Goal: Information Seeking & Learning: Learn about a topic

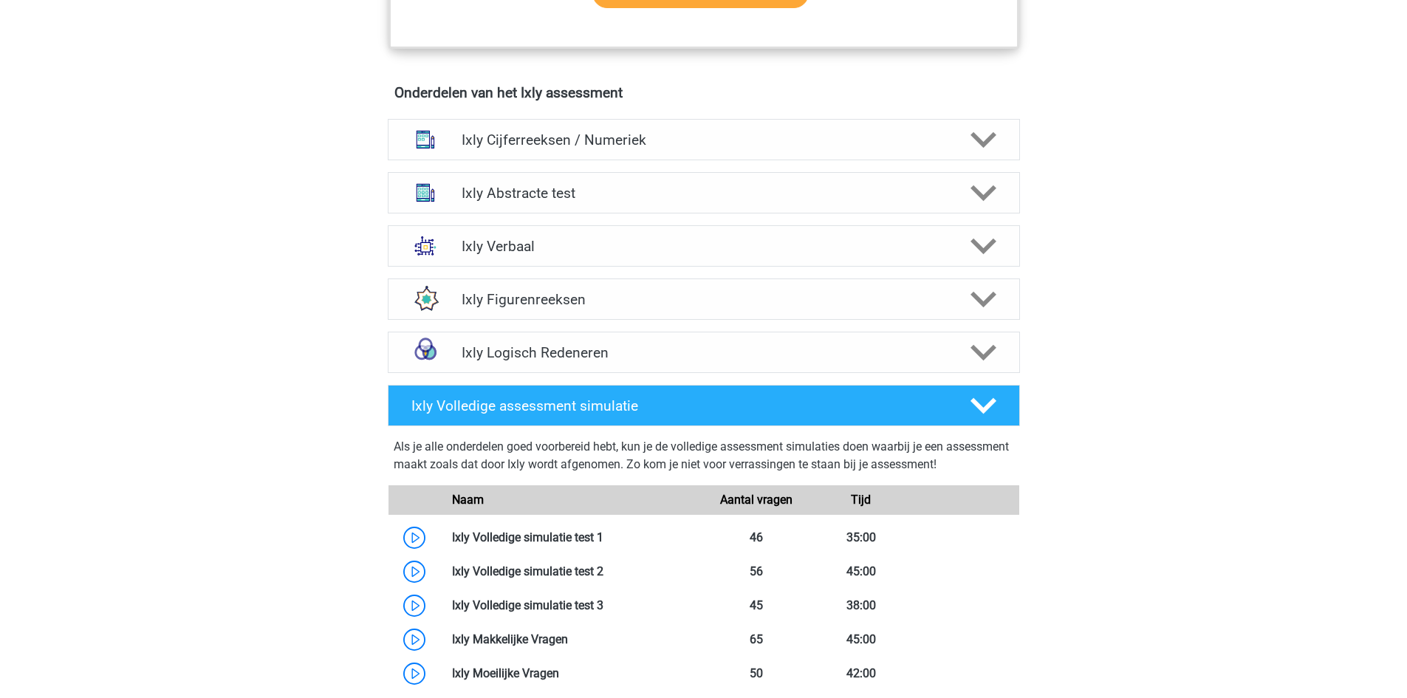
scroll to position [889, 0]
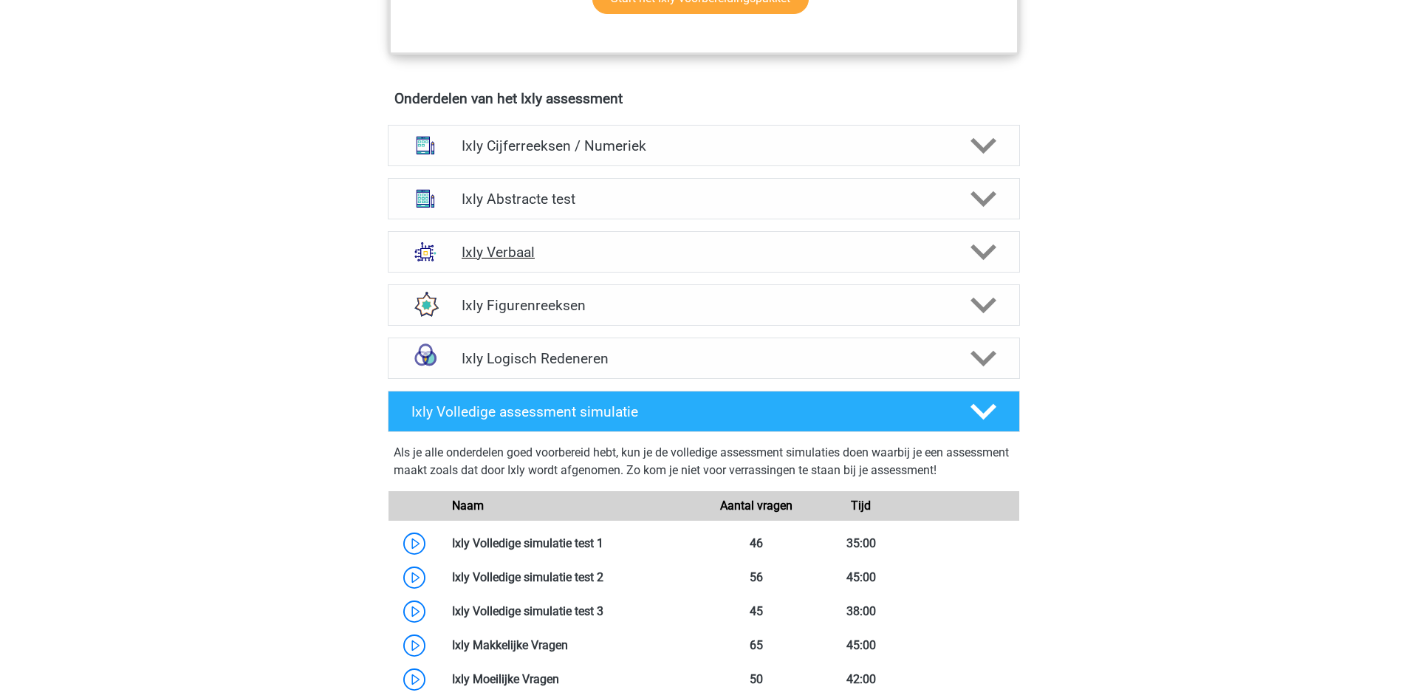
click at [633, 246] on h4 "Ixly Verbaal" at bounding box center [704, 252] width 484 height 17
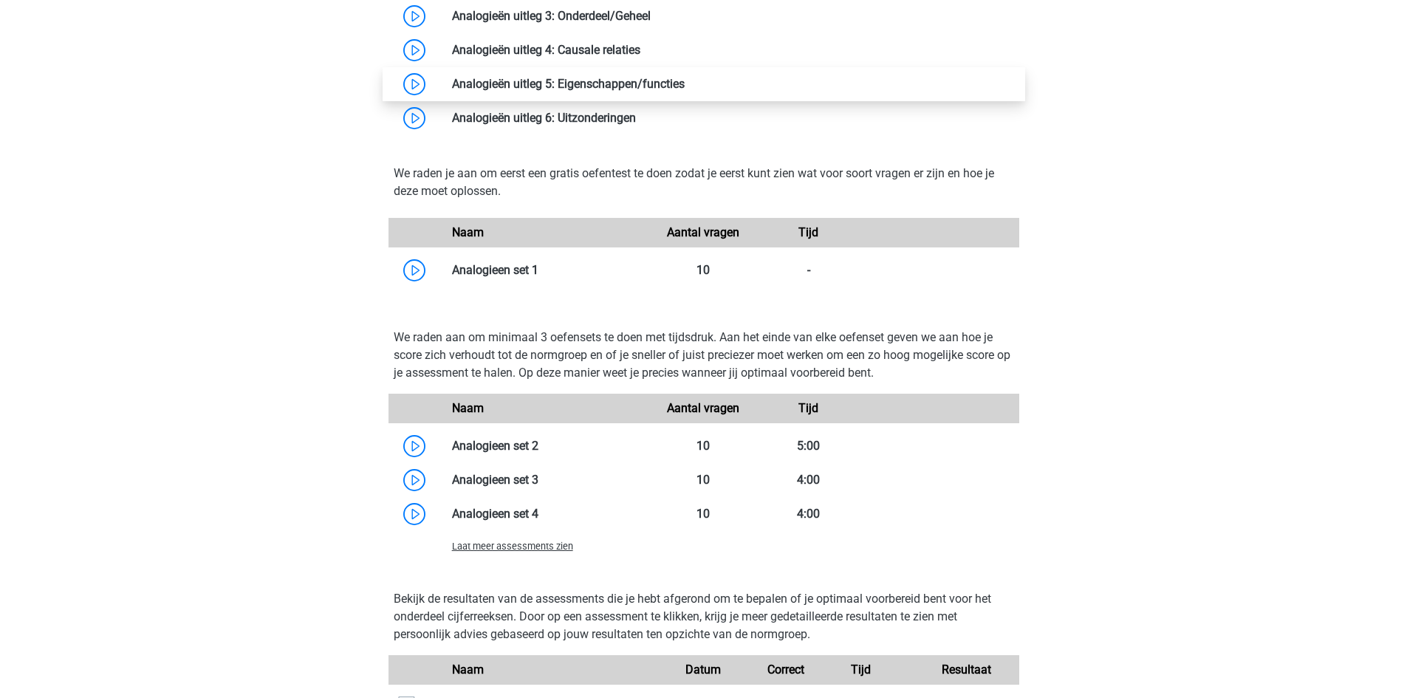
scroll to position [1467, 0]
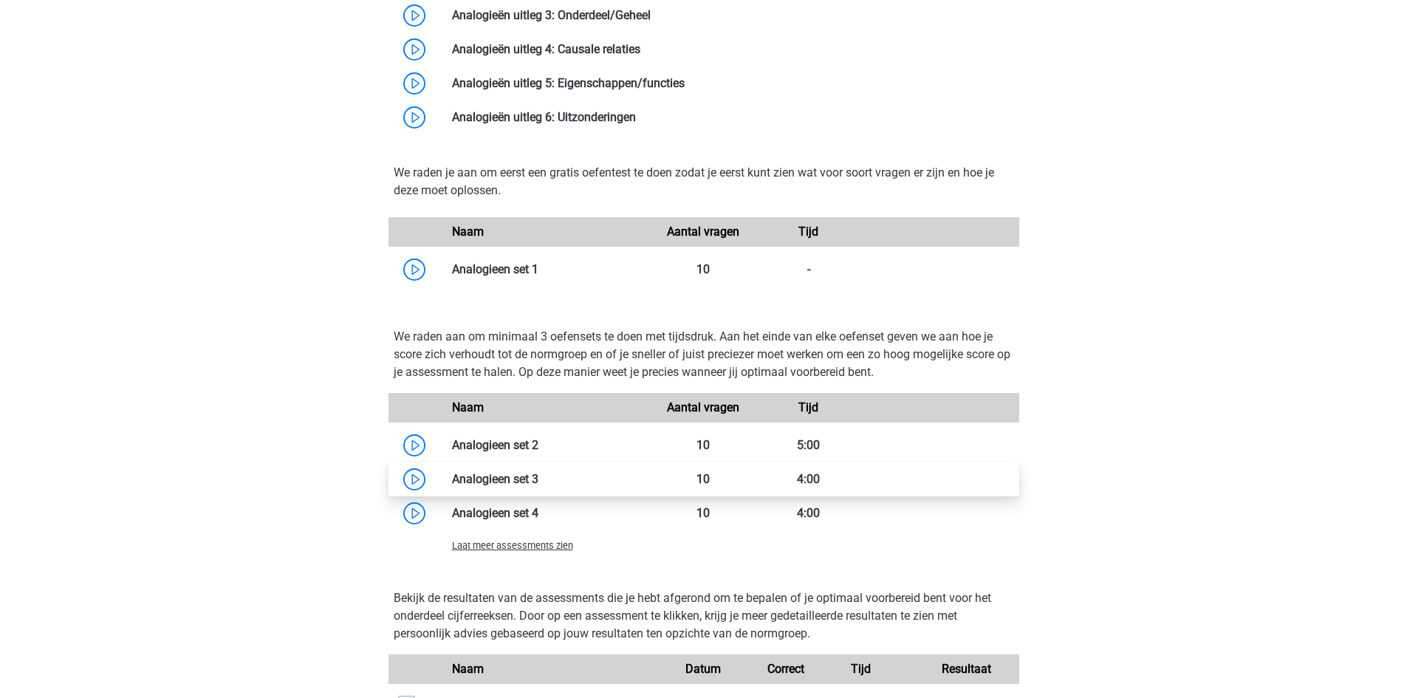
click at [538, 479] on link at bounding box center [538, 479] width 0 height 14
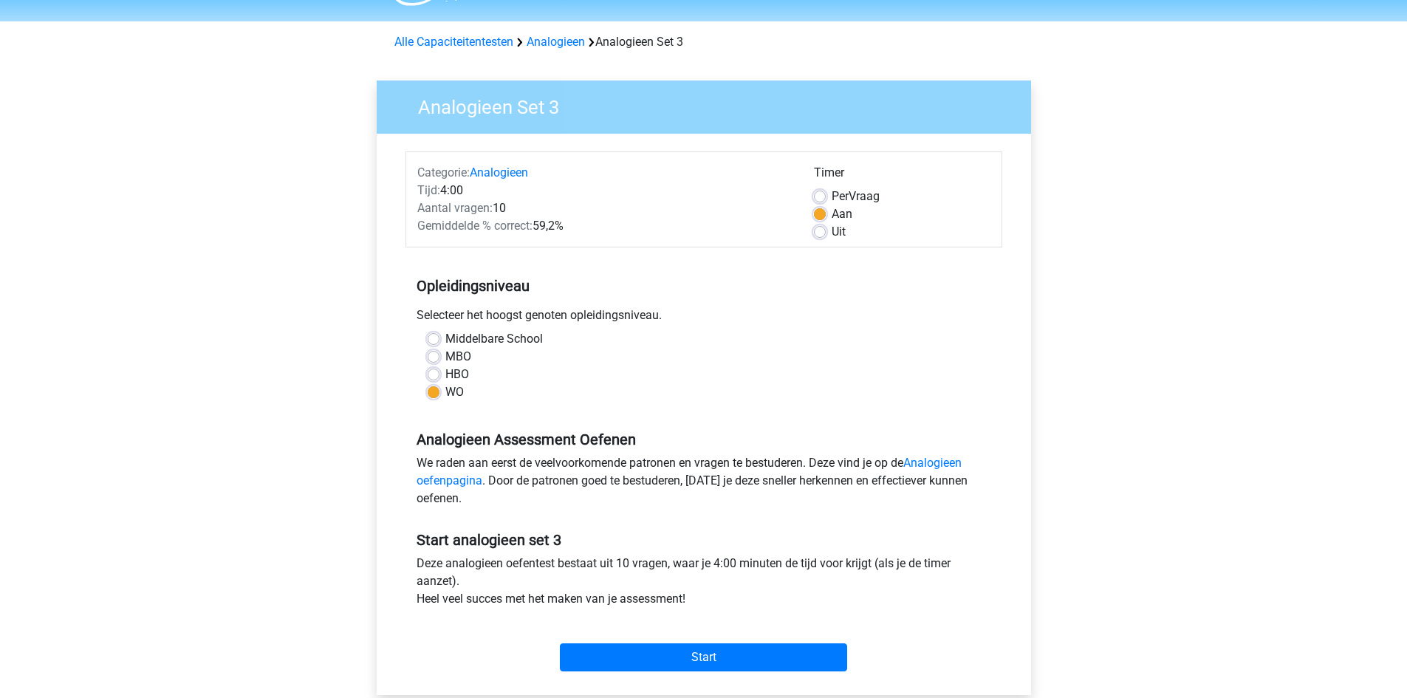
scroll to position [41, 0]
click at [655, 665] on input "Start" at bounding box center [703, 657] width 287 height 28
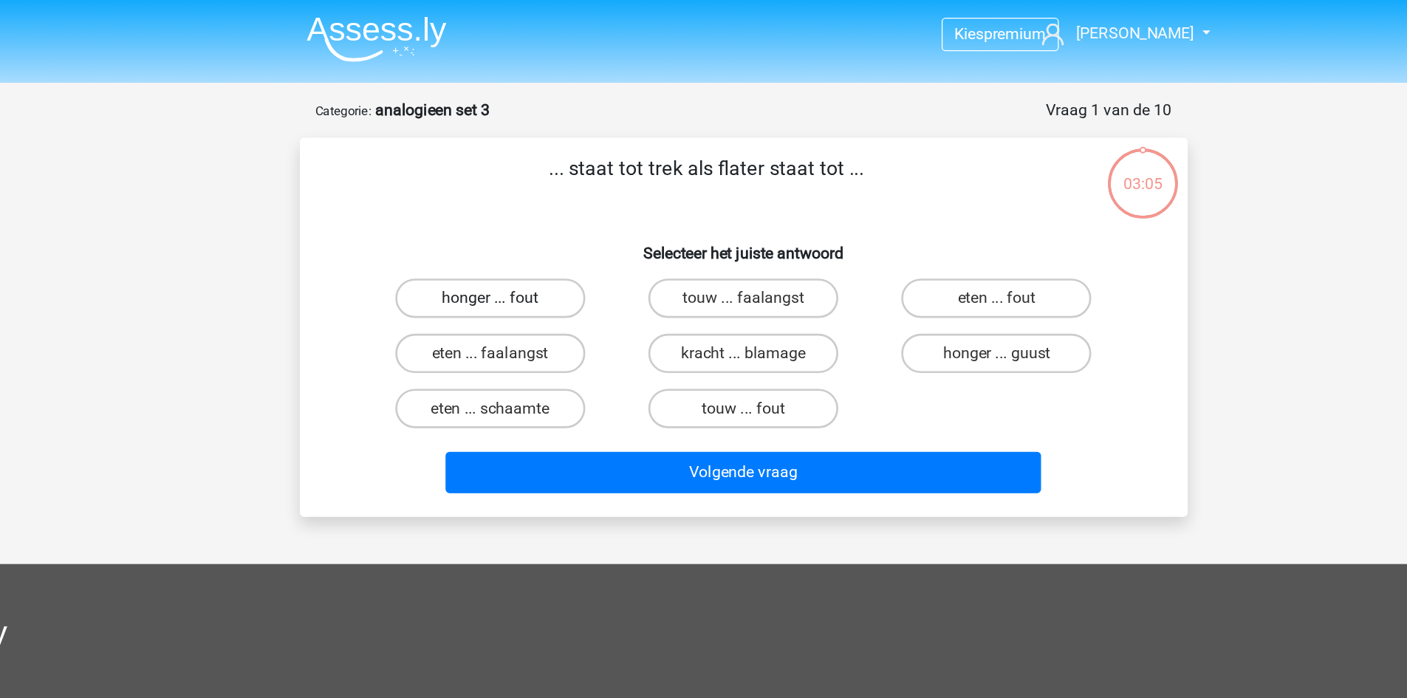
click at [475, 235] on label "honger ... fout" at bounding box center [513, 224] width 143 height 30
click at [513, 233] on input "honger ... fout" at bounding box center [518, 229] width 10 height 10
radio input "true"
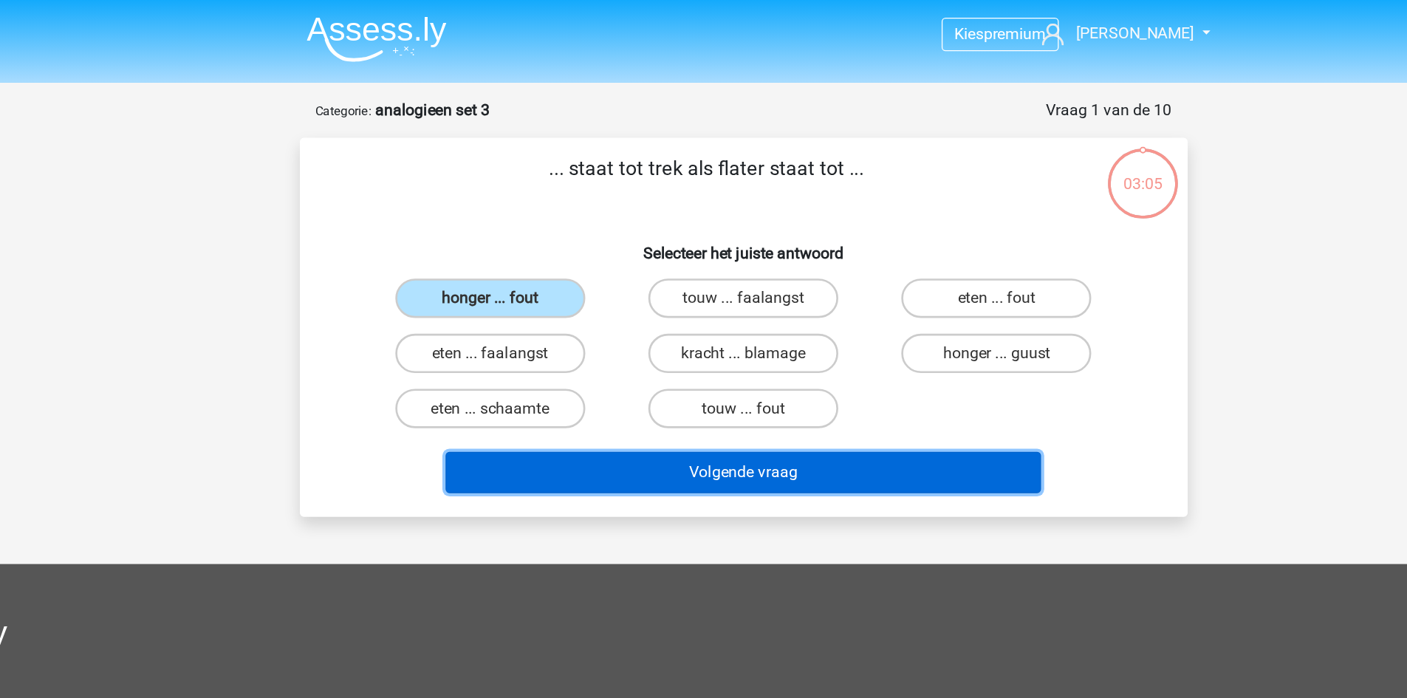
click at [566, 343] on button "Volgende vraag" at bounding box center [703, 354] width 447 height 31
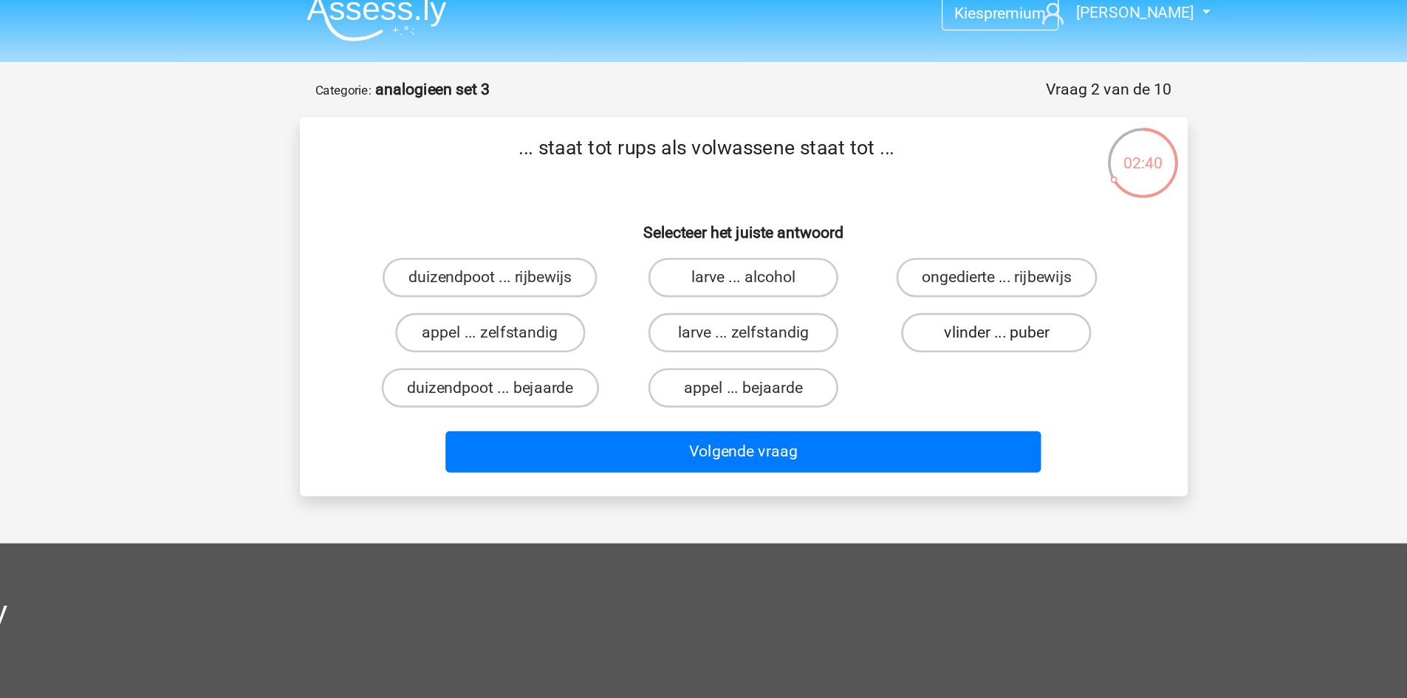
click at [858, 261] on label "vlinder ... puber" at bounding box center [893, 265] width 143 height 30
click at [894, 265] on input "vlinder ... puber" at bounding box center [899, 270] width 10 height 10
radio input "true"
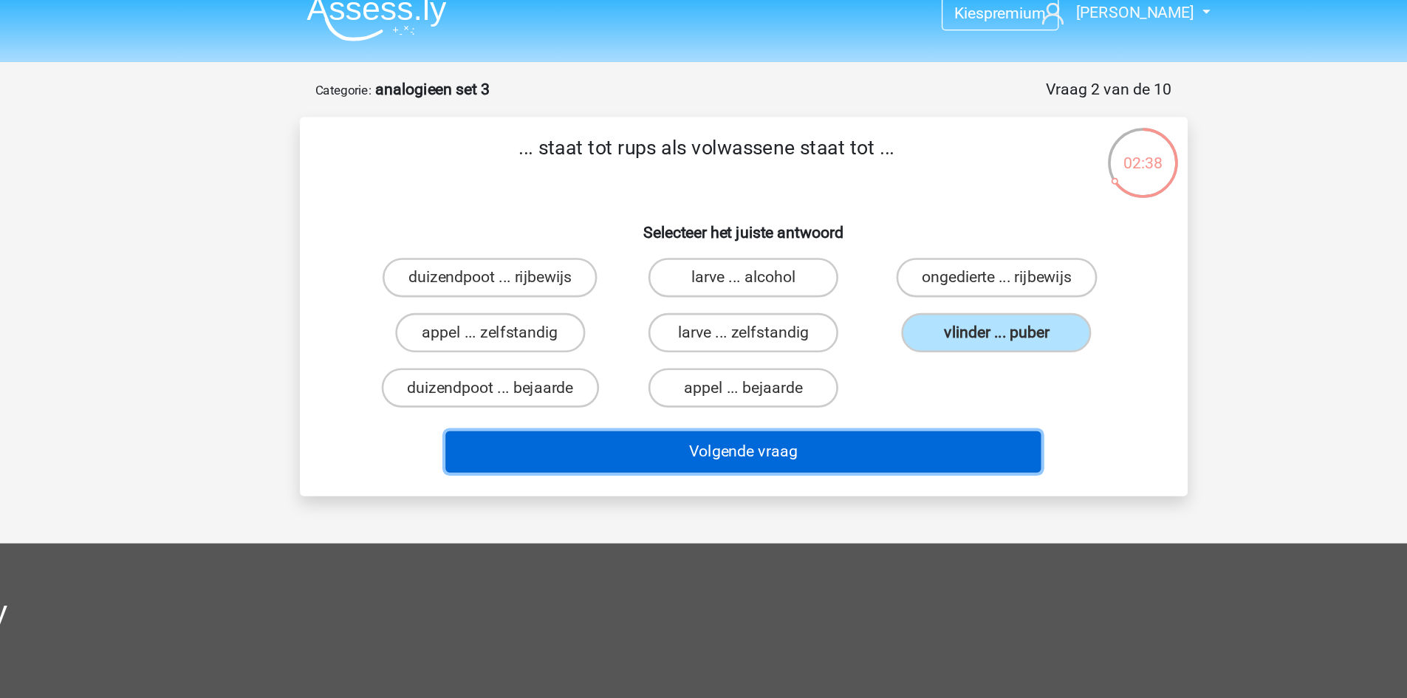
click at [827, 352] on button "Volgende vraag" at bounding box center [703, 354] width 447 height 31
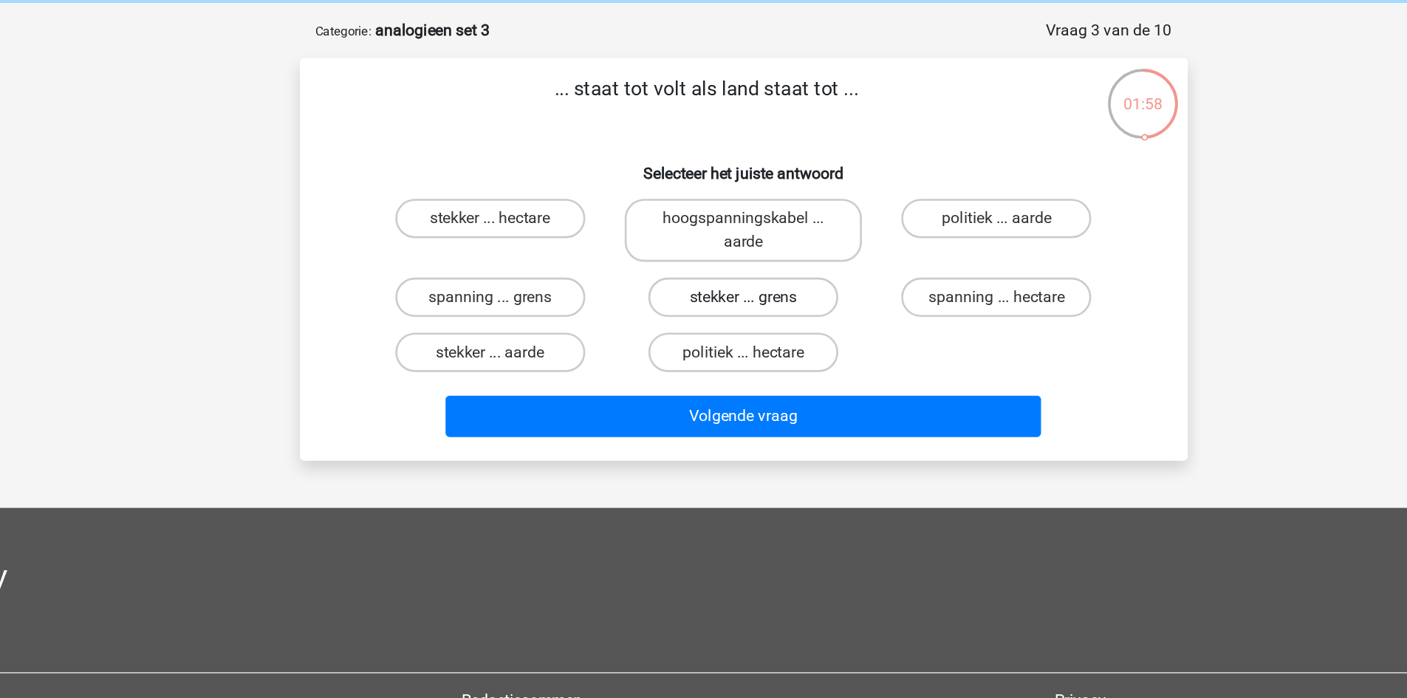
click at [668, 275] on label "stekker ... grens" at bounding box center [703, 283] width 143 height 30
click at [703, 283] on input "stekker ... grens" at bounding box center [708, 288] width 10 height 10
radio input "true"
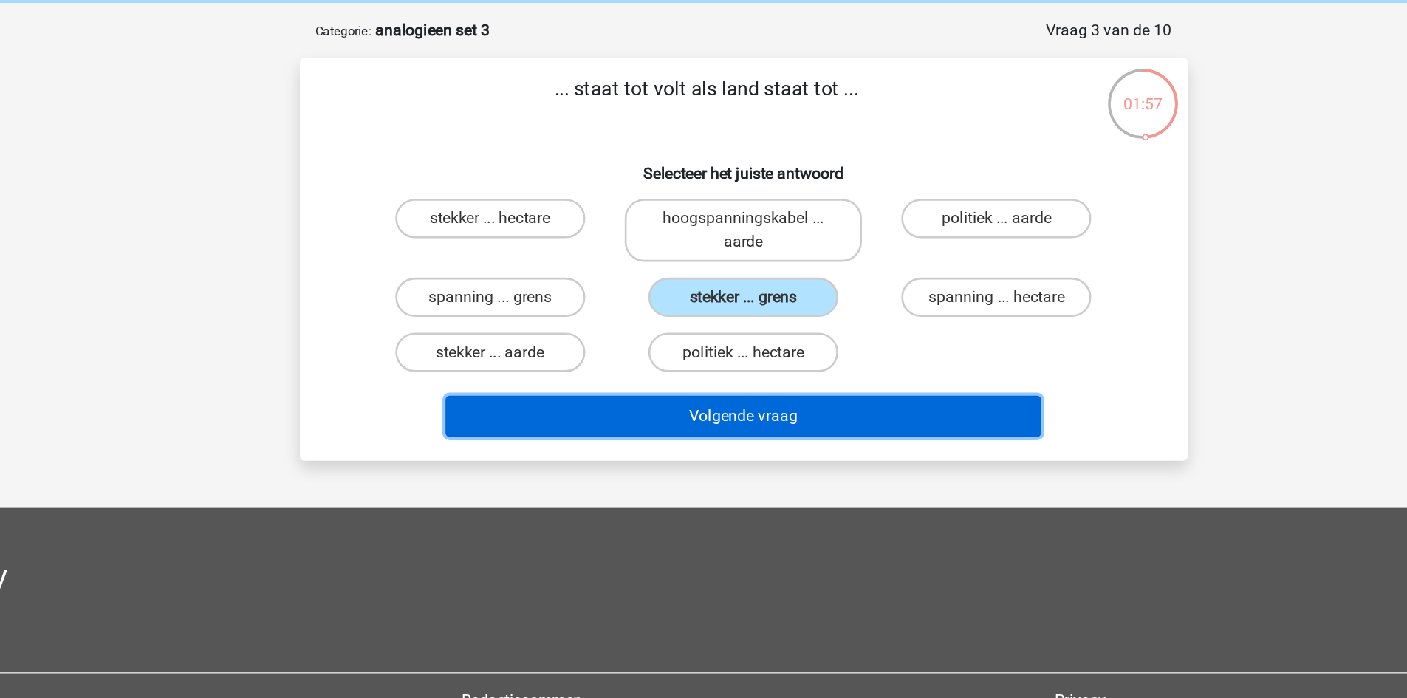
click at [688, 371] on button "Volgende vraag" at bounding box center [703, 372] width 447 height 31
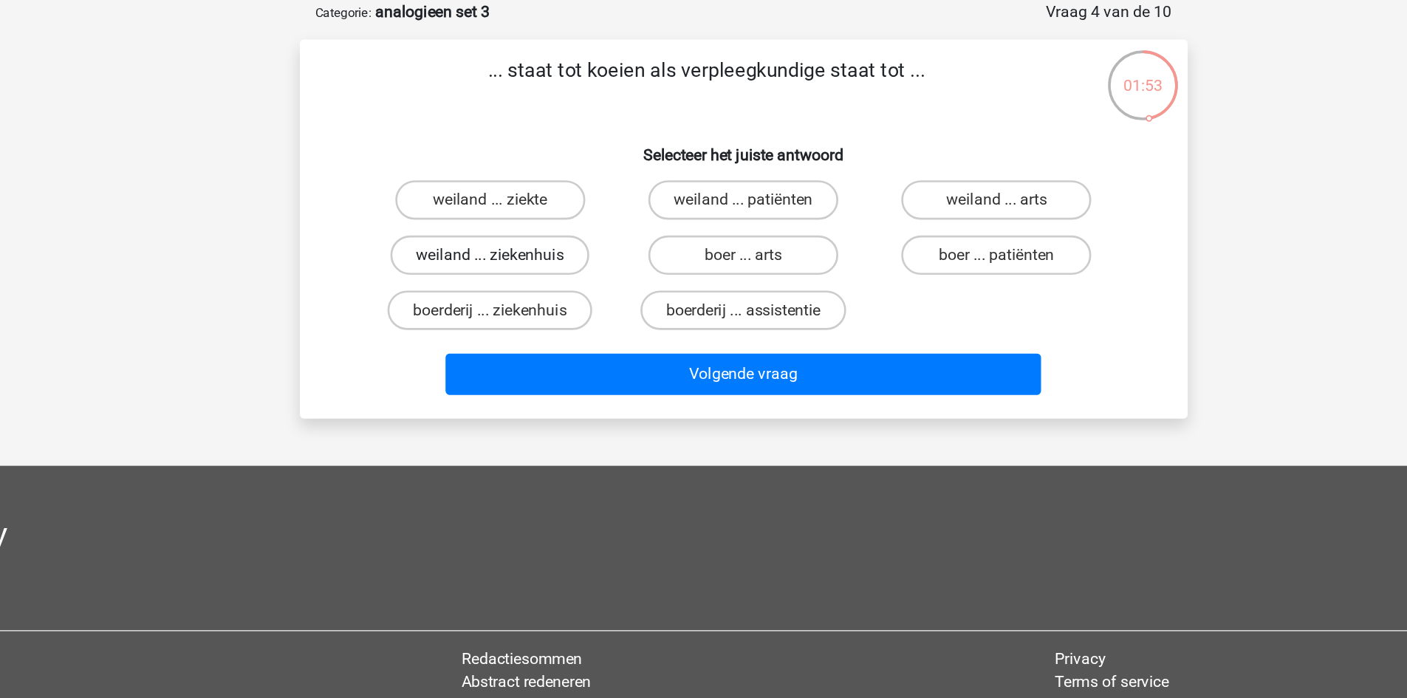
click at [550, 277] on label "weiland ... ziekenhuis" at bounding box center [513, 265] width 149 height 30
click at [523, 275] on input "weiland ... ziekenhuis" at bounding box center [518, 270] width 10 height 10
radio input "true"
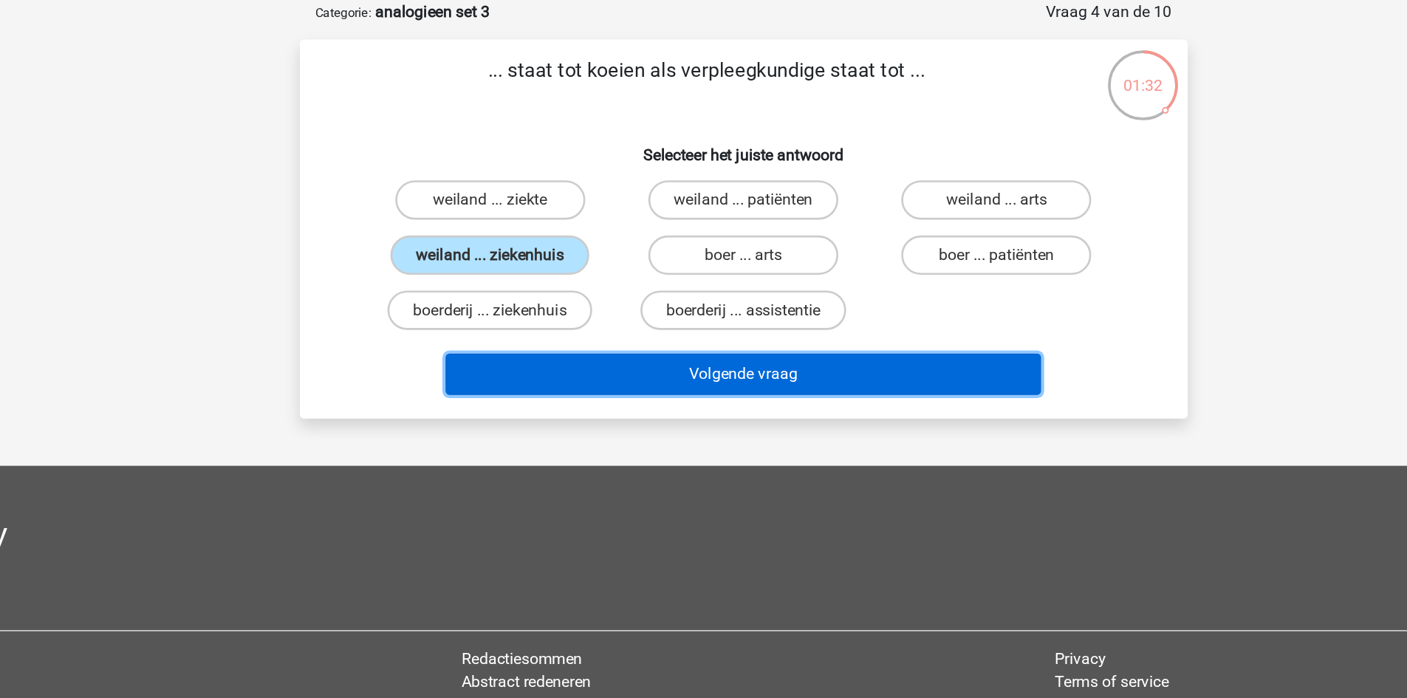
click at [863, 357] on button "Volgende vraag" at bounding box center [703, 354] width 447 height 31
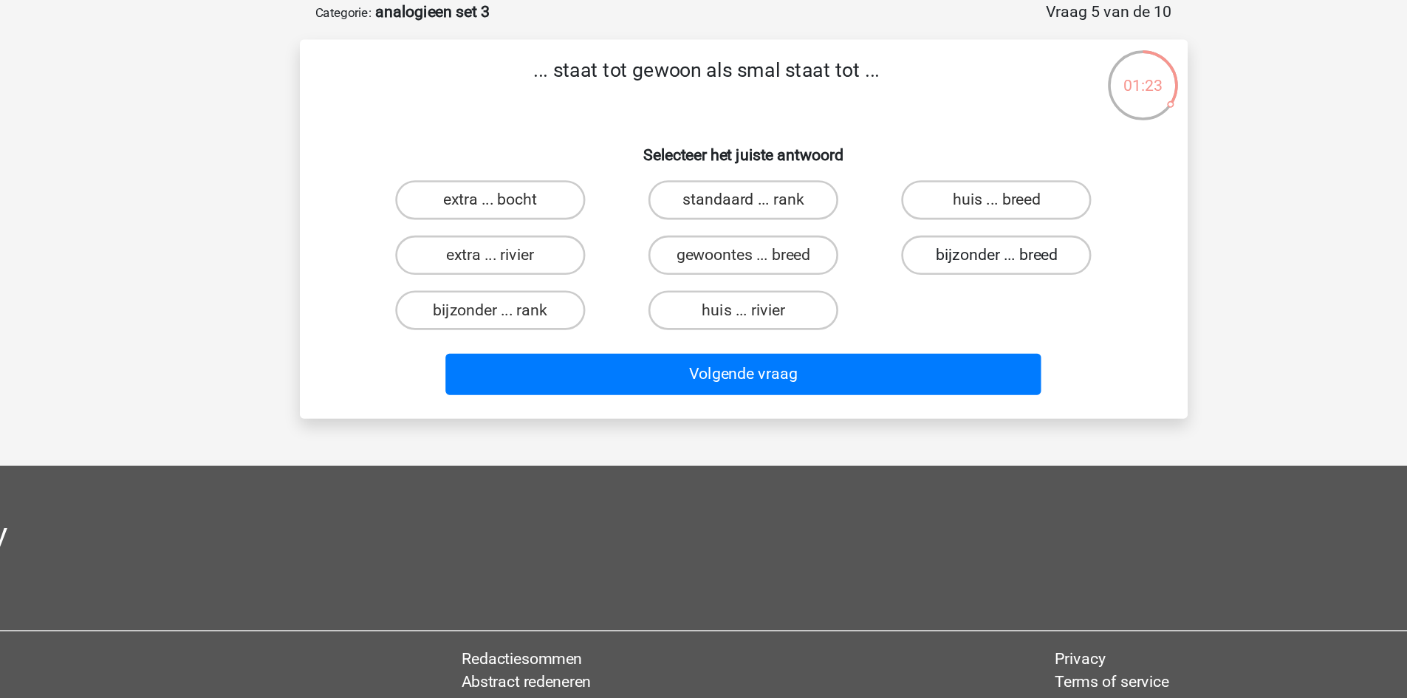
click at [860, 256] on label "bijzonder ... breed" at bounding box center [893, 265] width 143 height 30
click at [894, 265] on input "bijzonder ... breed" at bounding box center [899, 270] width 10 height 10
radio input "true"
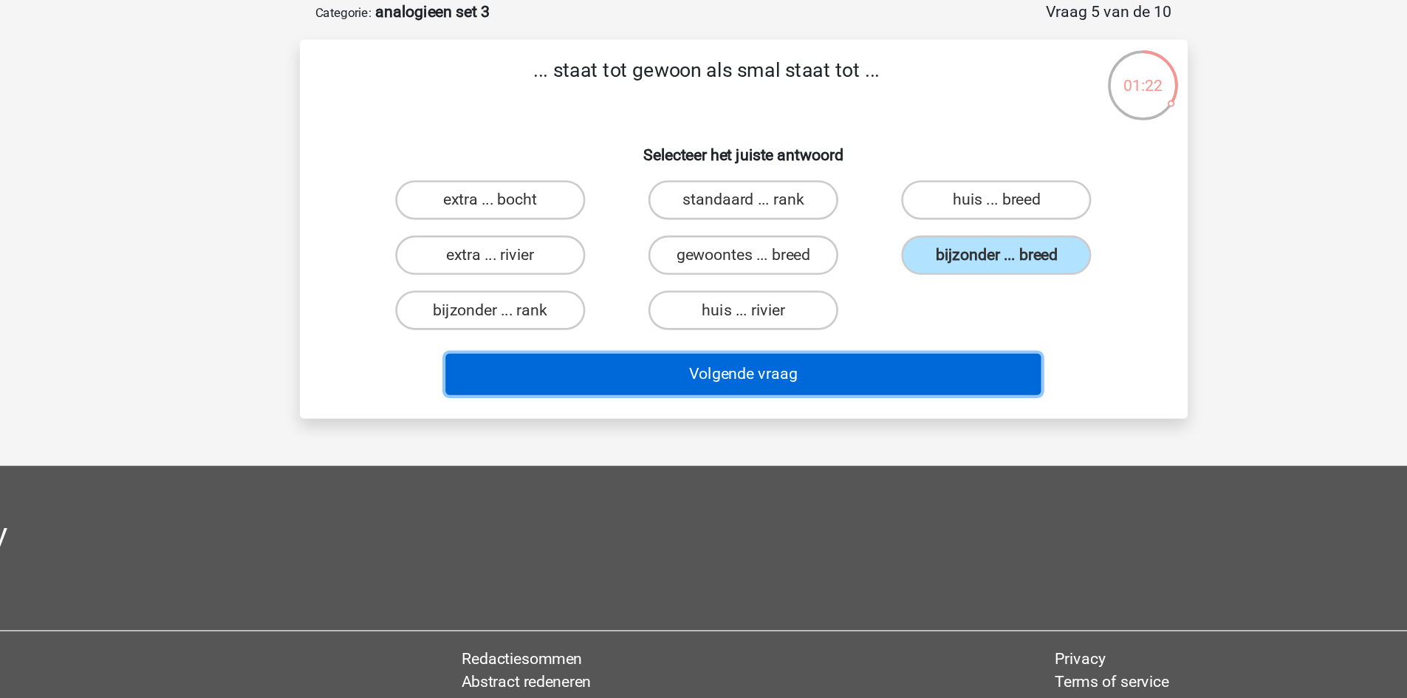
click at [799, 352] on button "Volgende vraag" at bounding box center [703, 354] width 447 height 31
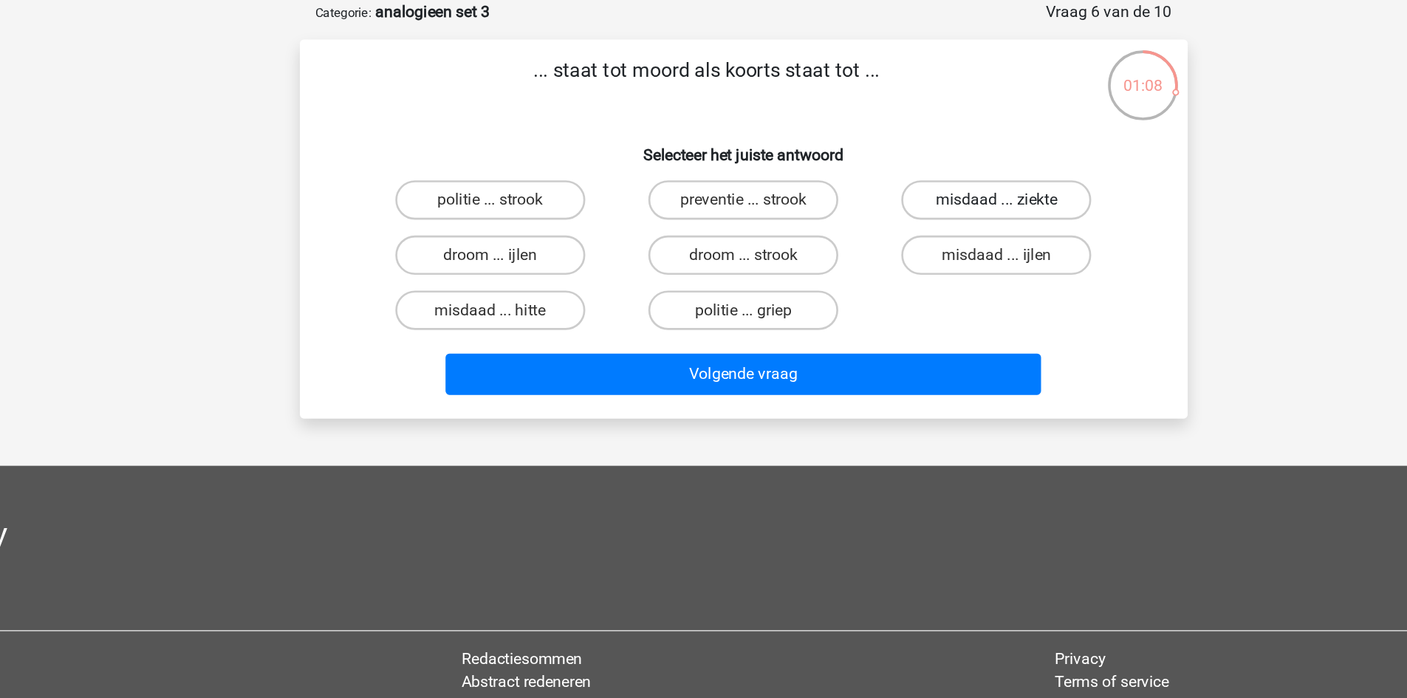
click at [842, 231] on label "misdaad ... ziekte" at bounding box center [893, 224] width 143 height 30
click at [894, 231] on input "misdaad ... ziekte" at bounding box center [899, 229] width 10 height 10
radio input "true"
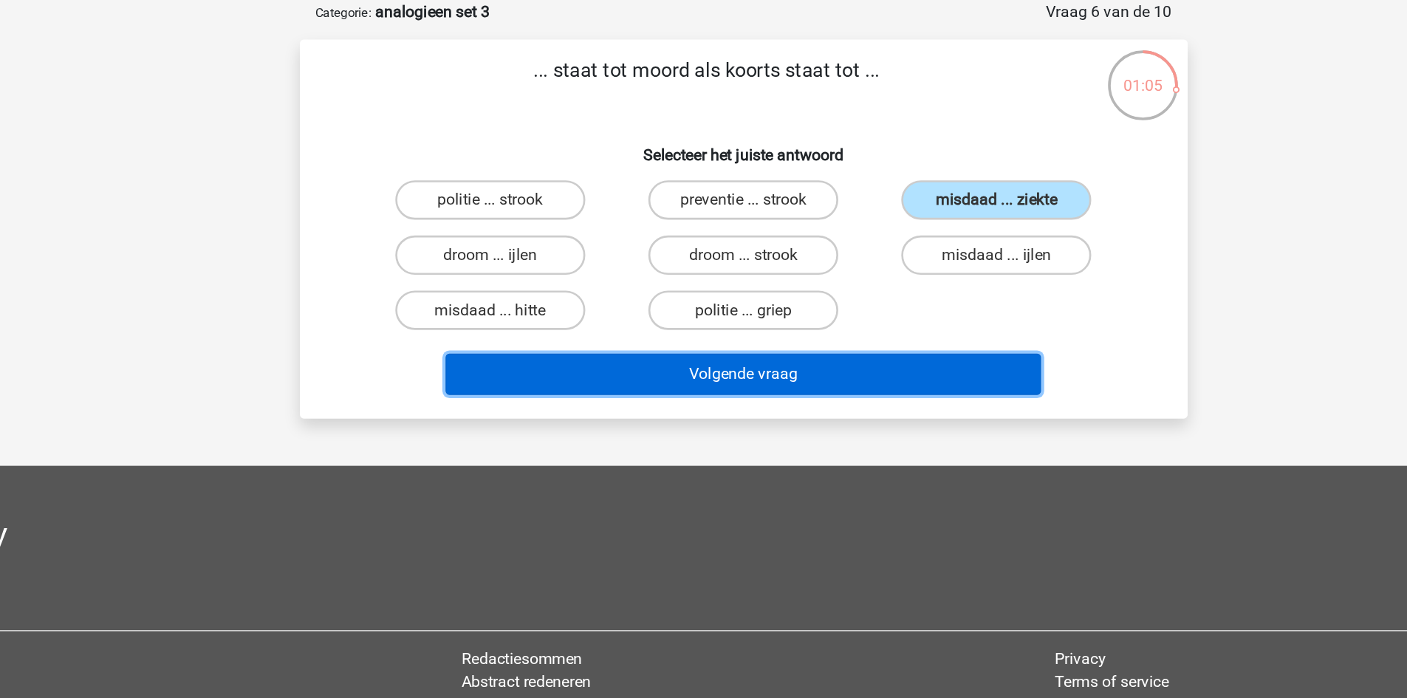
click at [798, 354] on button "Volgende vraag" at bounding box center [703, 354] width 447 height 31
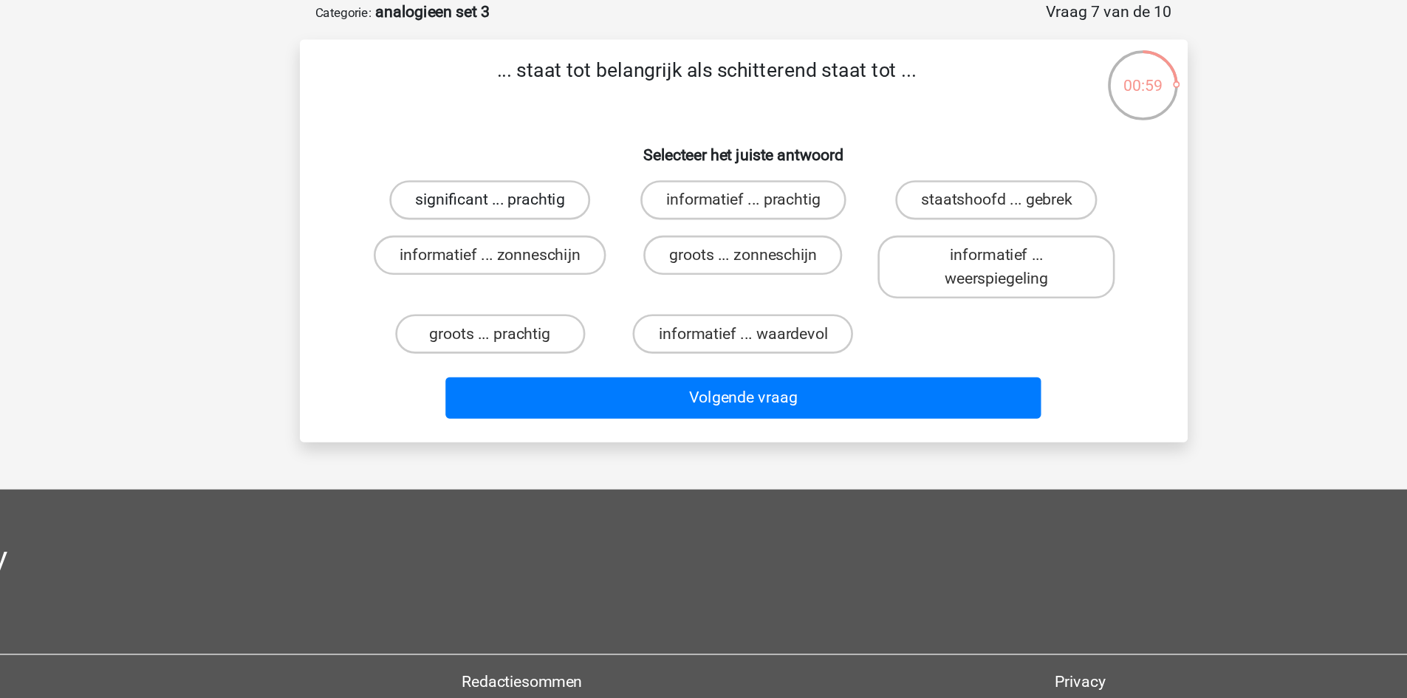
click at [543, 222] on label "significant ... prachtig" at bounding box center [513, 224] width 151 height 30
click at [523, 224] on input "significant ... prachtig" at bounding box center [518, 229] width 10 height 10
radio input "true"
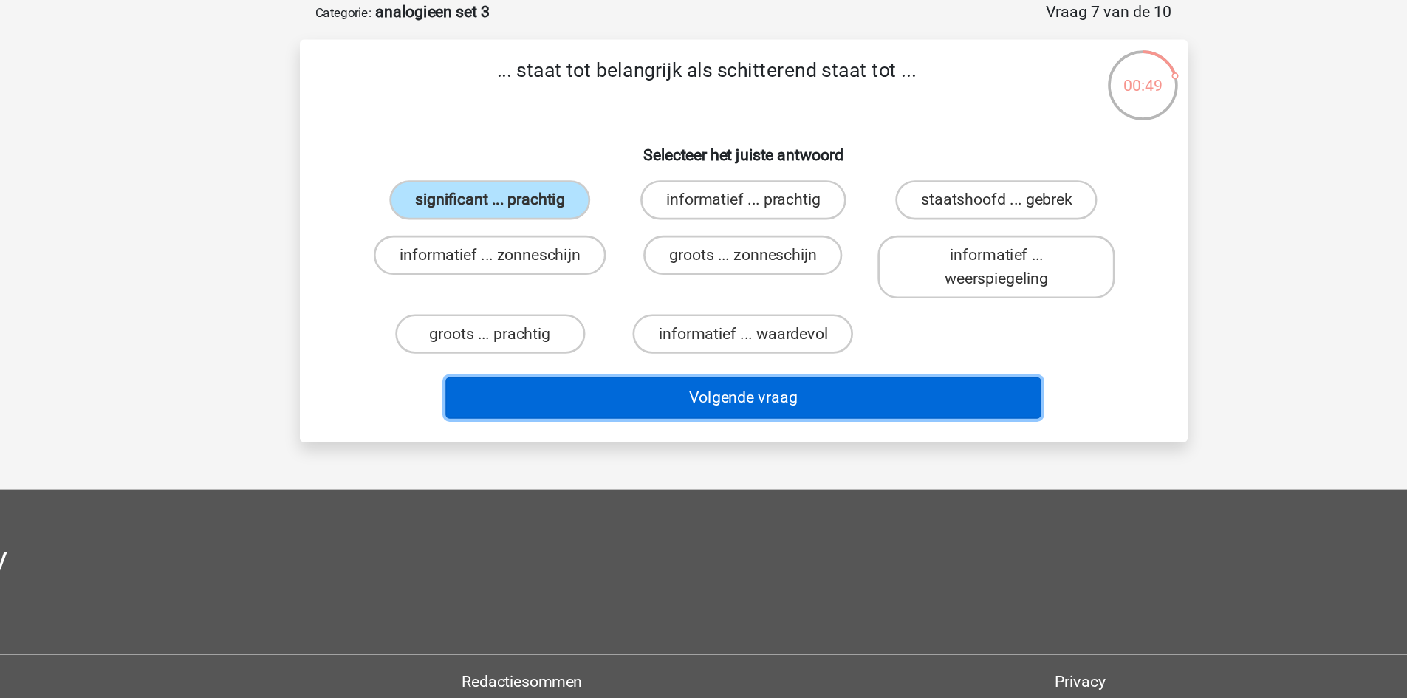
click at [753, 386] on button "Volgende vraag" at bounding box center [703, 372] width 447 height 31
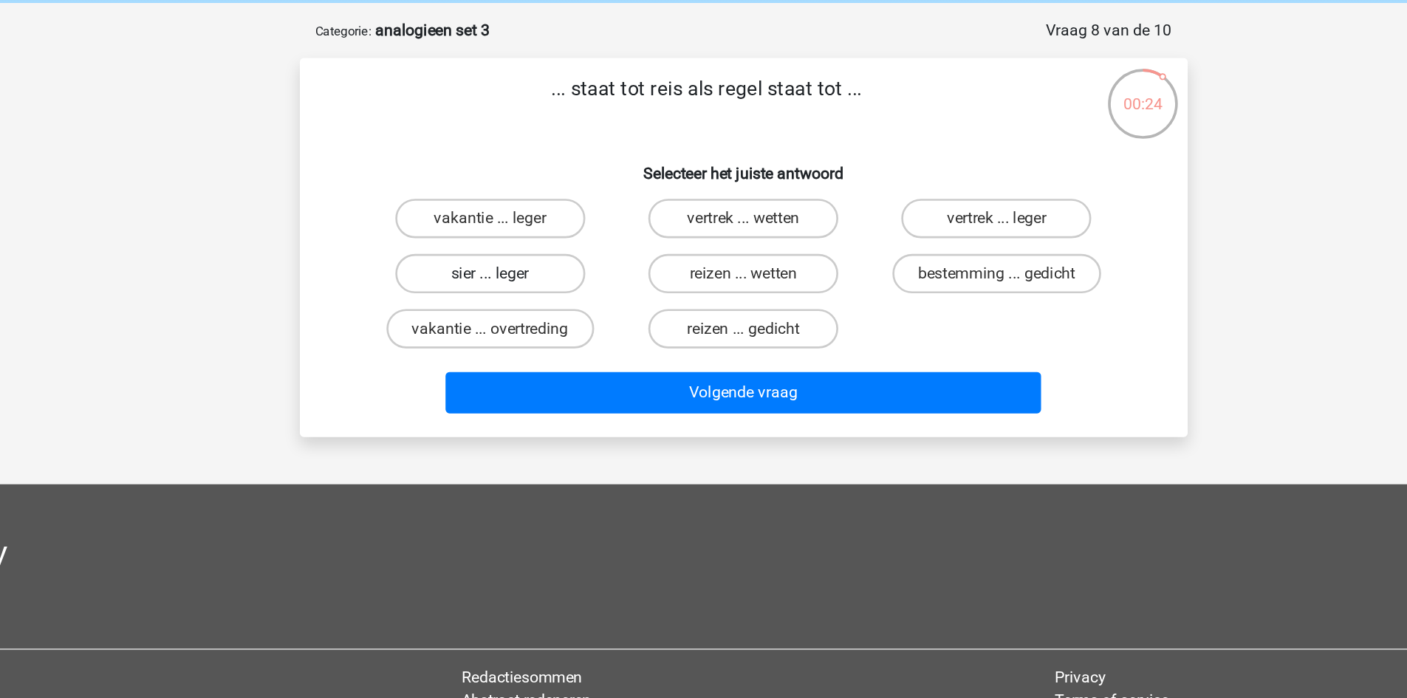
click at [544, 278] on label "sier ... leger" at bounding box center [513, 265] width 143 height 30
click at [523, 275] on input "sier ... leger" at bounding box center [518, 270] width 10 height 10
radio input "true"
click at [533, 230] on label "vakantie ... leger" at bounding box center [513, 224] width 143 height 30
click at [523, 230] on input "vakantie ... leger" at bounding box center [518, 229] width 10 height 10
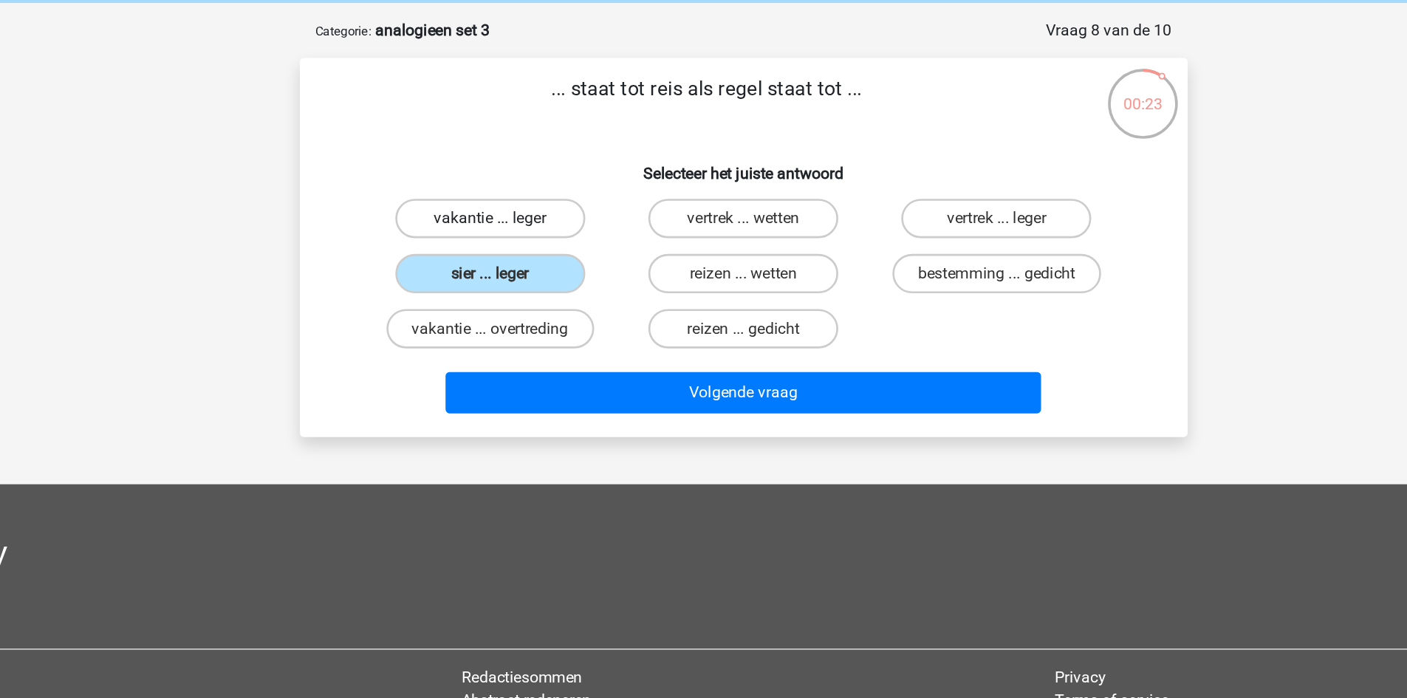
radio input "true"
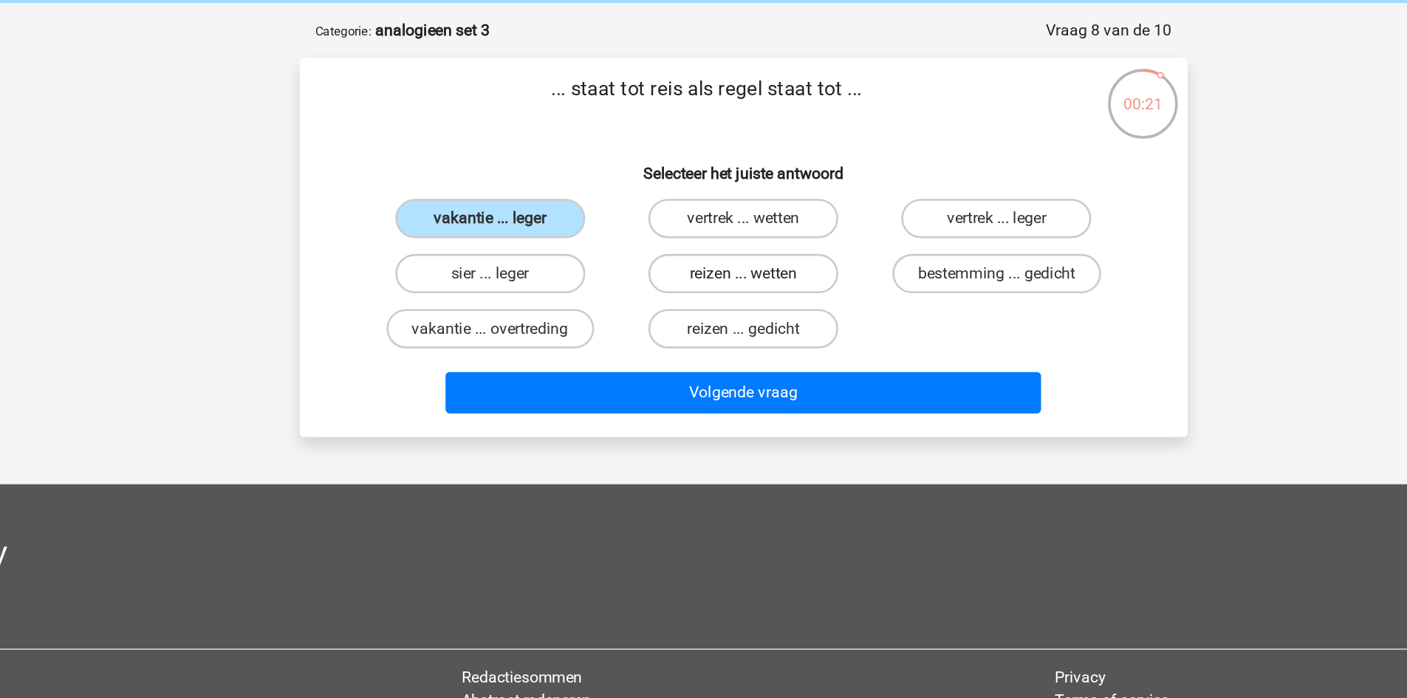
click at [689, 267] on label "reizen ... wetten" at bounding box center [703, 265] width 143 height 30
click at [703, 267] on input "reizen ... wetten" at bounding box center [708, 270] width 10 height 10
radio input "true"
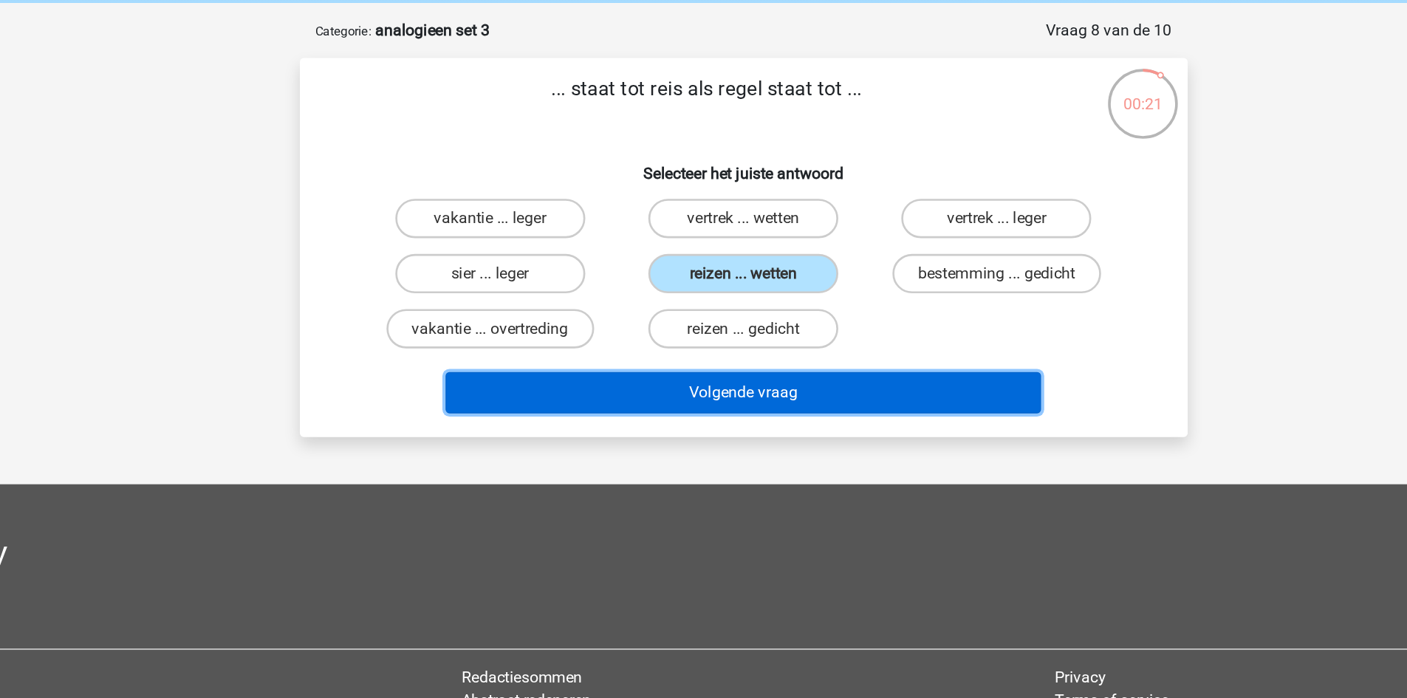
click at [718, 367] on button "Volgende vraag" at bounding box center [703, 354] width 447 height 31
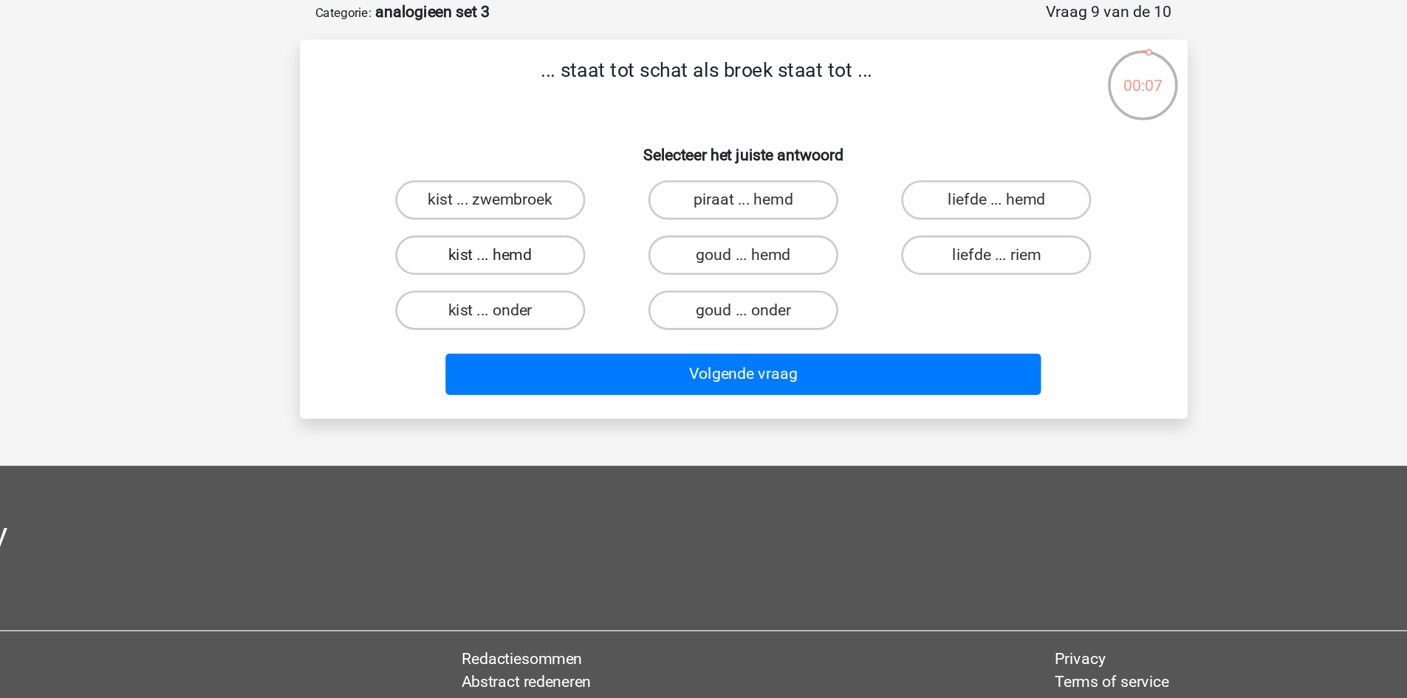
click at [556, 273] on label "kist ... hemd" at bounding box center [513, 265] width 143 height 30
click at [523, 273] on input "kist ... hemd" at bounding box center [518, 270] width 10 height 10
radio input "true"
click at [554, 298] on label "kist ... onder" at bounding box center [513, 307] width 143 height 30
click at [523, 307] on input "kist ... onder" at bounding box center [518, 312] width 10 height 10
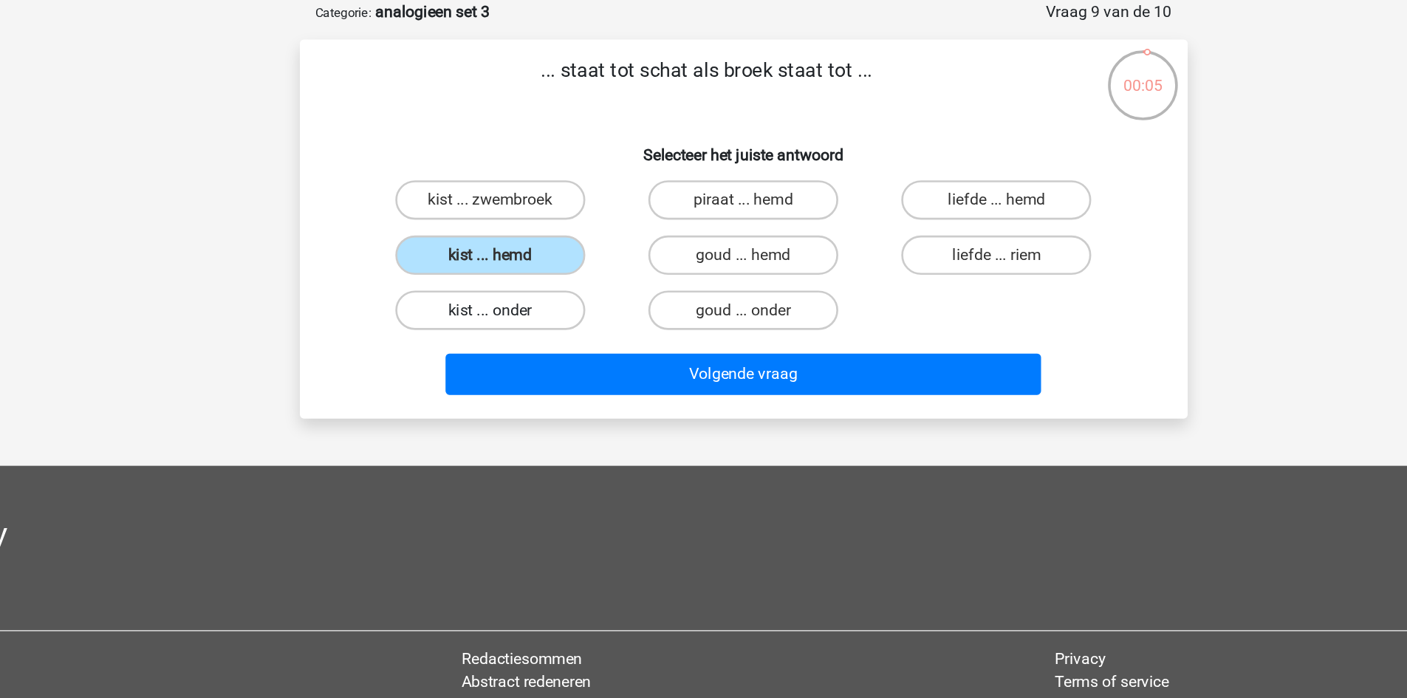
radio input "true"
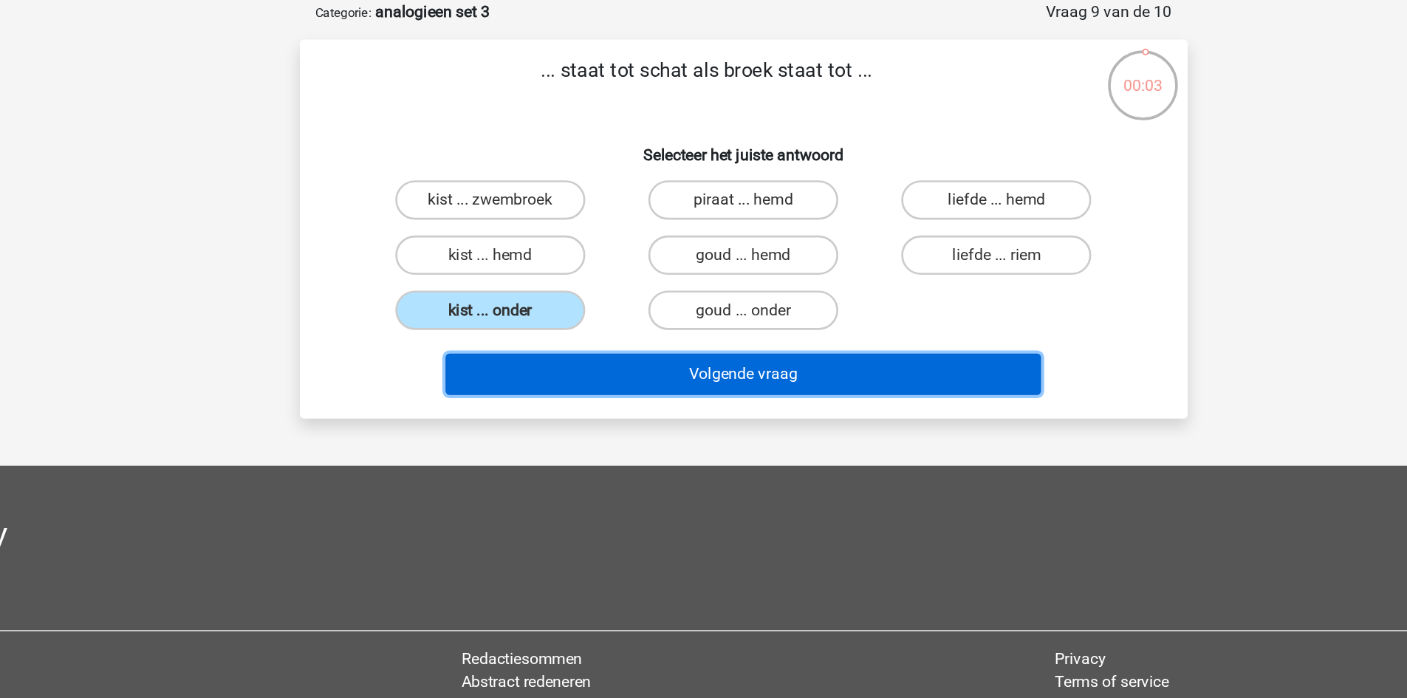
click at [582, 363] on button "Volgende vraag" at bounding box center [703, 354] width 447 height 31
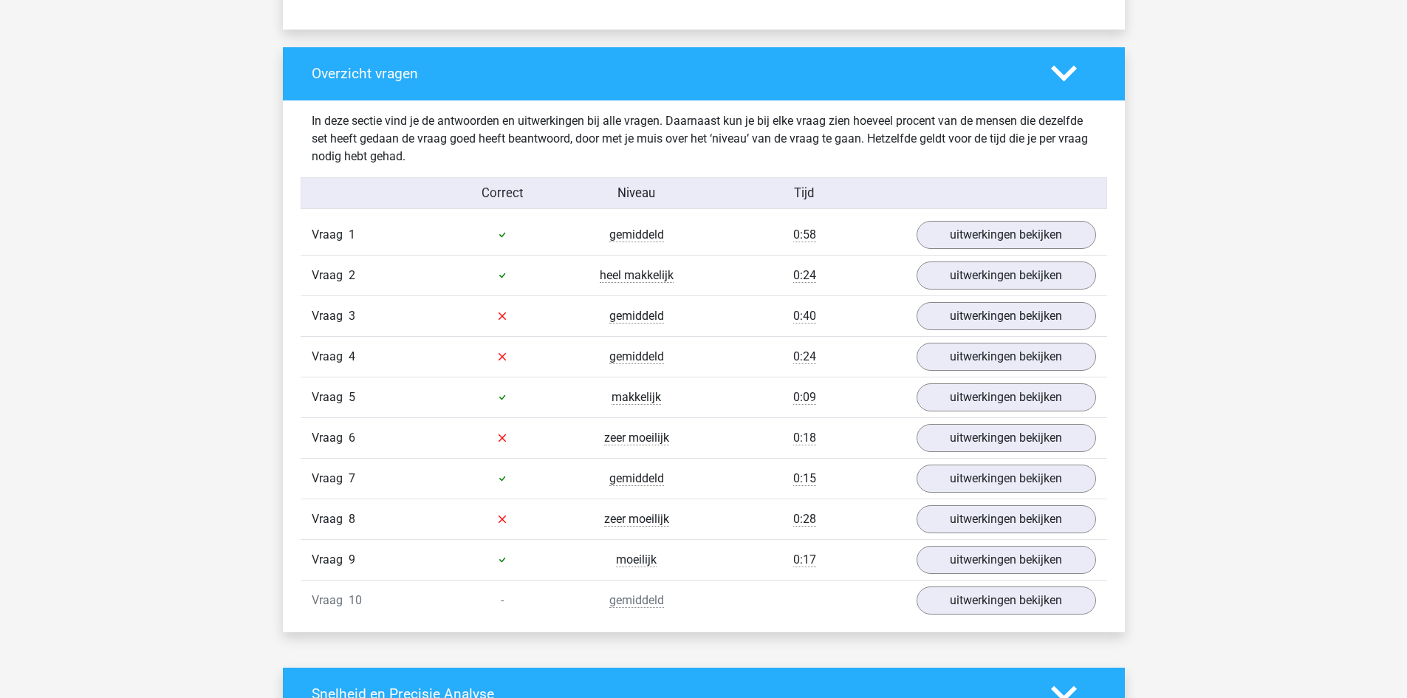
scroll to position [1064, 0]
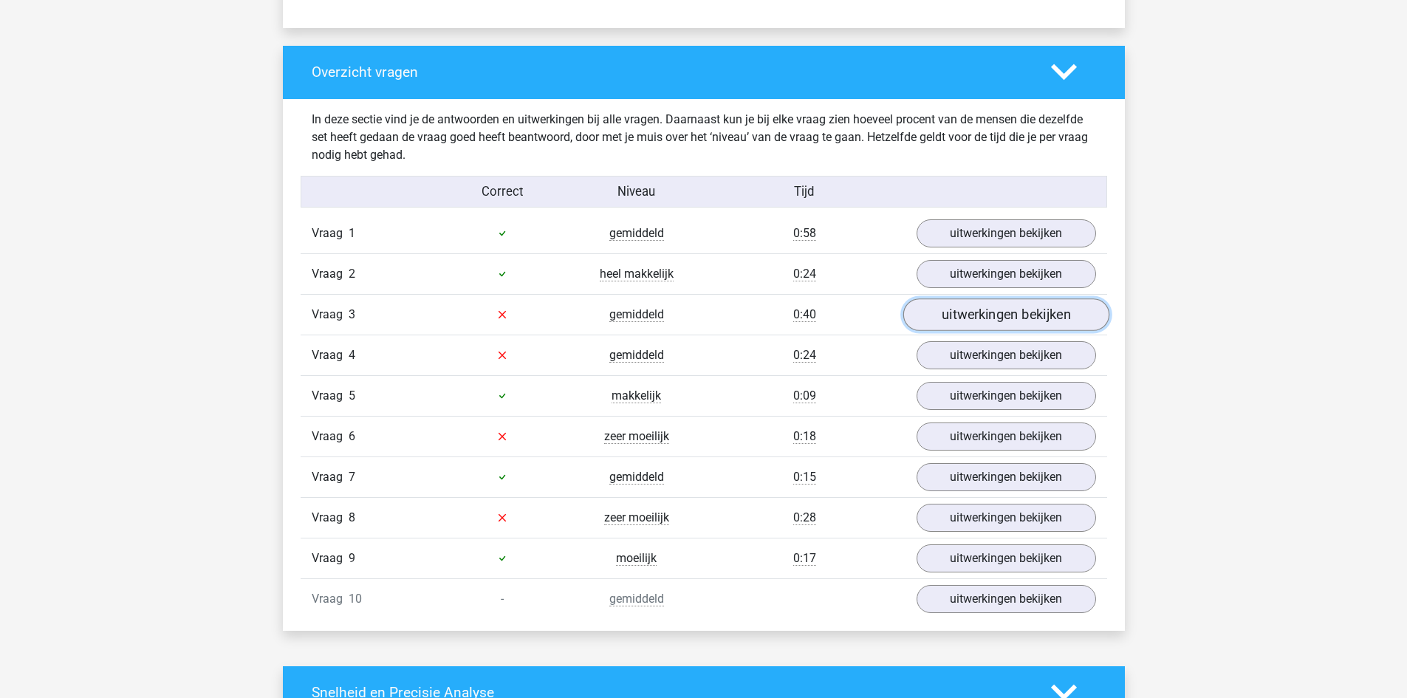
click at [996, 314] on link "uitwerkingen bekijken" at bounding box center [1006, 314] width 206 height 32
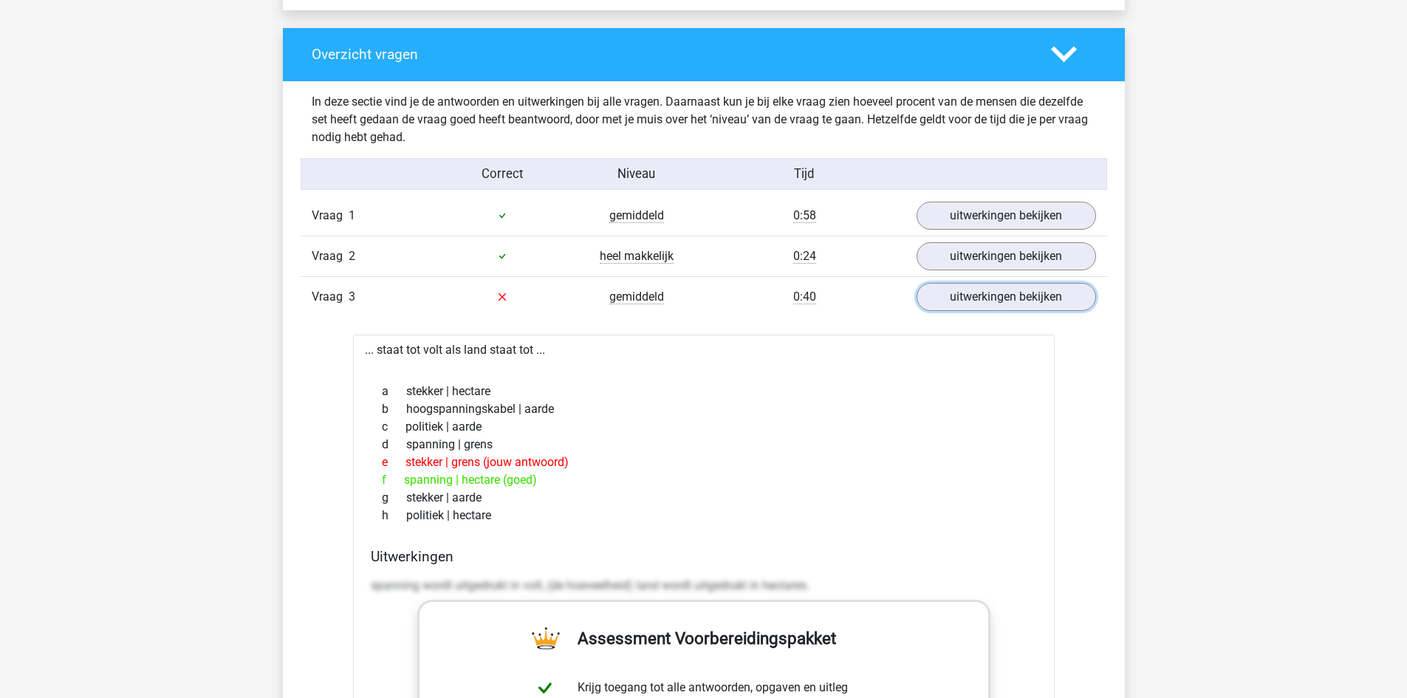
scroll to position [1083, 0]
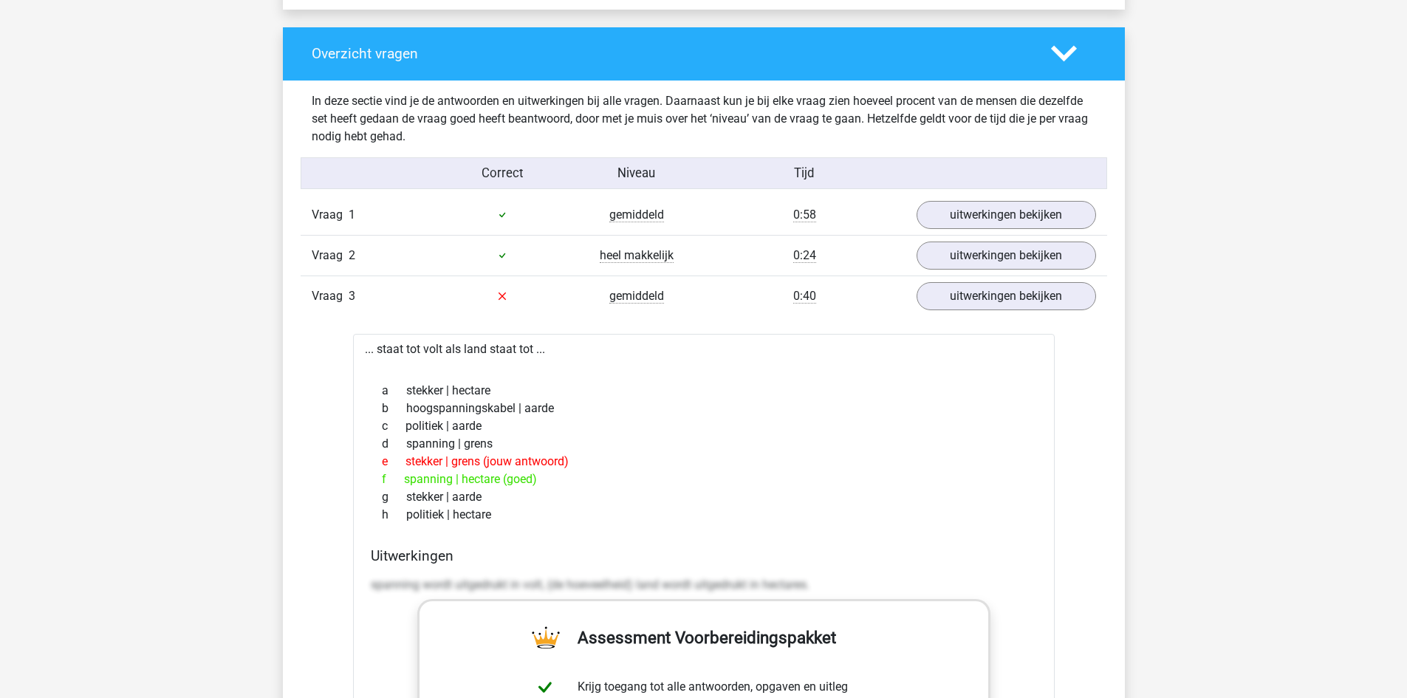
click at [1030, 273] on div "Vraag 2 heel makkelijk 0:24 uitwerkingen bekijken" at bounding box center [704, 255] width 807 height 41
click at [1027, 284] on link "uitwerkingen bekijken" at bounding box center [1006, 296] width 206 height 32
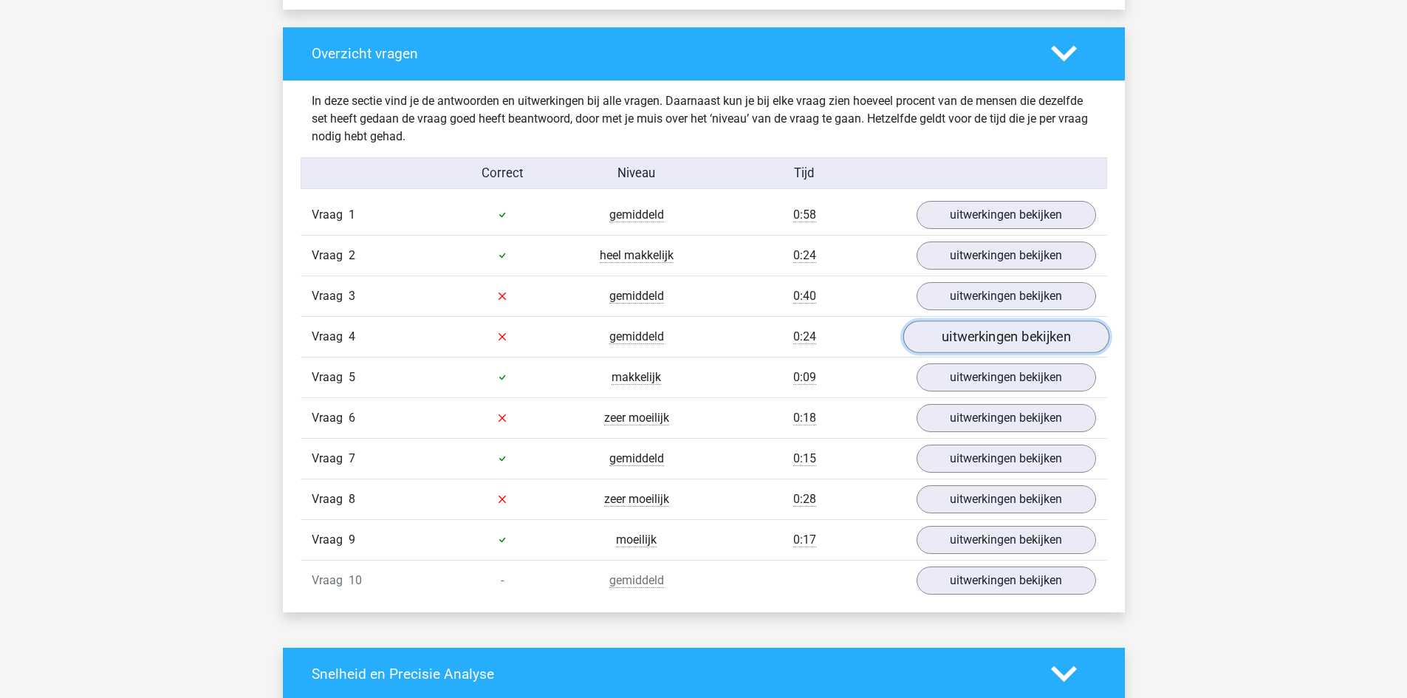
click at [953, 336] on link "uitwerkingen bekijken" at bounding box center [1006, 337] width 206 height 32
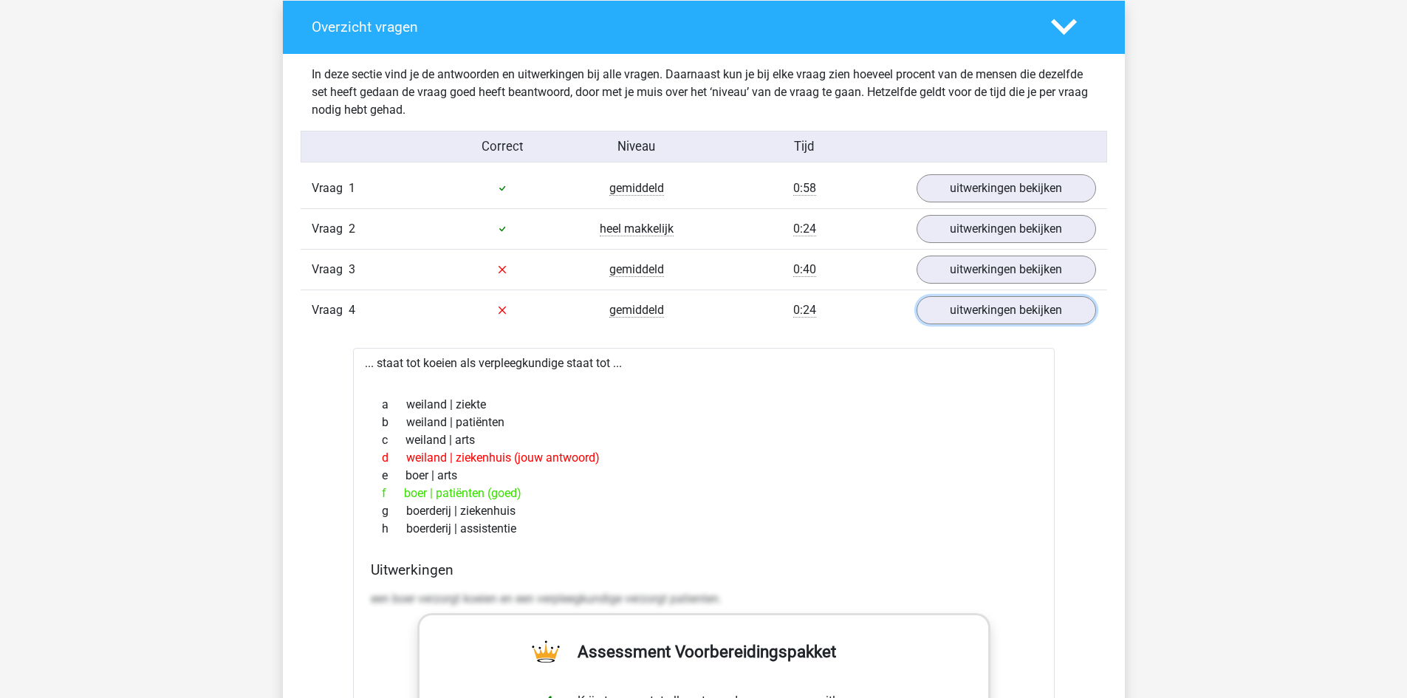
scroll to position [1110, 0]
drag, startPoint x: 837, startPoint y: 555, endPoint x: 786, endPoint y: 391, distance: 172.4
click at [786, 391] on div "a weiland | ziekte b weiland | patiënten c weiland | arts d weiland | ziekenhui…" at bounding box center [704, 466] width 666 height 154
click at [965, 299] on link "uitwerkingen bekijken" at bounding box center [1006, 309] width 206 height 32
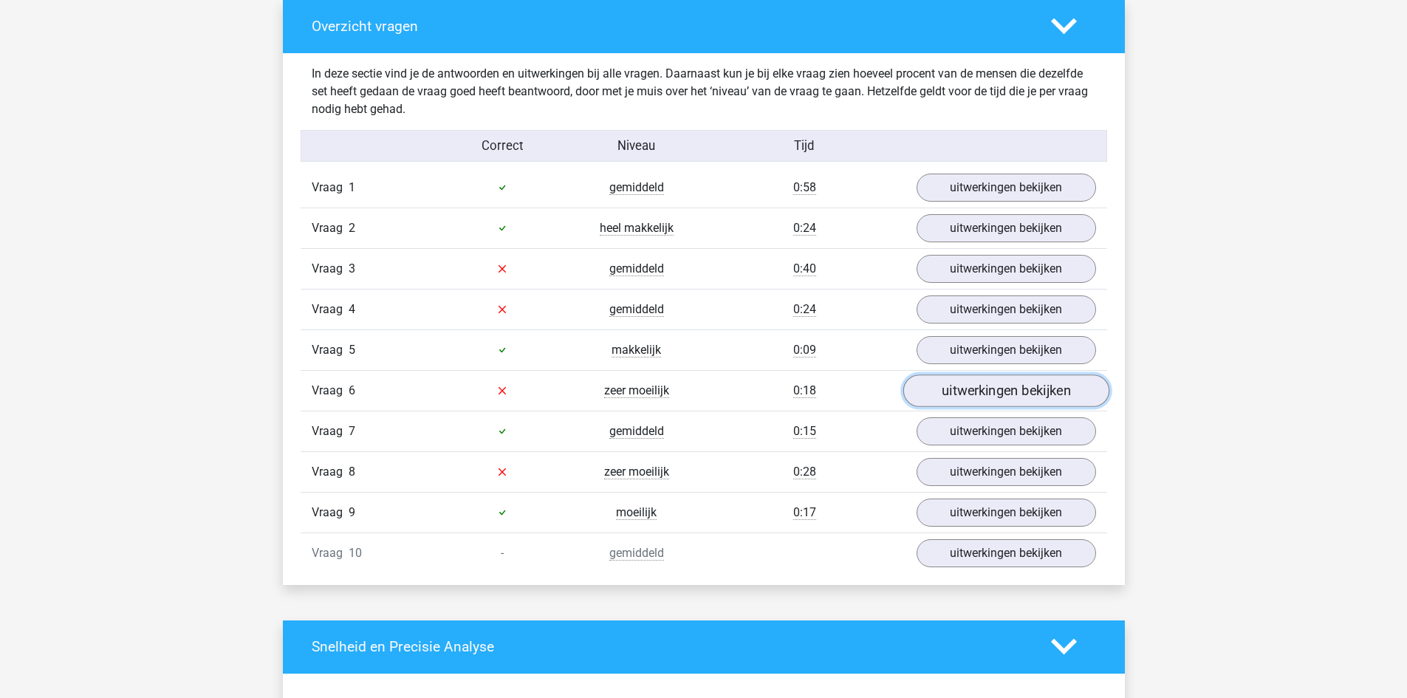
click at [936, 397] on link "uitwerkingen bekijken" at bounding box center [1006, 390] width 206 height 32
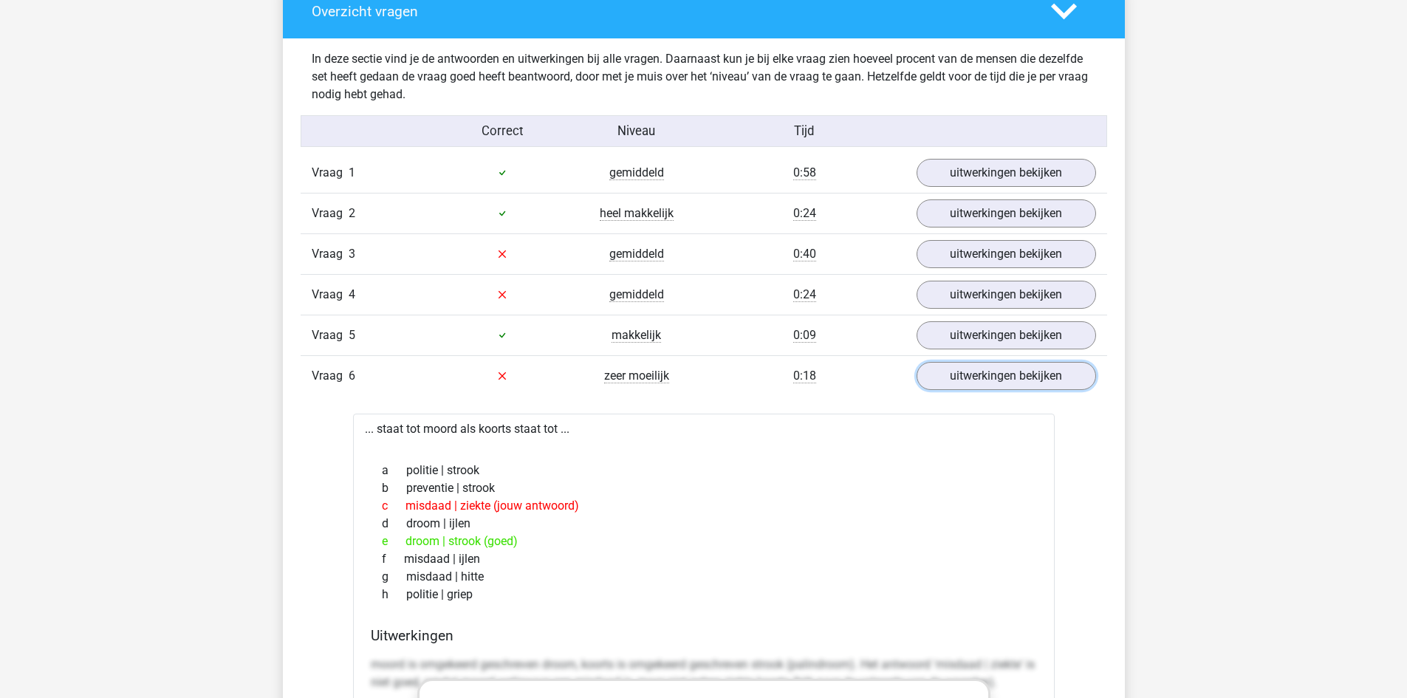
scroll to position [1126, 0]
click at [934, 369] on link "uitwerkingen bekijken" at bounding box center [1006, 375] width 206 height 32
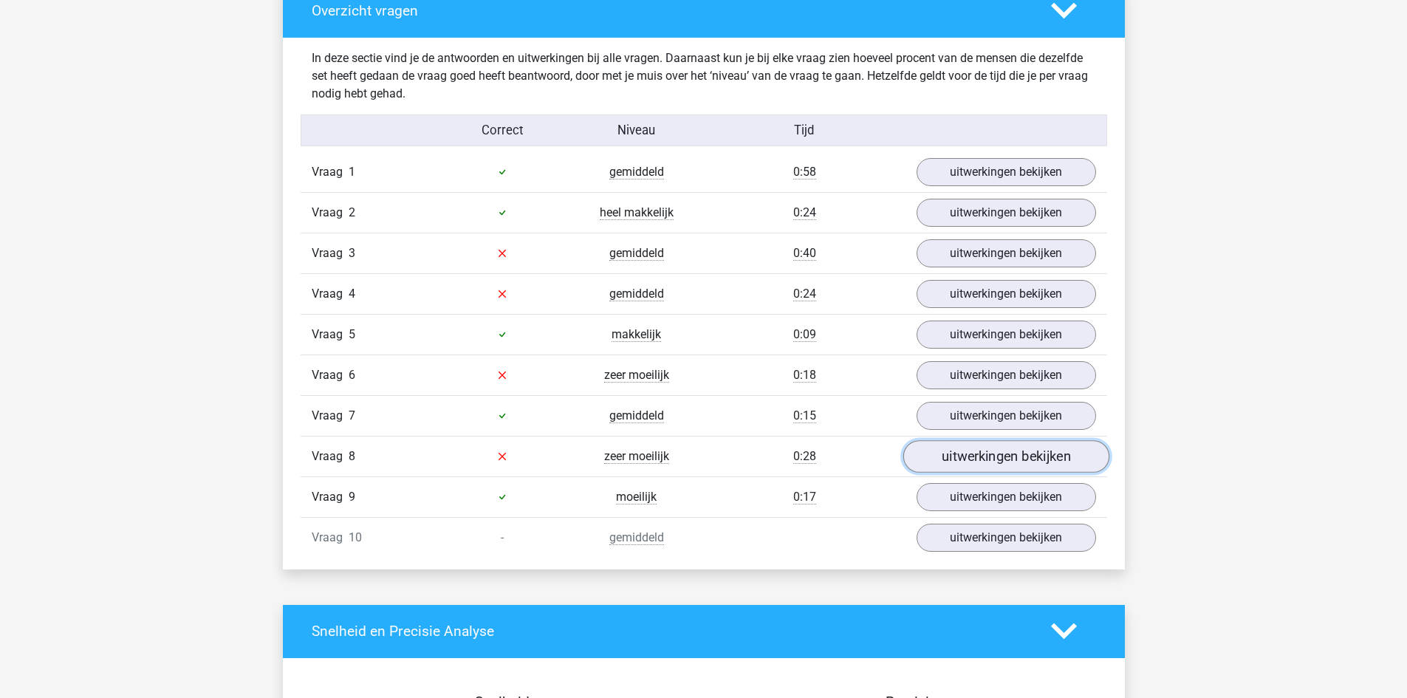
click at [958, 450] on link "uitwerkingen bekijken" at bounding box center [1006, 456] width 206 height 32
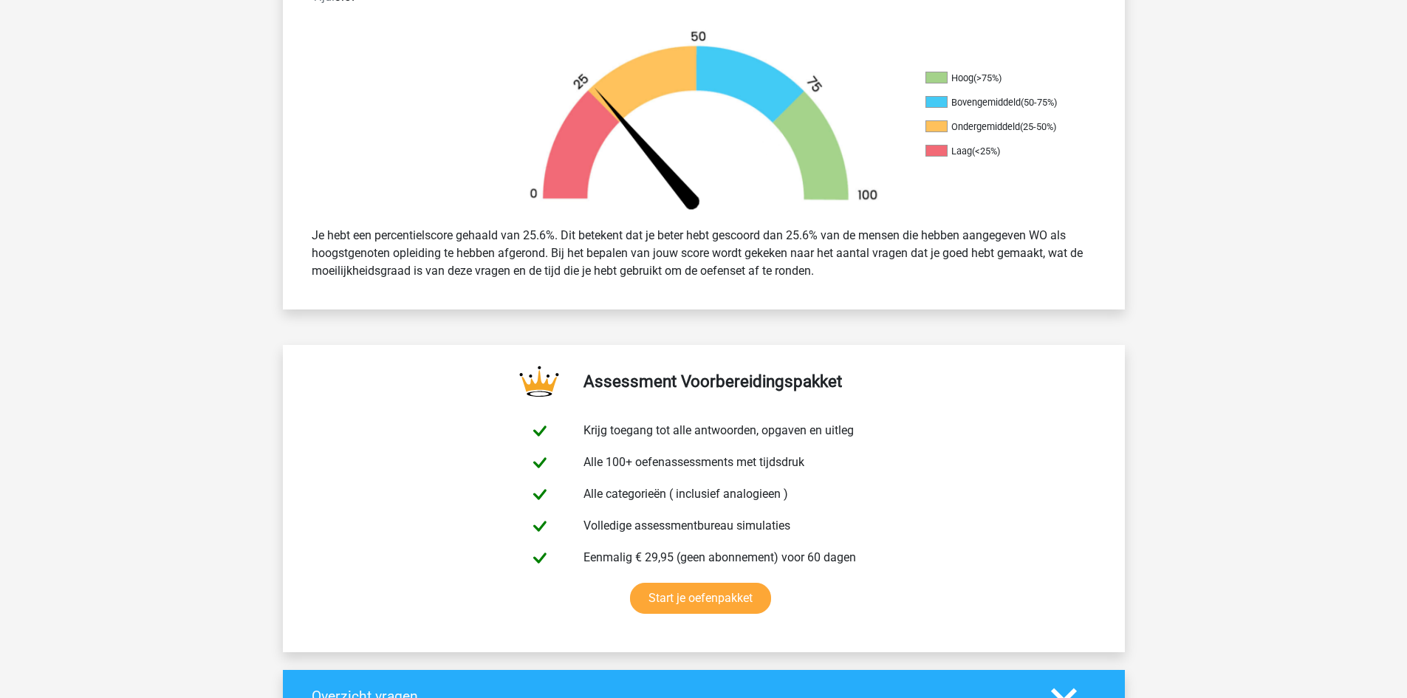
scroll to position [0, 0]
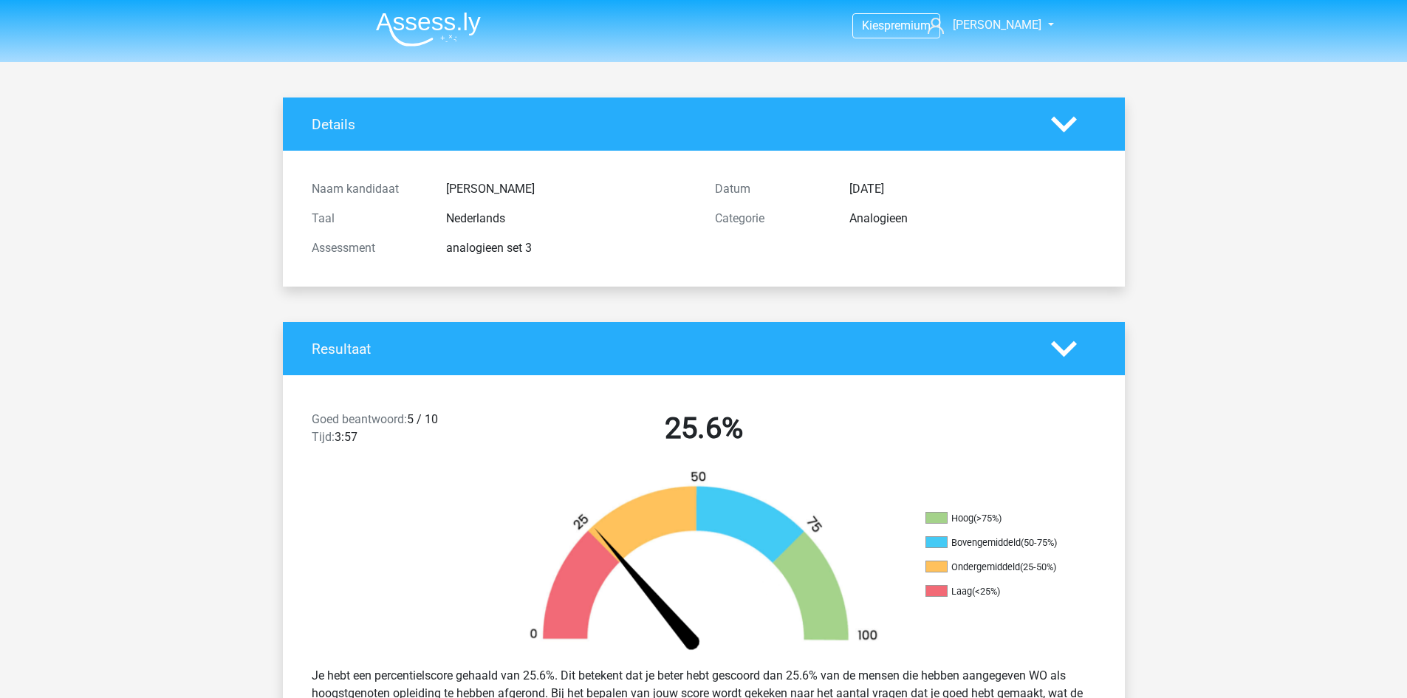
click at [431, 49] on nav "Kies premium Jacob jacob.schut@hotmail.com" at bounding box center [704, 26] width 680 height 48
click at [424, 27] on img at bounding box center [428, 29] width 105 height 35
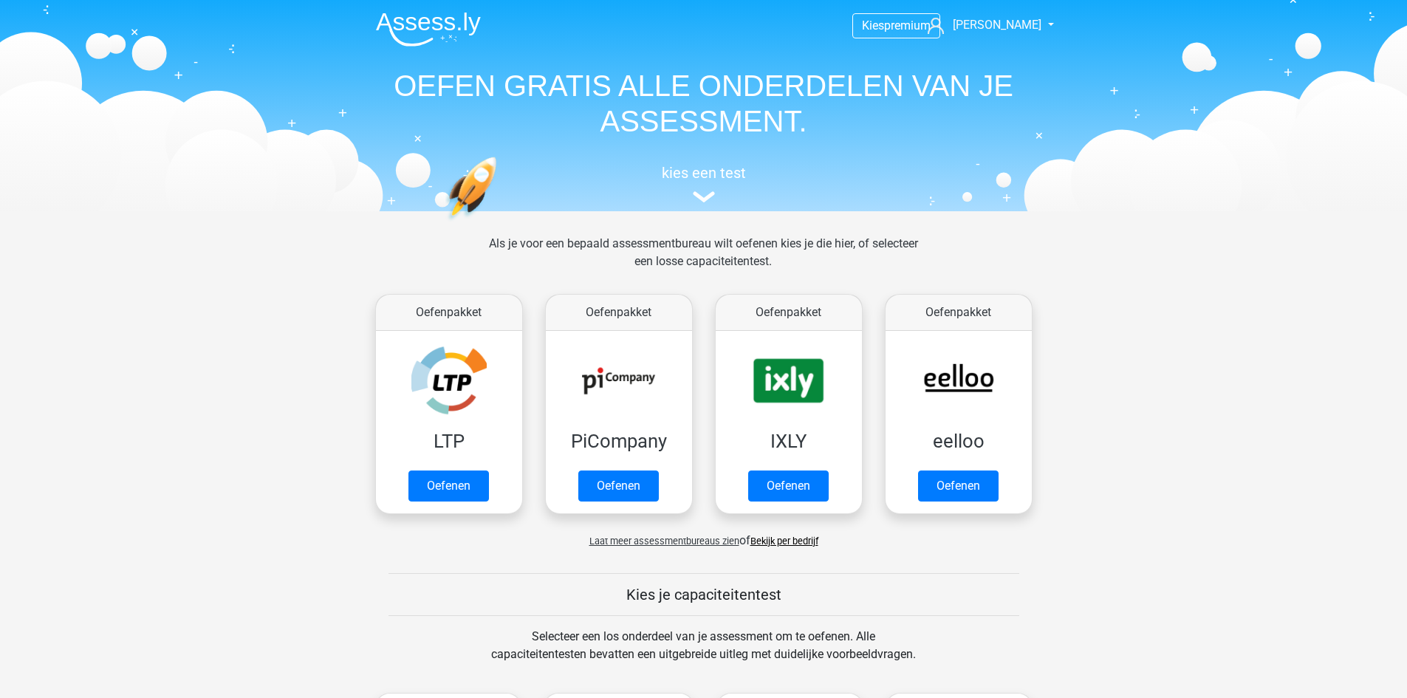
click at [705, 384] on div "Oefenpakket IXLY Oefenen" at bounding box center [789, 404] width 170 height 232
click at [746, 473] on link "Oefenen" at bounding box center [788, 489] width 84 height 32
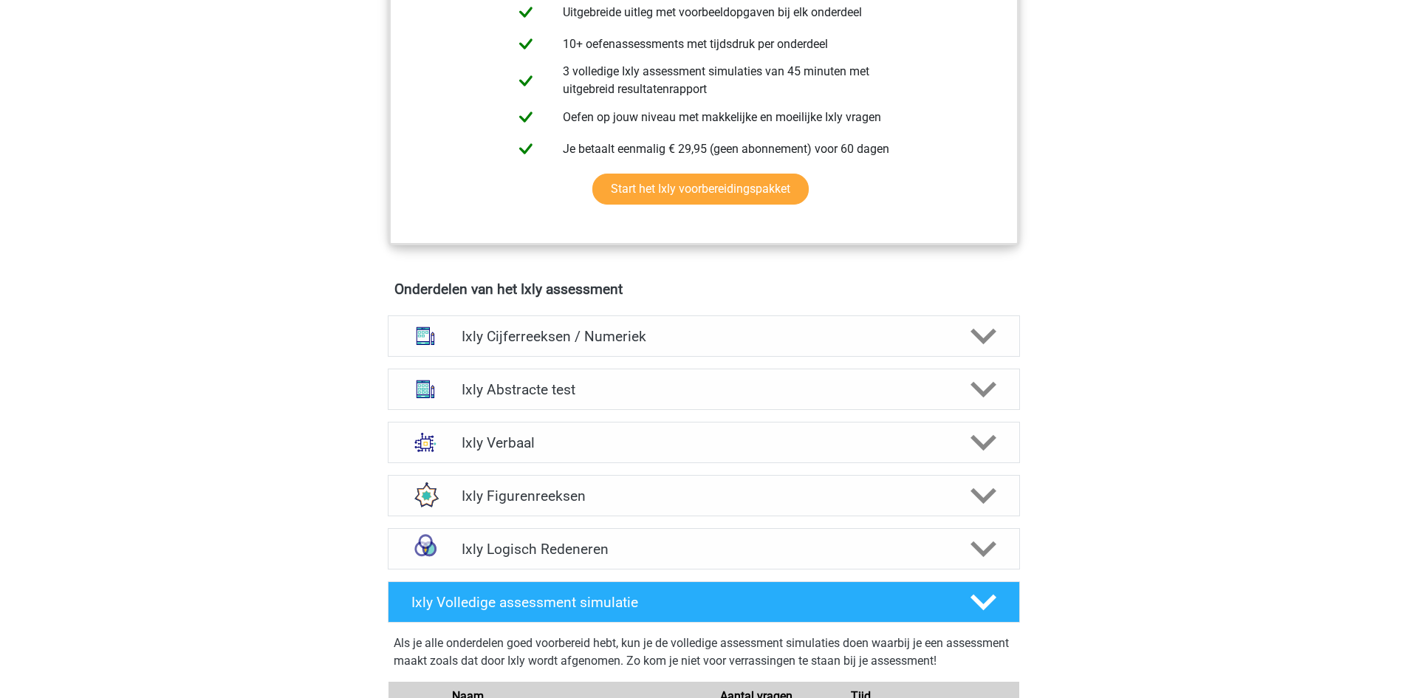
scroll to position [706, 0]
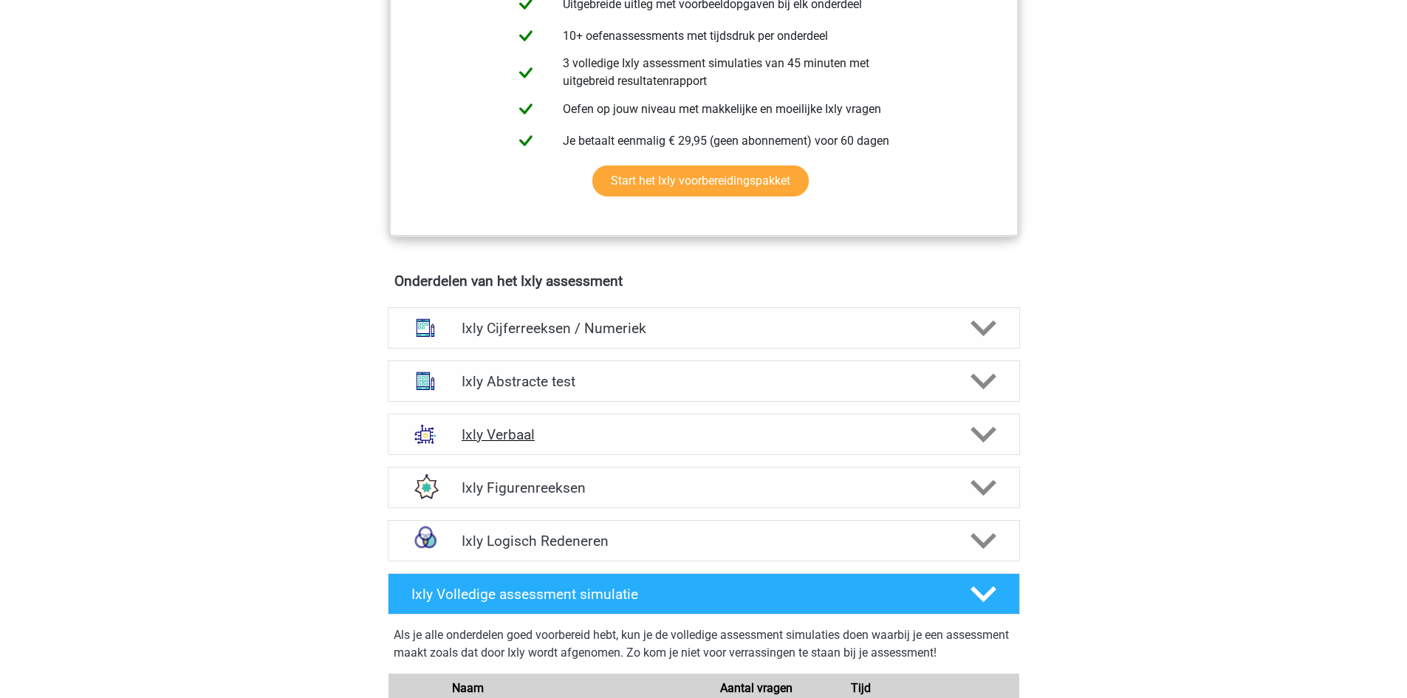
click at [605, 441] on h4 "Ixly Verbaal" at bounding box center [704, 434] width 484 height 17
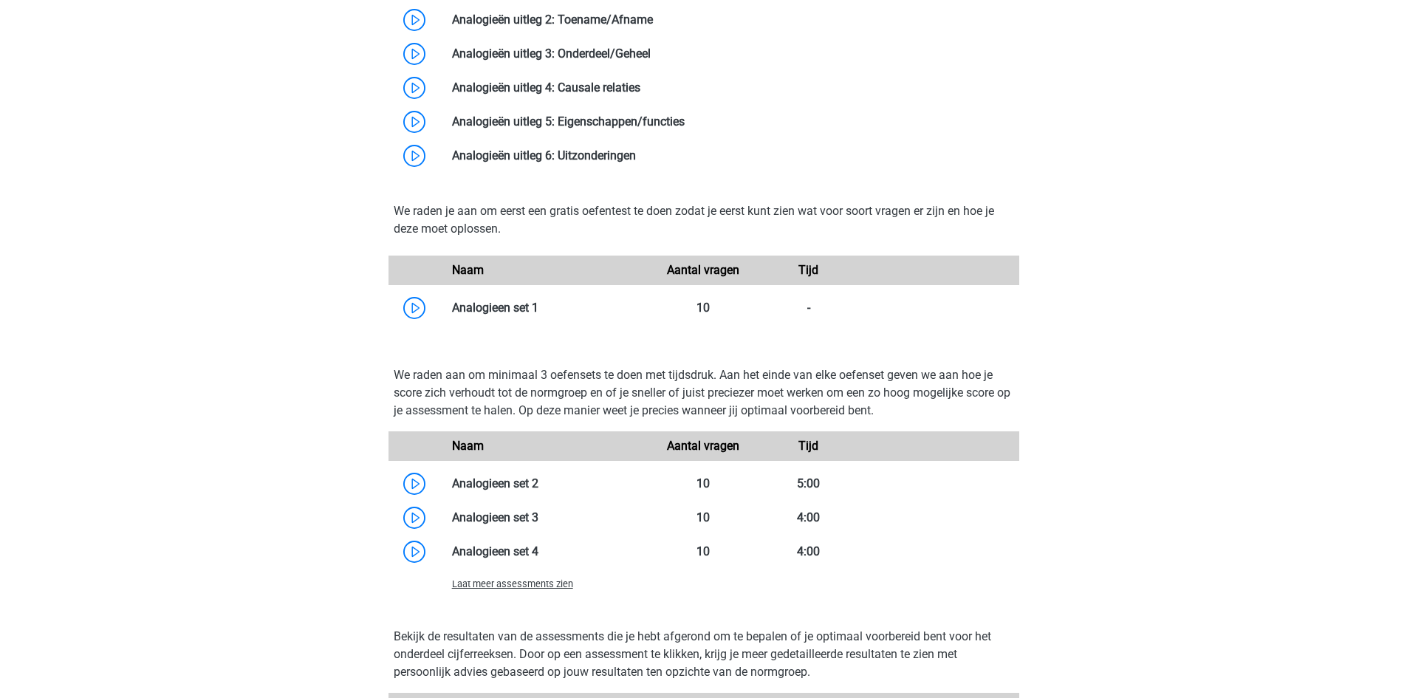
scroll to position [1437, 0]
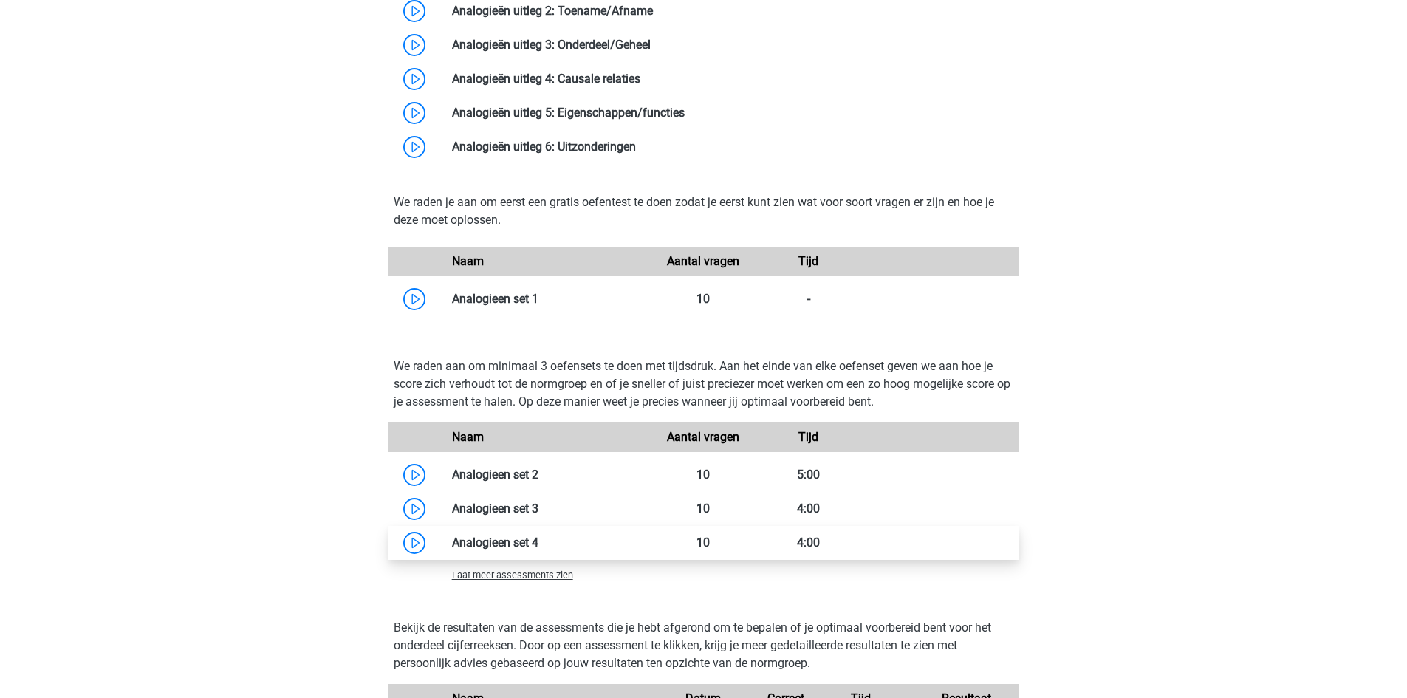
click at [538, 542] on link at bounding box center [538, 542] width 0 height 14
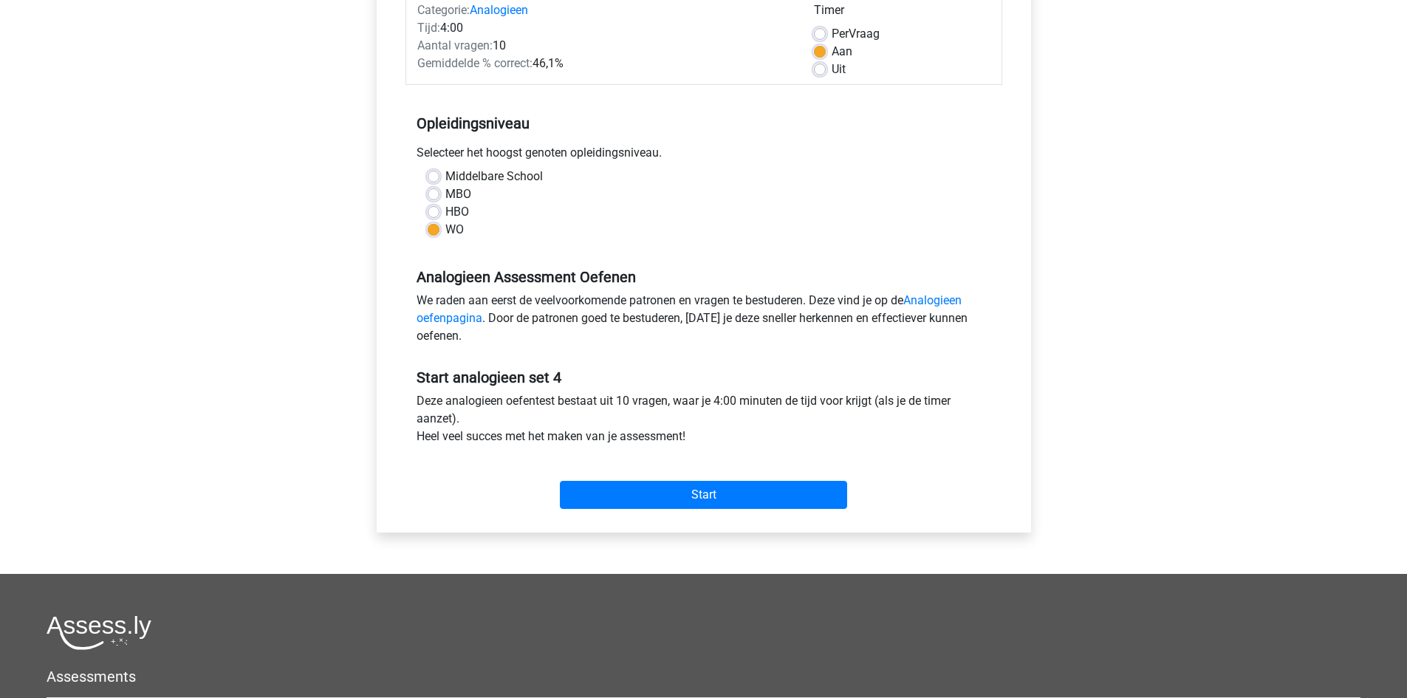
scroll to position [202, 0]
click at [643, 490] on input "Start" at bounding box center [703, 496] width 287 height 28
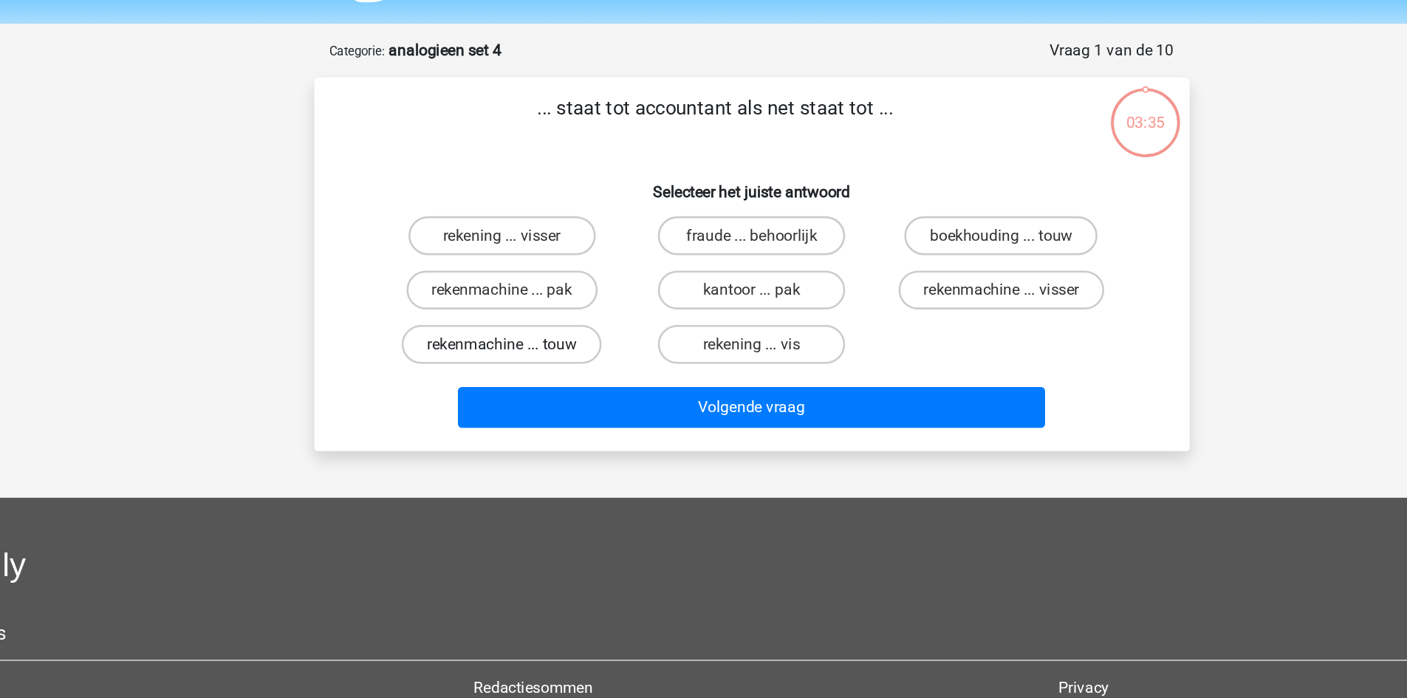
click at [572, 311] on label "rekenmachine ... touw" at bounding box center [513, 307] width 152 height 30
click at [523, 311] on input "rekenmachine ... touw" at bounding box center [518, 312] width 10 height 10
radio input "true"
click at [565, 231] on label "rekening ... visser" at bounding box center [513, 224] width 143 height 30
click at [523, 231] on input "rekening ... visser" at bounding box center [518, 229] width 10 height 10
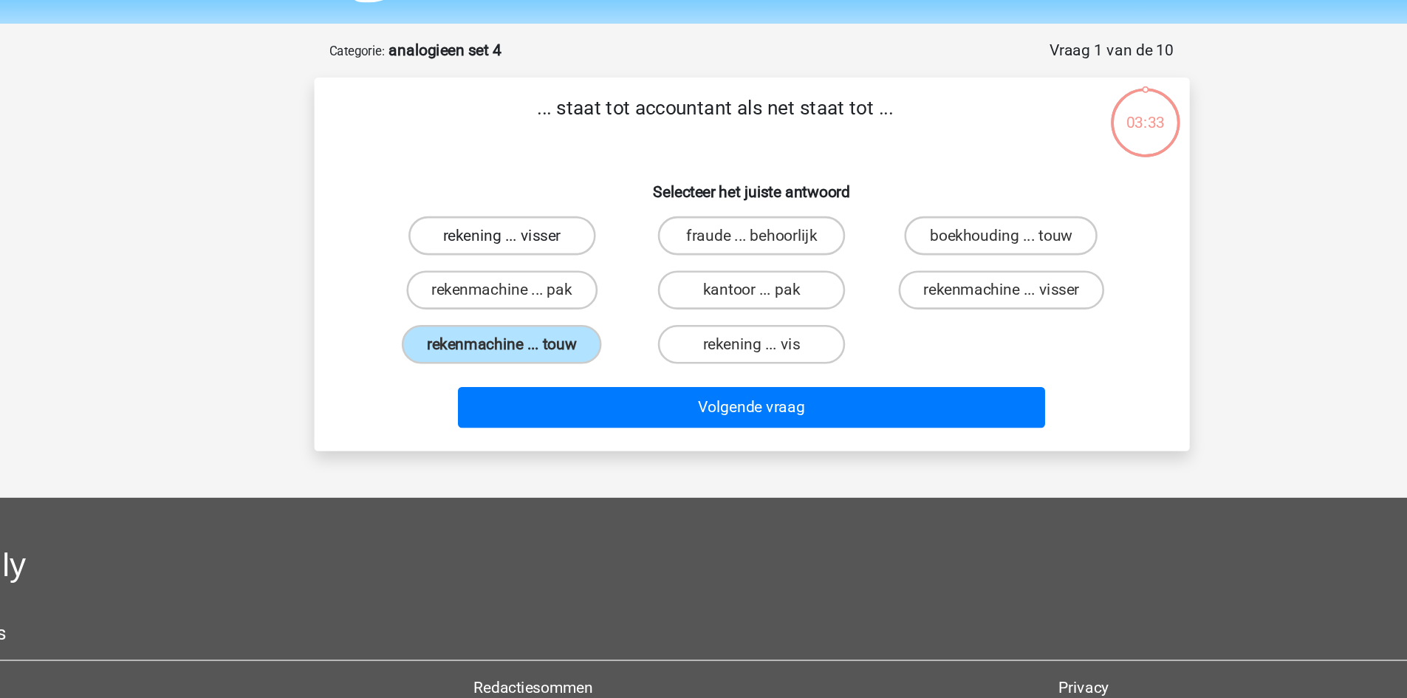
radio input "true"
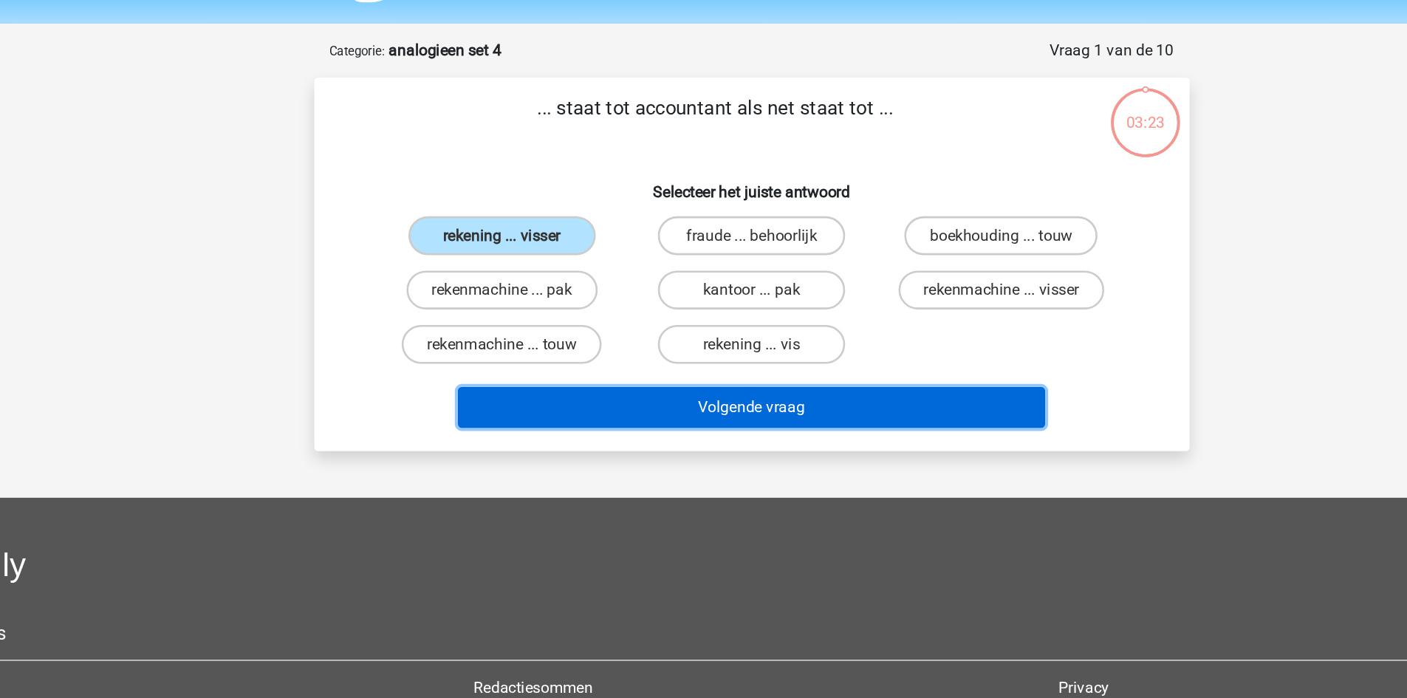
click at [757, 340] on button "Volgende vraag" at bounding box center [703, 354] width 447 height 31
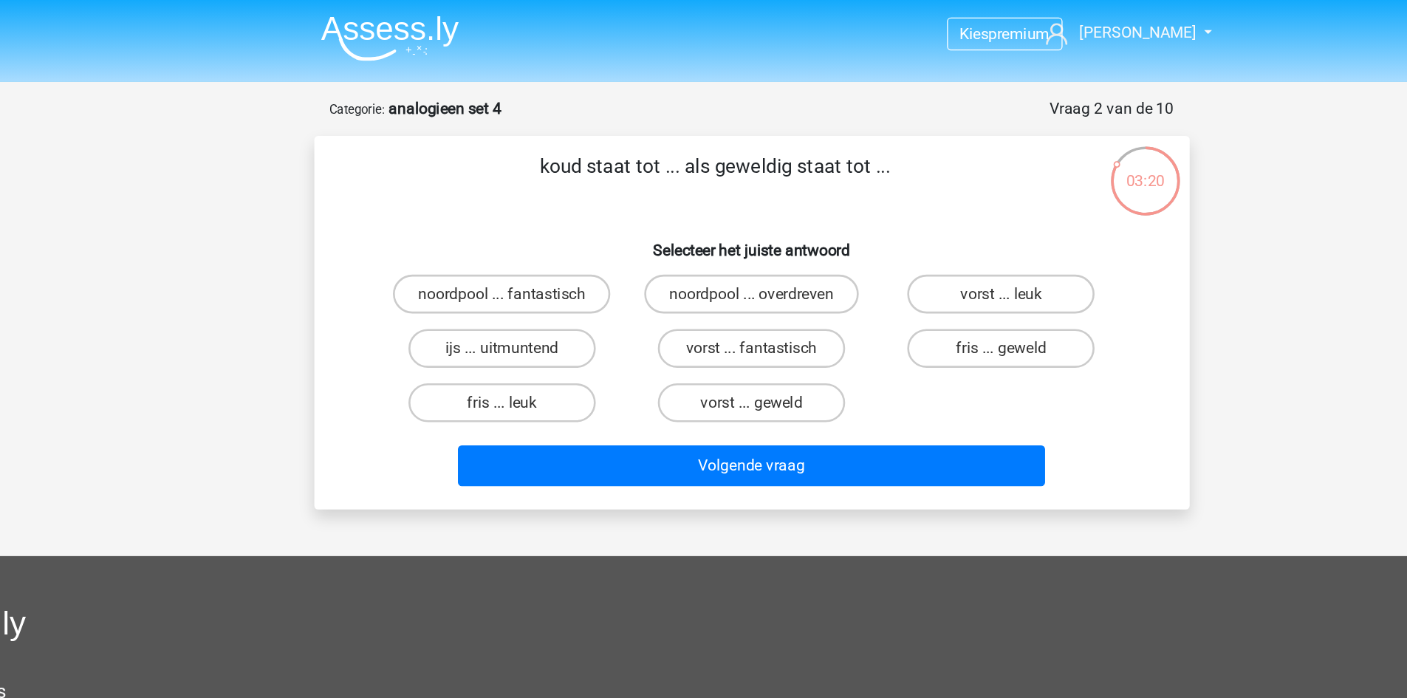
click at [486, 83] on strong "analogieen set 4" at bounding box center [471, 82] width 86 height 14
click at [581, 103] on div "koud staat tot ... als geweldig staat tot ... Selecteer het juiste antwoord noo…" at bounding box center [704, 245] width 666 height 284
click at [567, 293] on label "fris ... leuk" at bounding box center [513, 307] width 143 height 30
click at [523, 307] on input "fris ... leuk" at bounding box center [518, 312] width 10 height 10
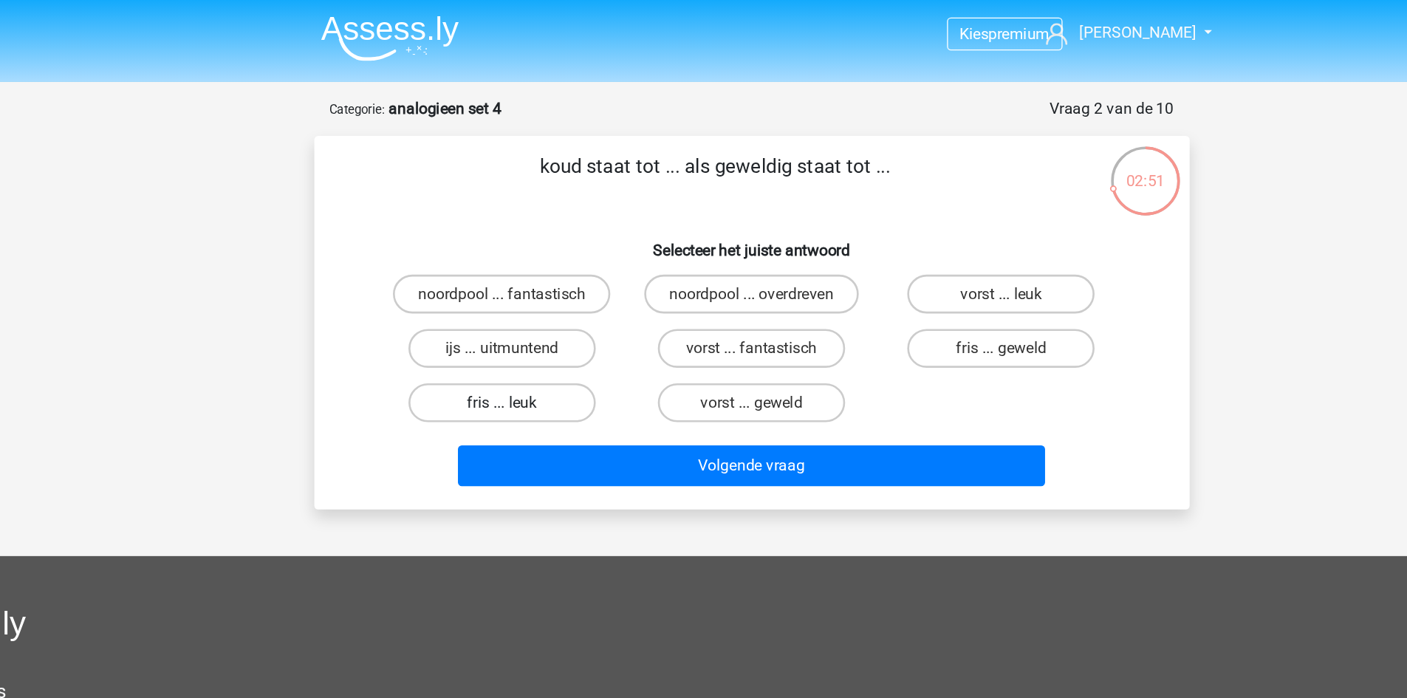
radio input "true"
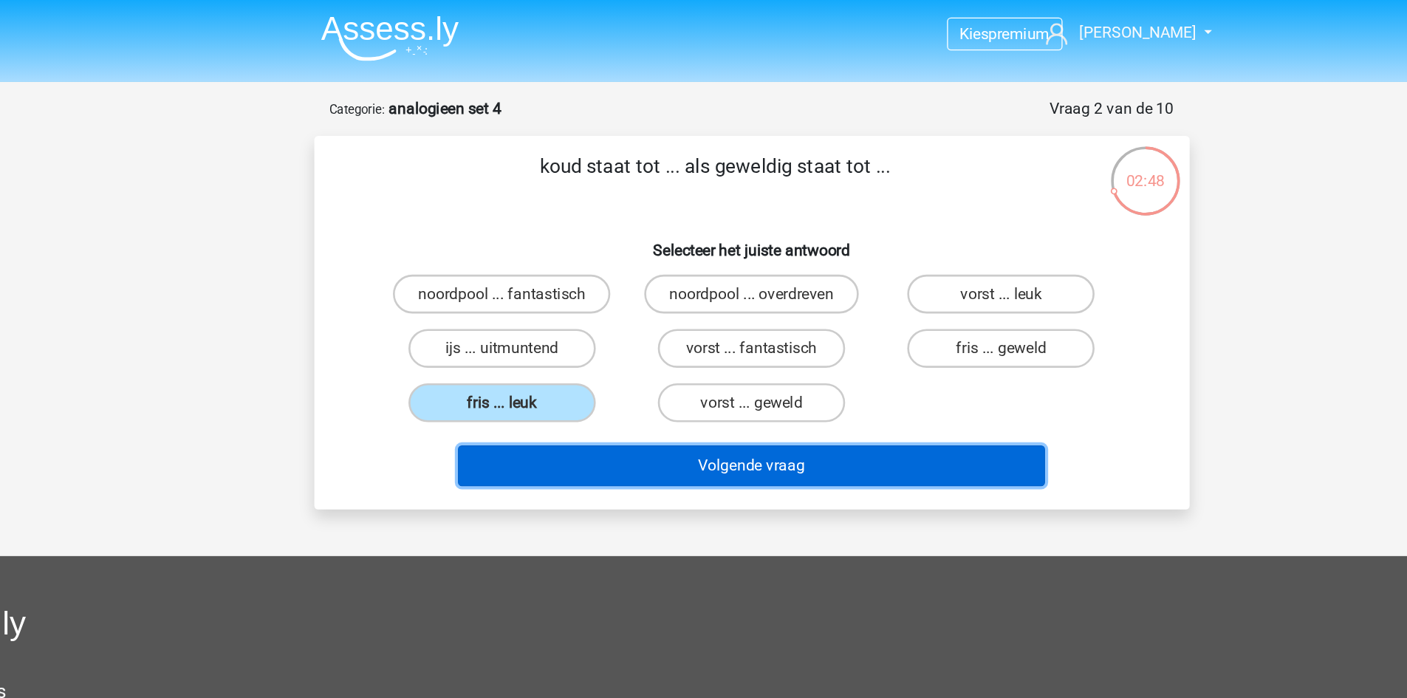
click at [651, 361] on button "Volgende vraag" at bounding box center [703, 354] width 447 height 31
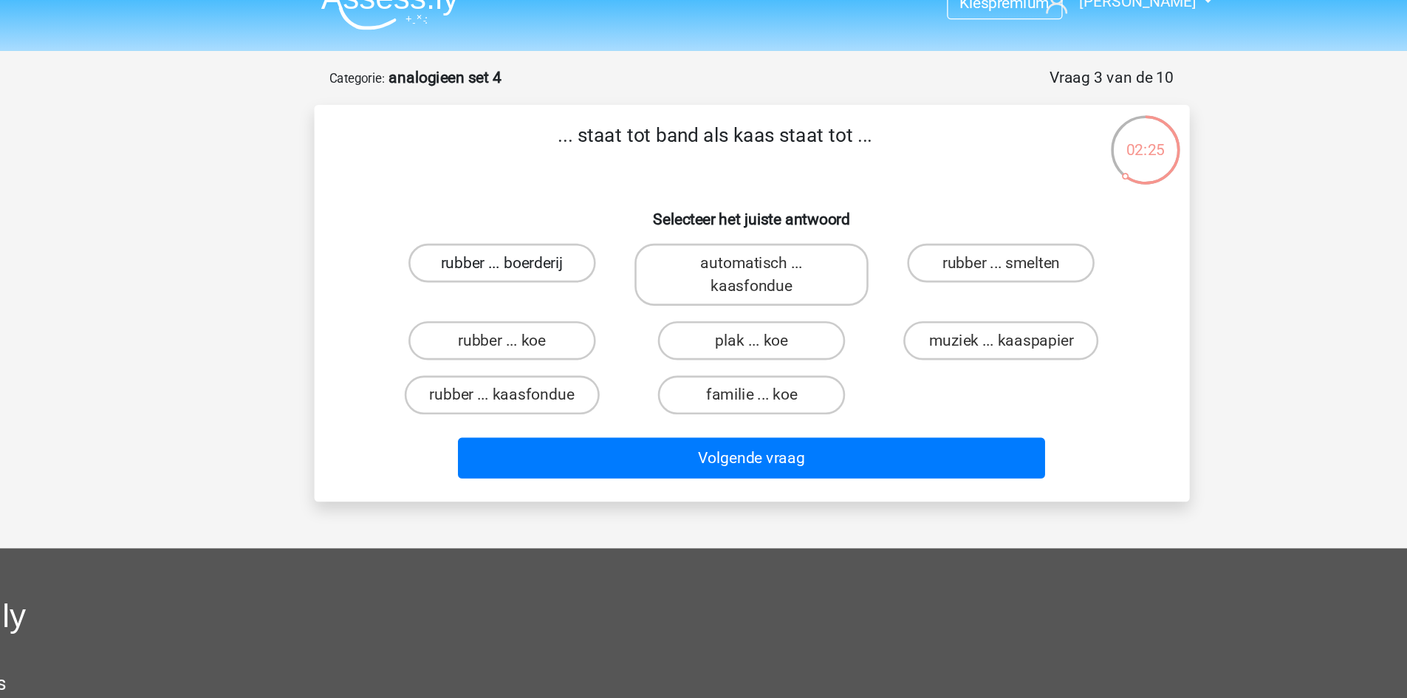
click at [550, 219] on label "rubber ... boerderij" at bounding box center [513, 224] width 143 height 30
click at [523, 224] on input "rubber ... boerderij" at bounding box center [518, 229] width 10 height 10
radio input "true"
click at [562, 290] on label "rubber ... koe" at bounding box center [513, 283] width 143 height 30
click at [523, 290] on input "rubber ... koe" at bounding box center [518, 288] width 10 height 10
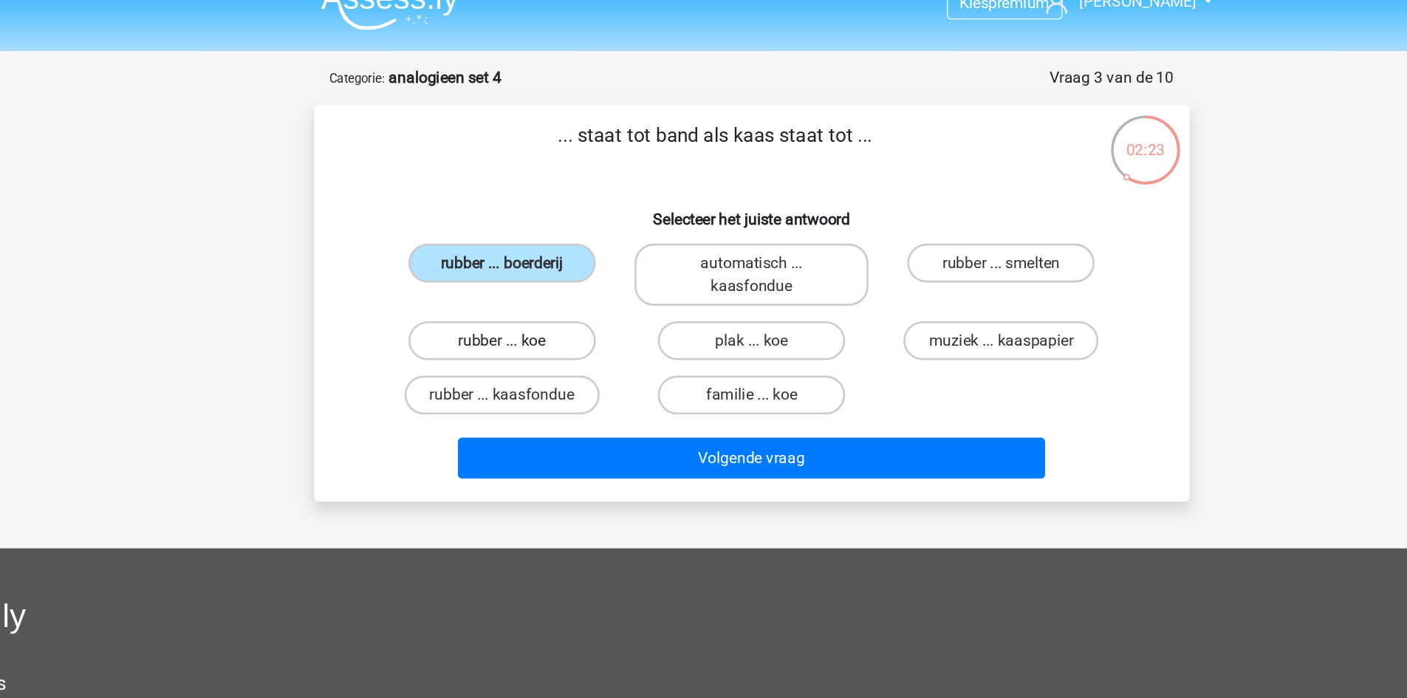
radio input "true"
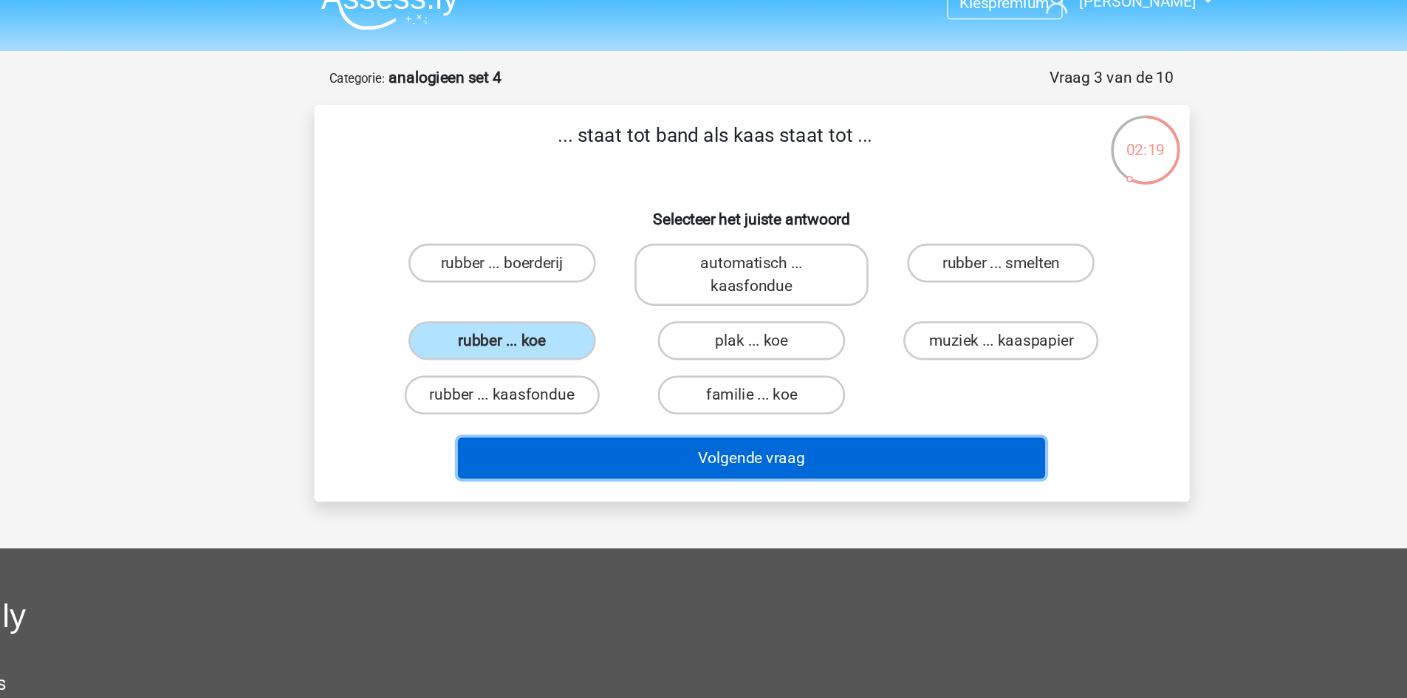
click at [647, 369] on button "Volgende vraag" at bounding box center [703, 372] width 447 height 31
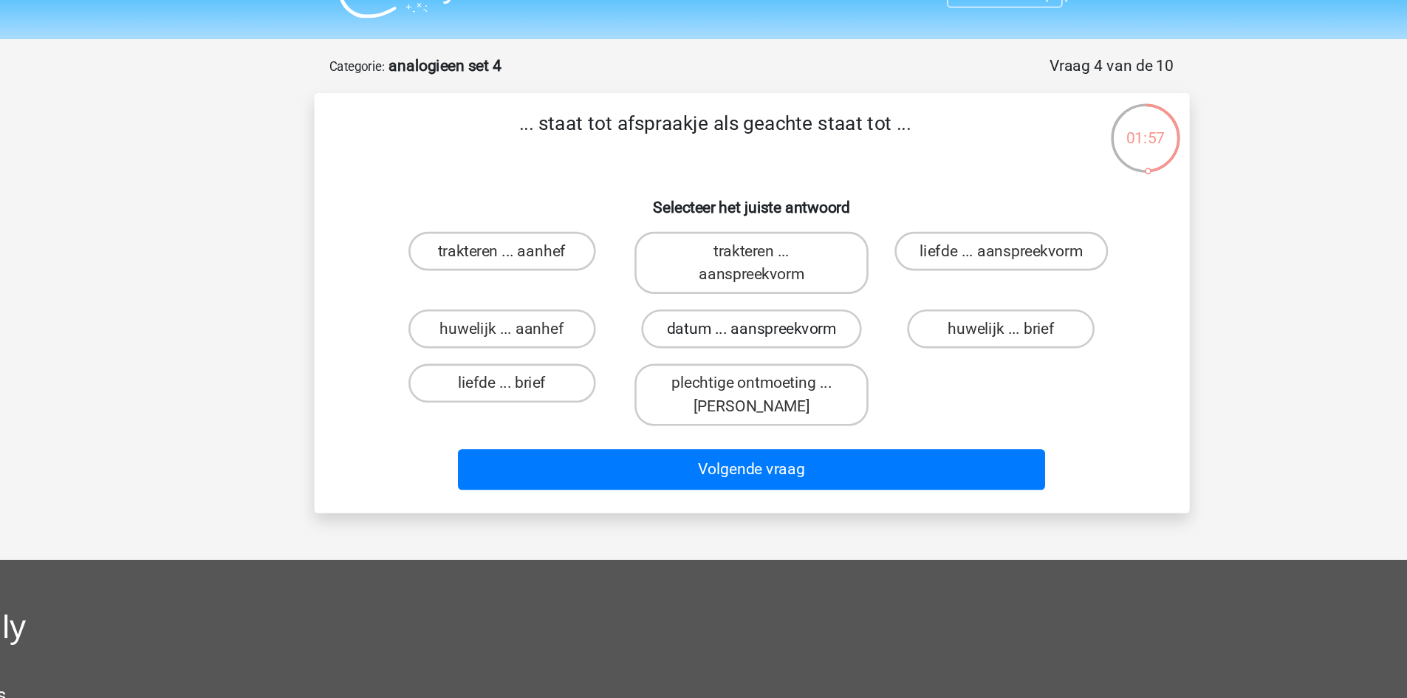
click at [744, 279] on label "datum ... aanspreekvorm" at bounding box center [704, 283] width 168 height 30
click at [713, 283] on input "datum ... aanspreekvorm" at bounding box center [708, 288] width 10 height 10
radio input "true"
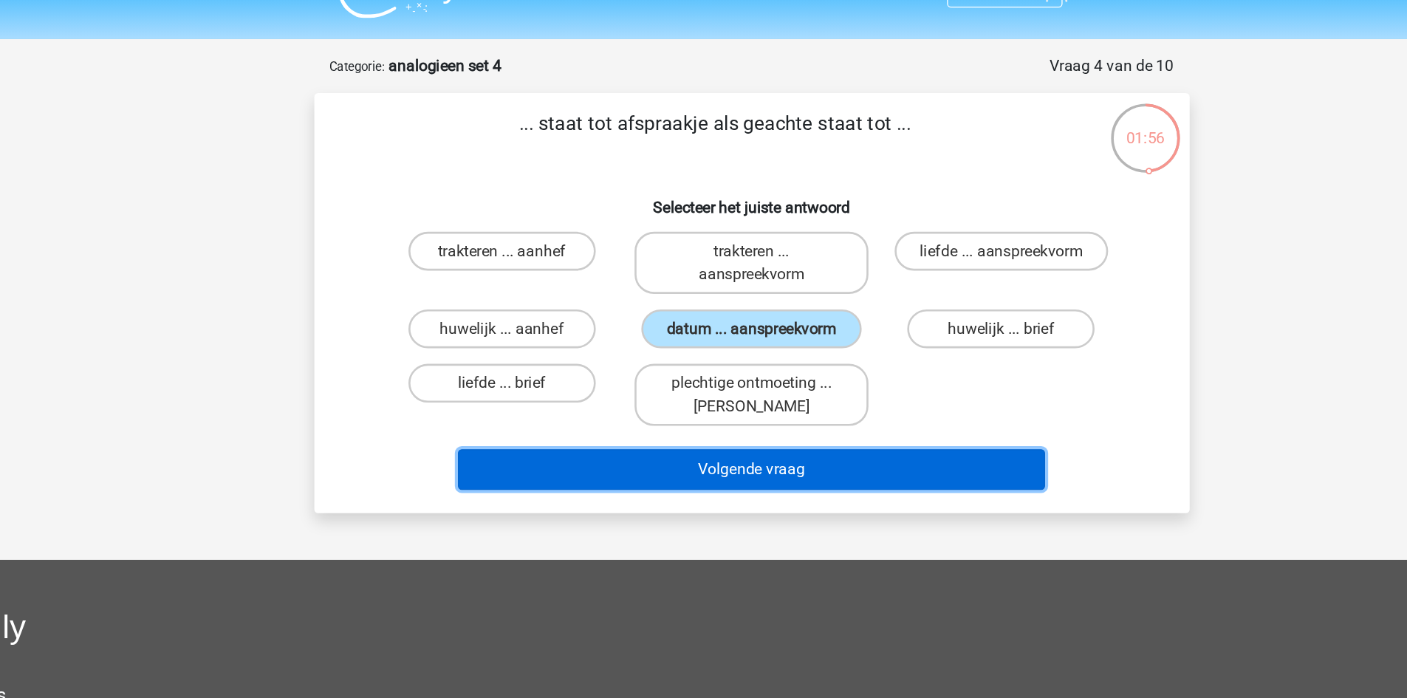
click at [773, 383] on button "Volgende vraag" at bounding box center [703, 389] width 447 height 31
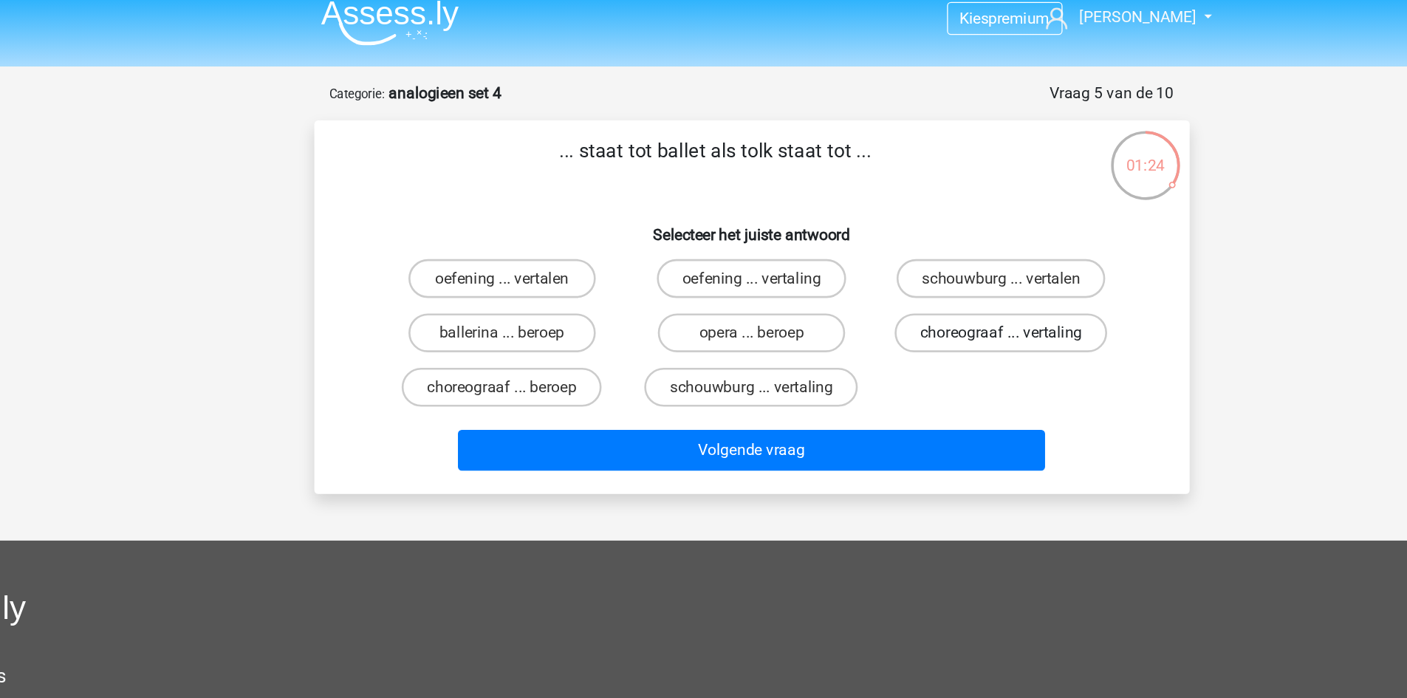
click at [888, 259] on label "choreograaf ... vertaling" at bounding box center [893, 265] width 162 height 30
click at [894, 265] on input "choreograaf ... vertaling" at bounding box center [899, 270] width 10 height 10
radio input "true"
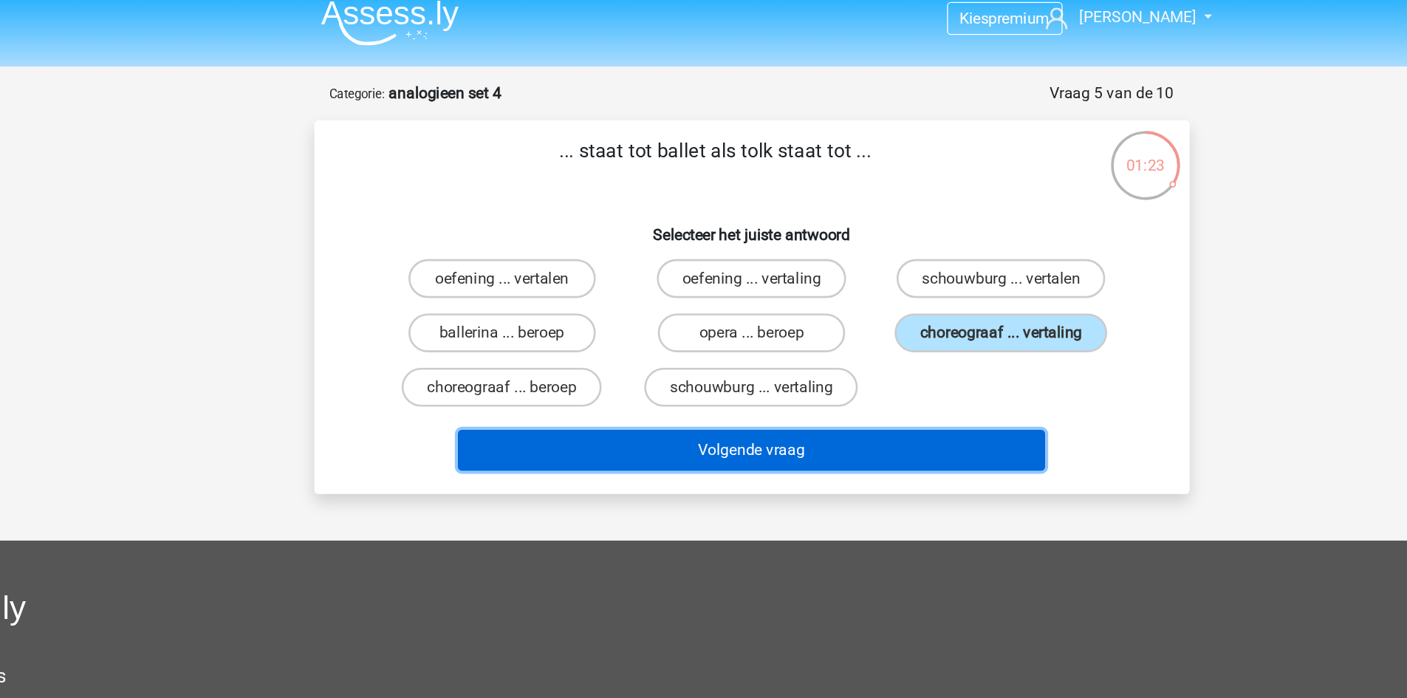
click at [830, 359] on button "Volgende vraag" at bounding box center [703, 354] width 447 height 31
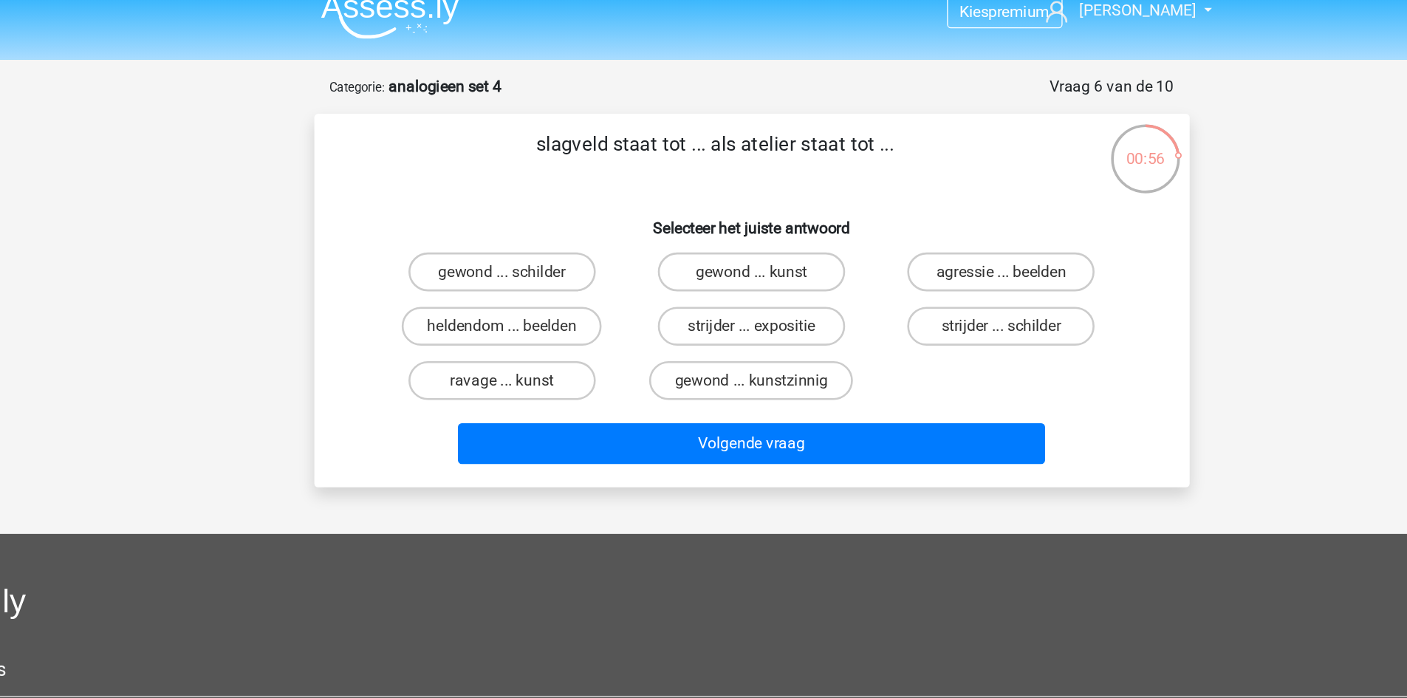
click at [712, 315] on input "gewond ... kunstzinnig" at bounding box center [708, 312] width 10 height 10
radio input "true"
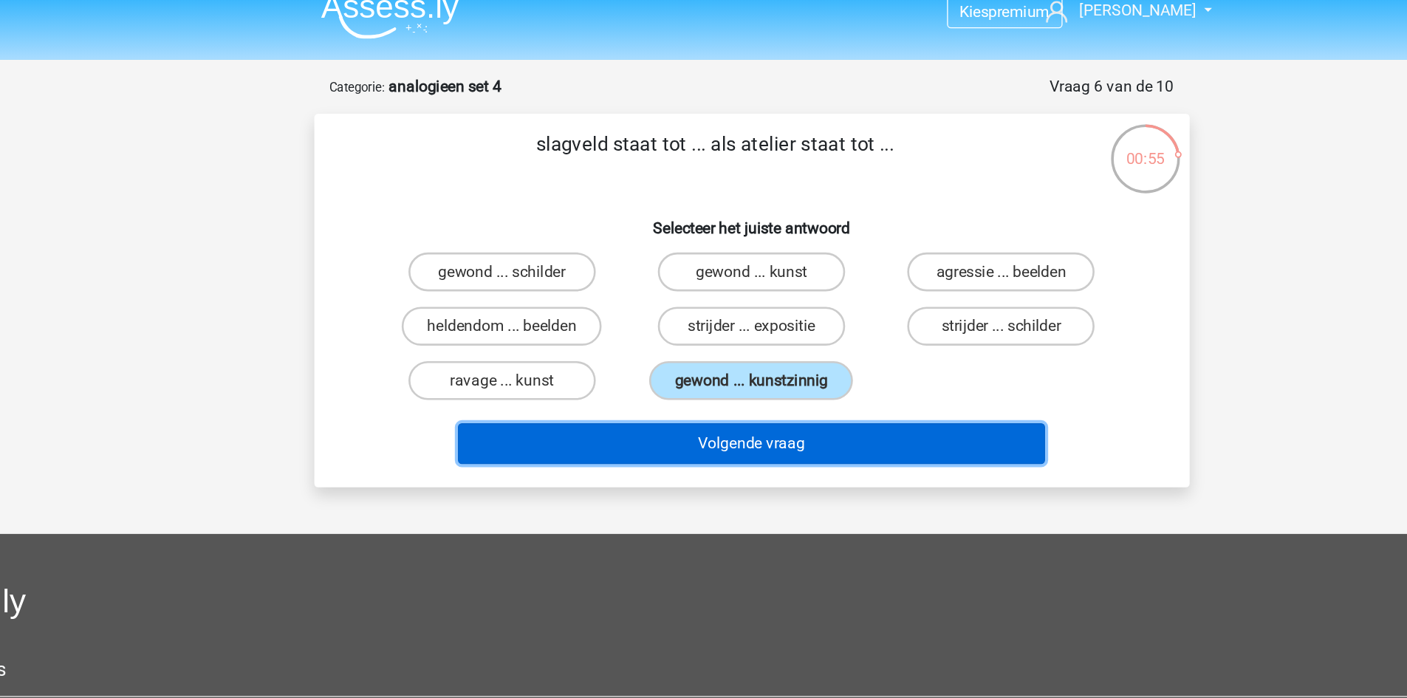
click at [714, 364] on button "Volgende vraag" at bounding box center [703, 354] width 447 height 31
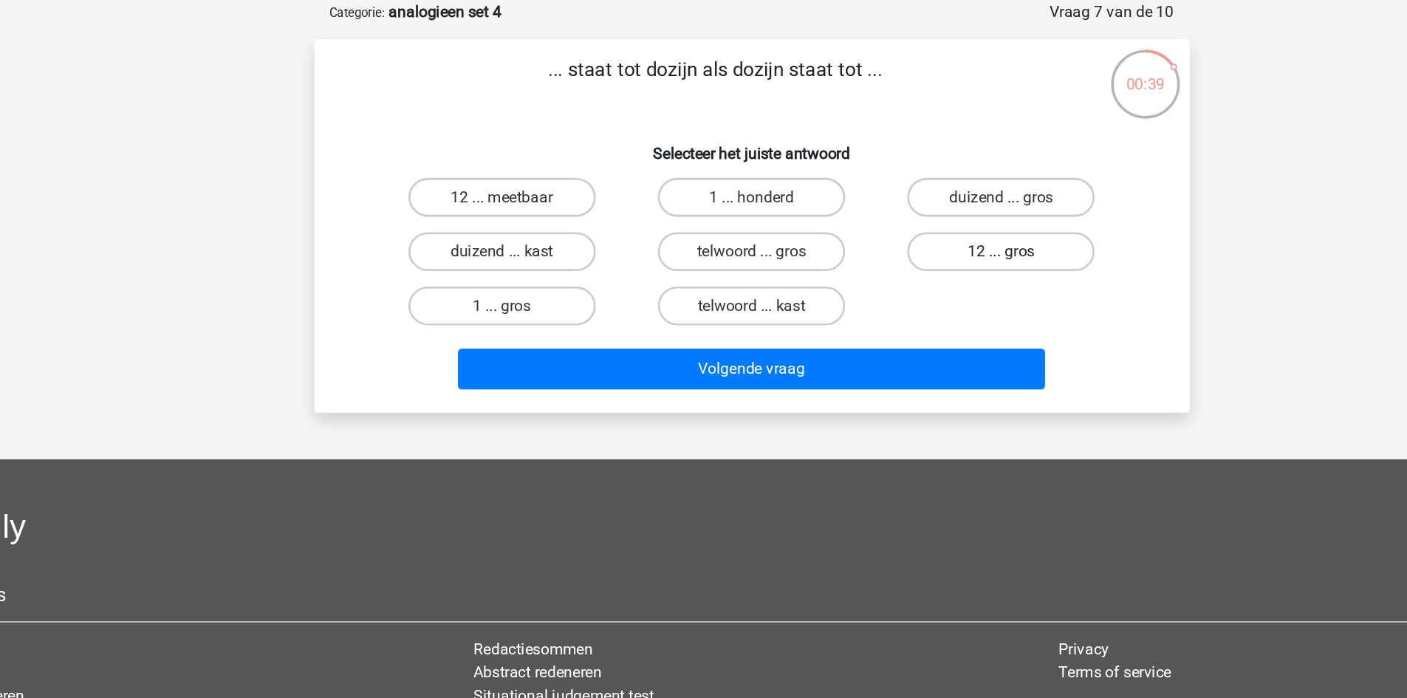
click at [843, 267] on label "12 ... gros" at bounding box center [893, 265] width 143 height 30
click at [894, 267] on input "12 ... gros" at bounding box center [899, 270] width 10 height 10
radio input "true"
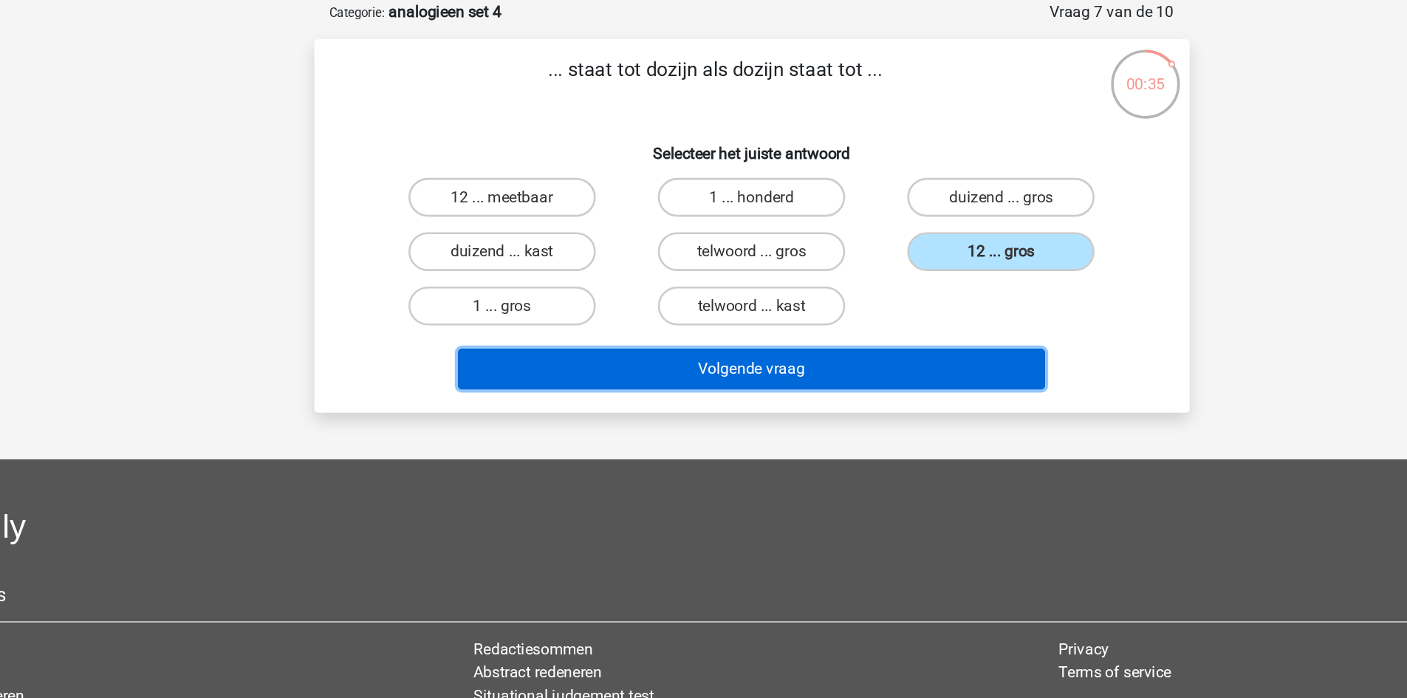
click at [805, 357] on button "Volgende vraag" at bounding box center [703, 354] width 447 height 31
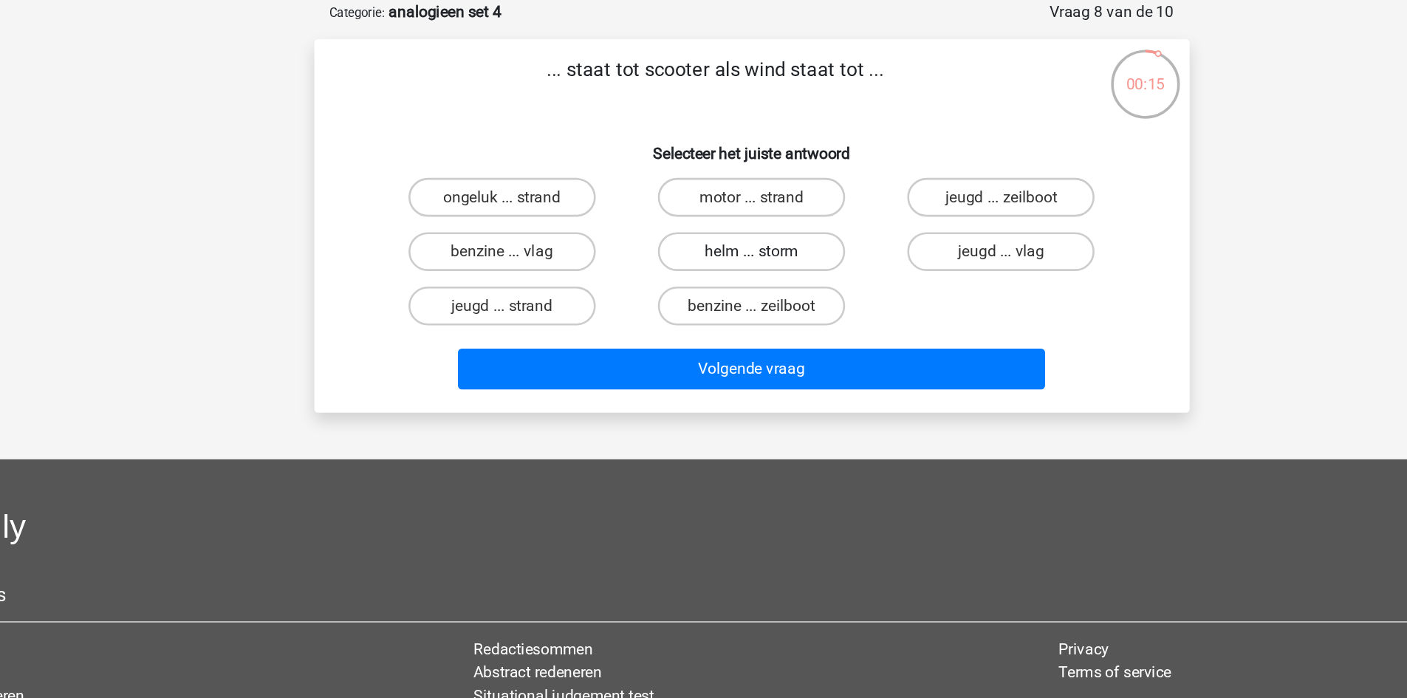
click at [752, 256] on label "helm ... storm" at bounding box center [703, 265] width 143 height 30
click at [713, 265] on input "helm ... storm" at bounding box center [708, 270] width 10 height 10
radio input "true"
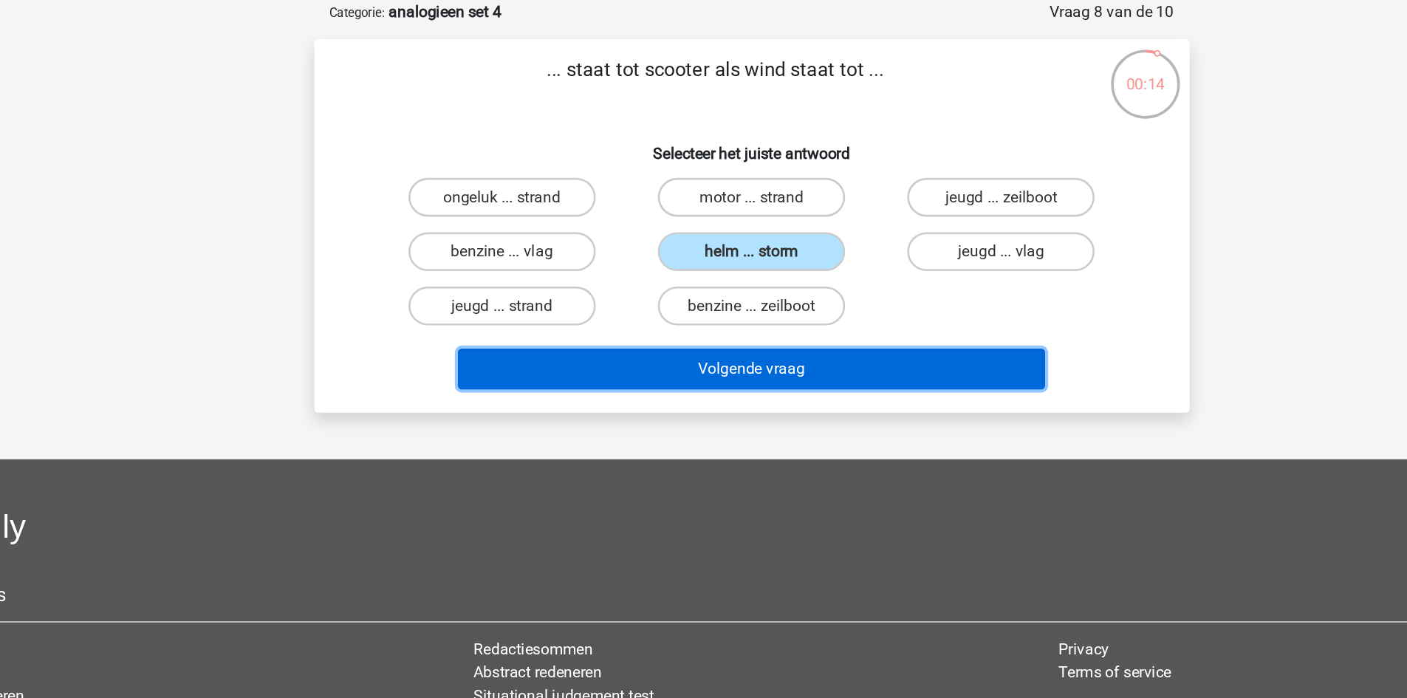
click at [779, 360] on button "Volgende vraag" at bounding box center [703, 354] width 447 height 31
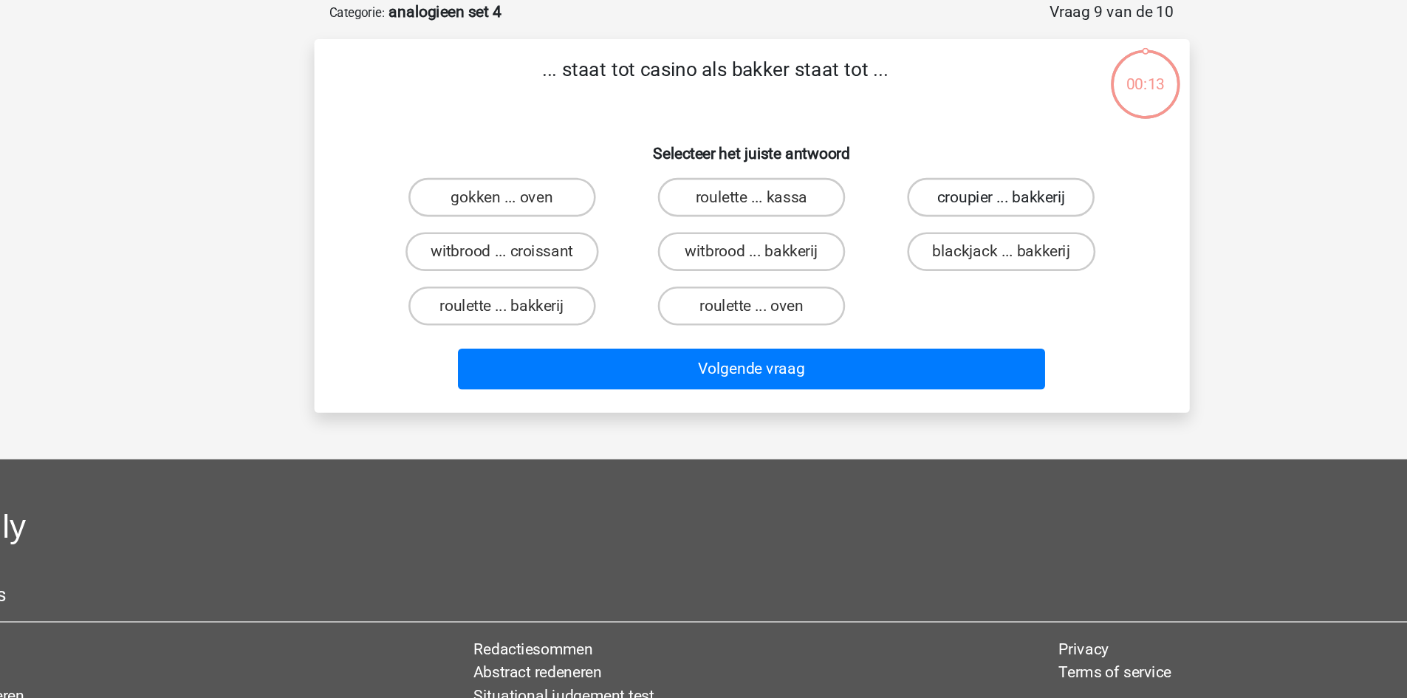
click at [931, 218] on label "croupier ... bakkerij" at bounding box center [893, 224] width 143 height 30
click at [903, 224] on input "croupier ... bakkerij" at bounding box center [899, 229] width 10 height 10
radio input "true"
click at [886, 330] on div "Volgende vraag" at bounding box center [703, 351] width 619 height 49
click at [694, 269] on label "witbrood ... bakkerij" at bounding box center [703, 265] width 143 height 30
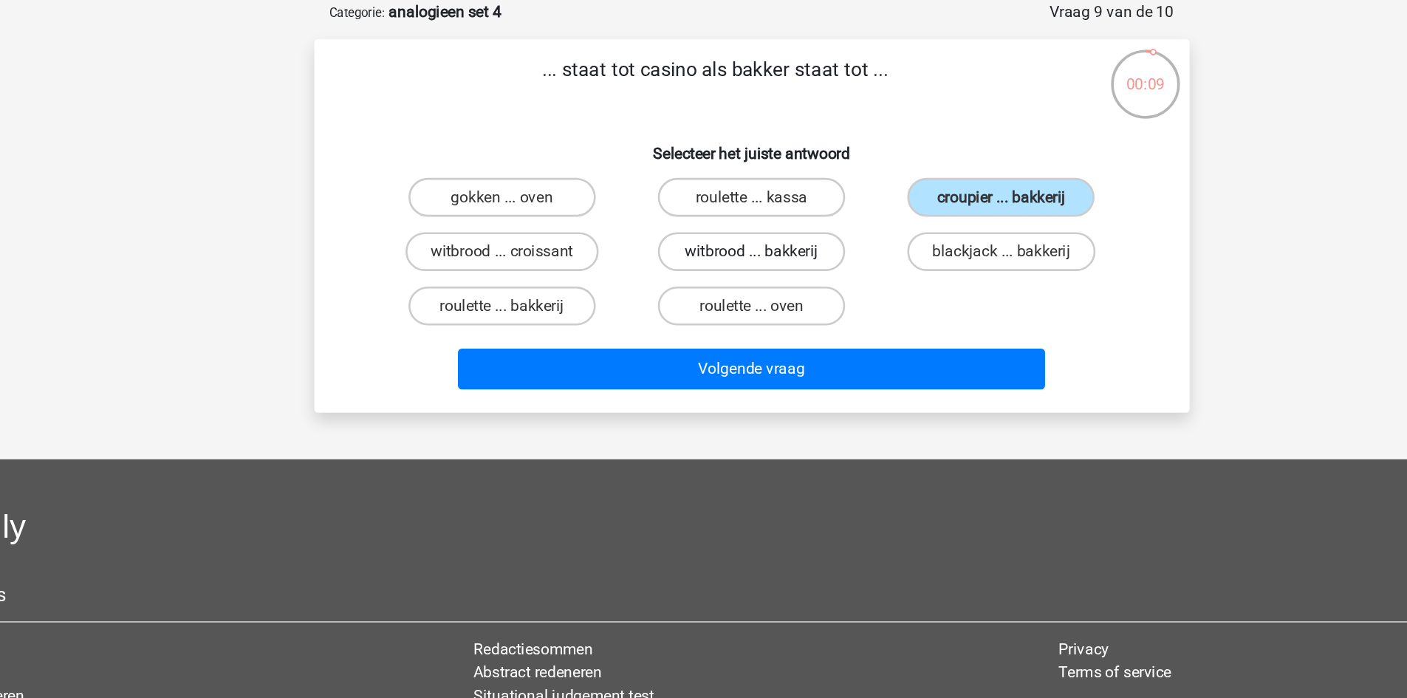
click at [703, 269] on input "witbrood ... bakkerij" at bounding box center [708, 270] width 10 height 10
radio input "true"
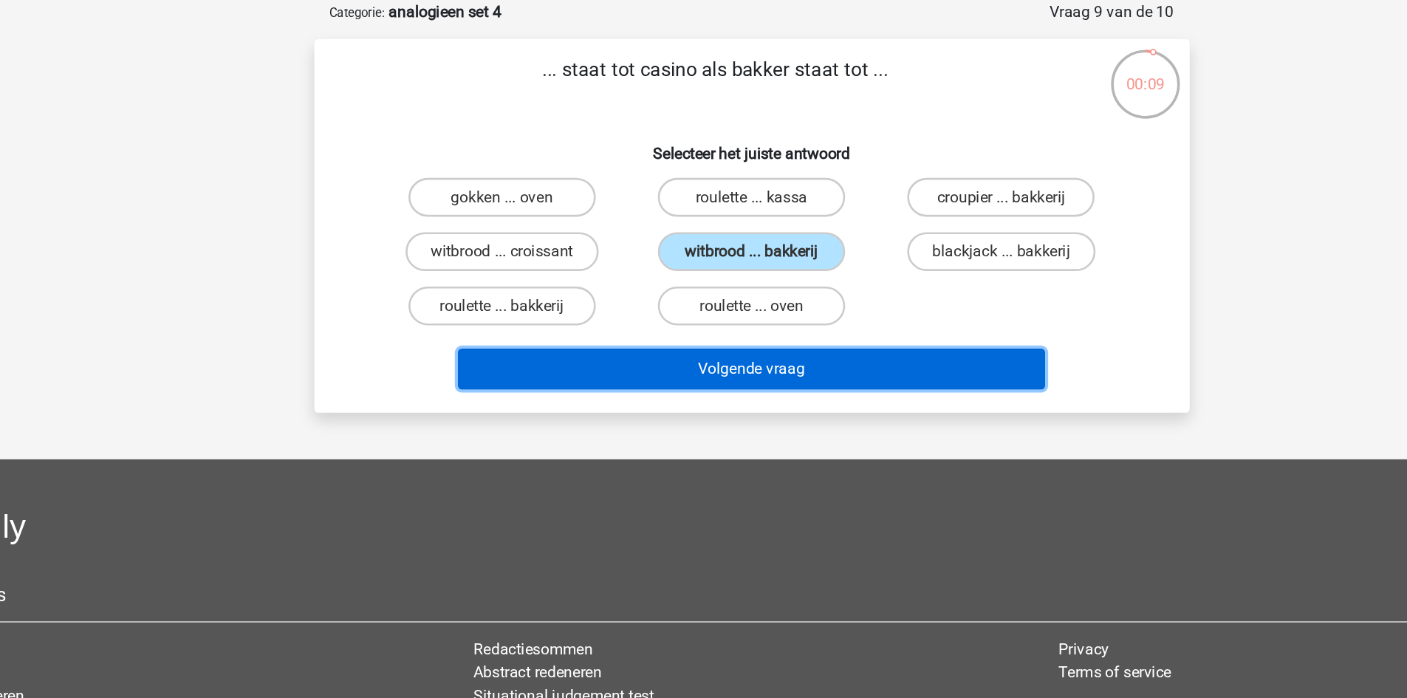
click at [717, 349] on button "Volgende vraag" at bounding box center [703, 354] width 447 height 31
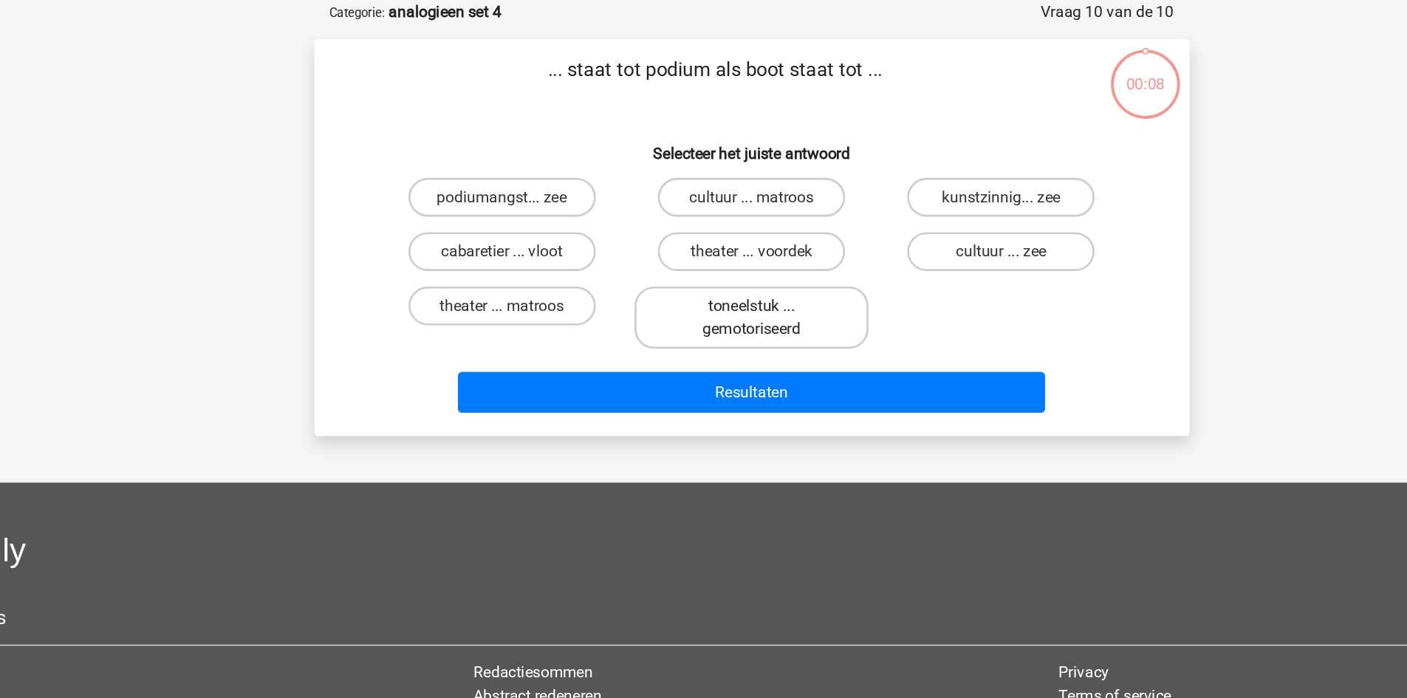
click at [701, 322] on label "toneelstuk ... gemotoriseerd" at bounding box center [704, 315] width 178 height 47
click at [703, 316] on input "toneelstuk ... gemotoriseerd" at bounding box center [708, 312] width 10 height 10
radio input "true"
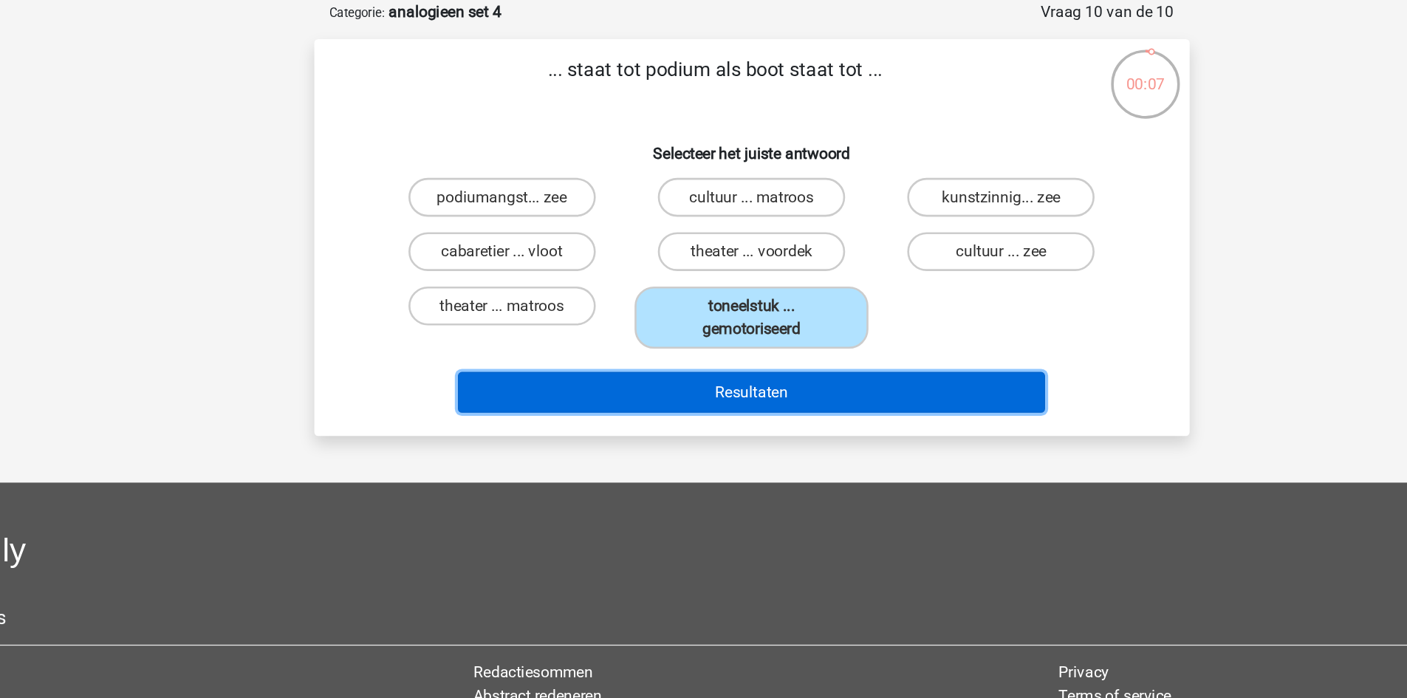
click at [708, 369] on button "Resultaten" at bounding box center [703, 372] width 447 height 31
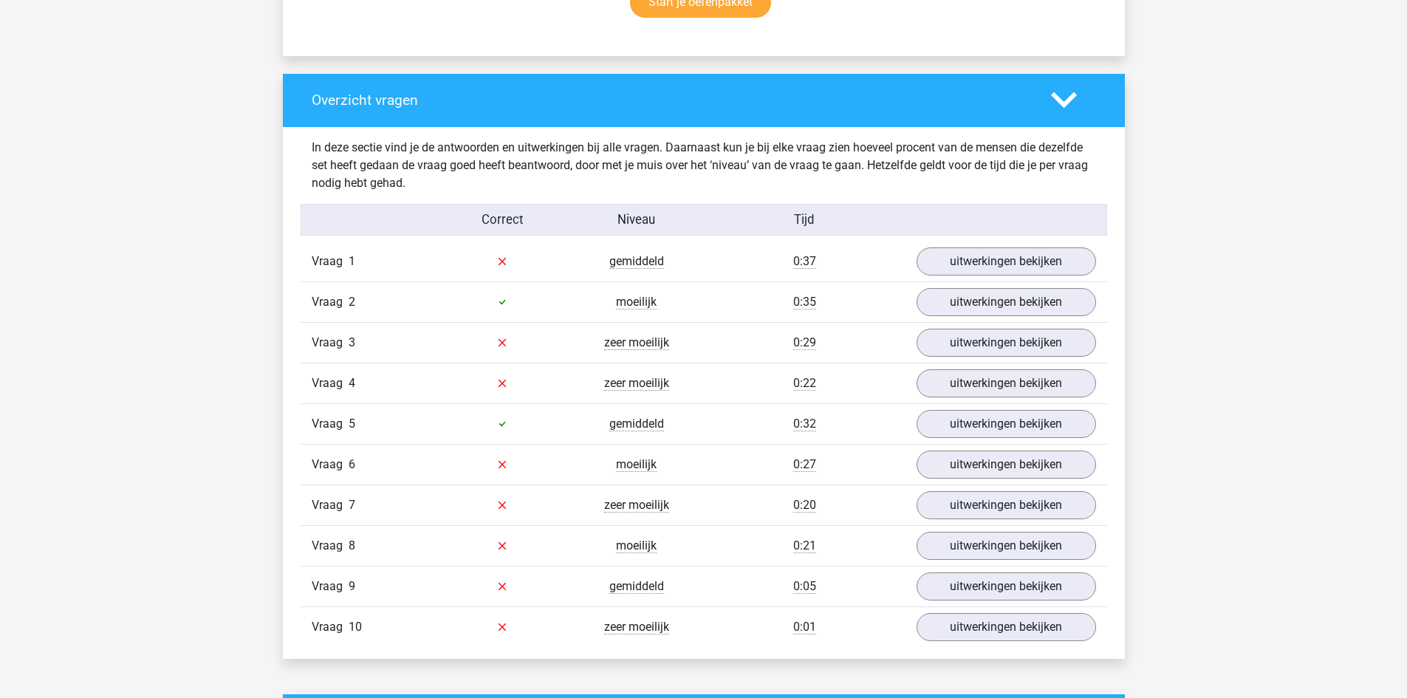
scroll to position [1037, 0]
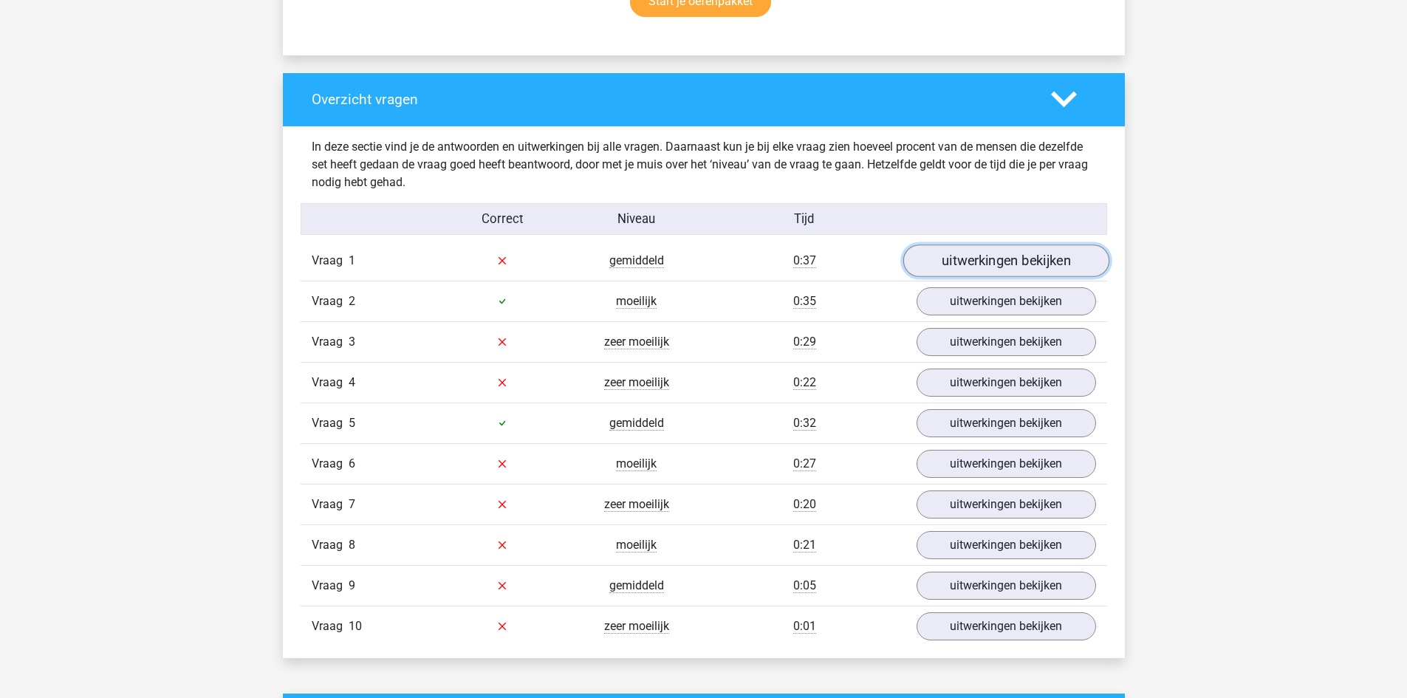
click at [996, 273] on link "uitwerkingen bekijken" at bounding box center [1006, 260] width 206 height 32
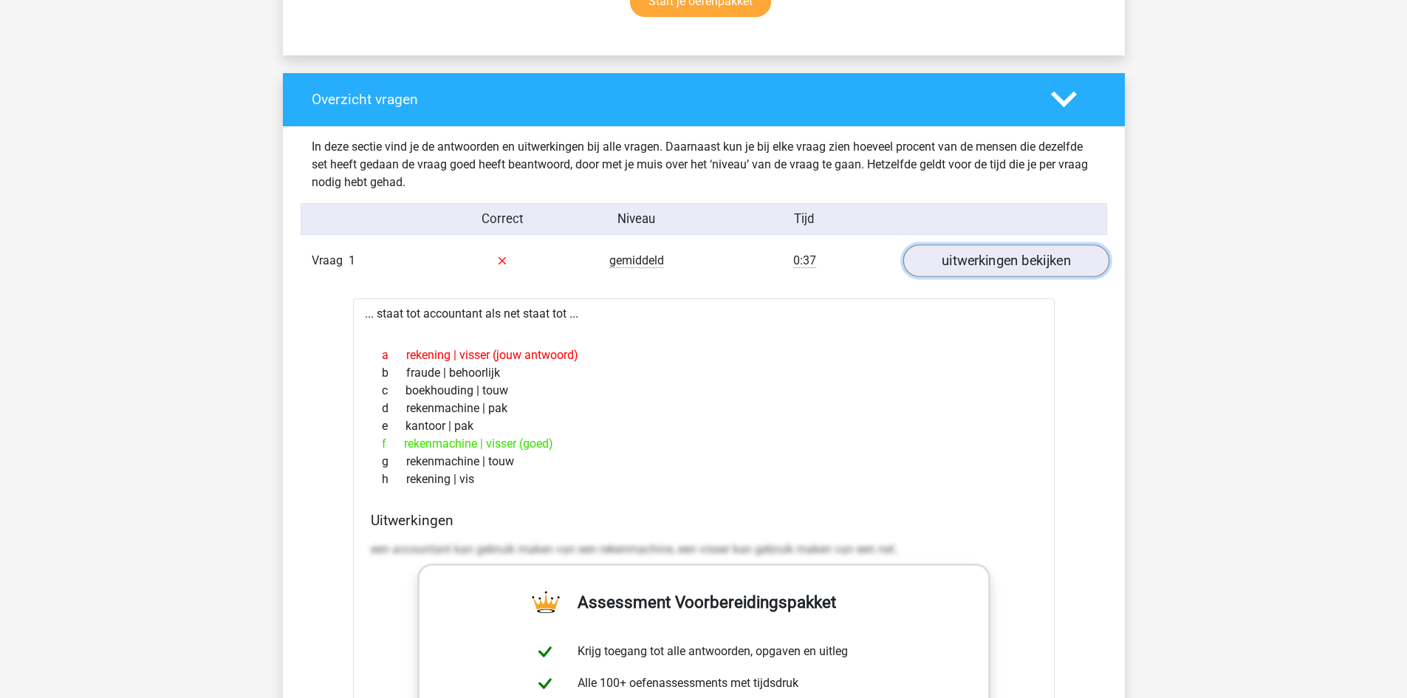
click at [996, 274] on link "uitwerkingen bekijken" at bounding box center [1006, 260] width 206 height 32
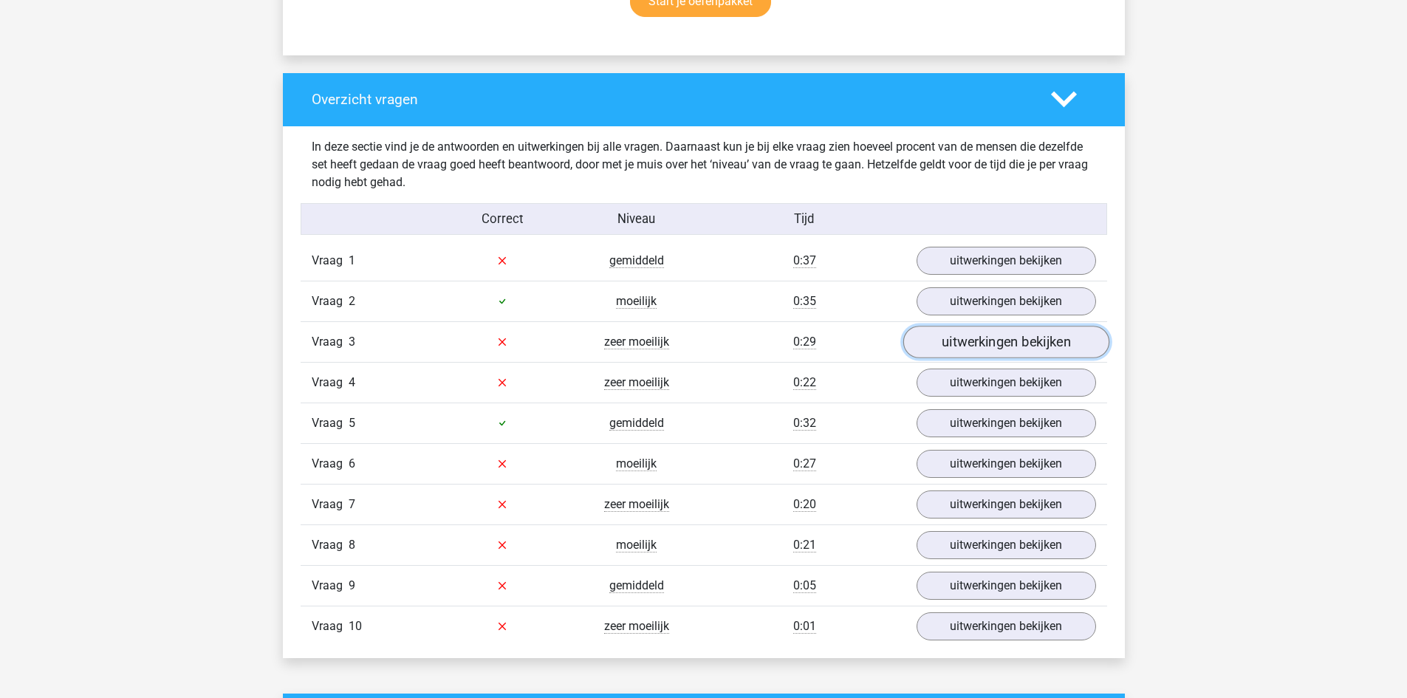
click at [966, 343] on link "uitwerkingen bekijken" at bounding box center [1006, 342] width 206 height 32
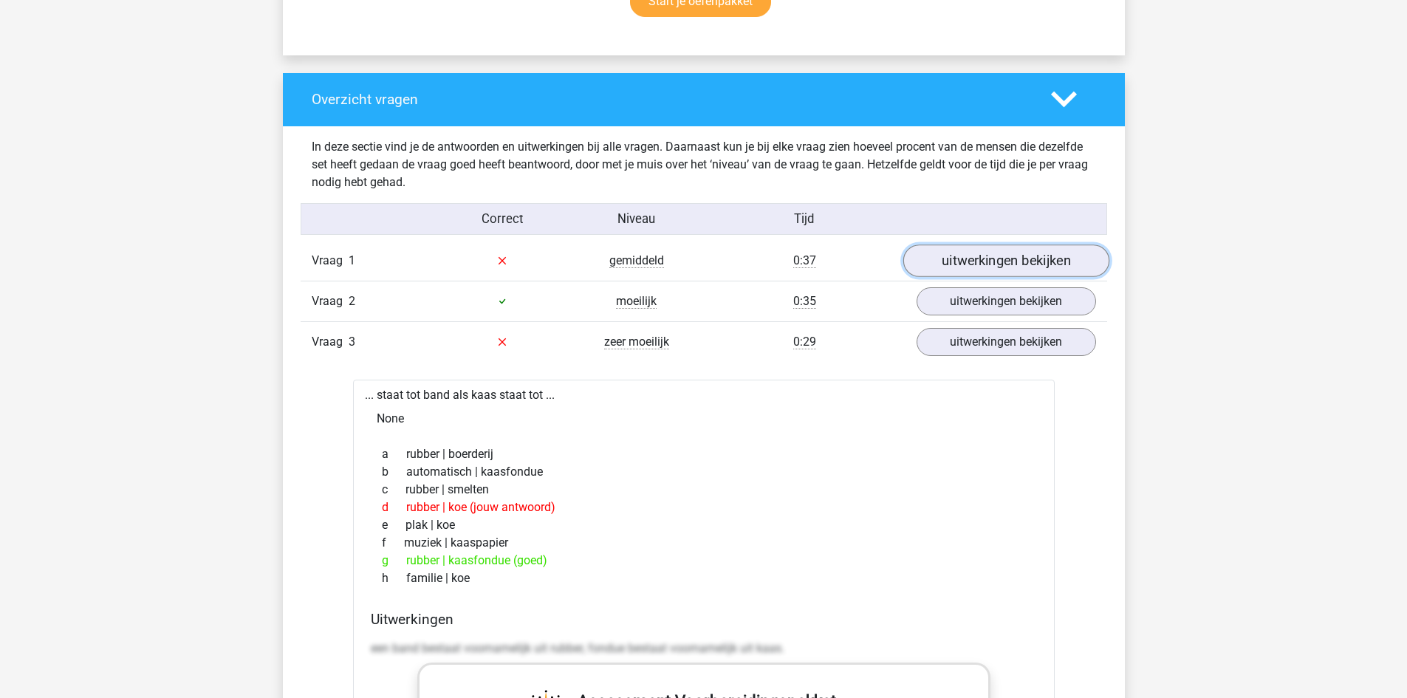
click at [980, 247] on link "uitwerkingen bekijken" at bounding box center [1006, 260] width 206 height 32
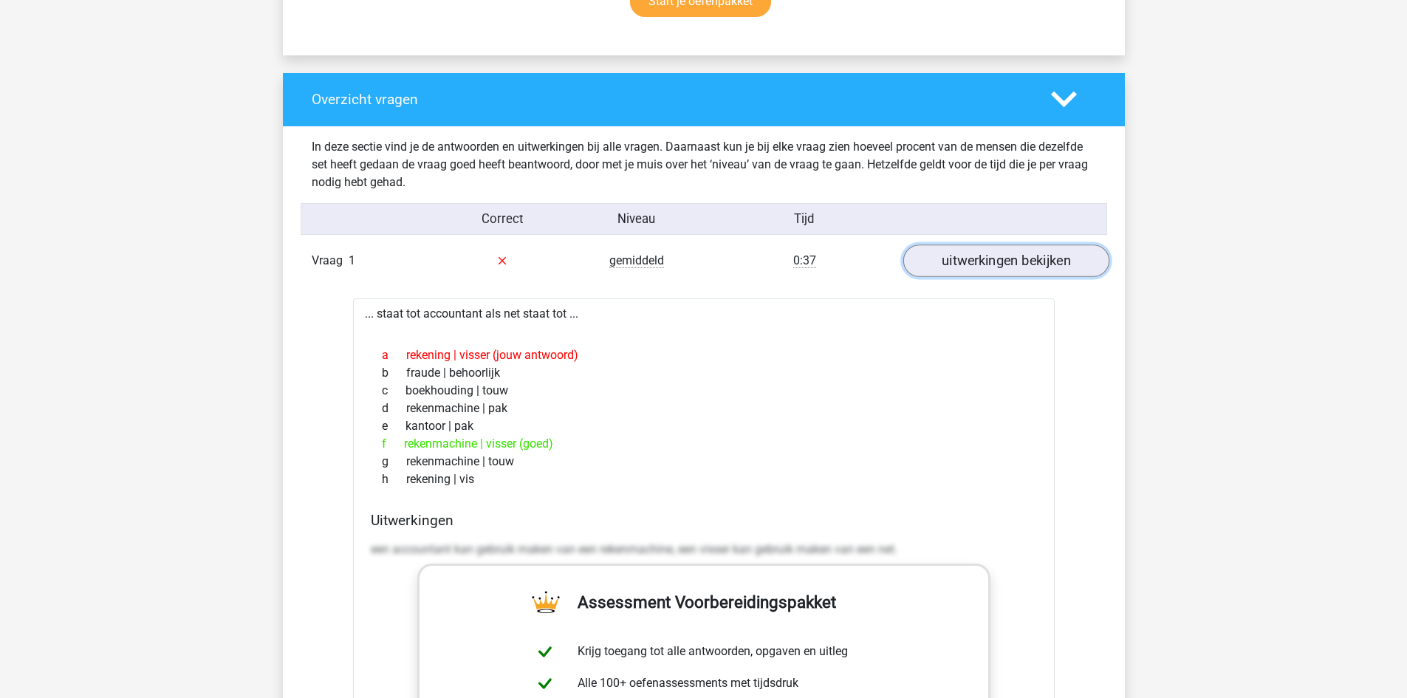
click at [979, 247] on link "uitwerkingen bekijken" at bounding box center [1006, 260] width 206 height 32
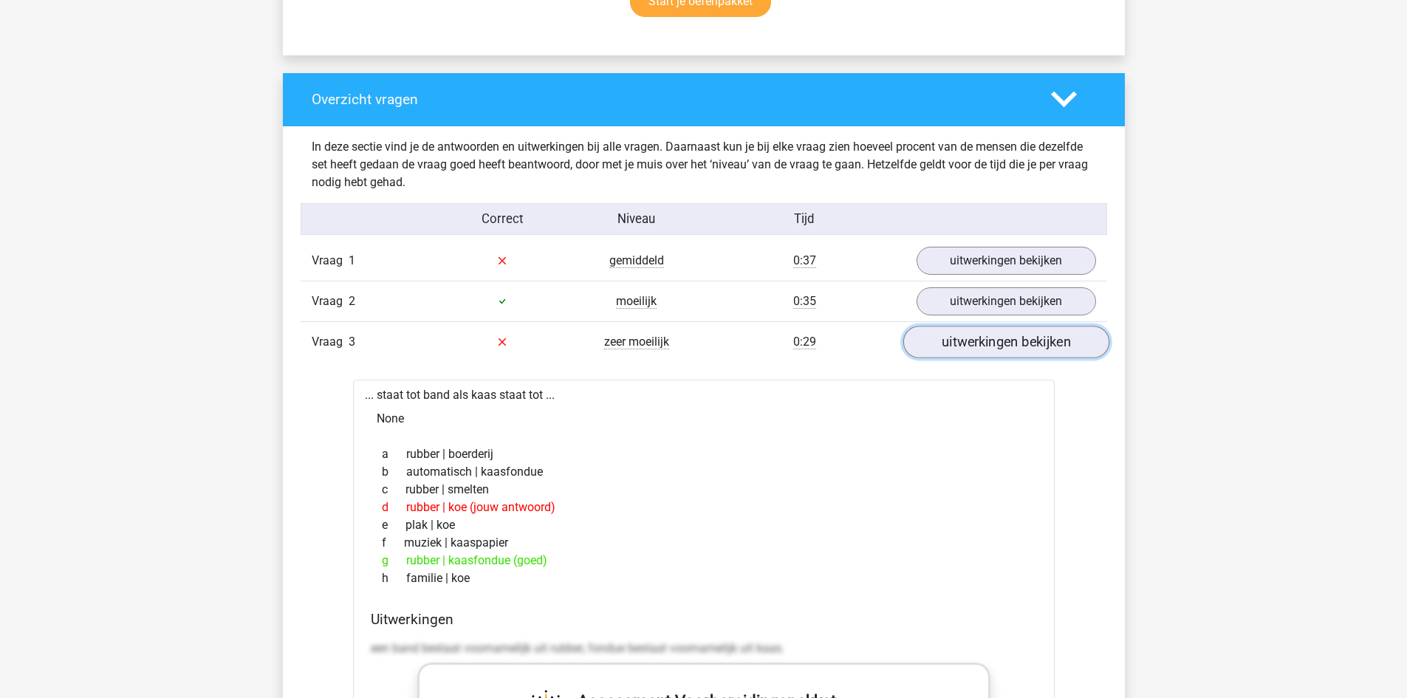
click at [959, 342] on link "uitwerkingen bekijken" at bounding box center [1006, 342] width 206 height 32
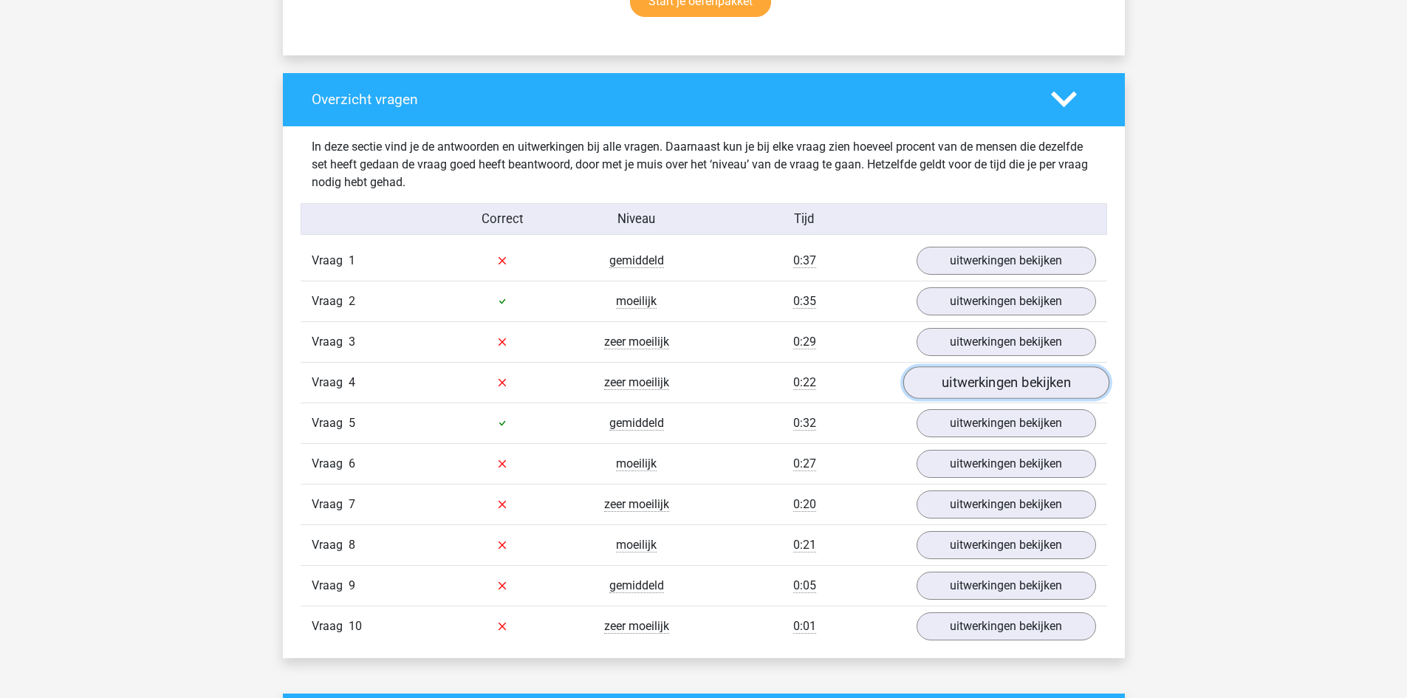
click at [986, 391] on link "uitwerkingen bekijken" at bounding box center [1006, 382] width 206 height 32
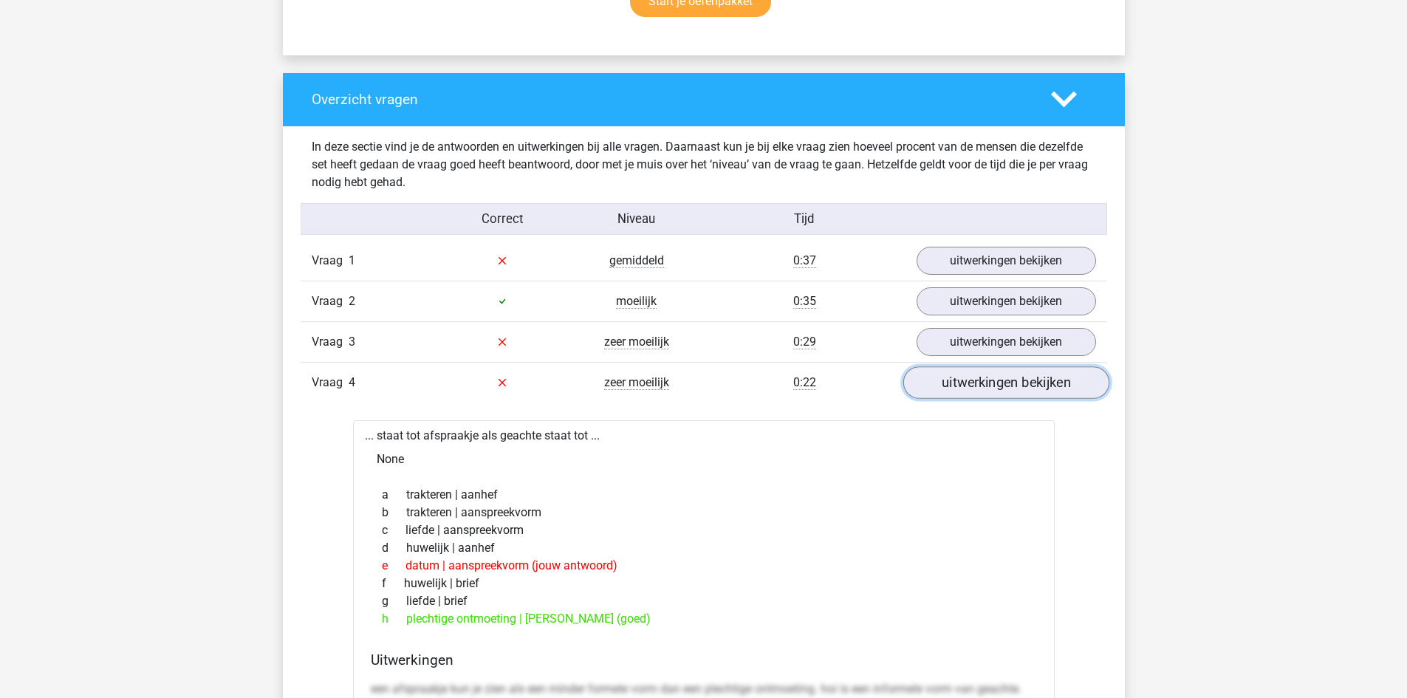
click at [986, 391] on link "uitwerkingen bekijken" at bounding box center [1006, 382] width 206 height 32
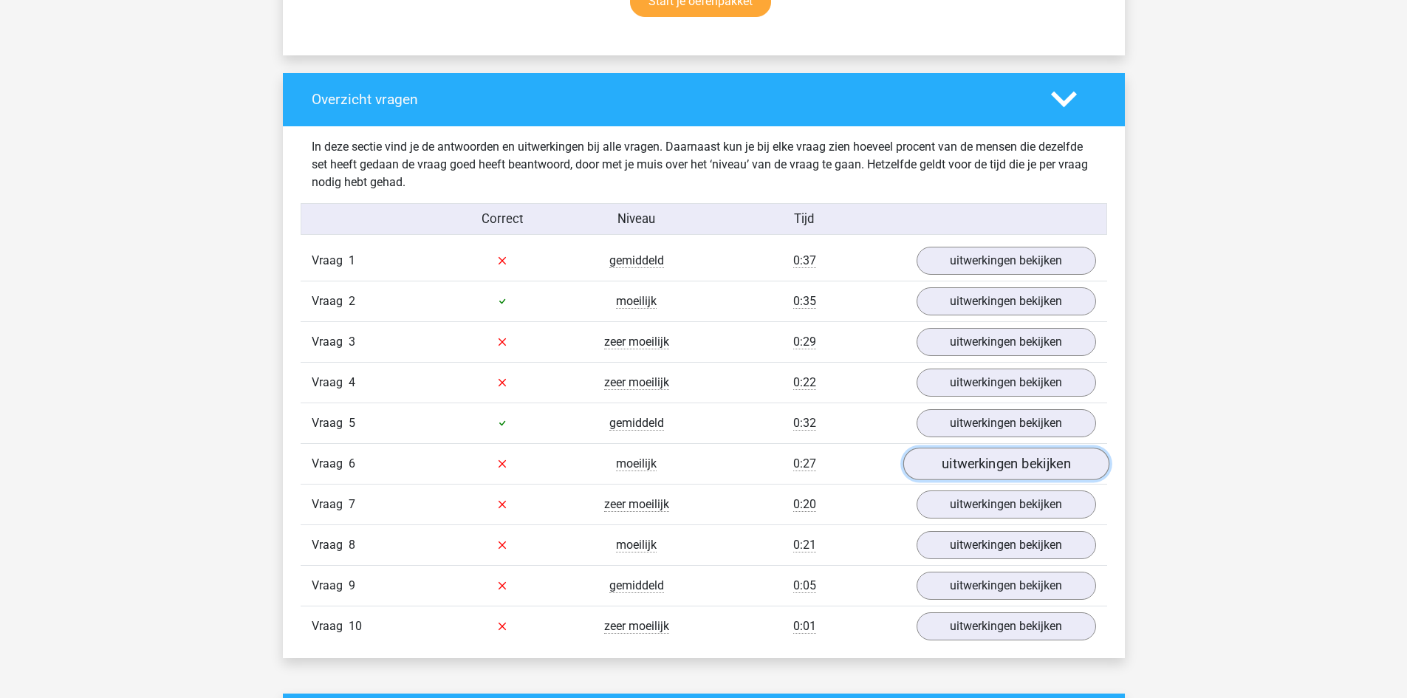
click at [962, 470] on link "uitwerkingen bekijken" at bounding box center [1006, 464] width 206 height 32
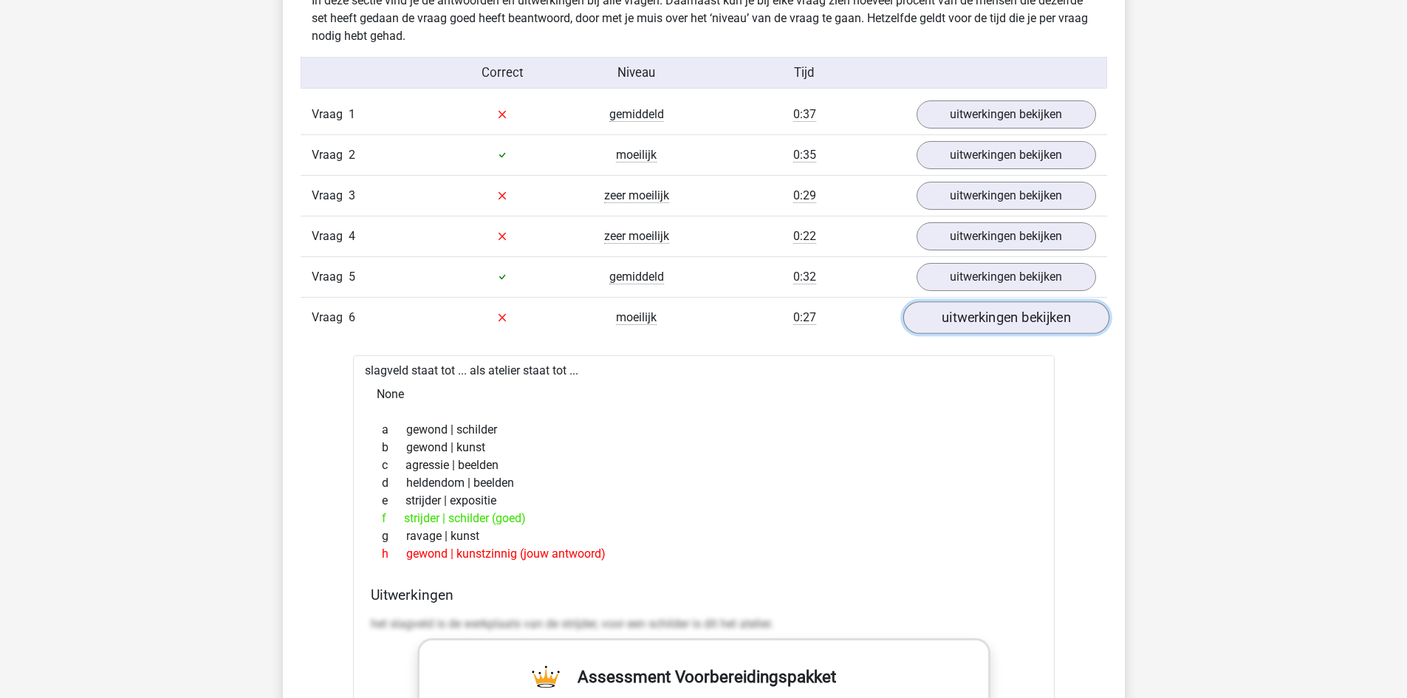
scroll to position [1184, 0]
click at [950, 313] on link "uitwerkingen bekijken" at bounding box center [1006, 317] width 206 height 32
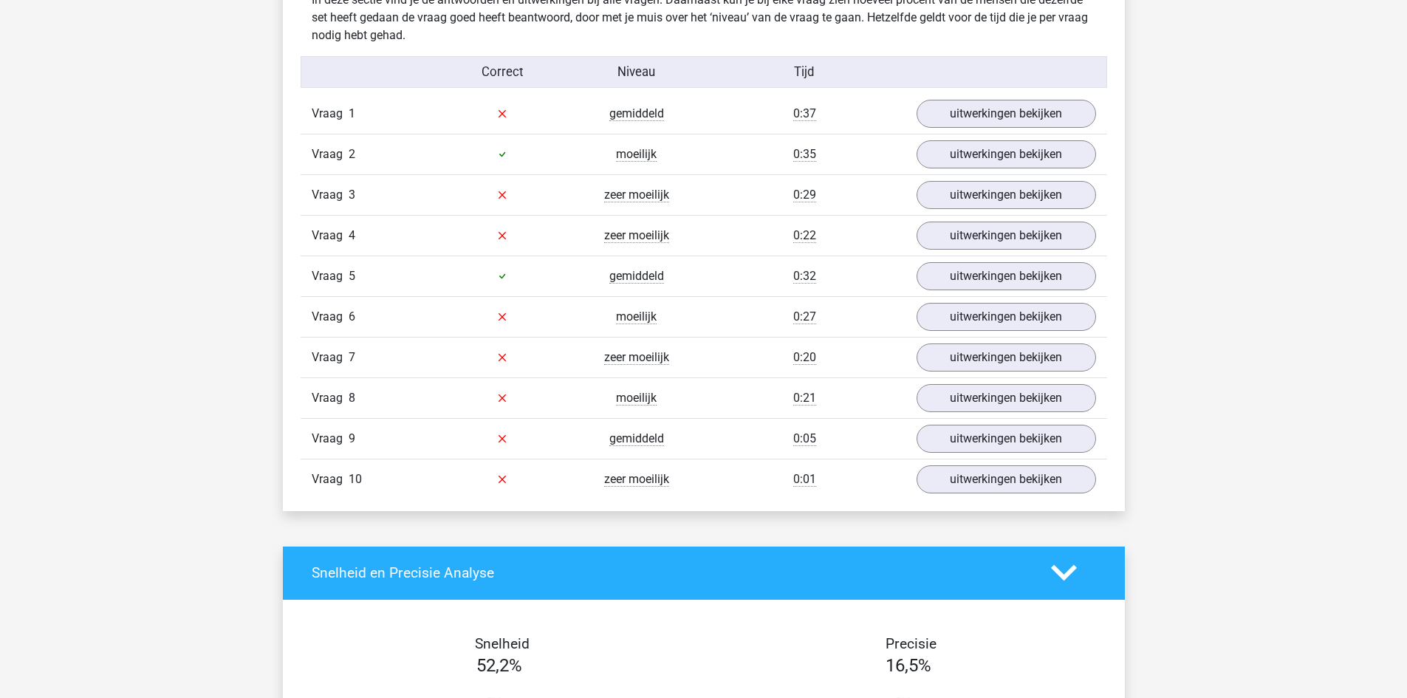
click at [939, 376] on div "Vraag 7 zeer moeilijk 0:20 uitwerkingen bekijken" at bounding box center [704, 357] width 807 height 41
click at [939, 360] on link "uitwerkingen bekijken" at bounding box center [1006, 357] width 206 height 32
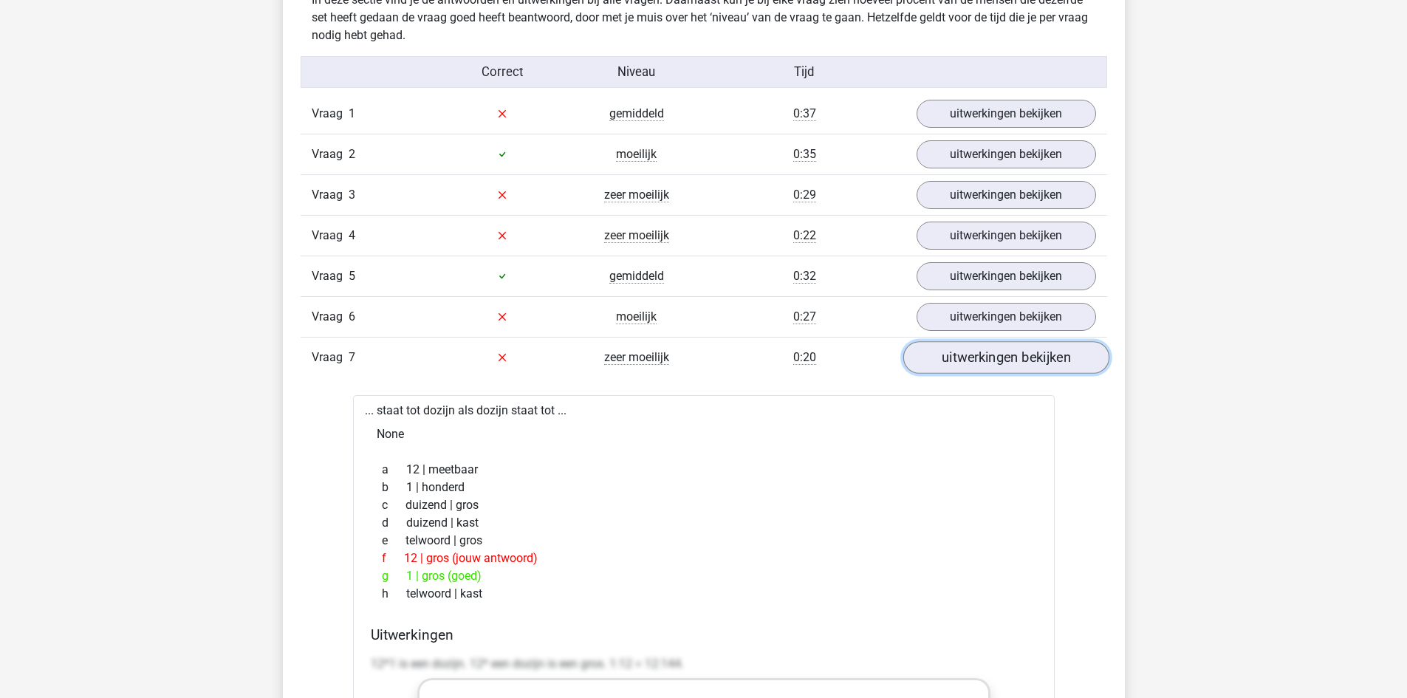
click at [939, 360] on link "uitwerkingen bekijken" at bounding box center [1006, 357] width 206 height 32
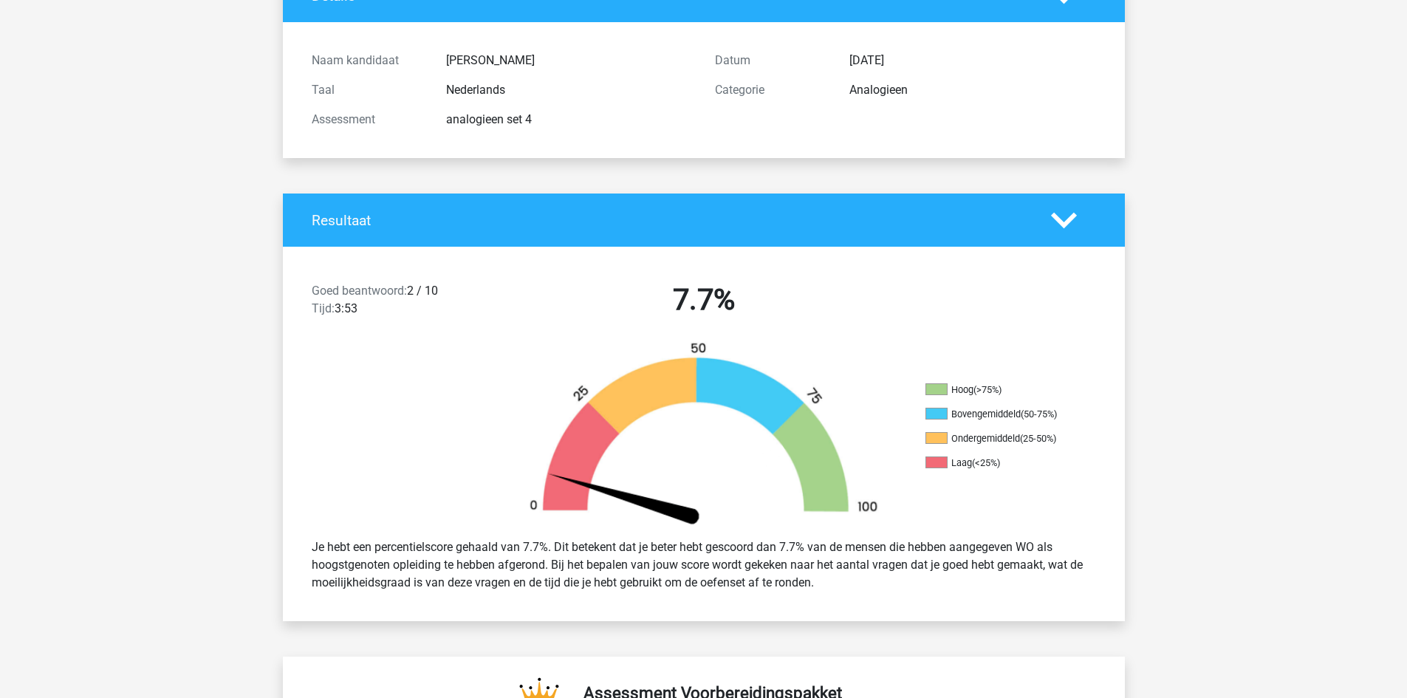
scroll to position [0, 0]
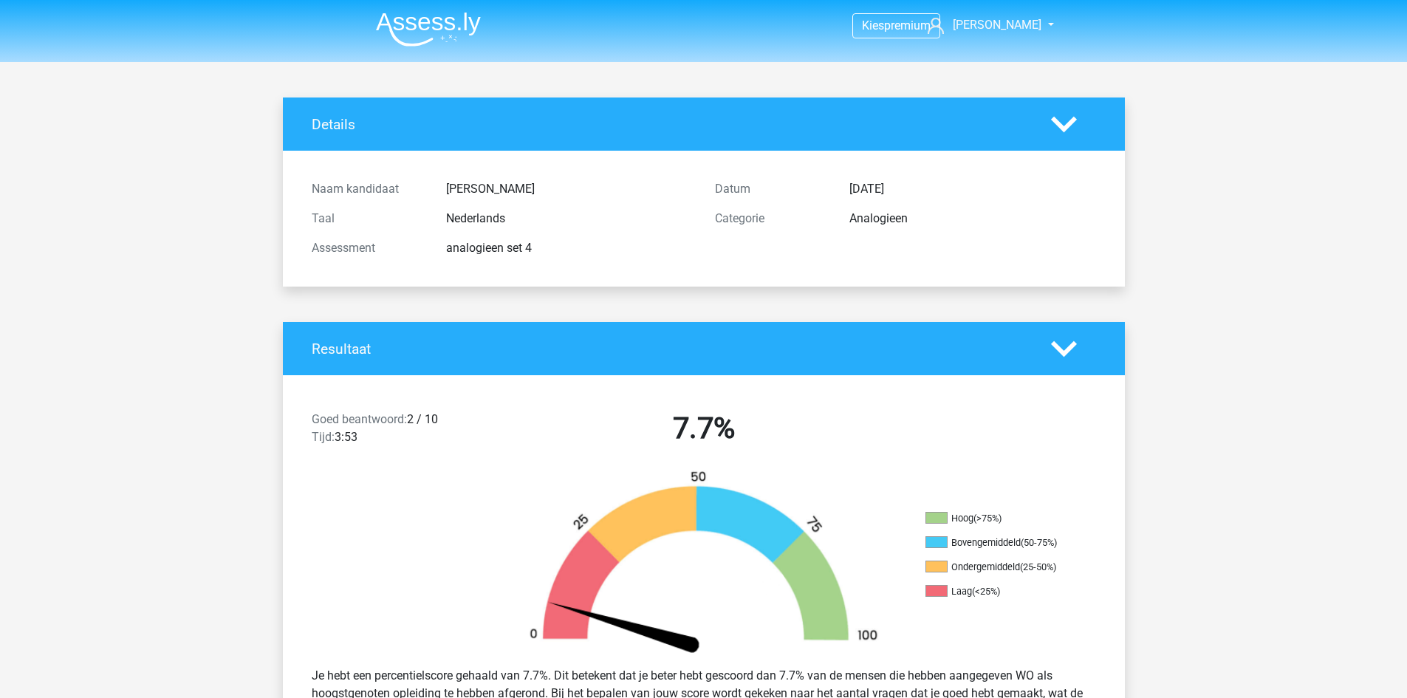
click at [451, 31] on img at bounding box center [428, 29] width 105 height 35
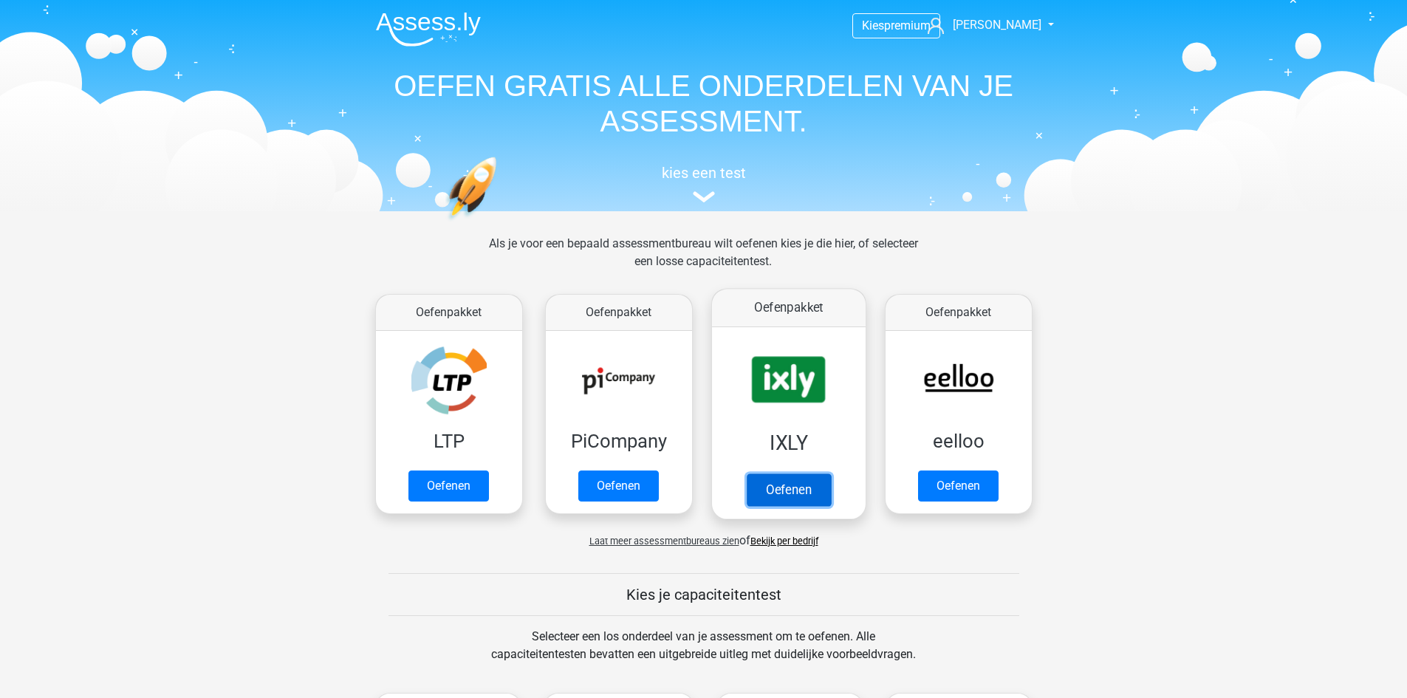
click at [766, 473] on link "Oefenen" at bounding box center [788, 489] width 84 height 32
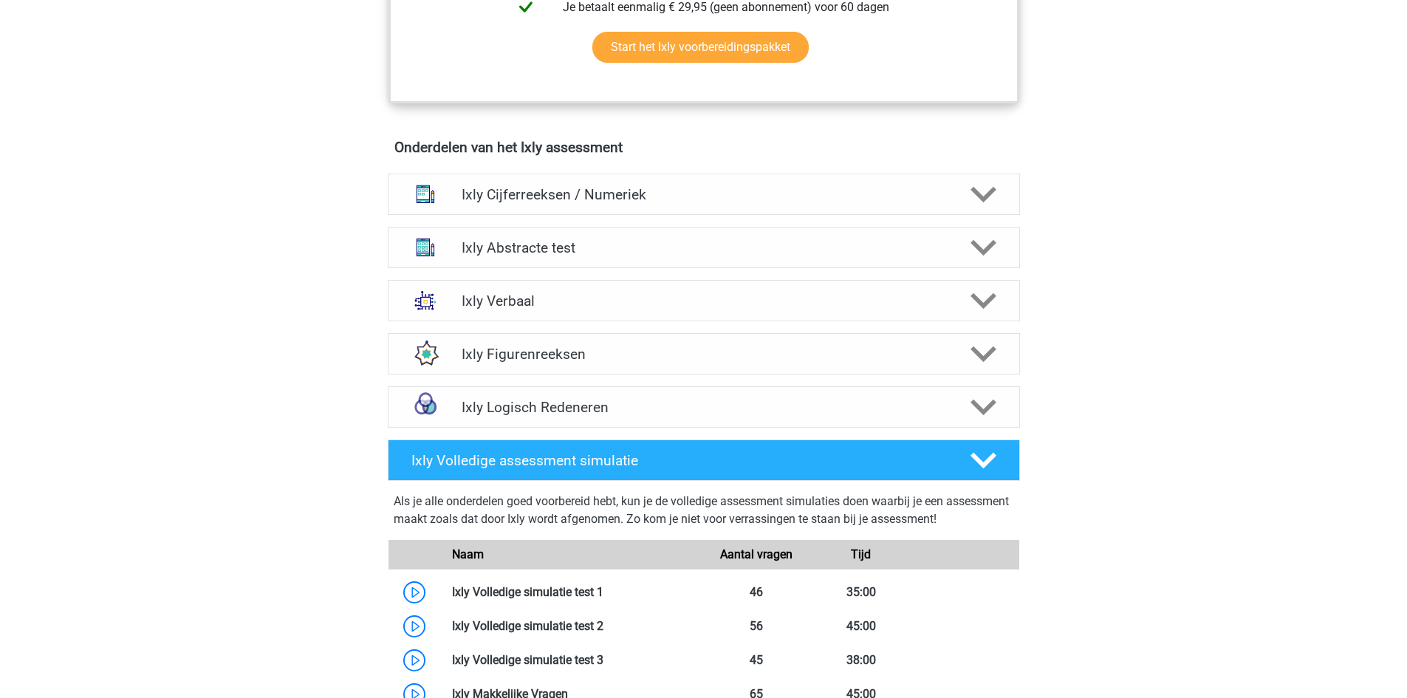
scroll to position [841, 0]
click at [780, 191] on h4 "Ixly Cijferreeksen / Numeriek" at bounding box center [704, 193] width 484 height 17
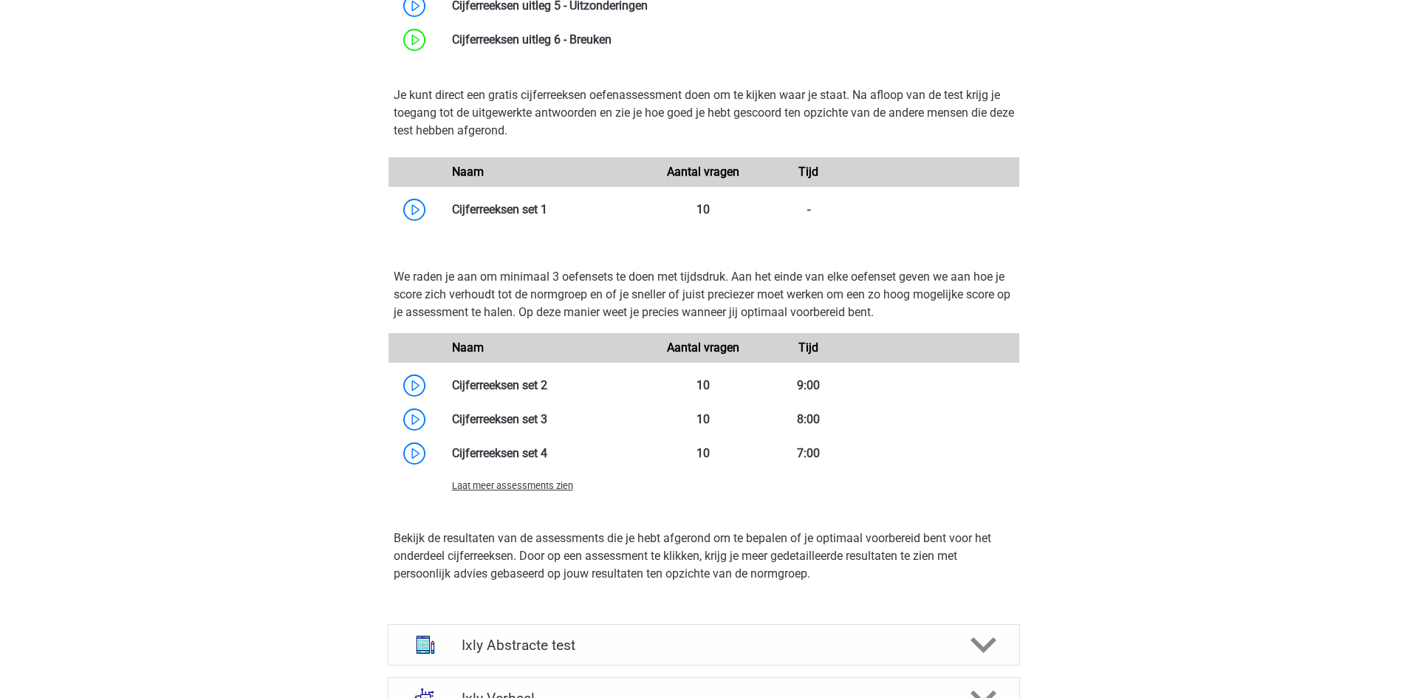
scroll to position [1279, 0]
click at [547, 418] on link at bounding box center [547, 418] width 0 height 14
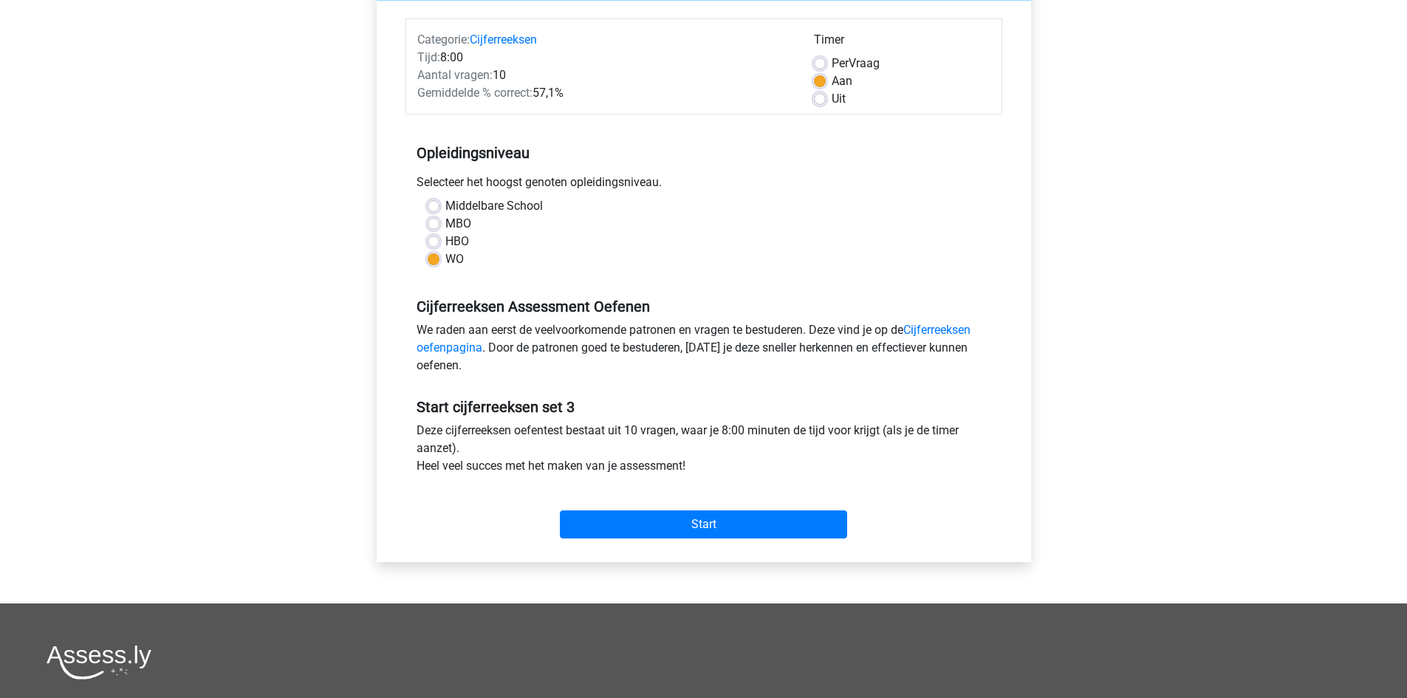
scroll to position [177, 0]
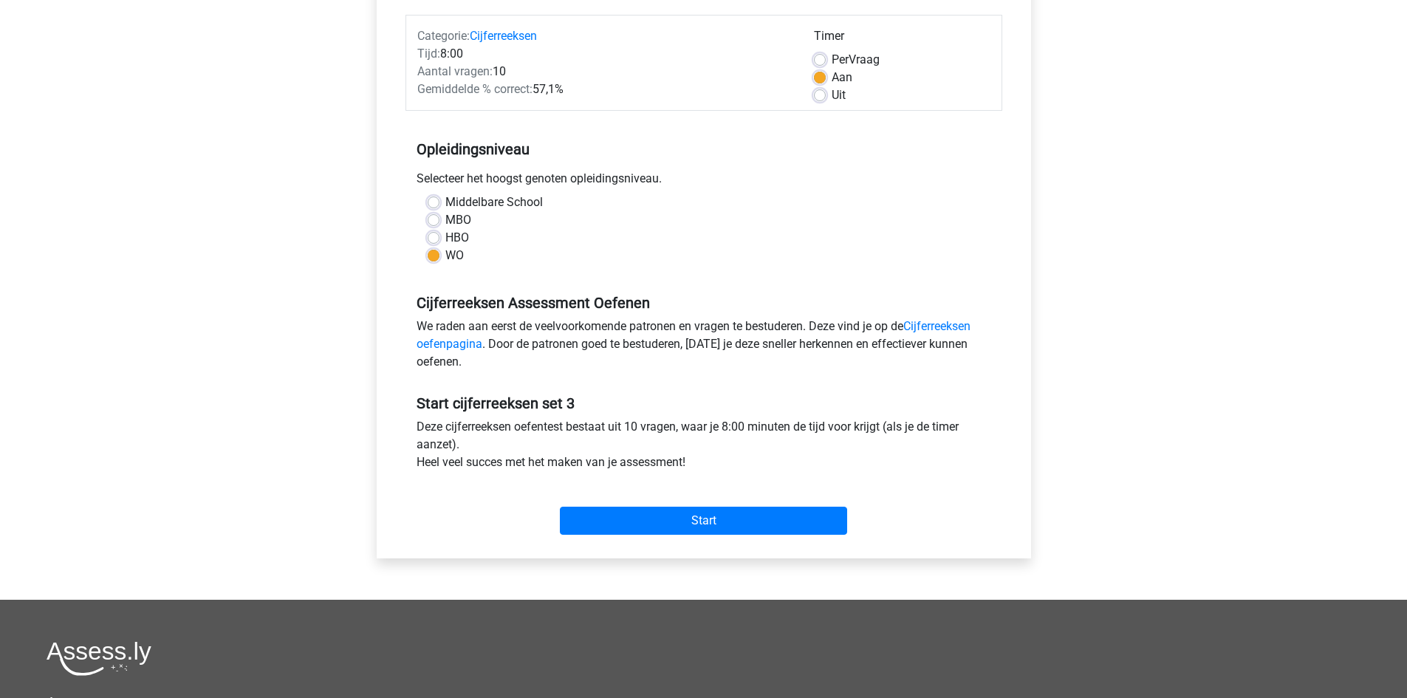
click at [660, 505] on div "Start" at bounding box center [704, 509] width 597 height 52
click at [660, 516] on input "Start" at bounding box center [703, 521] width 287 height 28
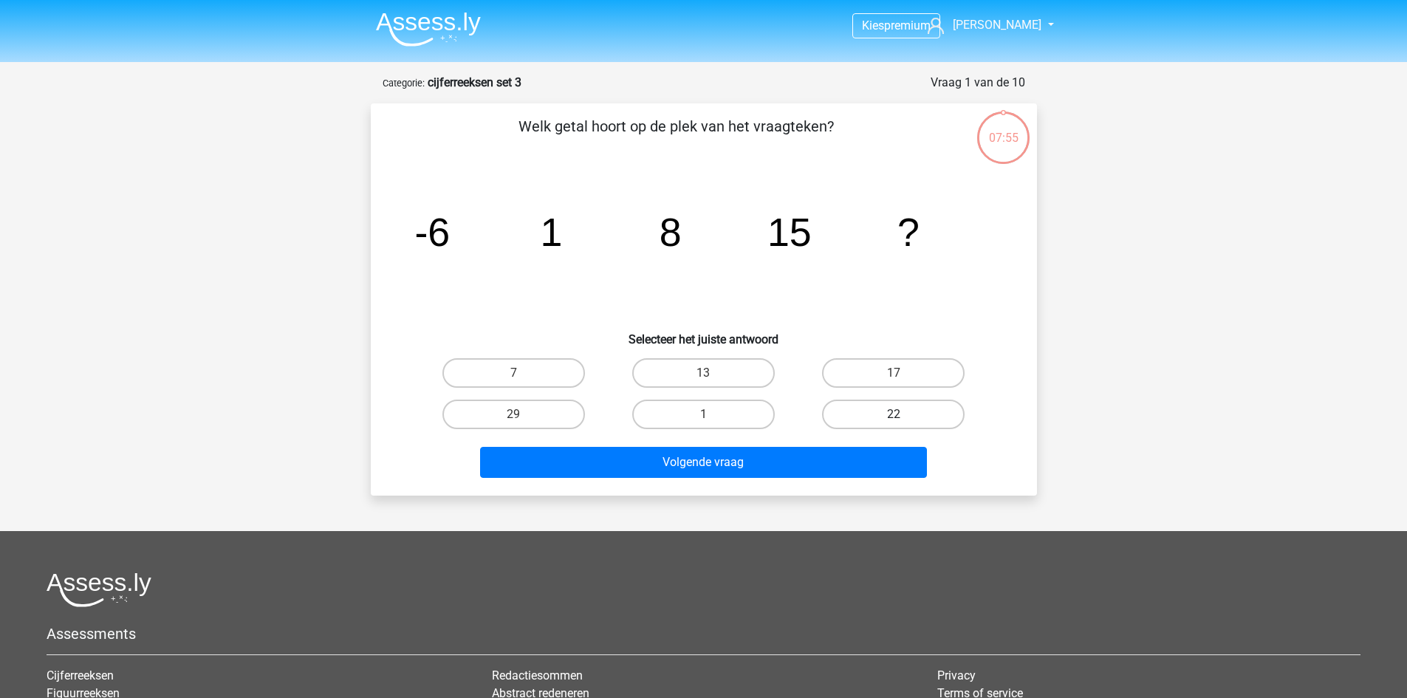
click at [873, 425] on label "22" at bounding box center [893, 415] width 143 height 30
click at [894, 424] on input "22" at bounding box center [899, 419] width 10 height 10
radio input "true"
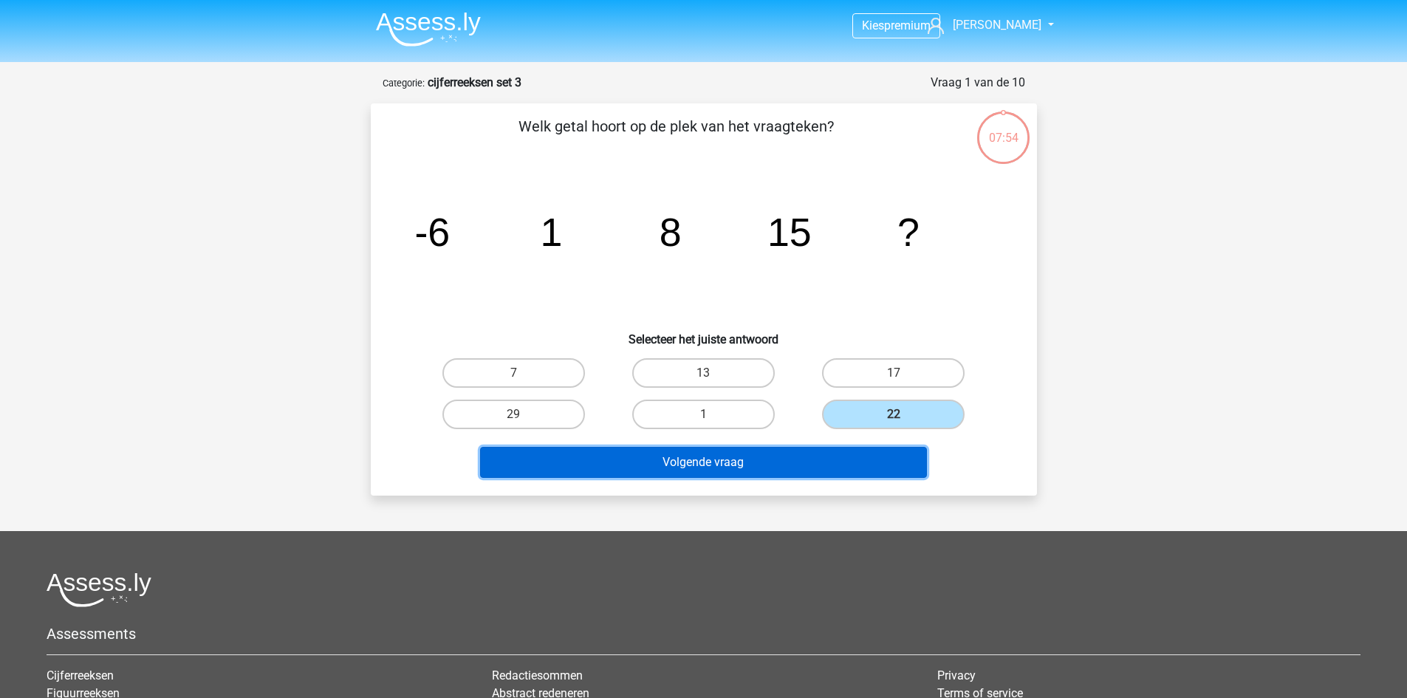
click at [868, 457] on button "Volgende vraag" at bounding box center [703, 462] width 447 height 31
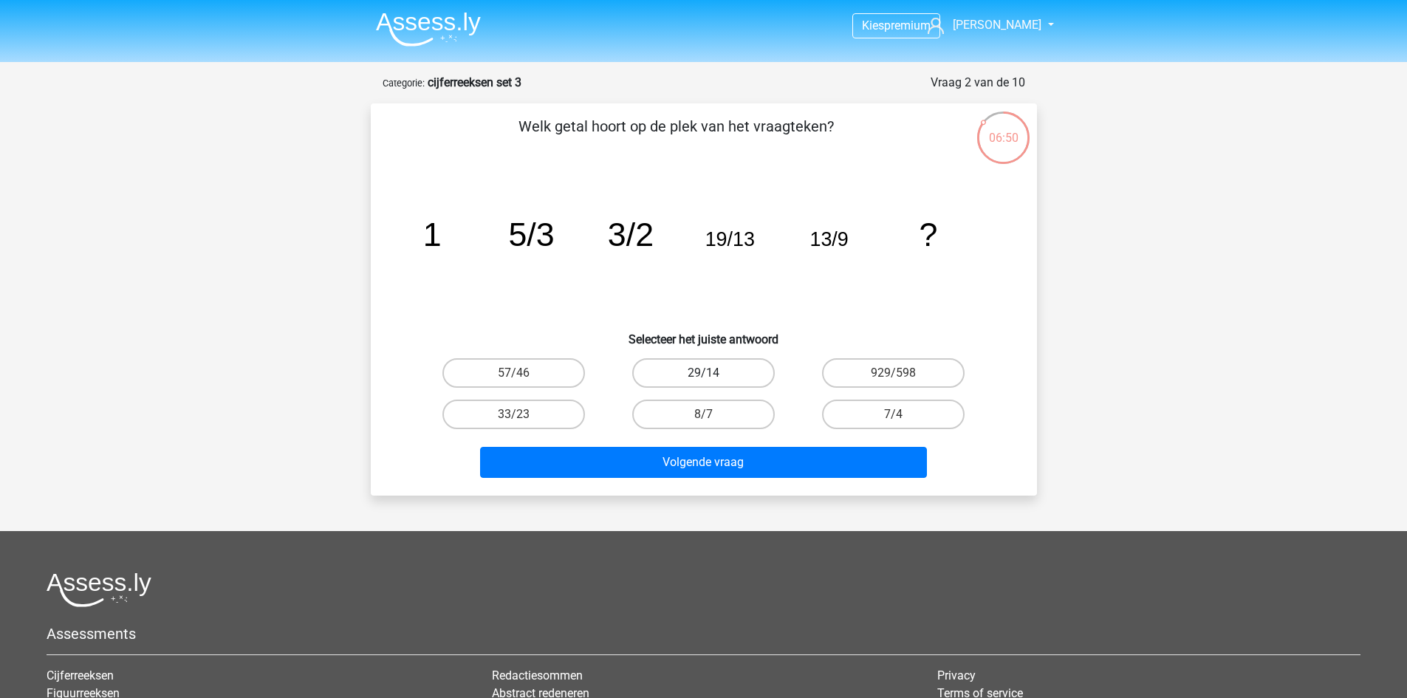
click at [660, 377] on label "29/14" at bounding box center [703, 373] width 143 height 30
click at [703, 377] on input "29/14" at bounding box center [708, 378] width 10 height 10
radio input "true"
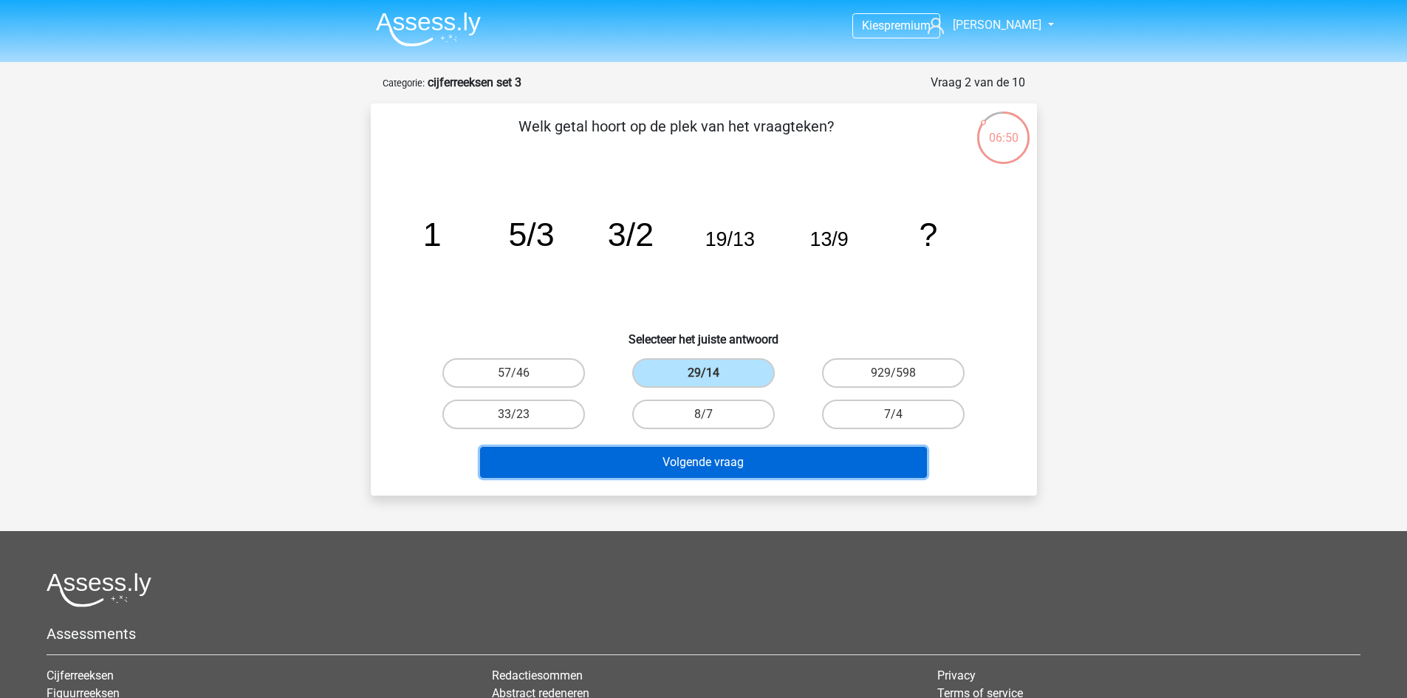
click at [655, 465] on button "Volgende vraag" at bounding box center [703, 462] width 447 height 31
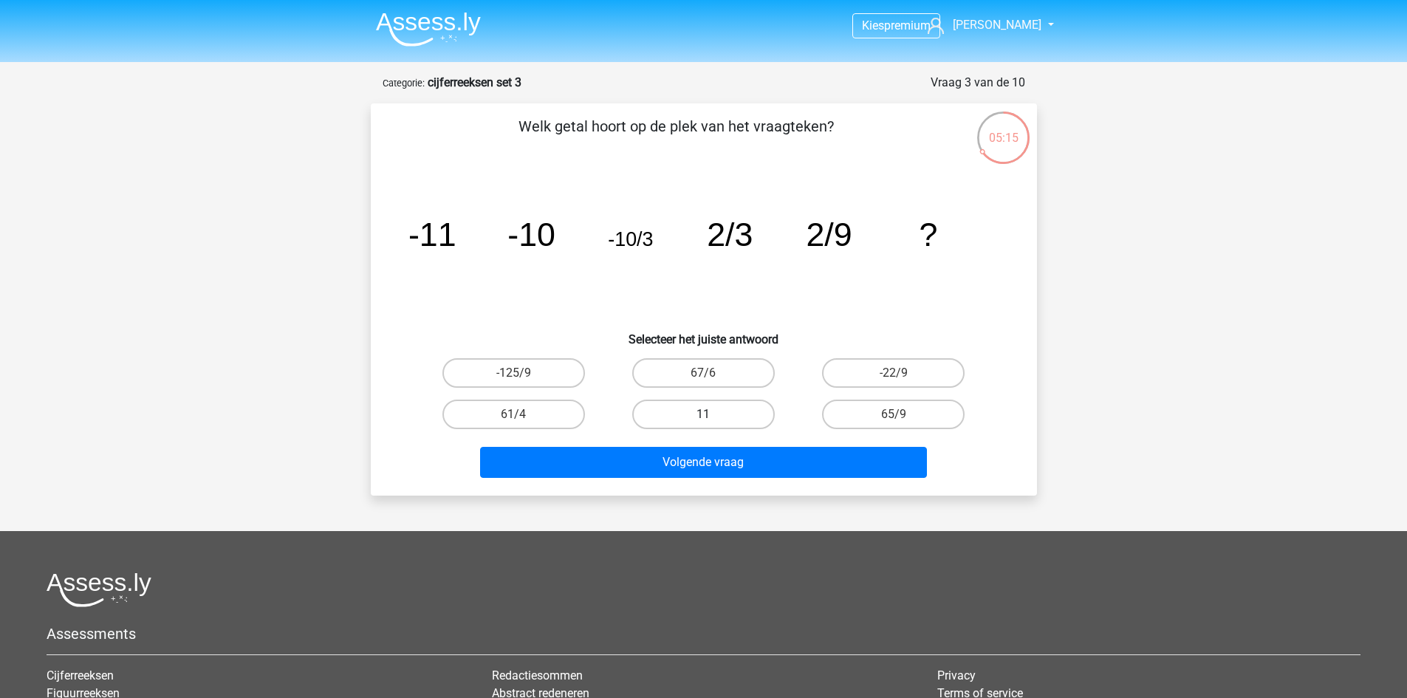
click at [725, 400] on label "11" at bounding box center [703, 415] width 143 height 30
click at [713, 414] on input "11" at bounding box center [708, 419] width 10 height 10
radio input "true"
click at [841, 422] on label "65/9" at bounding box center [893, 415] width 143 height 30
click at [894, 422] on input "65/9" at bounding box center [899, 419] width 10 height 10
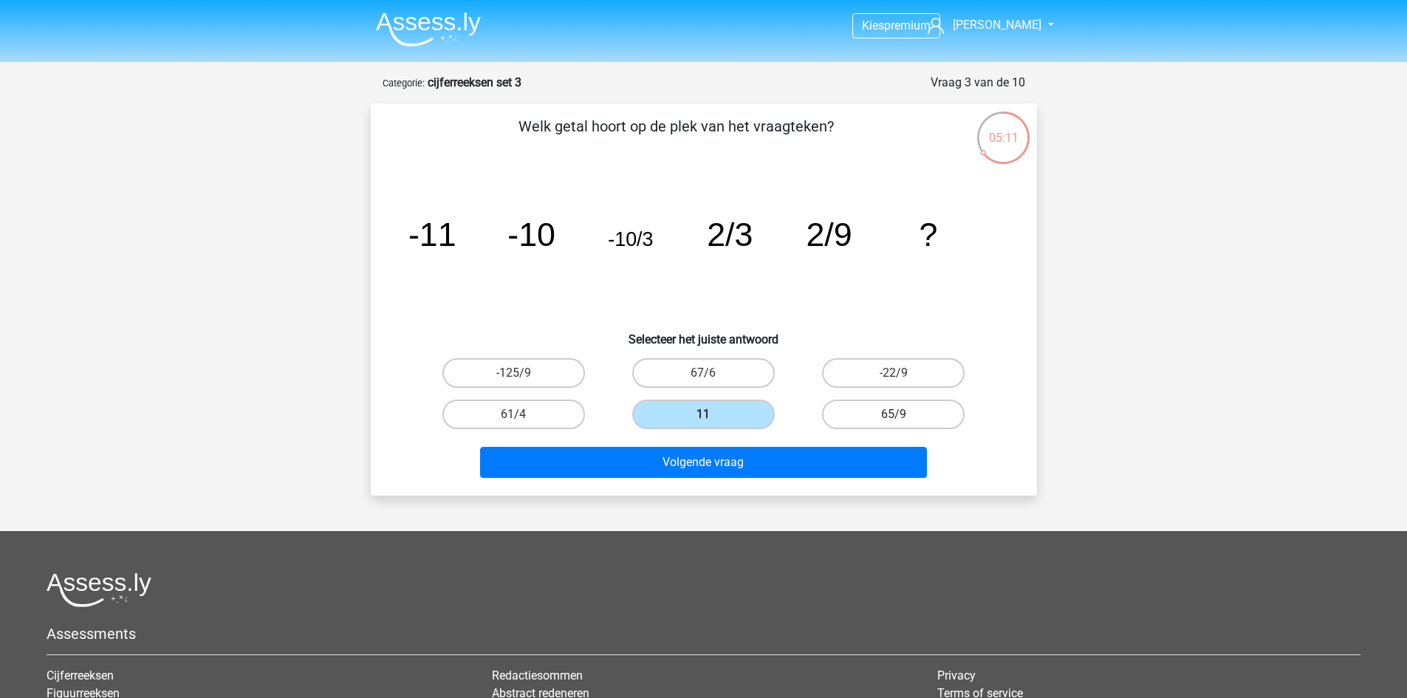
radio input "true"
click at [811, 478] on div "Volgende vraag" at bounding box center [704, 465] width 570 height 37
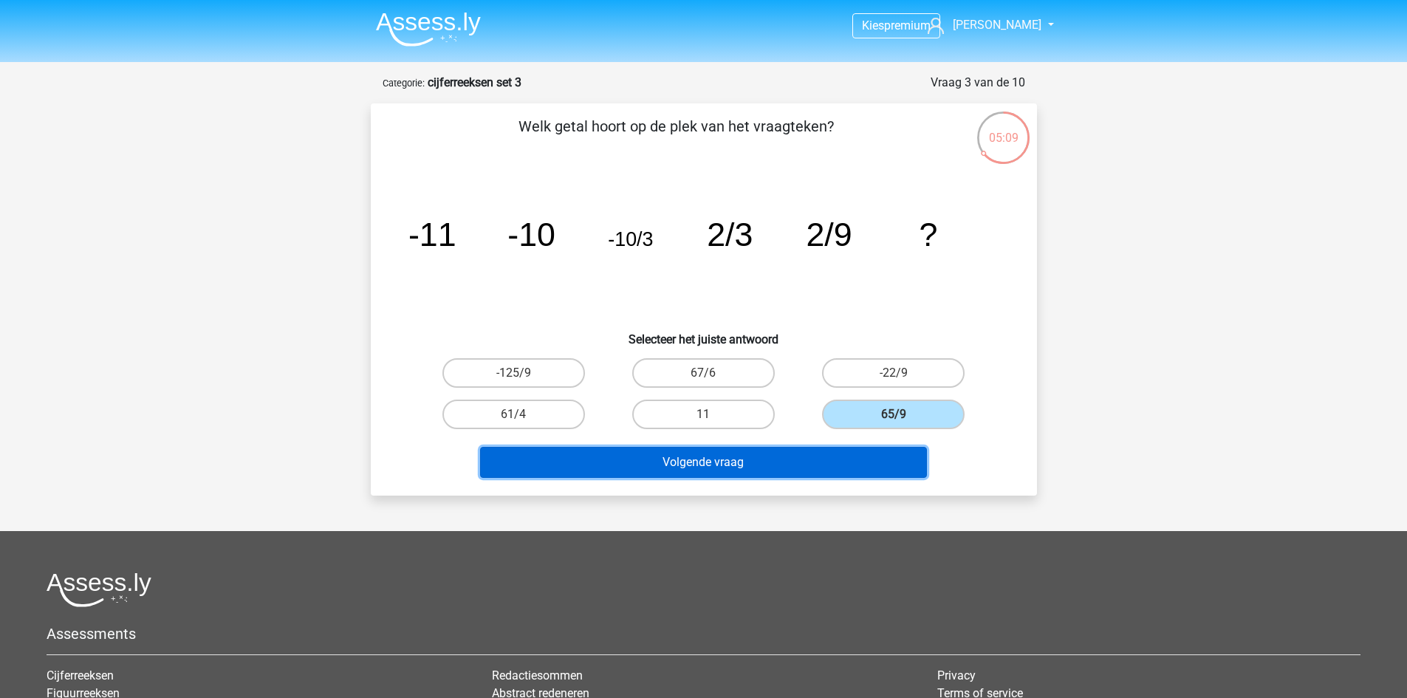
click at [808, 456] on button "Volgende vraag" at bounding box center [703, 462] width 447 height 31
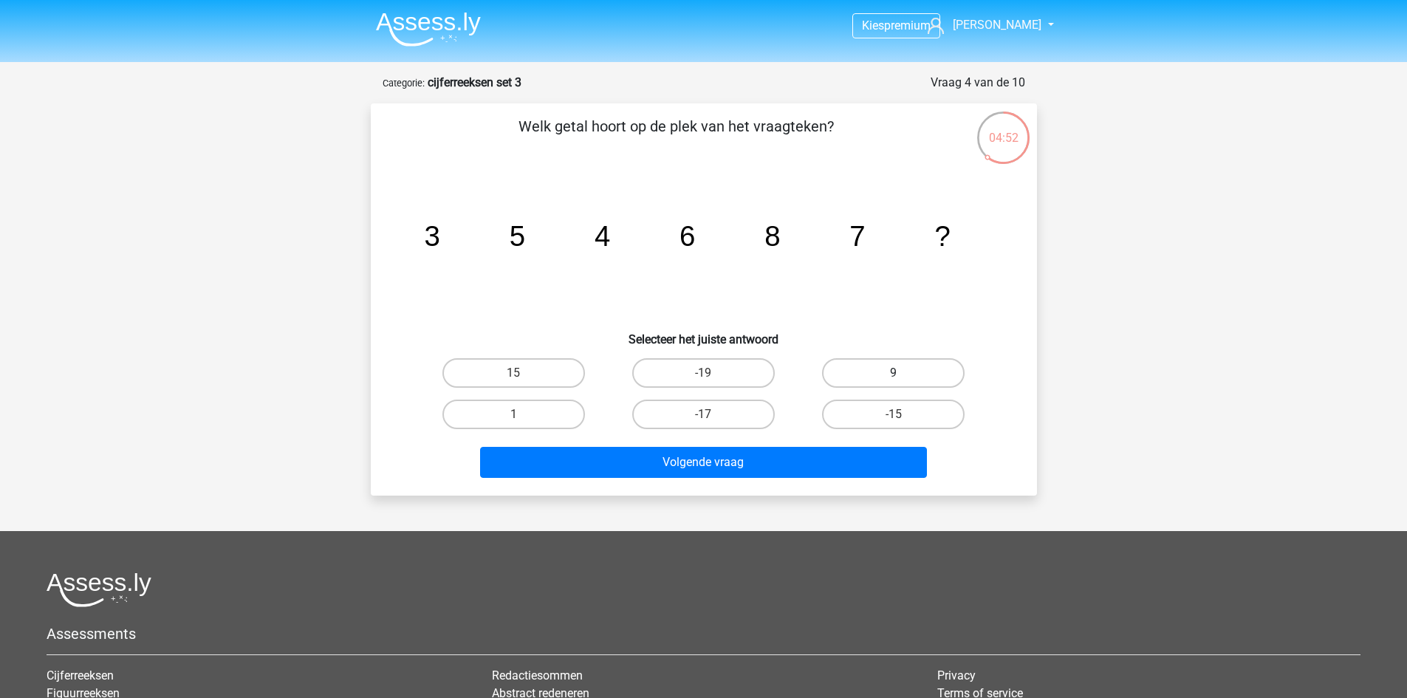
click at [834, 369] on label "9" at bounding box center [893, 373] width 143 height 30
click at [894, 373] on input "9" at bounding box center [899, 378] width 10 height 10
radio input "true"
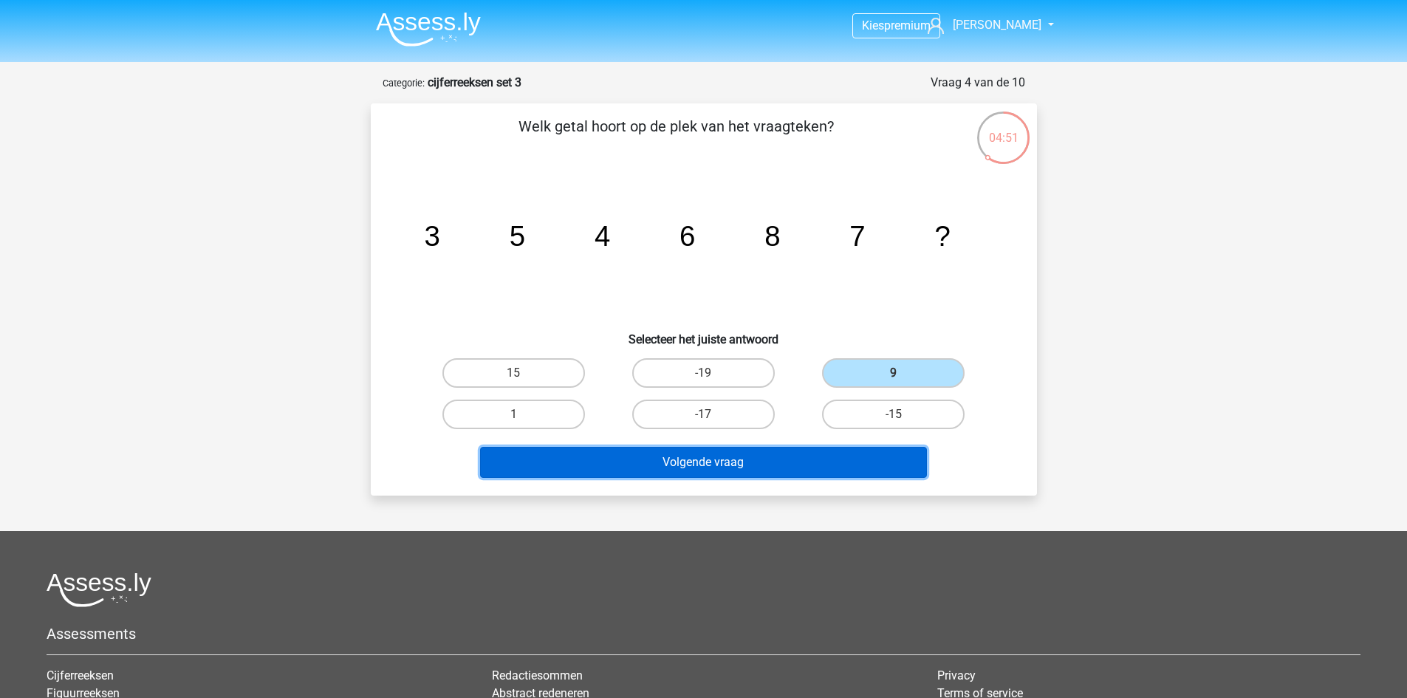
click at [816, 467] on button "Volgende vraag" at bounding box center [703, 462] width 447 height 31
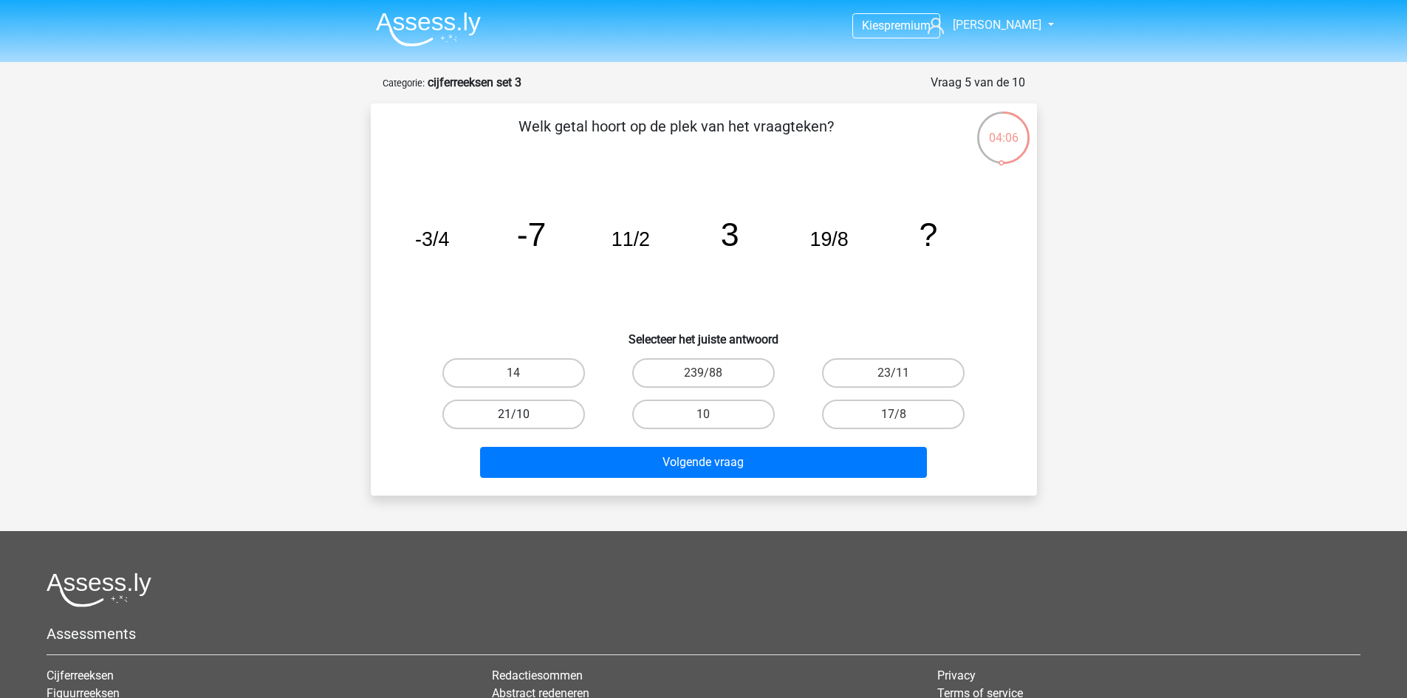
click at [541, 422] on label "21/10" at bounding box center [513, 415] width 143 height 30
click at [523, 422] on input "21/10" at bounding box center [518, 419] width 10 height 10
radio input "true"
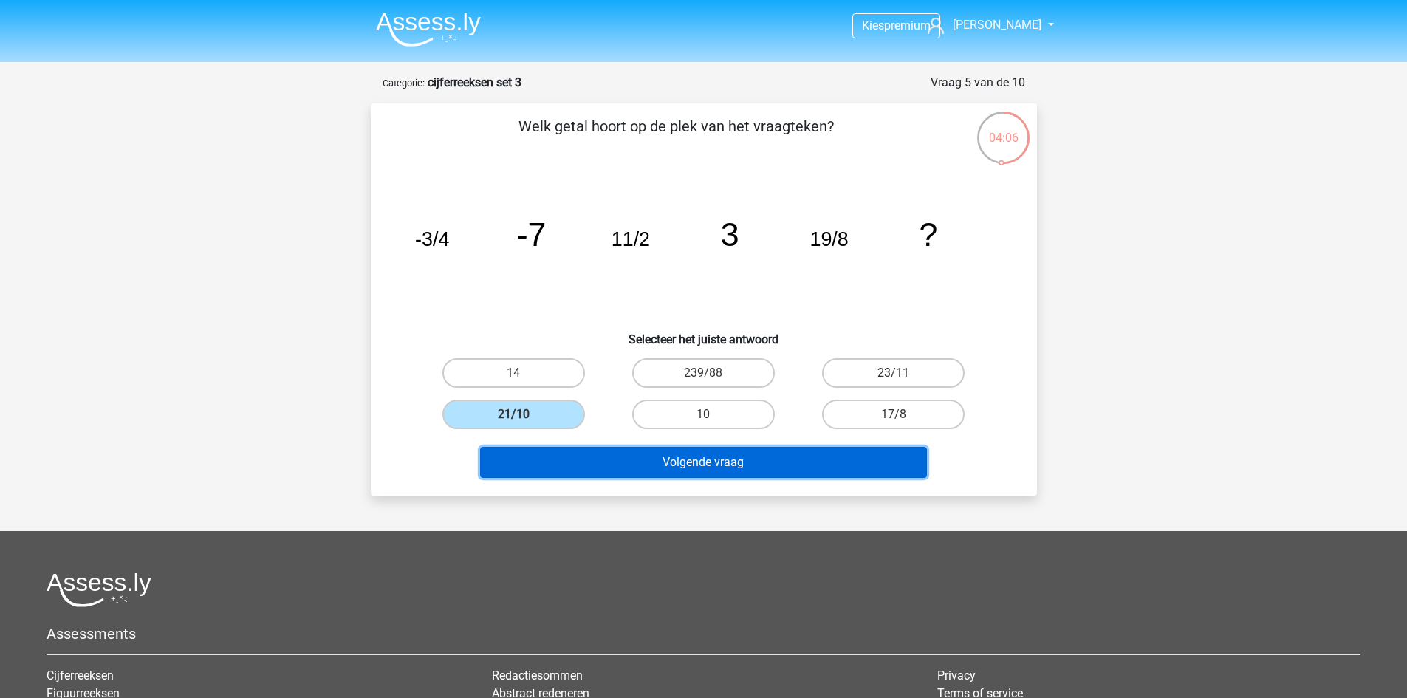
click at [559, 470] on button "Volgende vraag" at bounding box center [703, 462] width 447 height 31
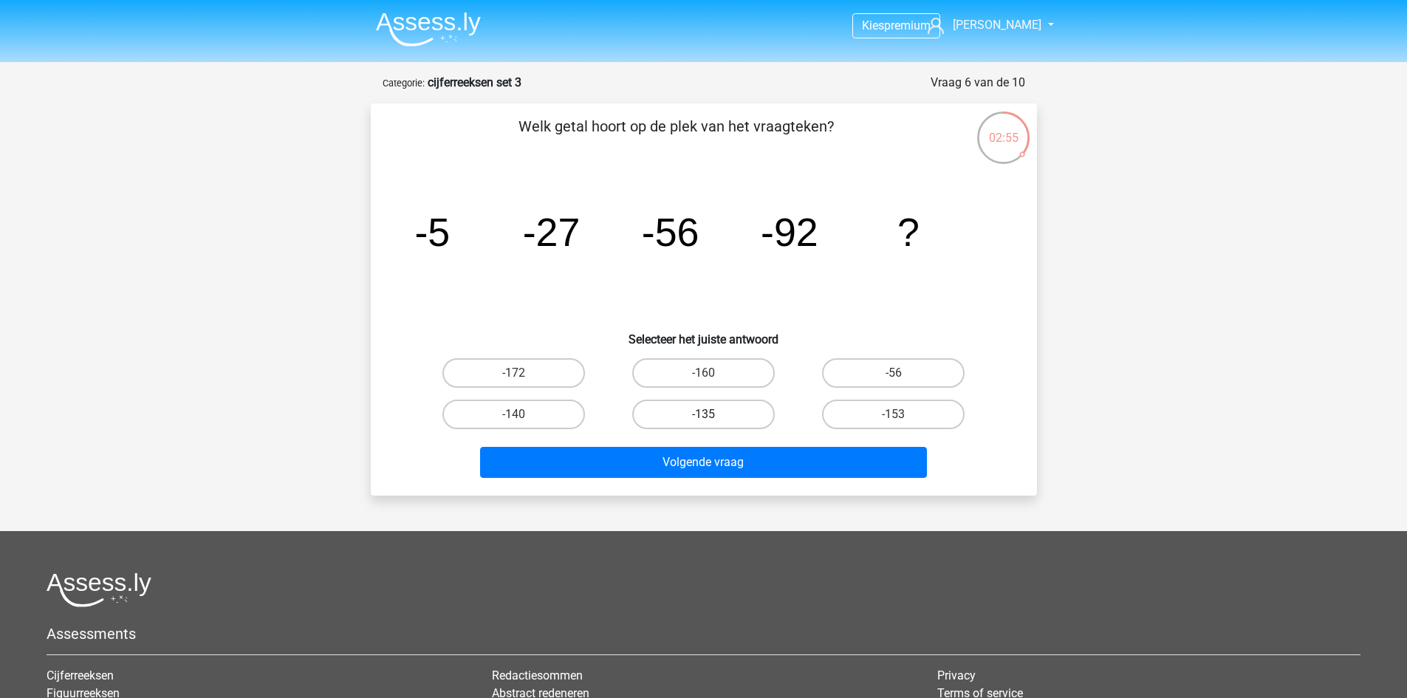
click at [648, 410] on label "-135" at bounding box center [703, 415] width 143 height 30
click at [703, 414] on input "-135" at bounding box center [708, 419] width 10 height 10
radio input "true"
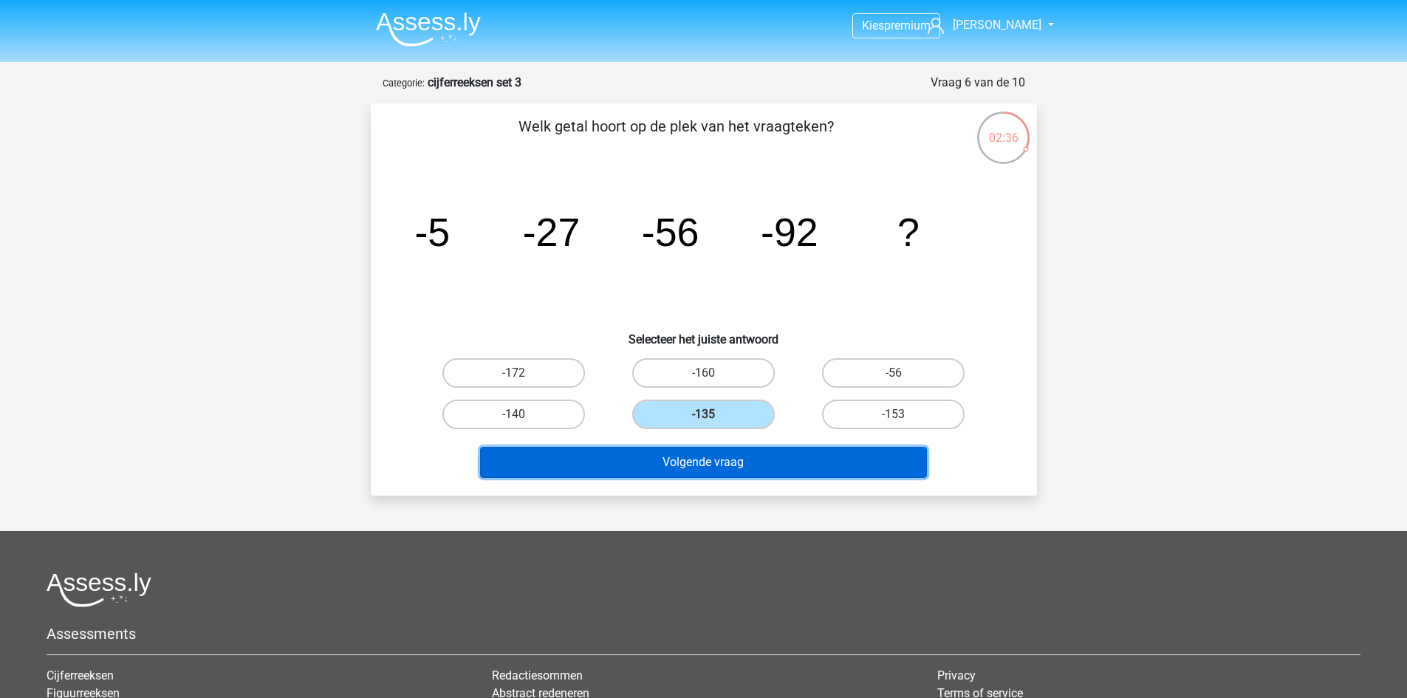
click at [793, 456] on button "Volgende vraag" at bounding box center [703, 462] width 447 height 31
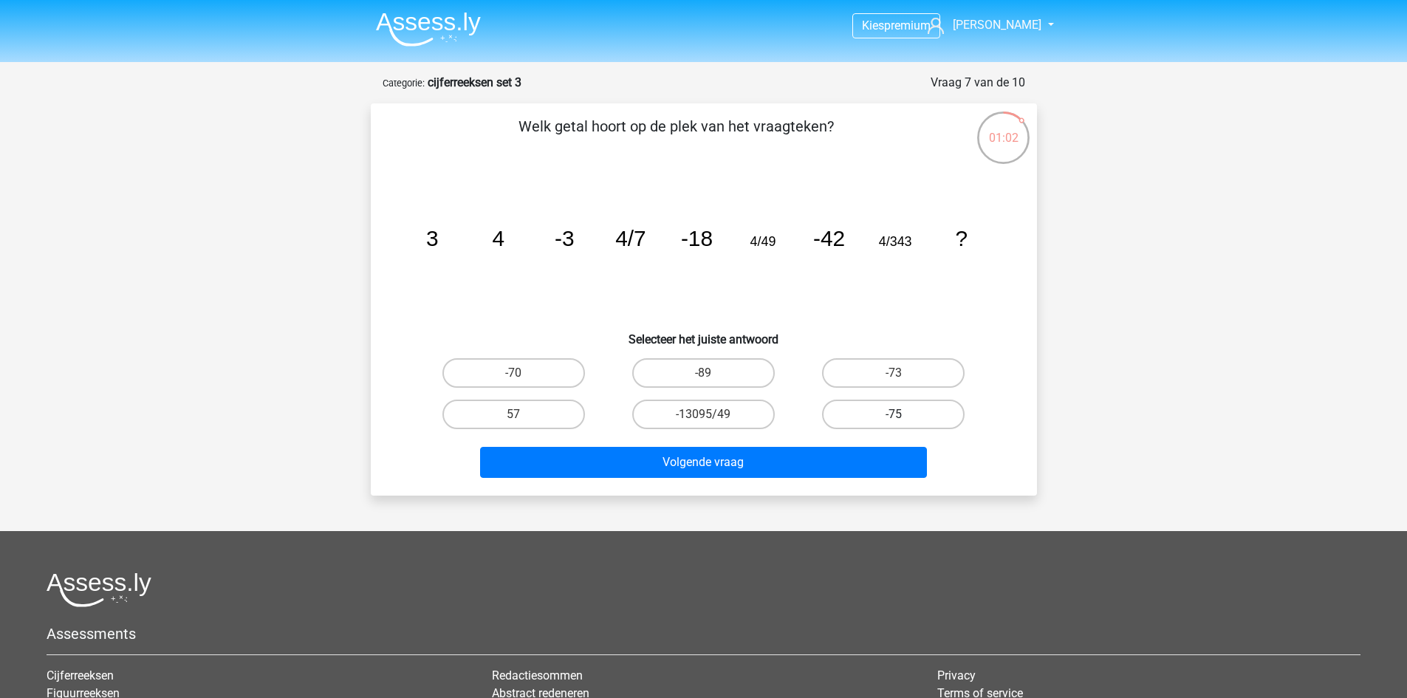
click at [883, 414] on label "-75" at bounding box center [893, 415] width 143 height 30
click at [894, 414] on input "-75" at bounding box center [899, 419] width 10 height 10
radio input "true"
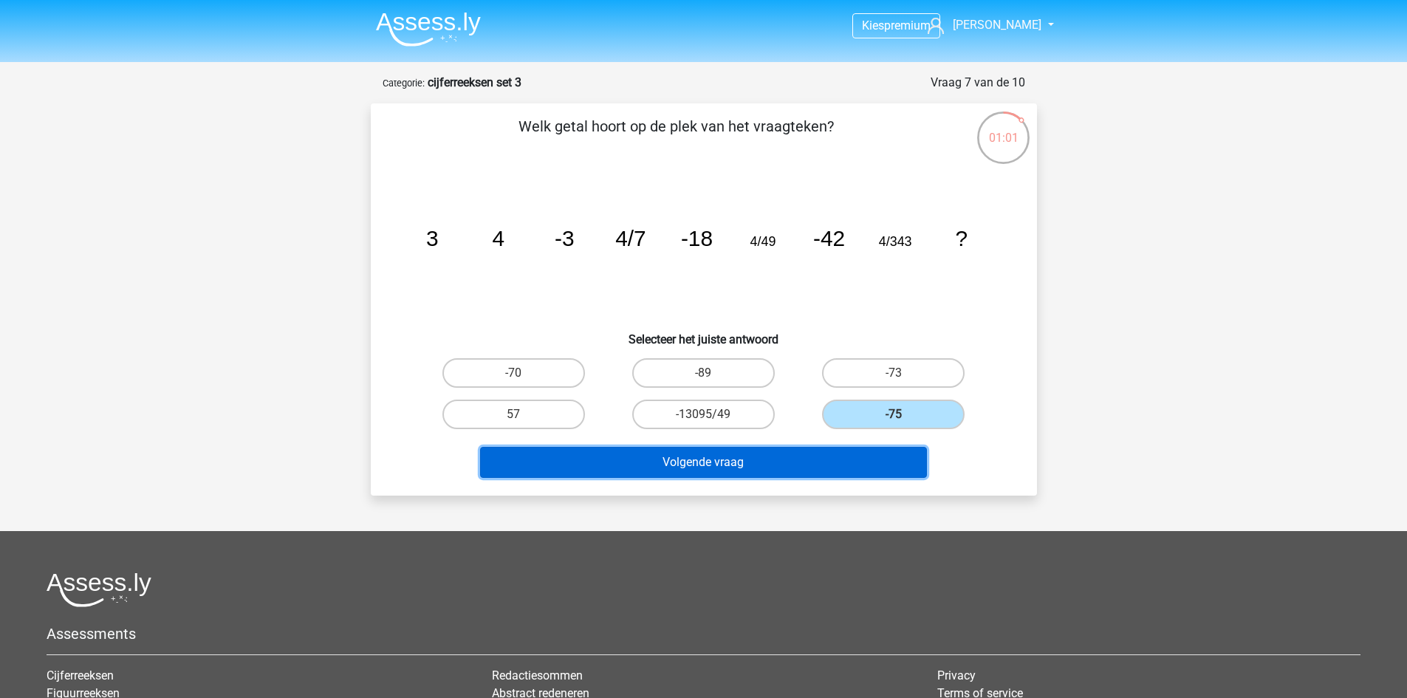
click at [863, 451] on button "Volgende vraag" at bounding box center [703, 462] width 447 height 31
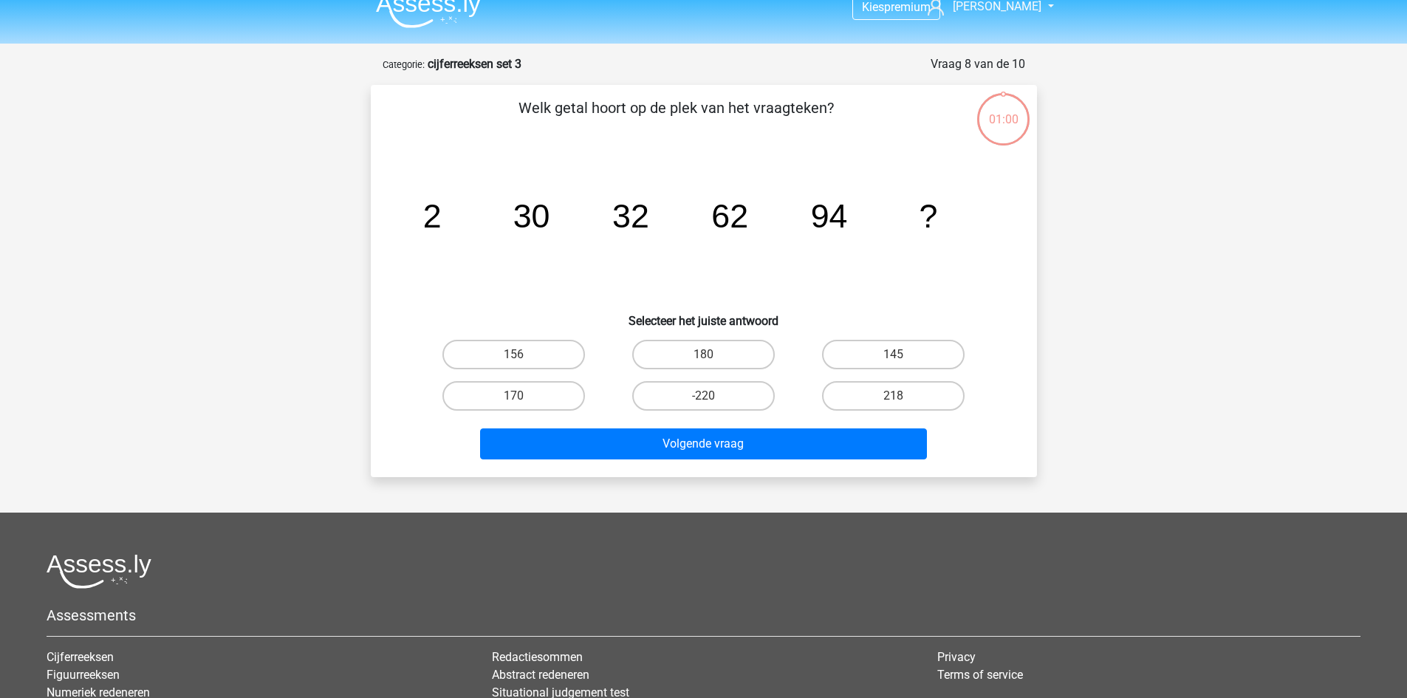
scroll to position [15, 0]
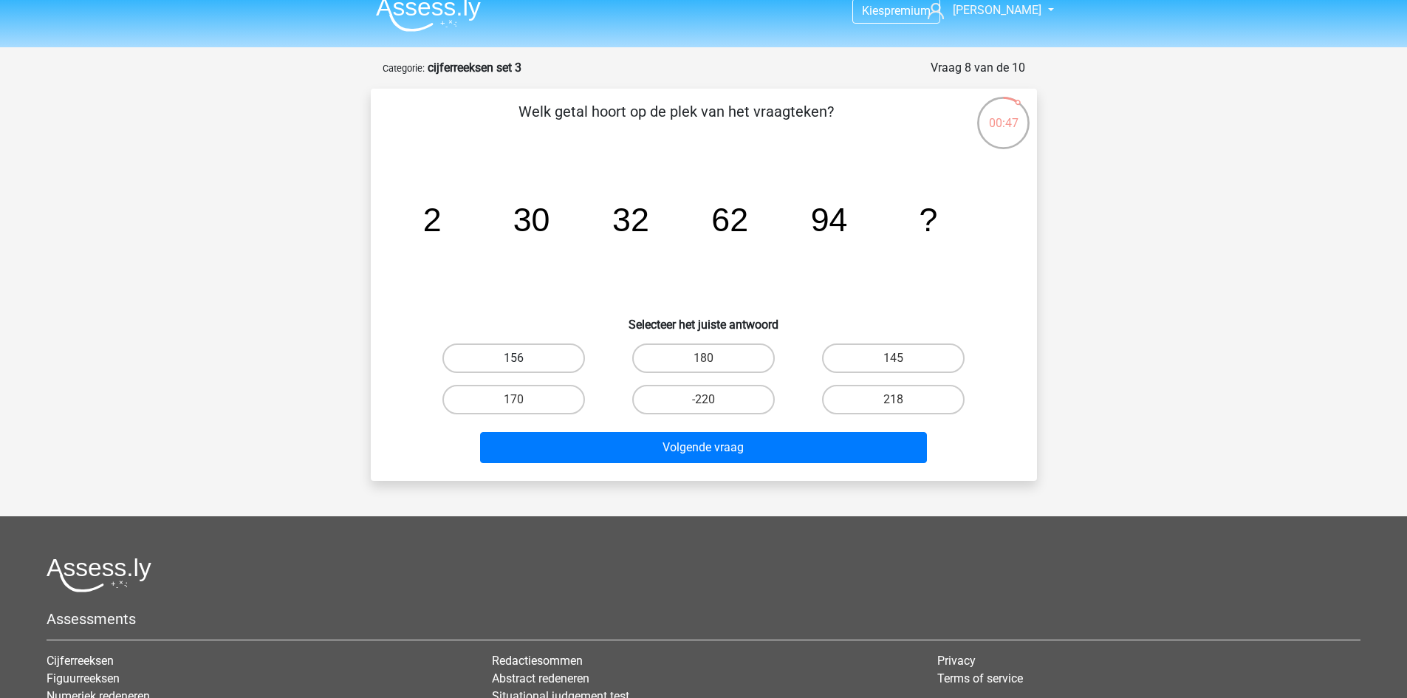
click at [538, 360] on label "156" at bounding box center [513, 358] width 143 height 30
click at [523, 360] on input "156" at bounding box center [518, 363] width 10 height 10
radio input "true"
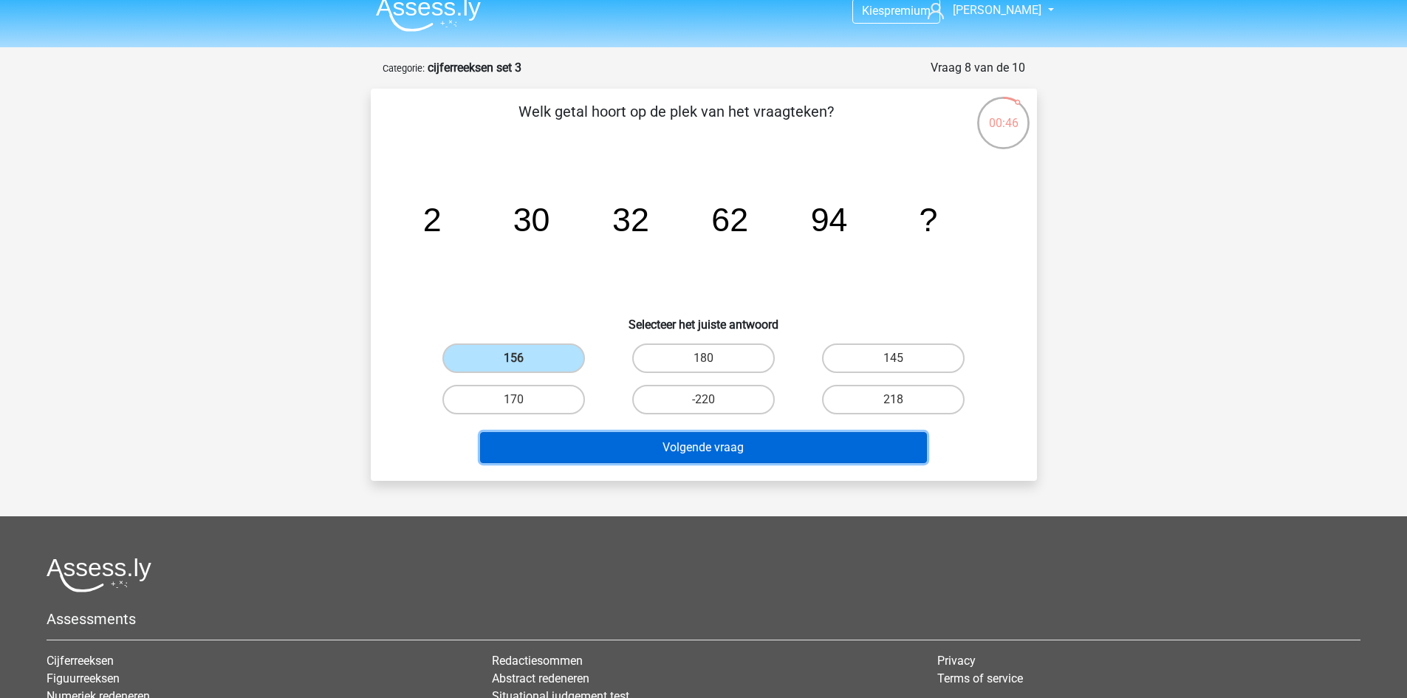
click at [646, 432] on button "Volgende vraag" at bounding box center [703, 447] width 447 height 31
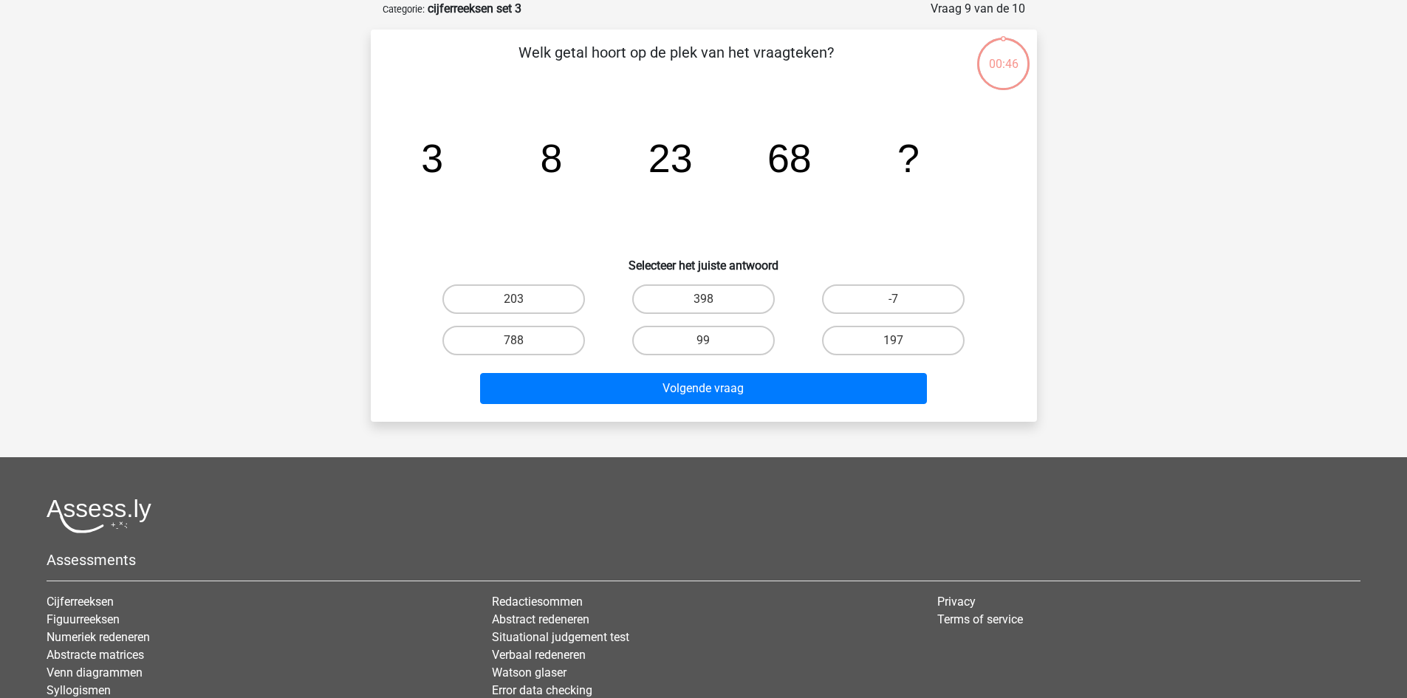
scroll to position [0, 0]
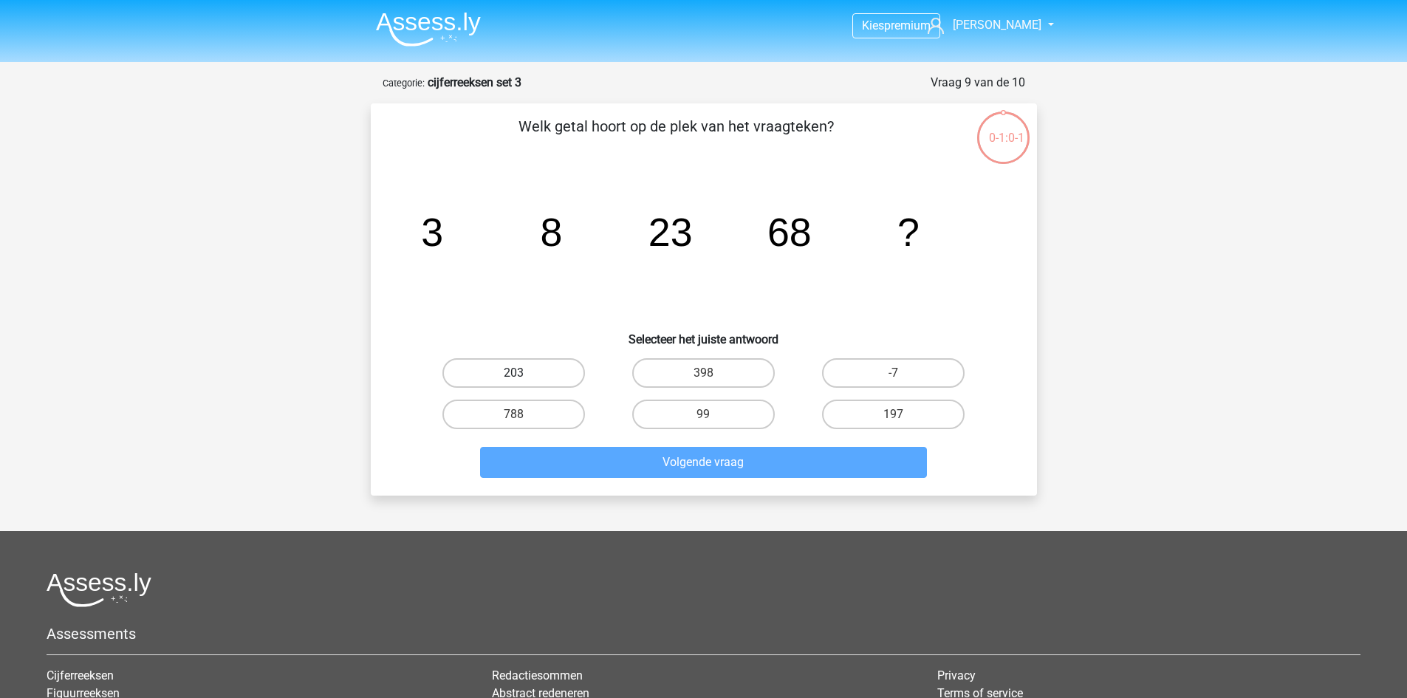
click at [508, 377] on label "203" at bounding box center [513, 373] width 143 height 30
click at [513, 377] on input "203" at bounding box center [518, 378] width 10 height 10
radio input "true"
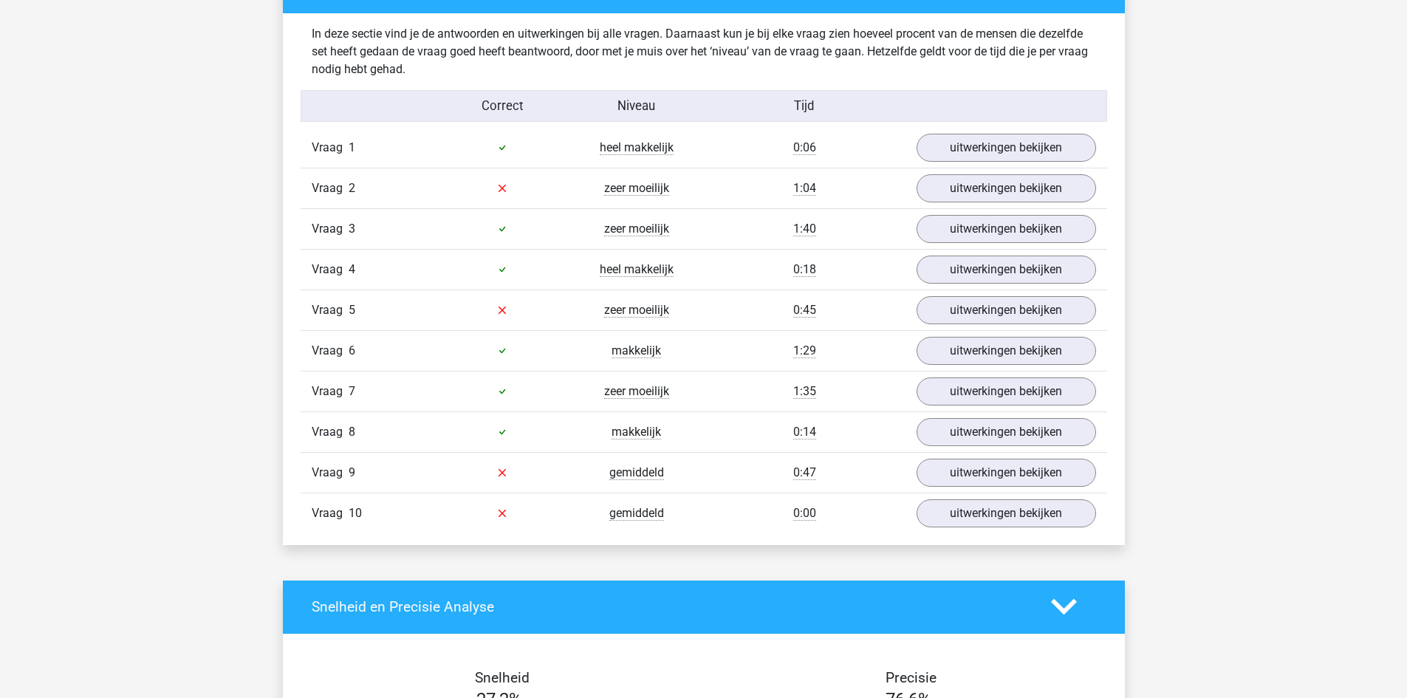
scroll to position [1149, 0]
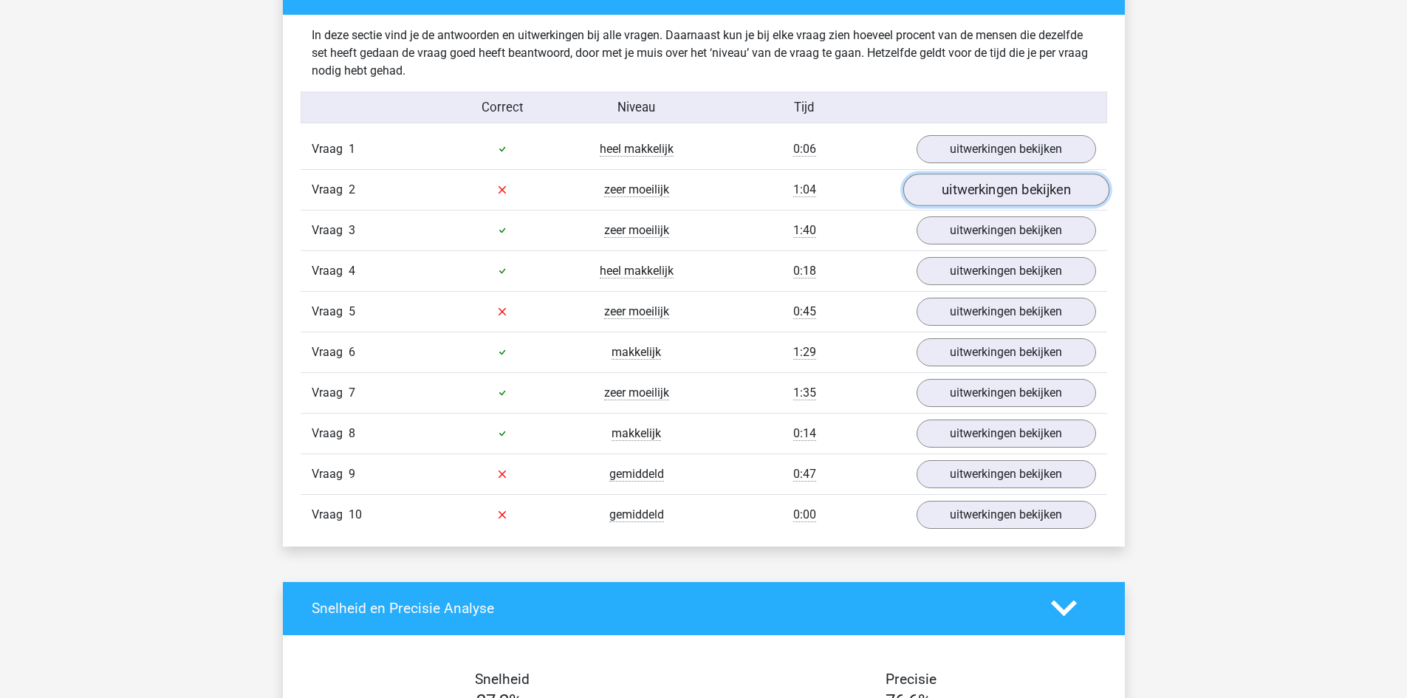
click at [935, 188] on link "uitwerkingen bekijken" at bounding box center [1006, 190] width 206 height 32
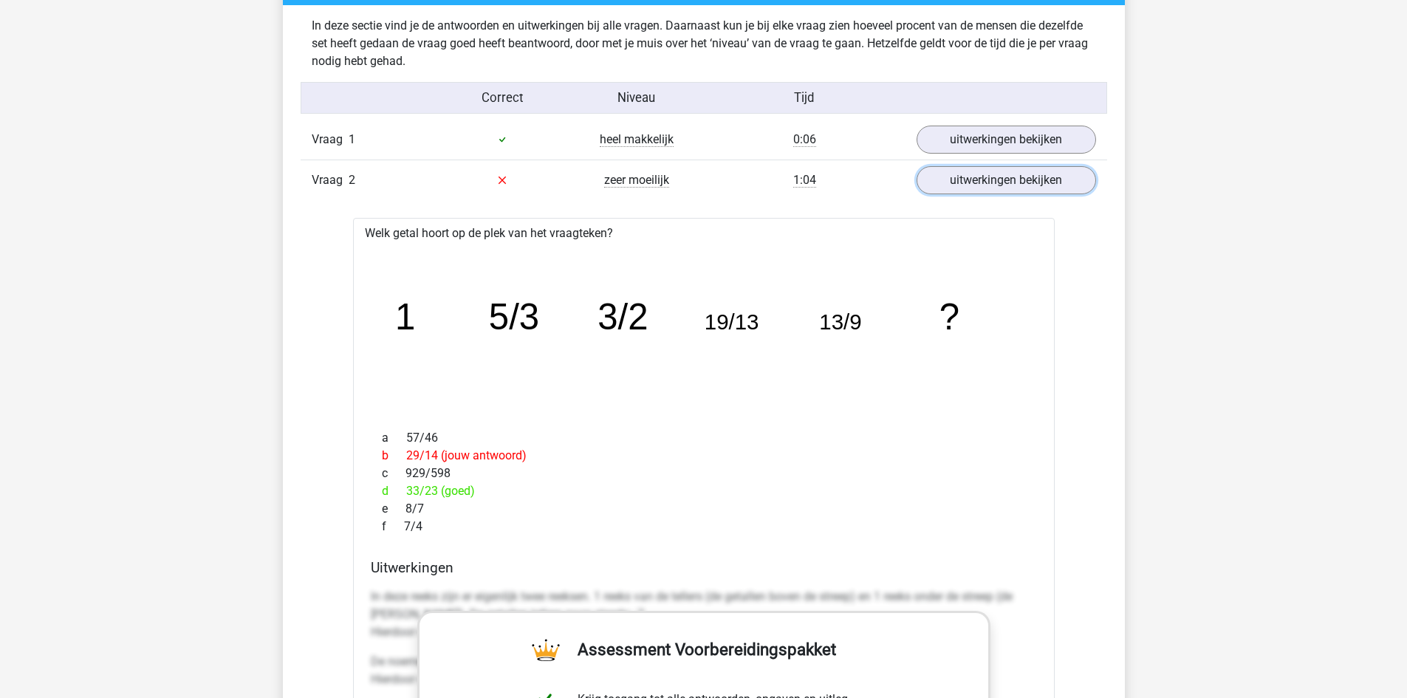
scroll to position [1159, 0]
click at [973, 177] on link "uitwerkingen bekijken" at bounding box center [1006, 179] width 206 height 32
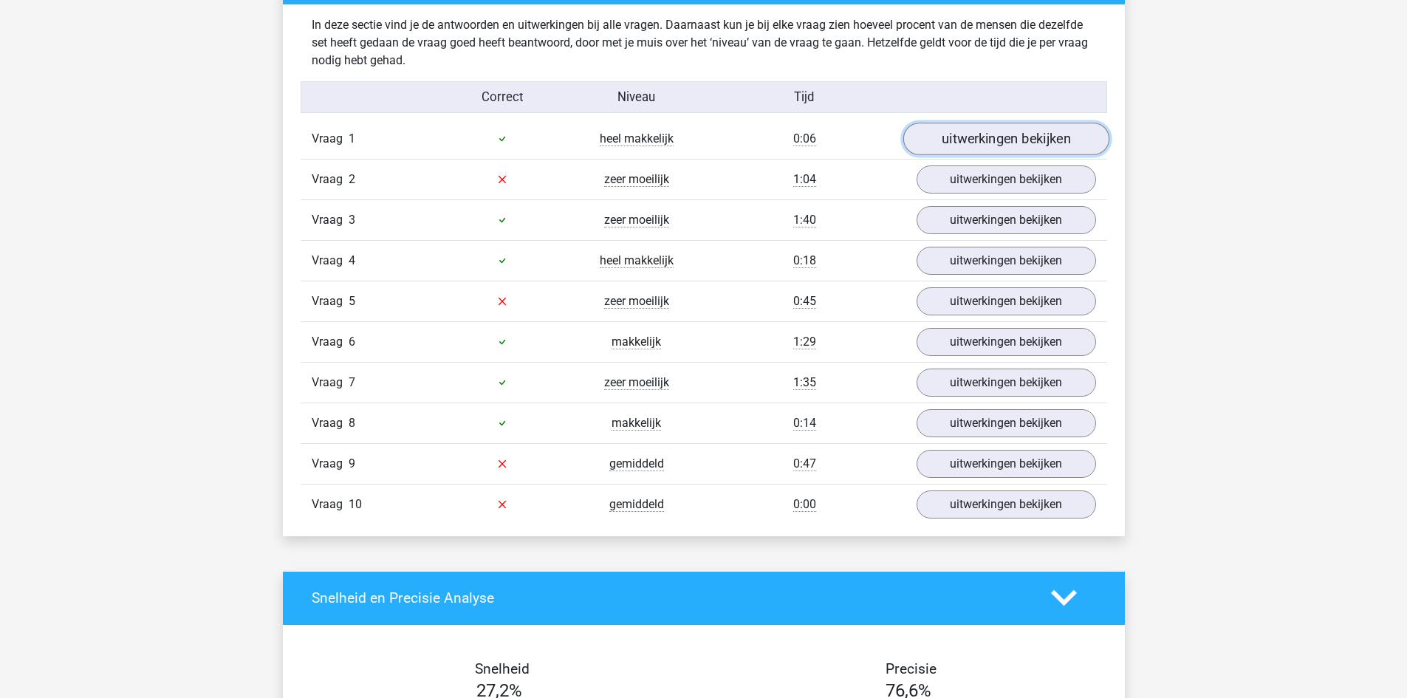
click at [961, 134] on link "uitwerkingen bekijken" at bounding box center [1006, 139] width 206 height 32
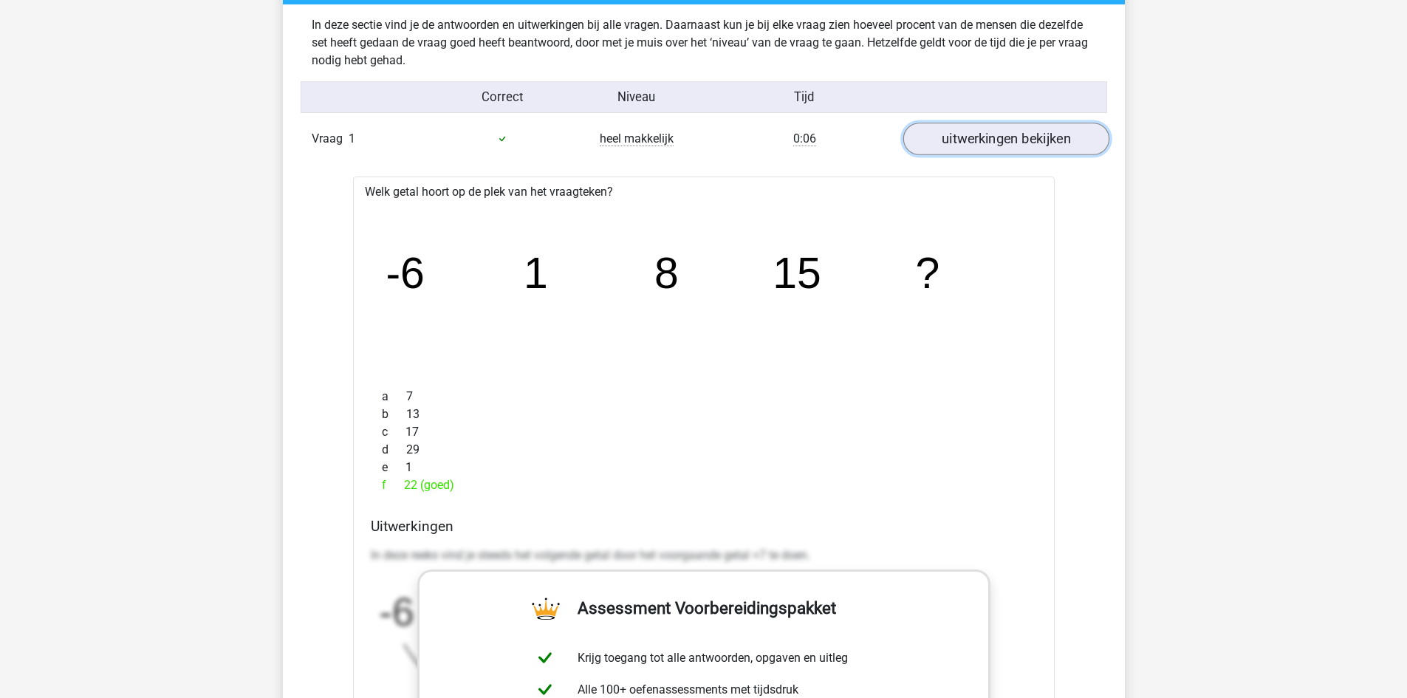
click at [959, 135] on link "uitwerkingen bekijken" at bounding box center [1006, 139] width 206 height 32
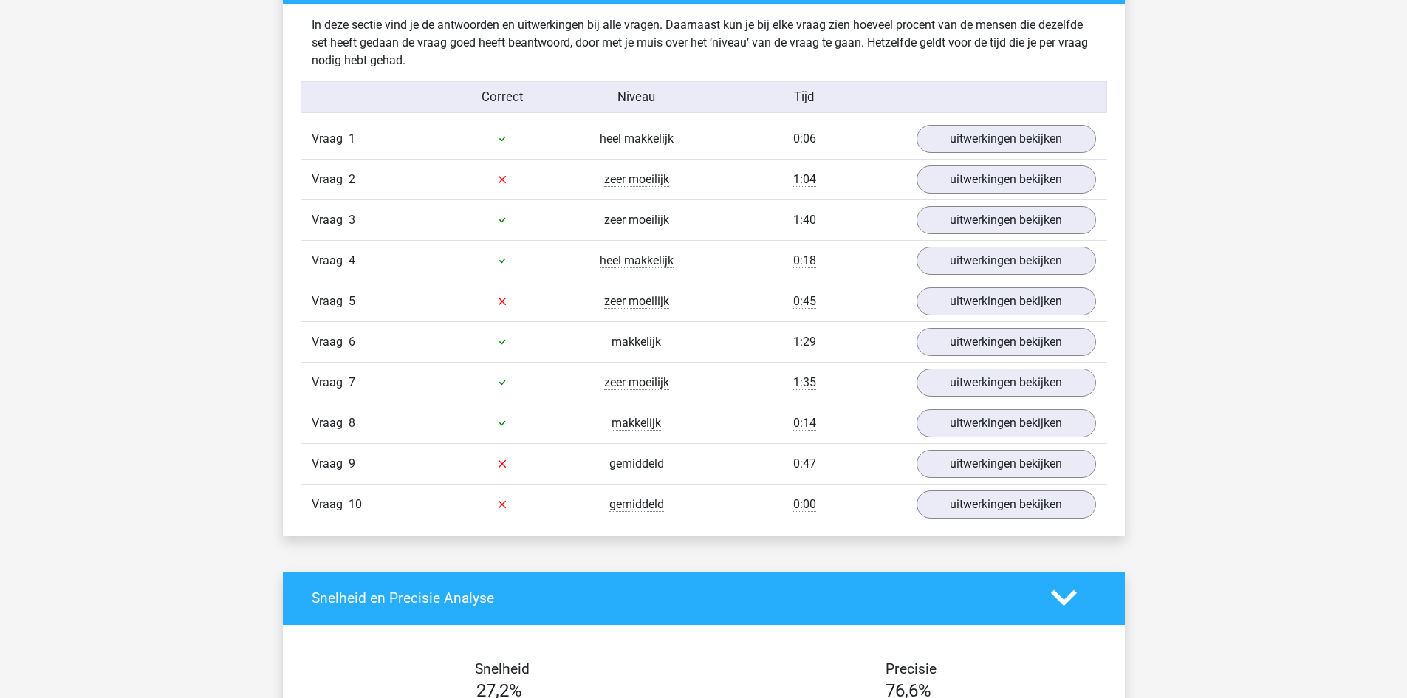
click at [974, 201] on div "Vraag 3 zeer moeilijk 1:40 uitwerkingen bekijken" at bounding box center [704, 219] width 807 height 41
click at [974, 208] on link "uitwerkingen bekijken" at bounding box center [1006, 220] width 206 height 32
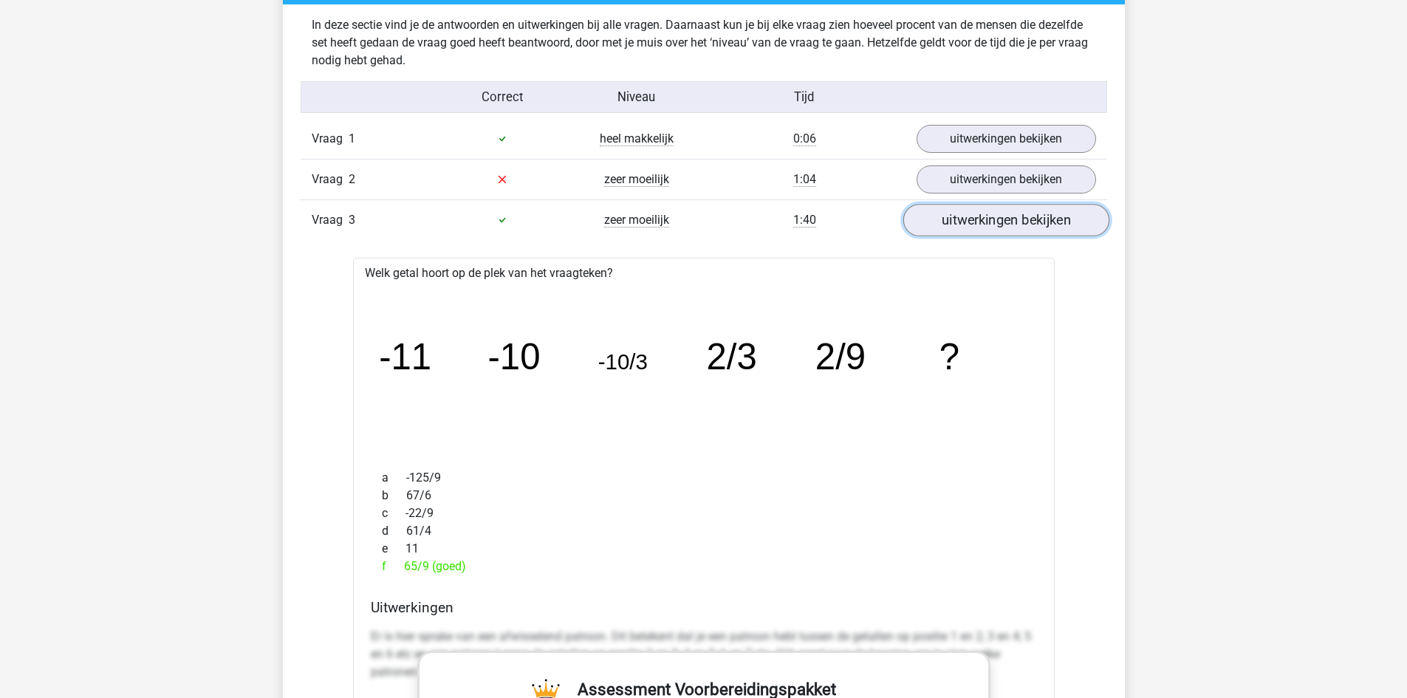
click at [974, 208] on link "uitwerkingen bekijken" at bounding box center [1006, 220] width 206 height 32
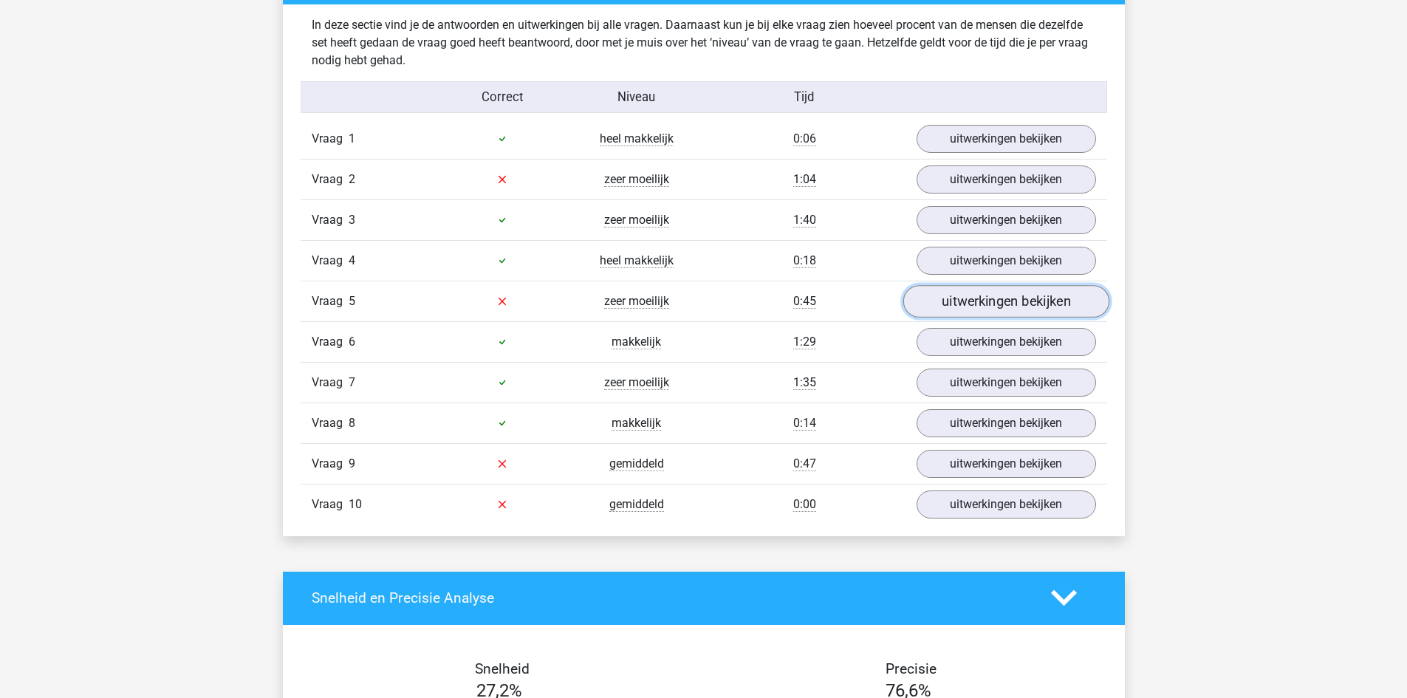
click at [965, 304] on link "uitwerkingen bekijken" at bounding box center [1006, 301] width 206 height 32
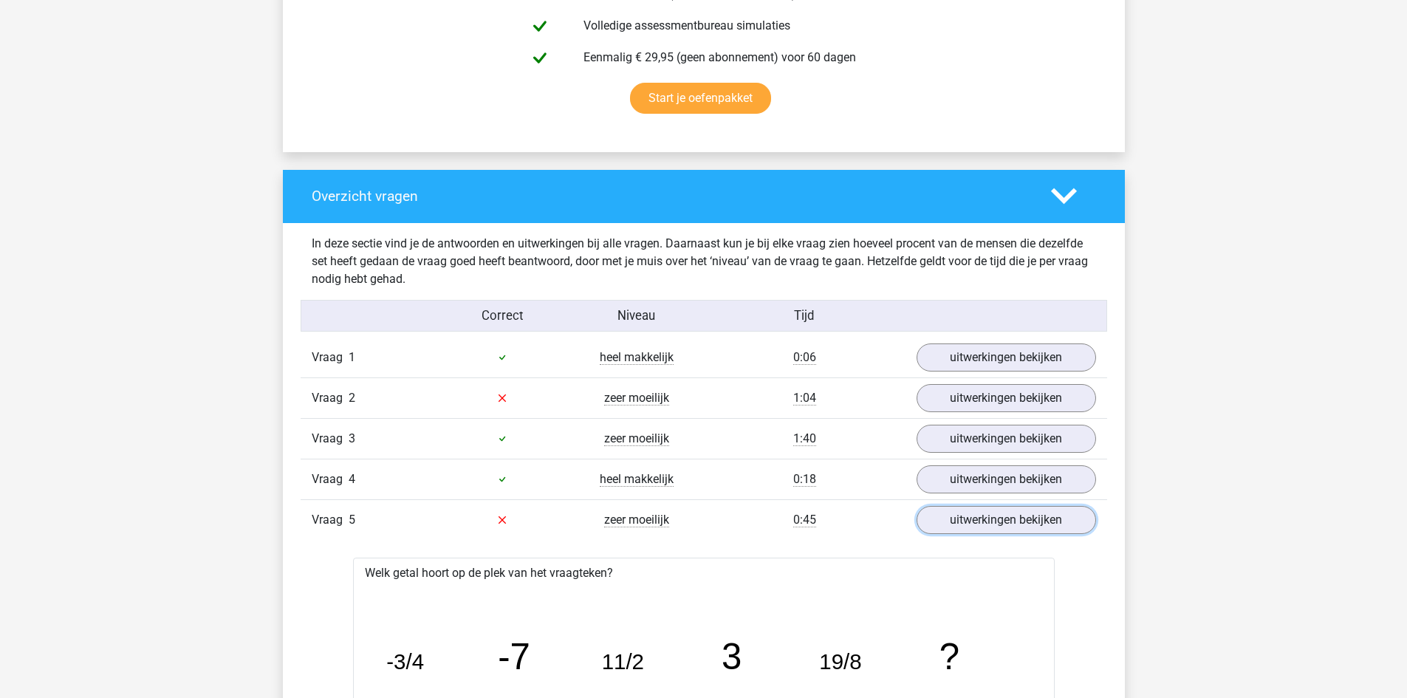
scroll to position [921, 0]
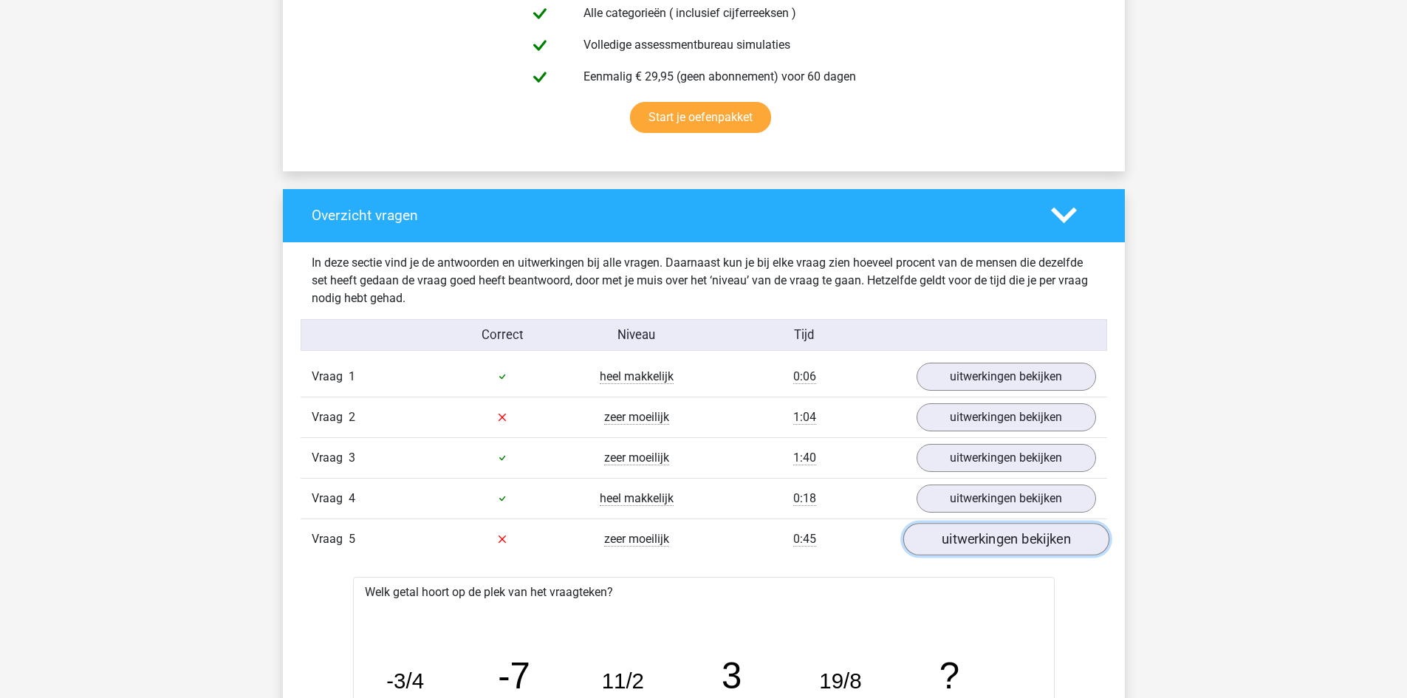
click at [948, 547] on link "uitwerkingen bekijken" at bounding box center [1006, 539] width 206 height 32
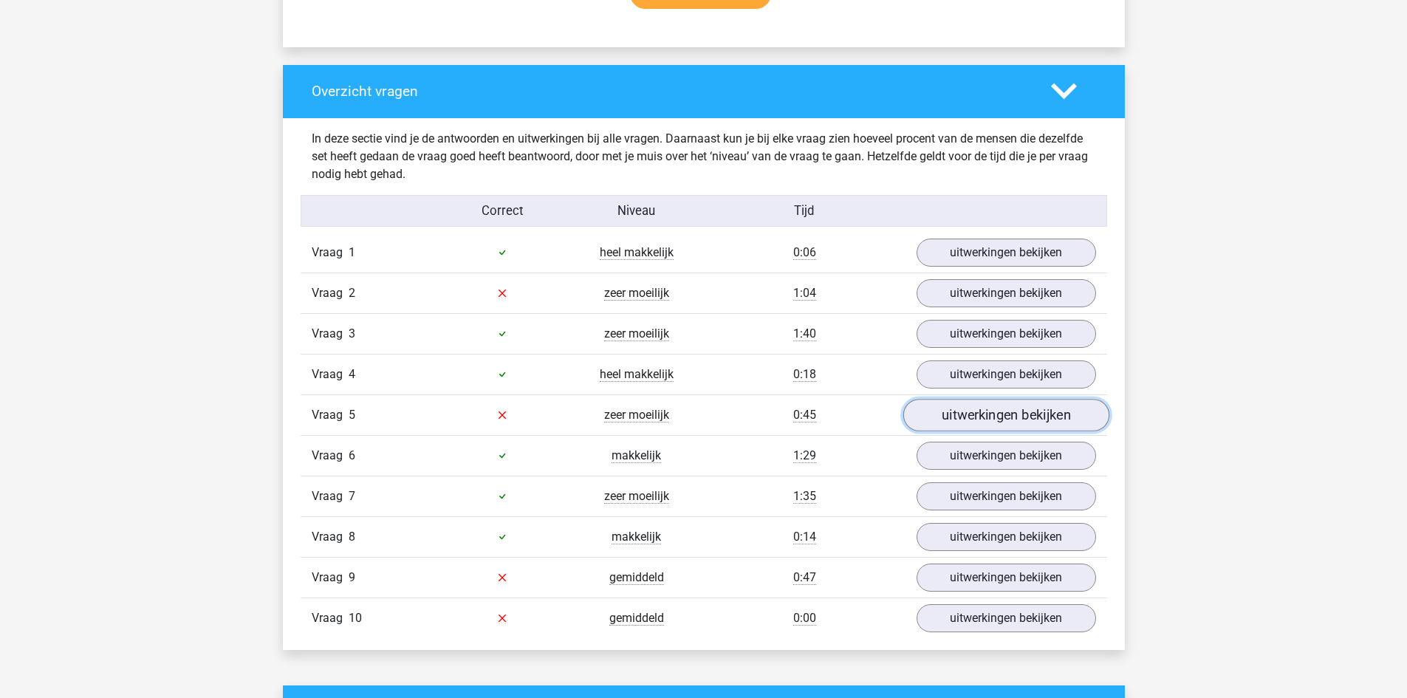
scroll to position [1047, 0]
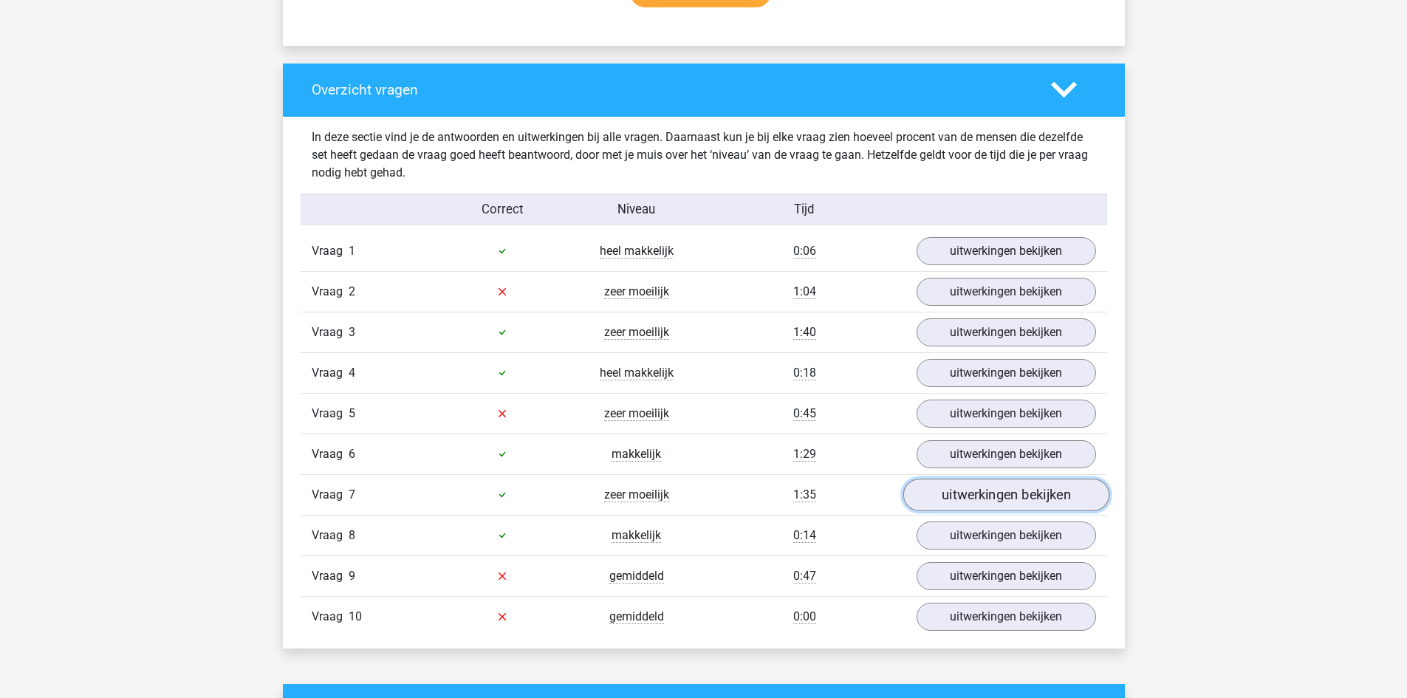
click at [977, 493] on link "uitwerkingen bekijken" at bounding box center [1006, 495] width 206 height 32
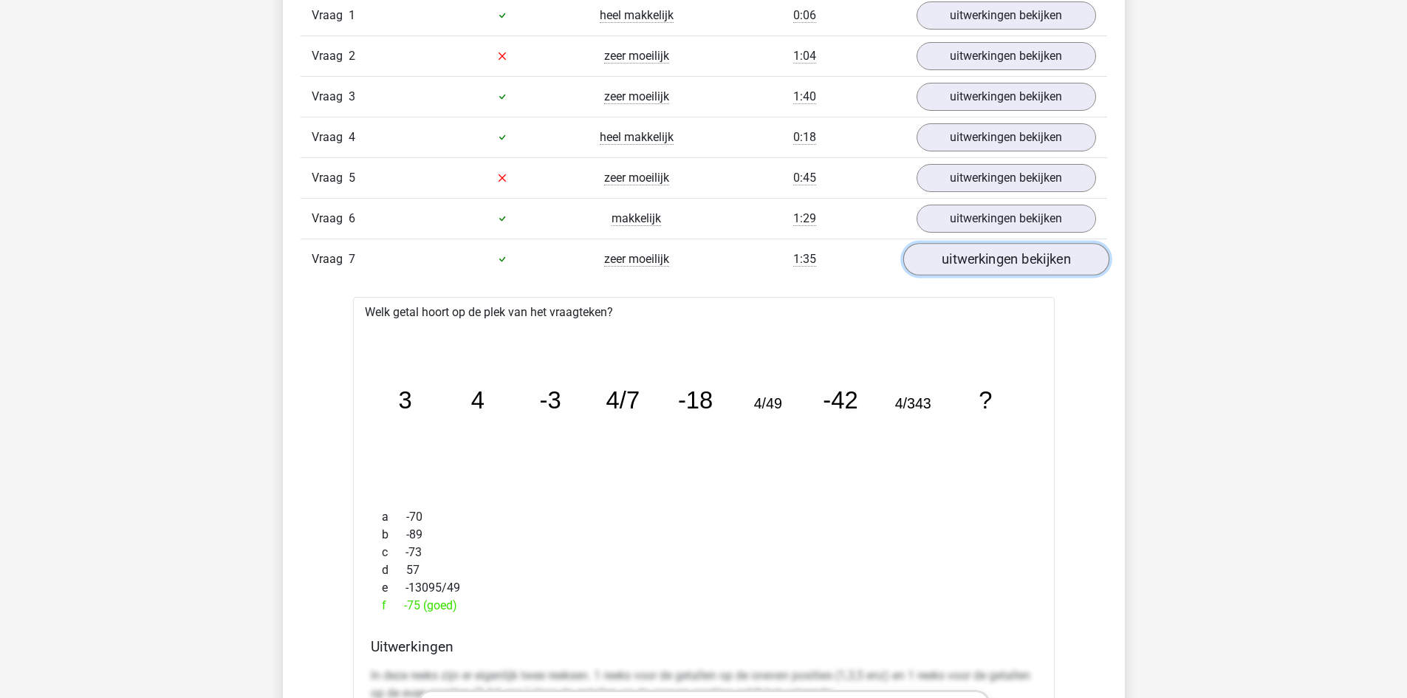
scroll to position [1270, 0]
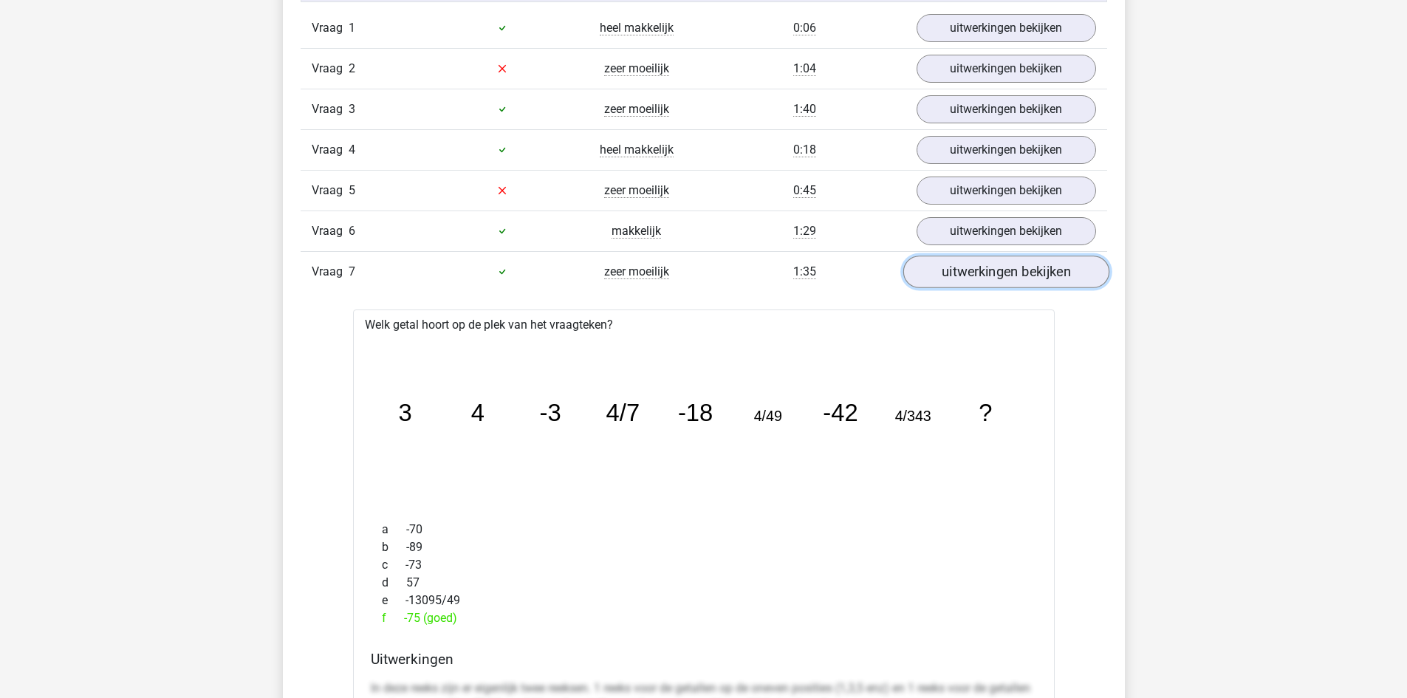
click at [938, 270] on link "uitwerkingen bekijken" at bounding box center [1006, 272] width 206 height 32
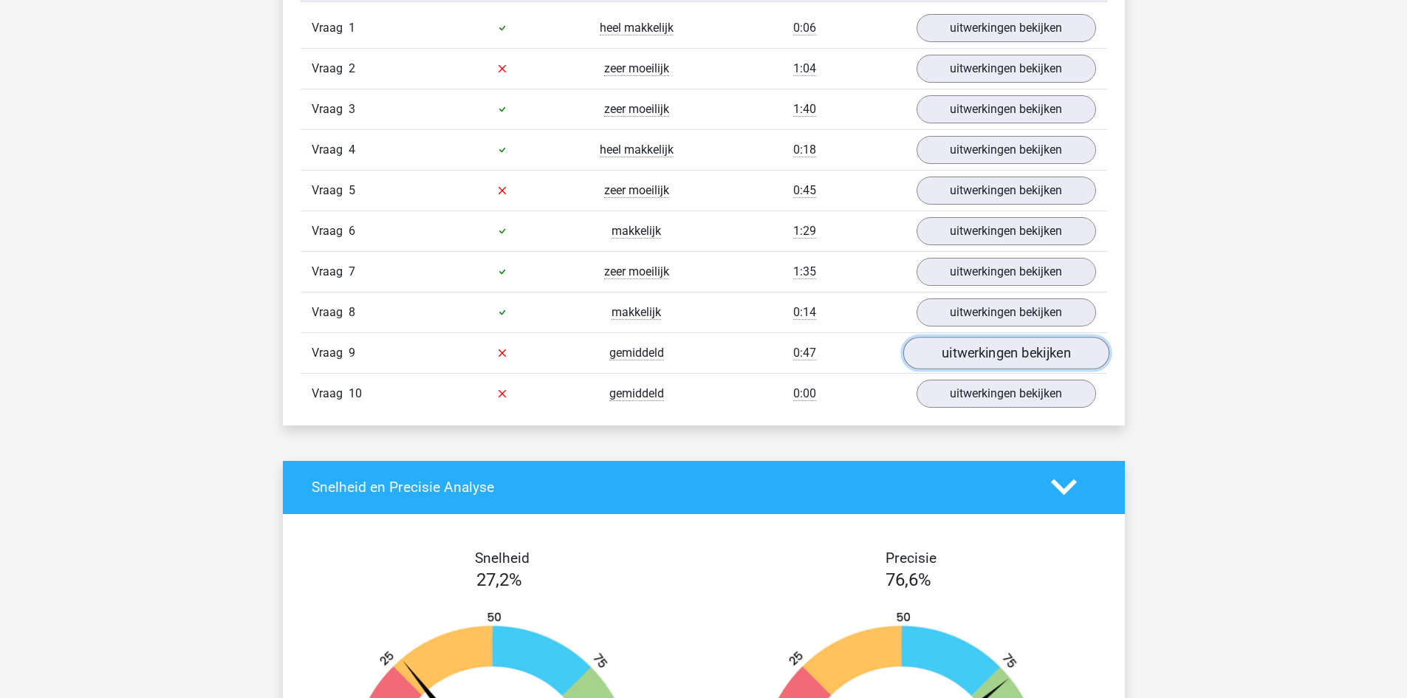
click at [938, 354] on link "uitwerkingen bekijken" at bounding box center [1006, 353] width 206 height 32
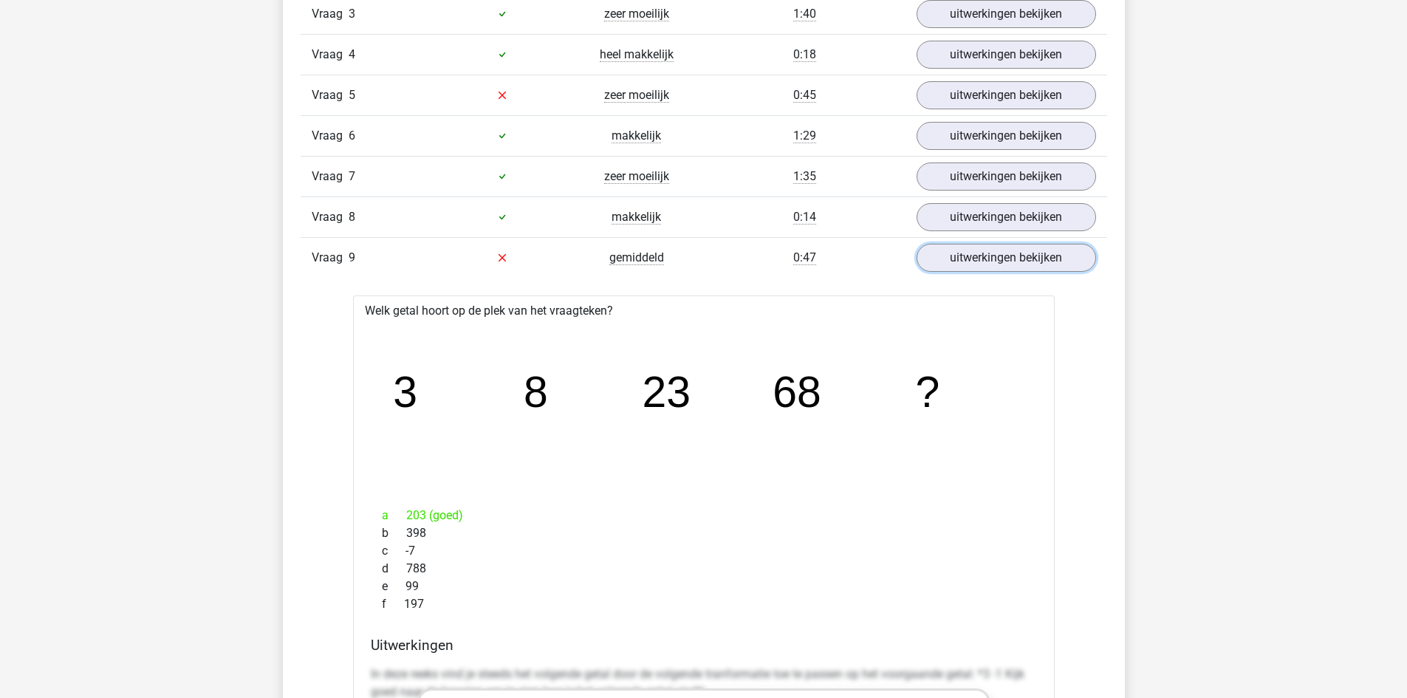
scroll to position [1363, 0]
click at [945, 259] on link "uitwerkingen bekijken" at bounding box center [1006, 259] width 206 height 32
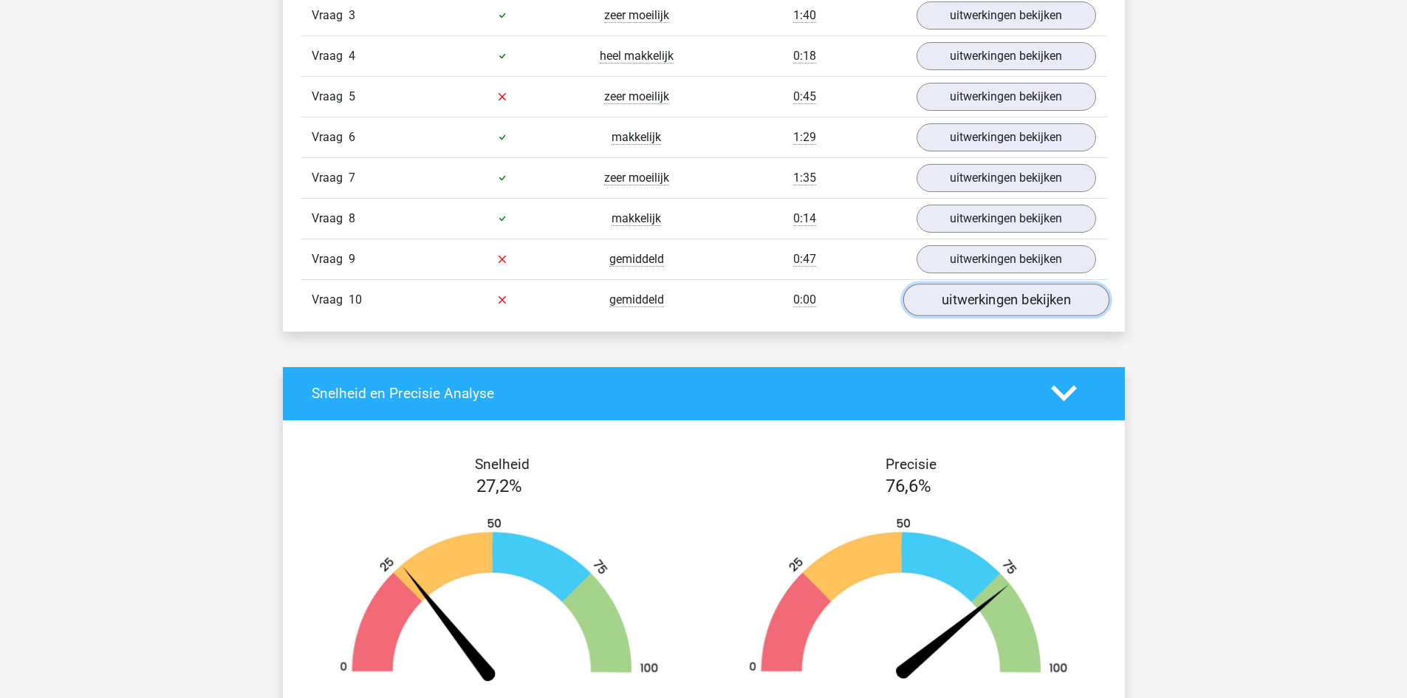
click at [958, 309] on link "uitwerkingen bekijken" at bounding box center [1006, 300] width 206 height 32
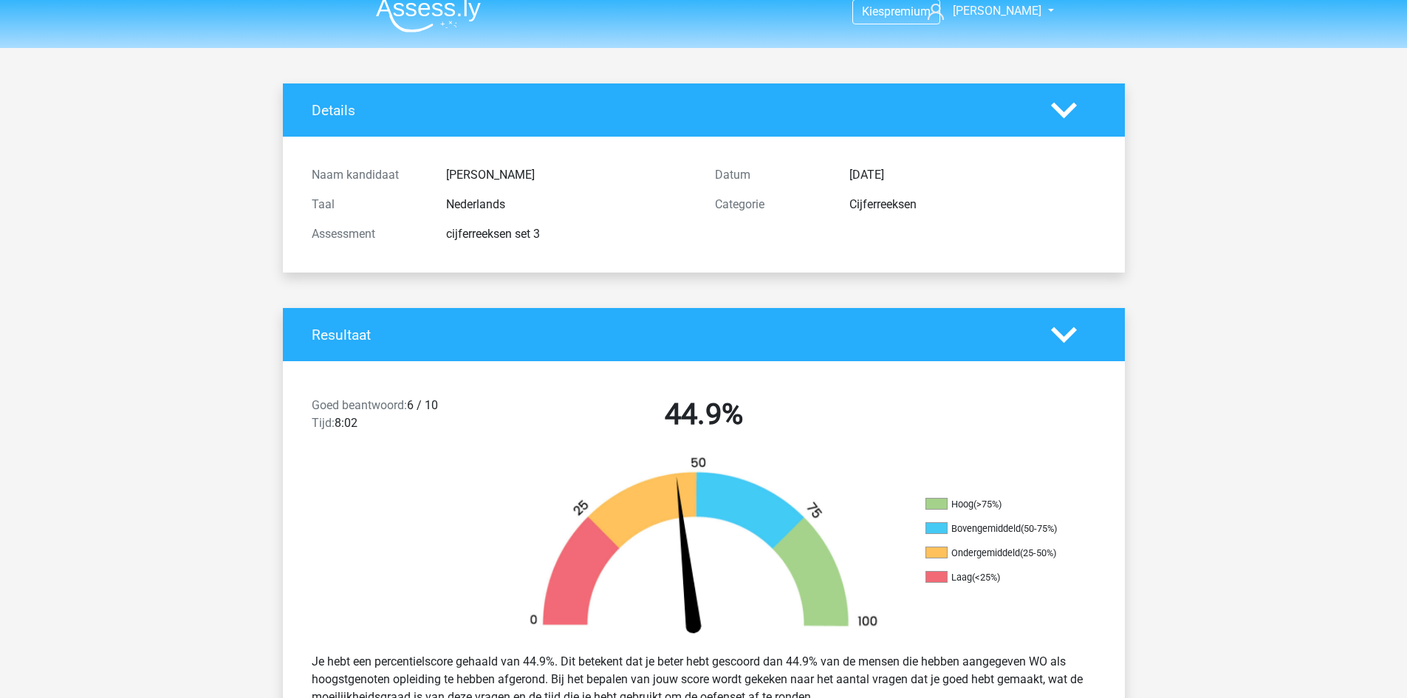
scroll to position [0, 0]
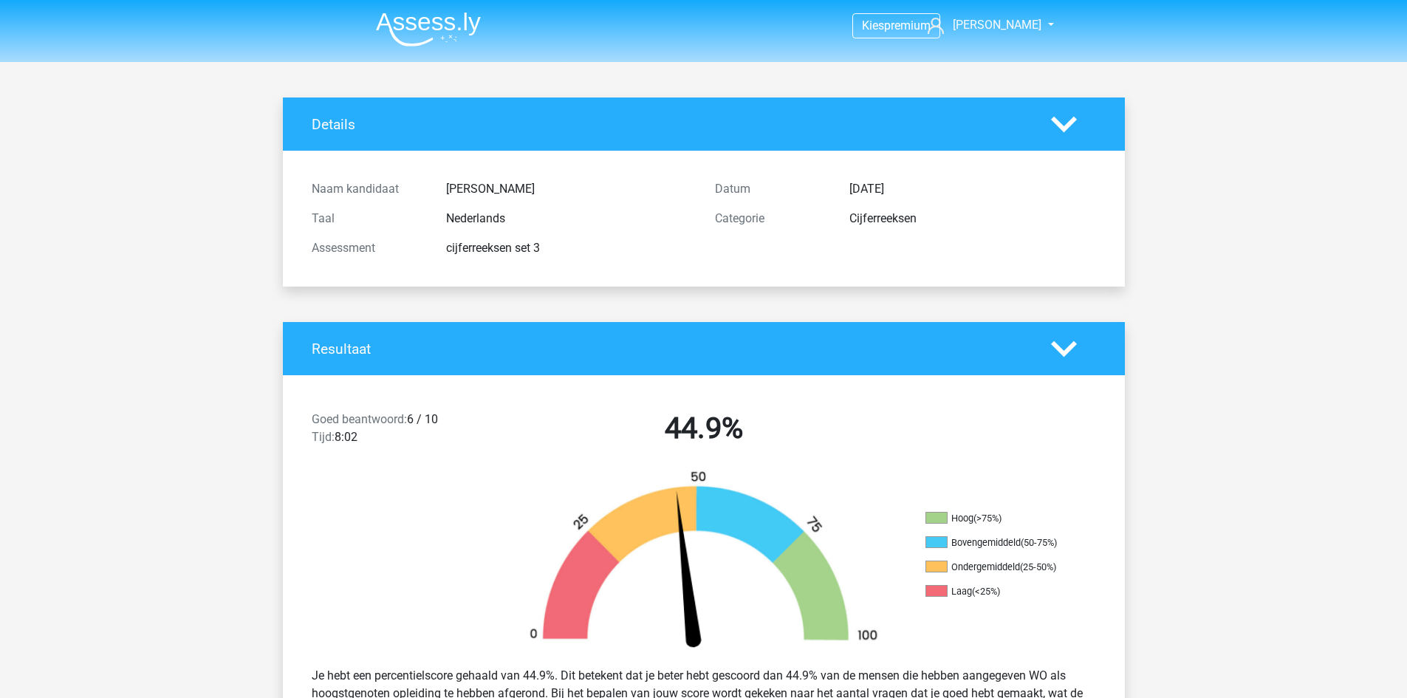
click at [447, 14] on img at bounding box center [428, 29] width 105 height 35
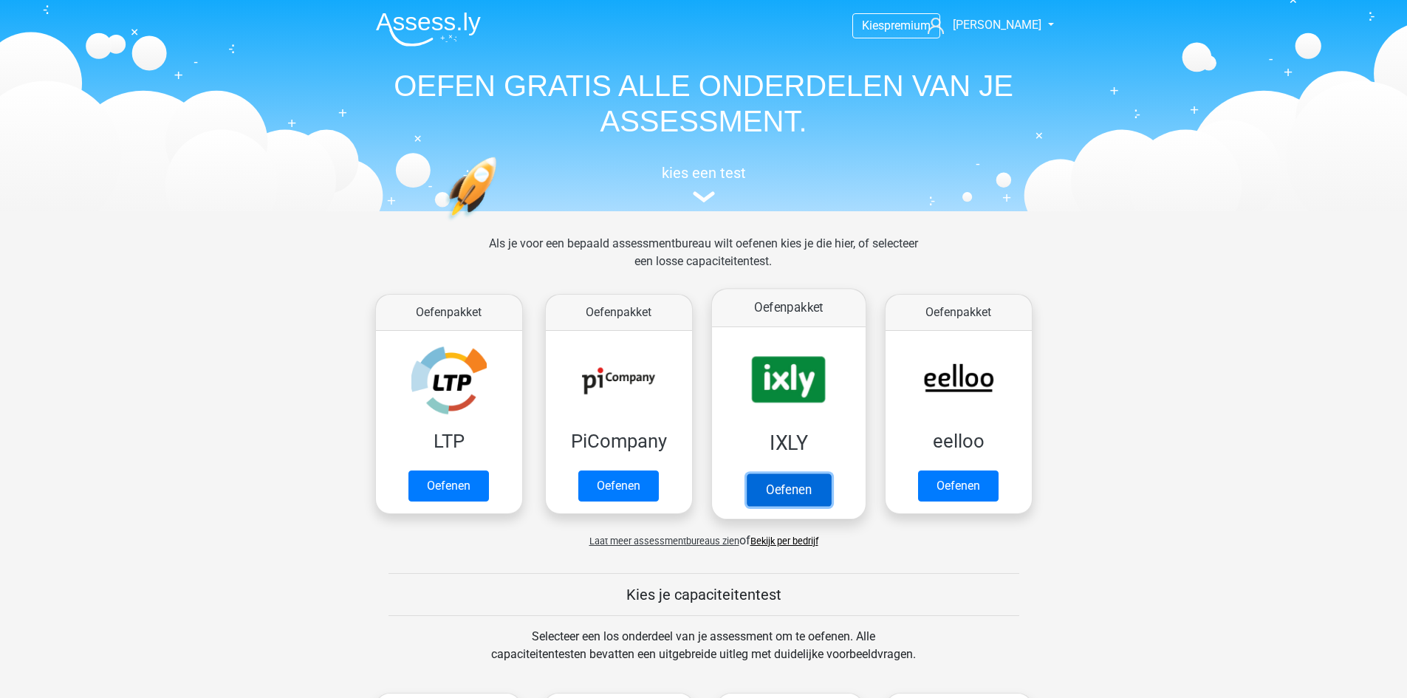
click at [746, 473] on link "Oefenen" at bounding box center [788, 489] width 84 height 32
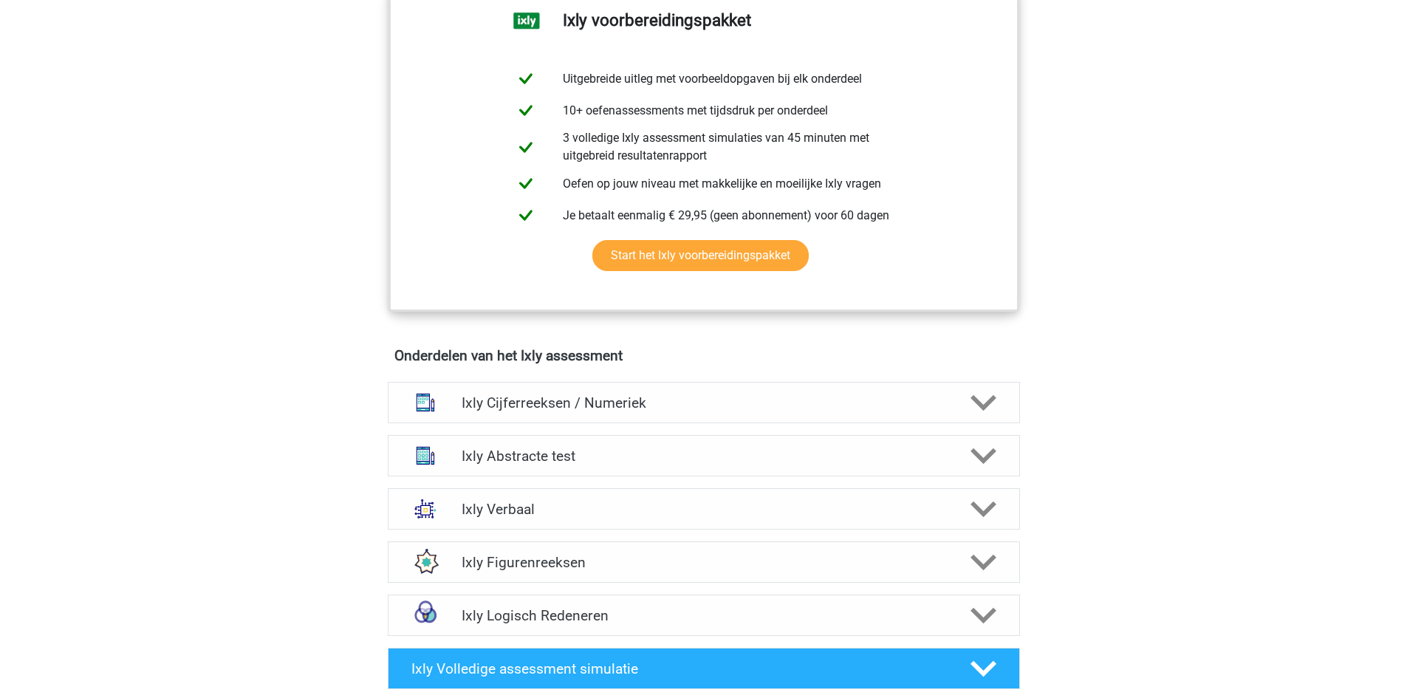
scroll to position [632, 0]
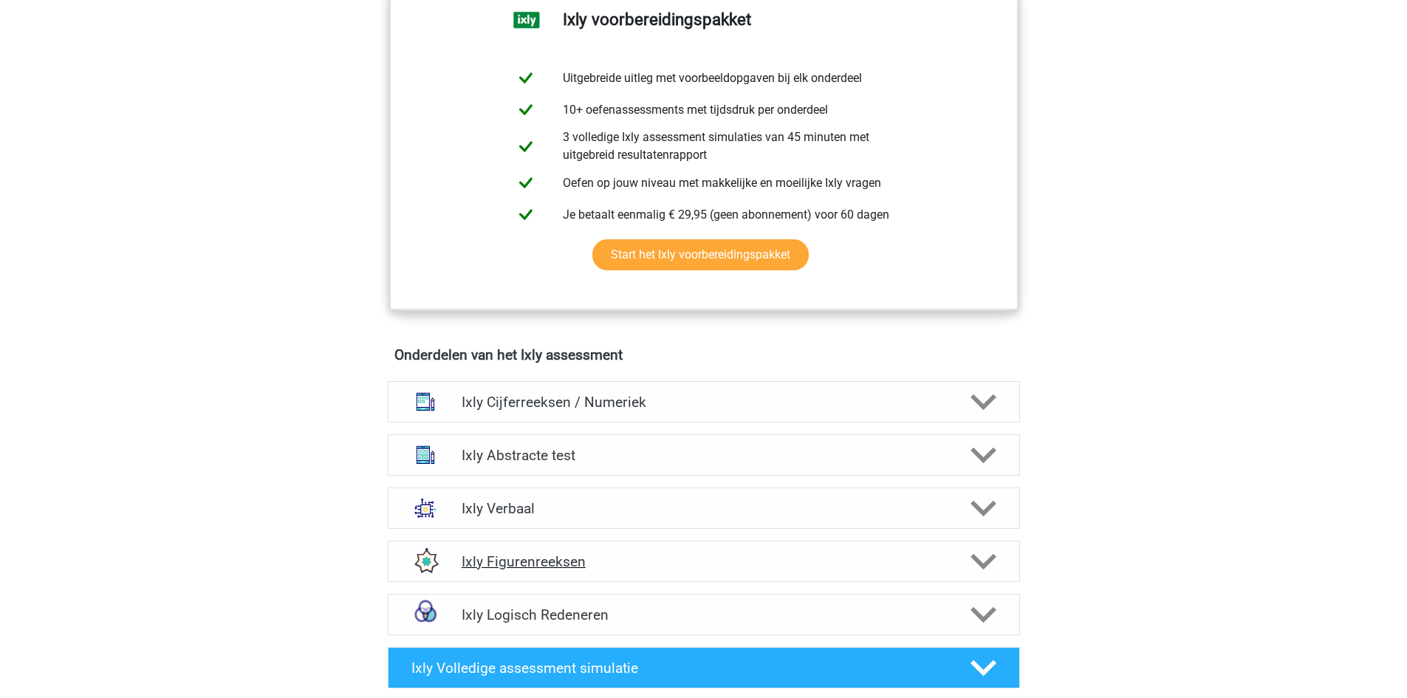
click at [823, 576] on div "Ixly Figurenreeksen" at bounding box center [704, 561] width 632 height 41
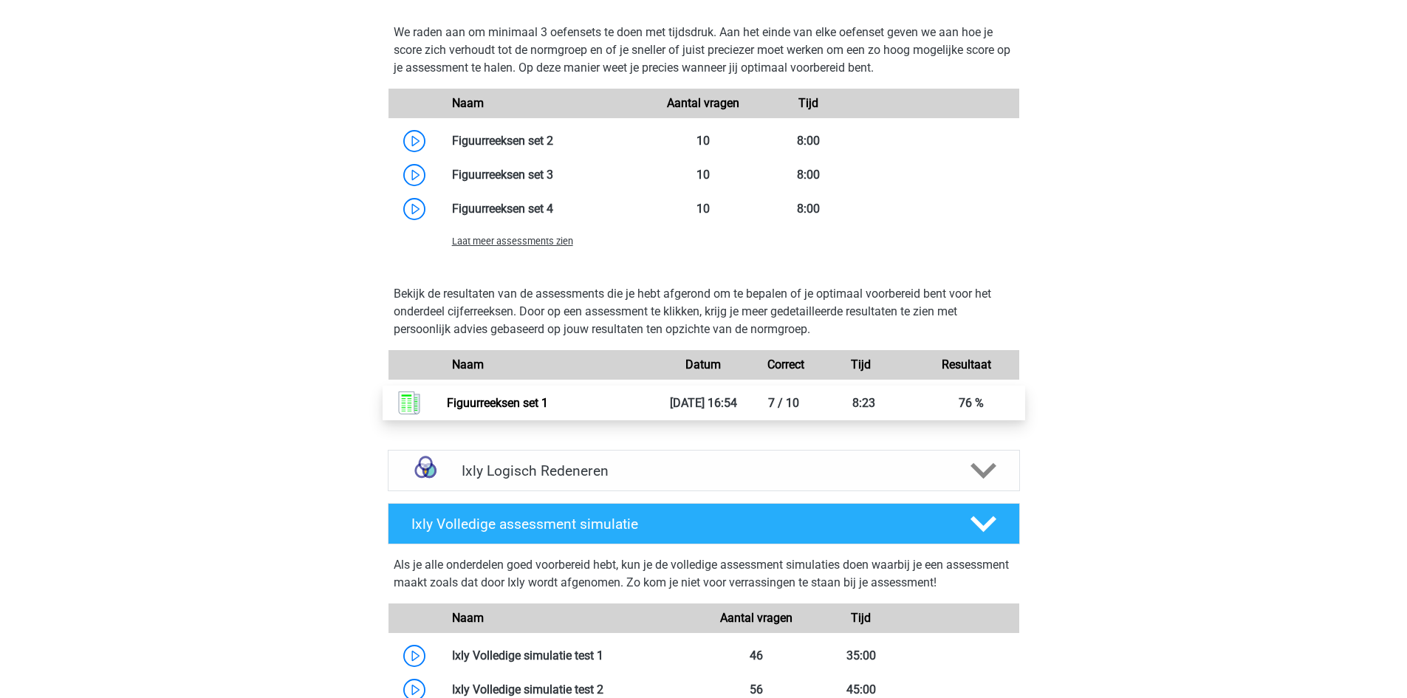
scroll to position [1474, 0]
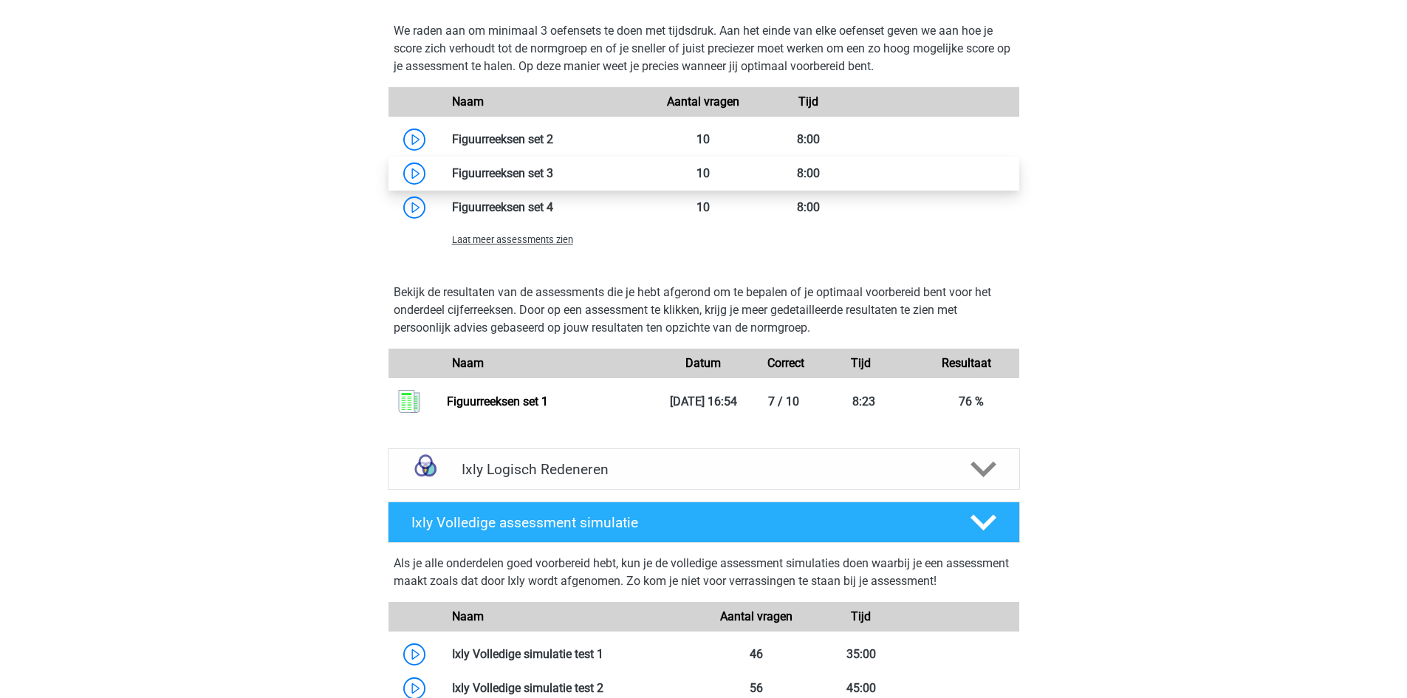
click at [553, 174] on link at bounding box center [553, 173] width 0 height 14
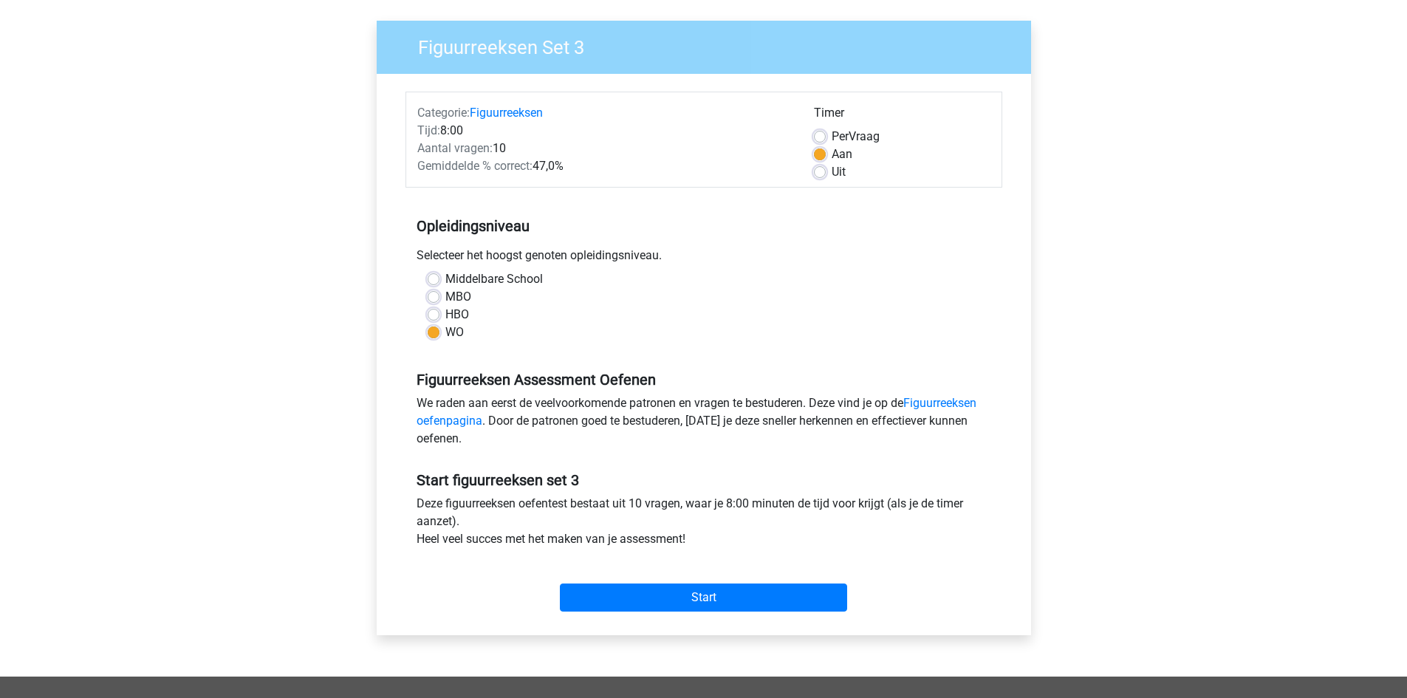
scroll to position [103, 0]
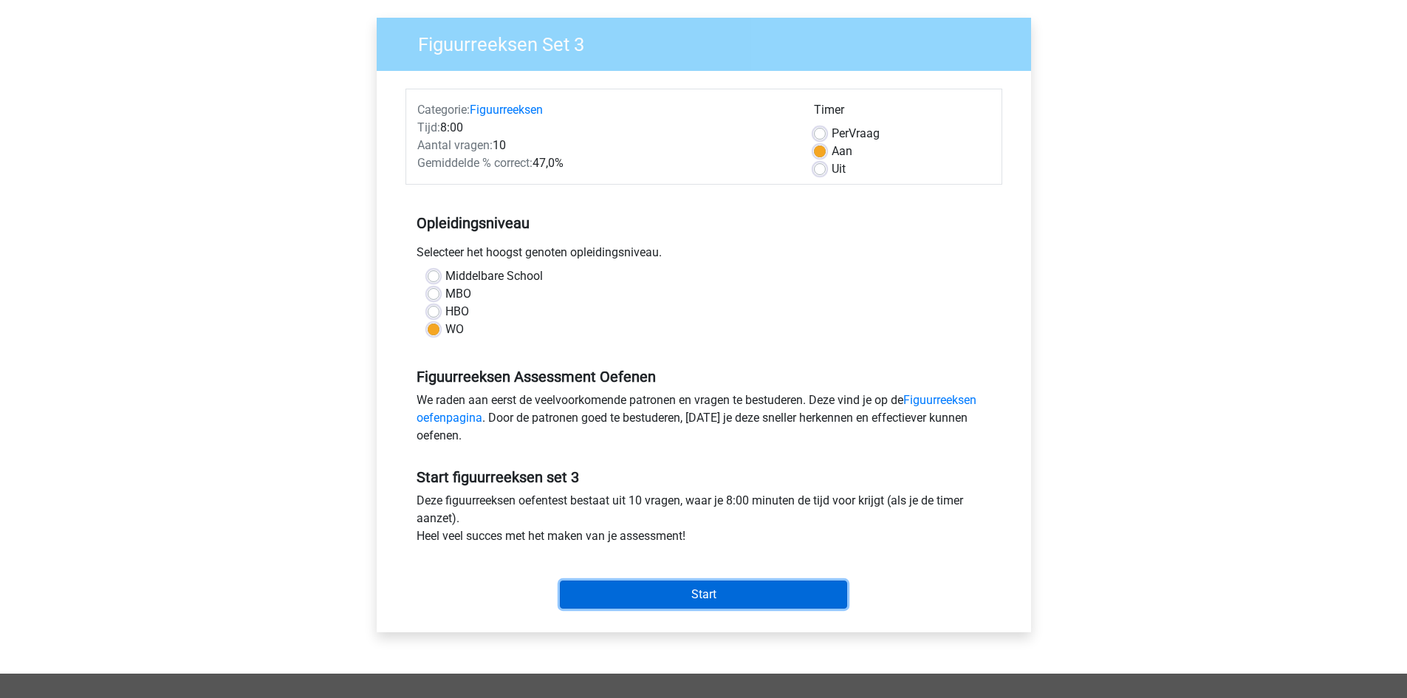
click at [704, 589] on input "Start" at bounding box center [703, 595] width 287 height 28
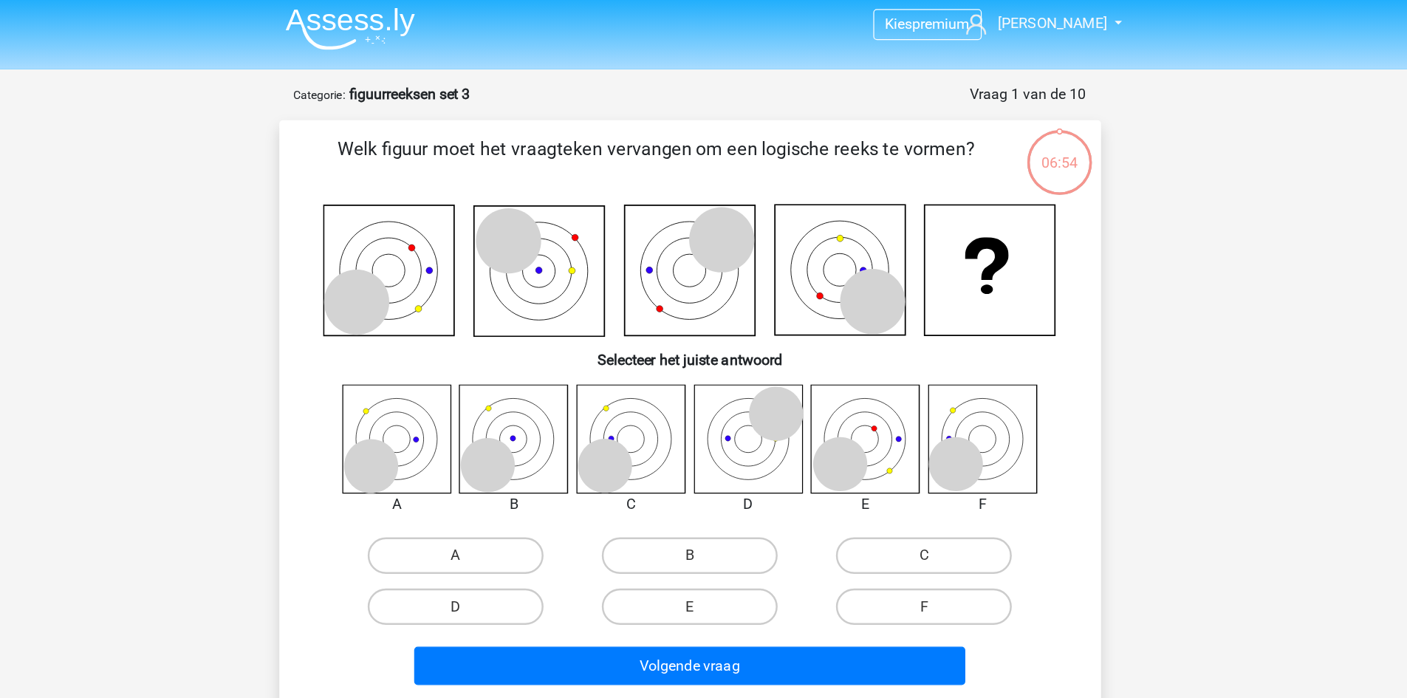
click at [652, 347] on icon at bounding box center [656, 362] width 88 height 88
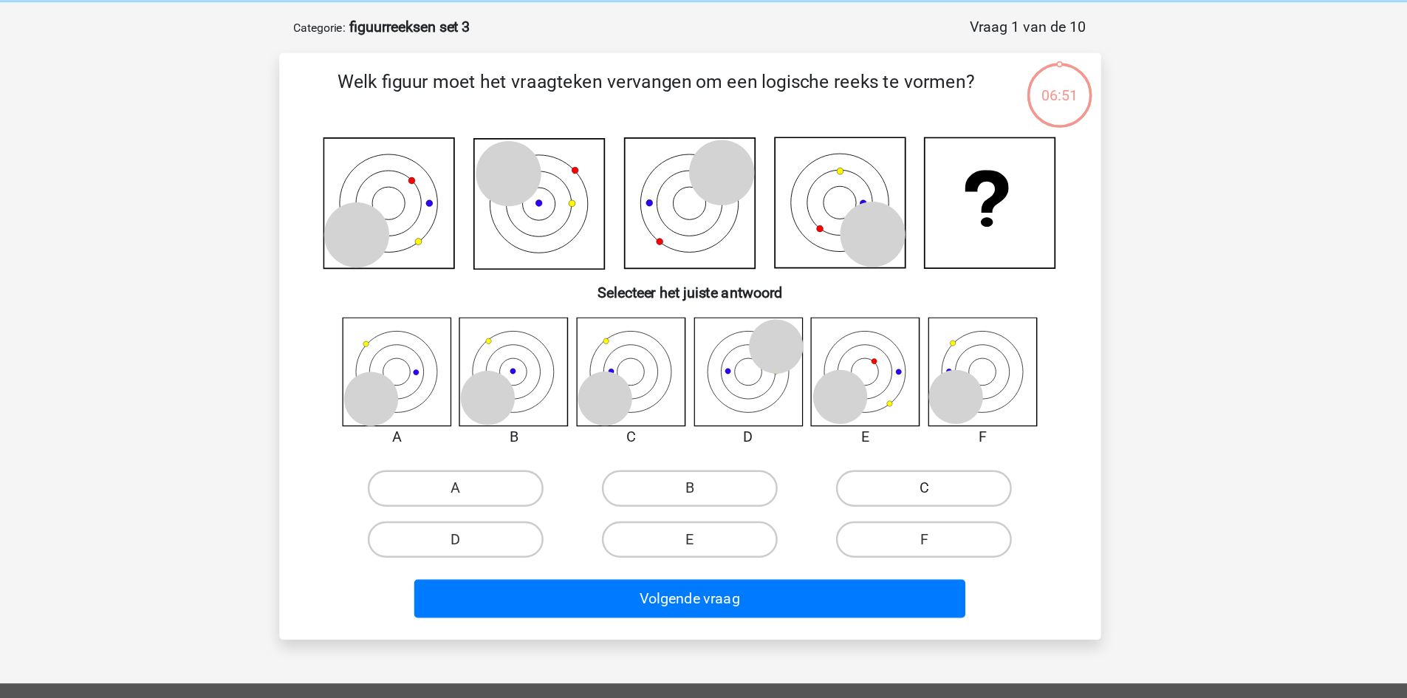
click at [920, 451] on label "C" at bounding box center [893, 457] width 143 height 30
click at [903, 456] on input "C" at bounding box center [899, 461] width 10 height 10
radio input "true"
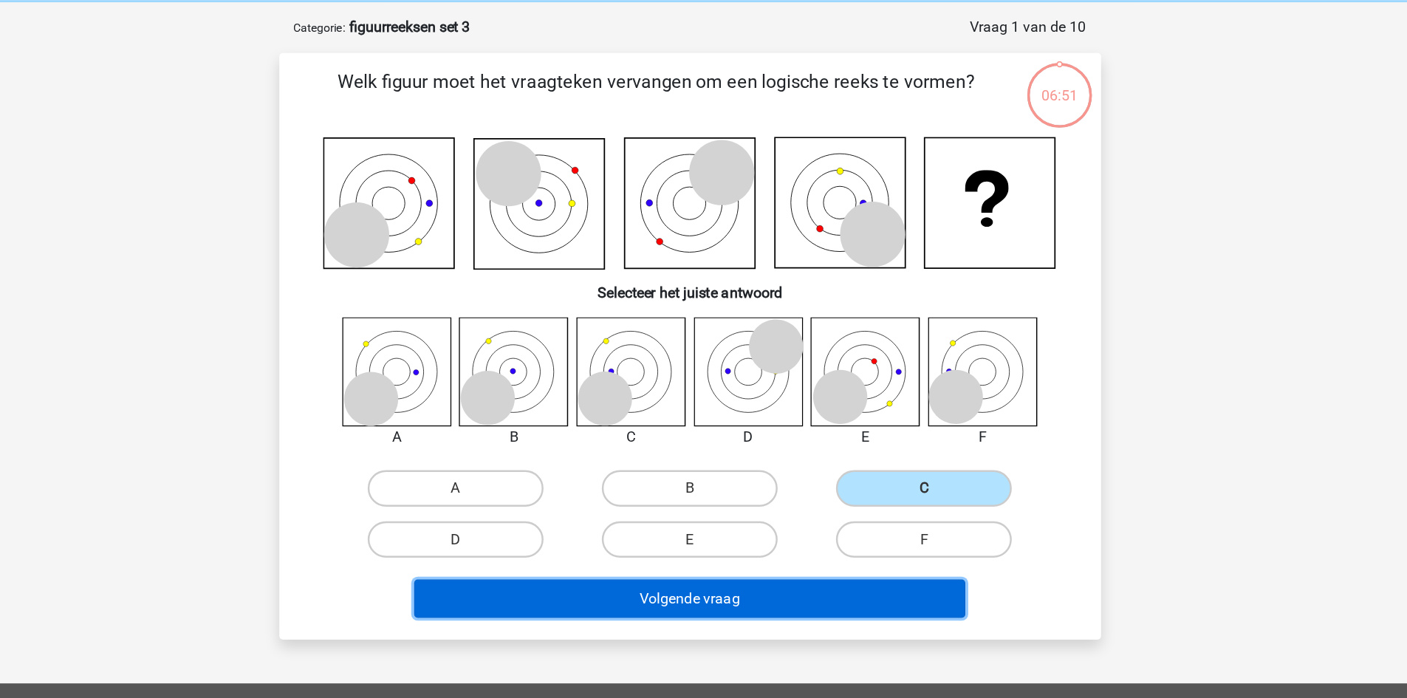
click at [862, 549] on button "Volgende vraag" at bounding box center [703, 545] width 447 height 31
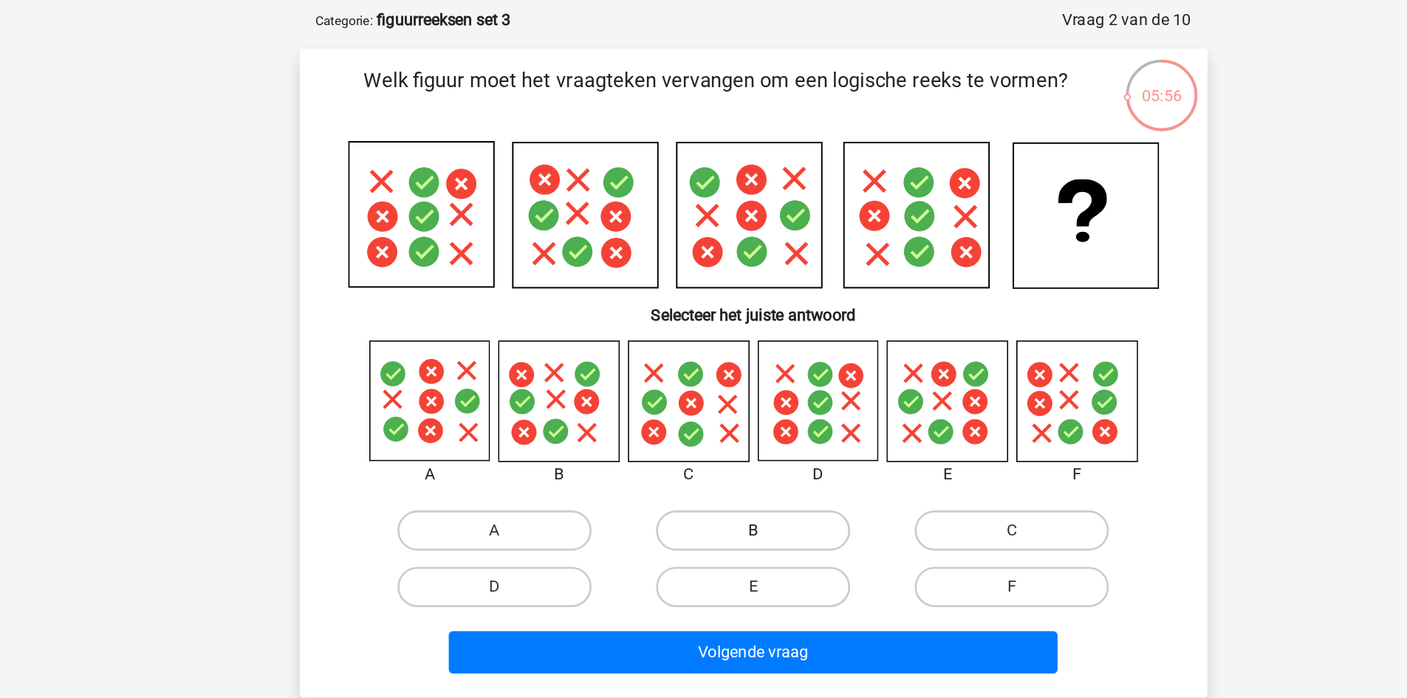
click at [722, 463] on label "B" at bounding box center [703, 457] width 143 height 30
click at [713, 463] on input "B" at bounding box center [708, 462] width 10 height 10
radio input "true"
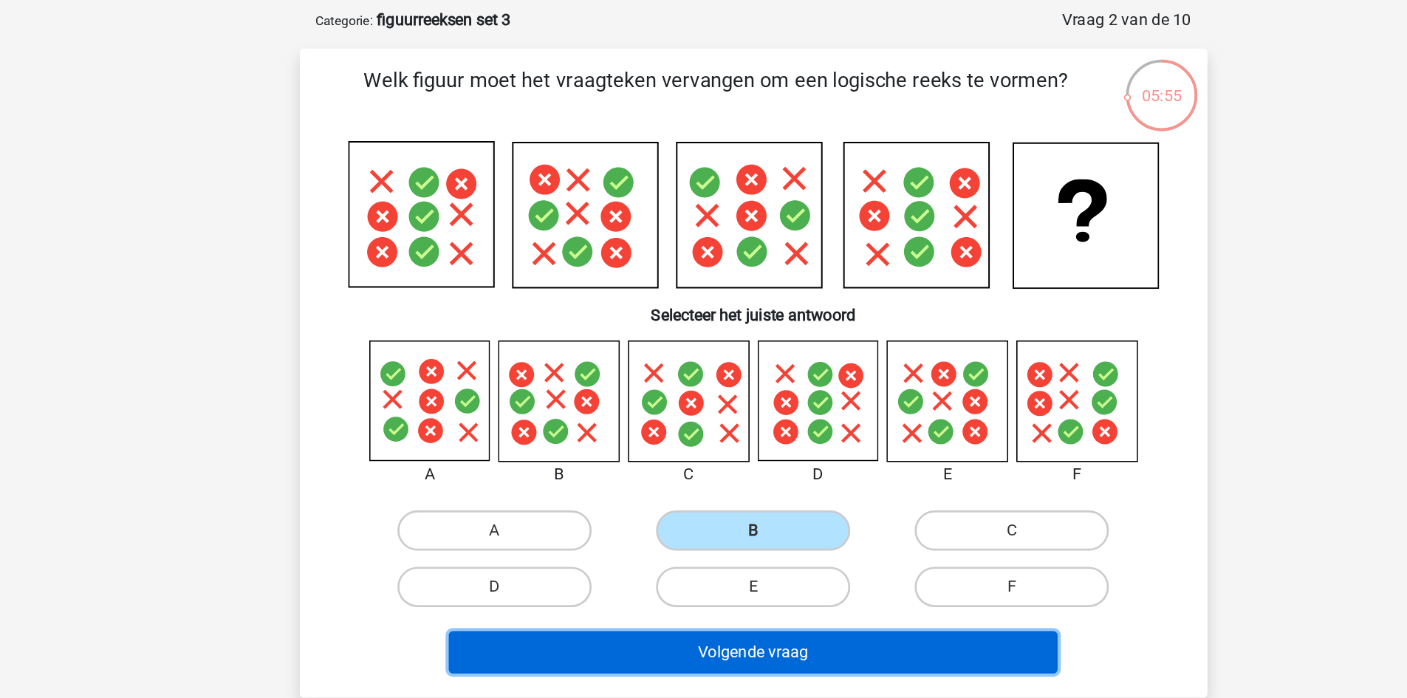
click at [748, 536] on button "Volgende vraag" at bounding box center [703, 546] width 447 height 31
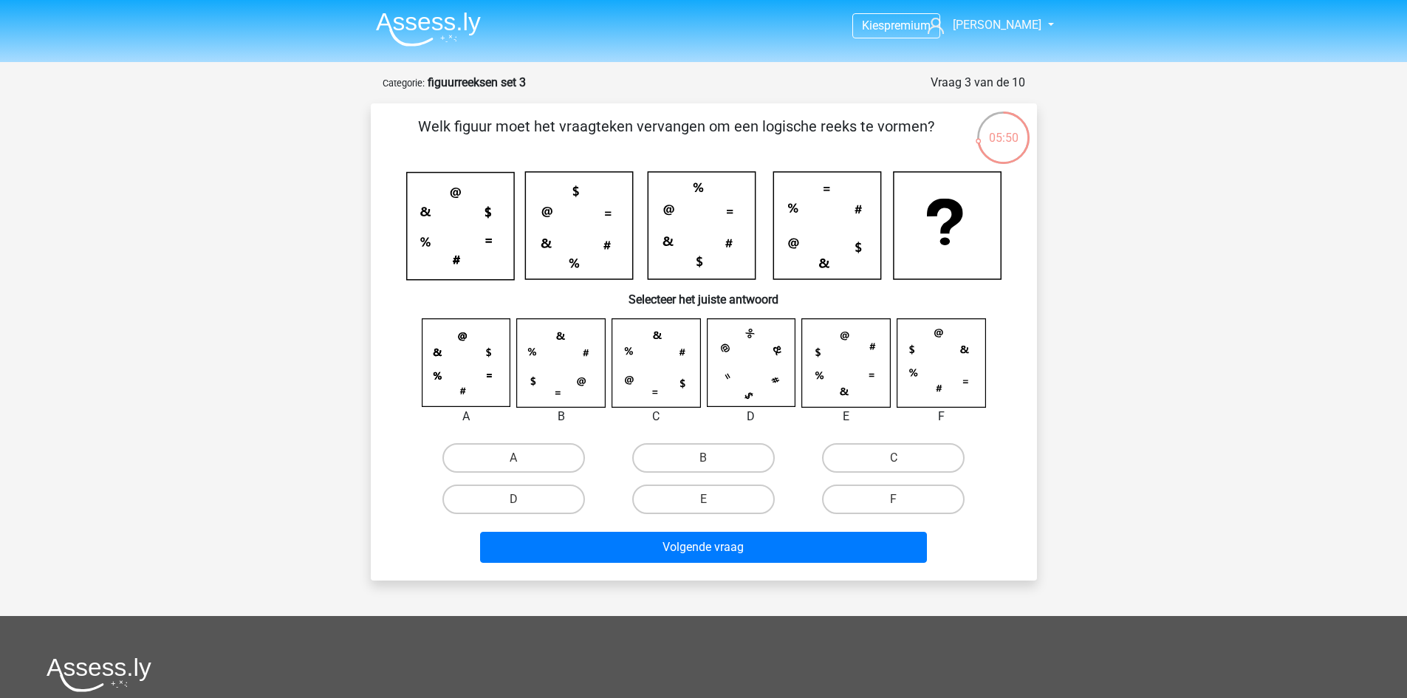
drag, startPoint x: 568, startPoint y: 233, endPoint x: 573, endPoint y: 188, distance: 45.4
click at [573, 188] on icon at bounding box center [575, 191] width 6 height 12
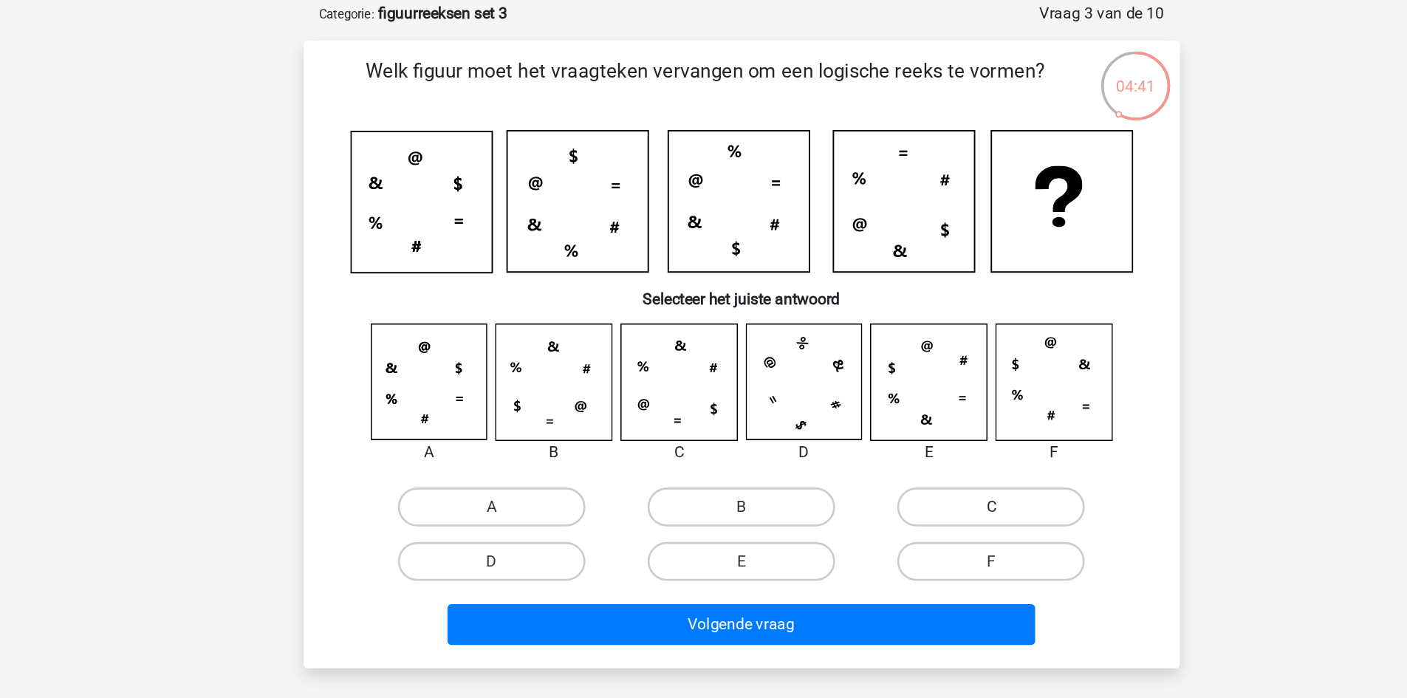
click at [875, 468] on label "C" at bounding box center [893, 458] width 143 height 30
click at [894, 468] on input "C" at bounding box center [899, 463] width 10 height 10
radio input "true"
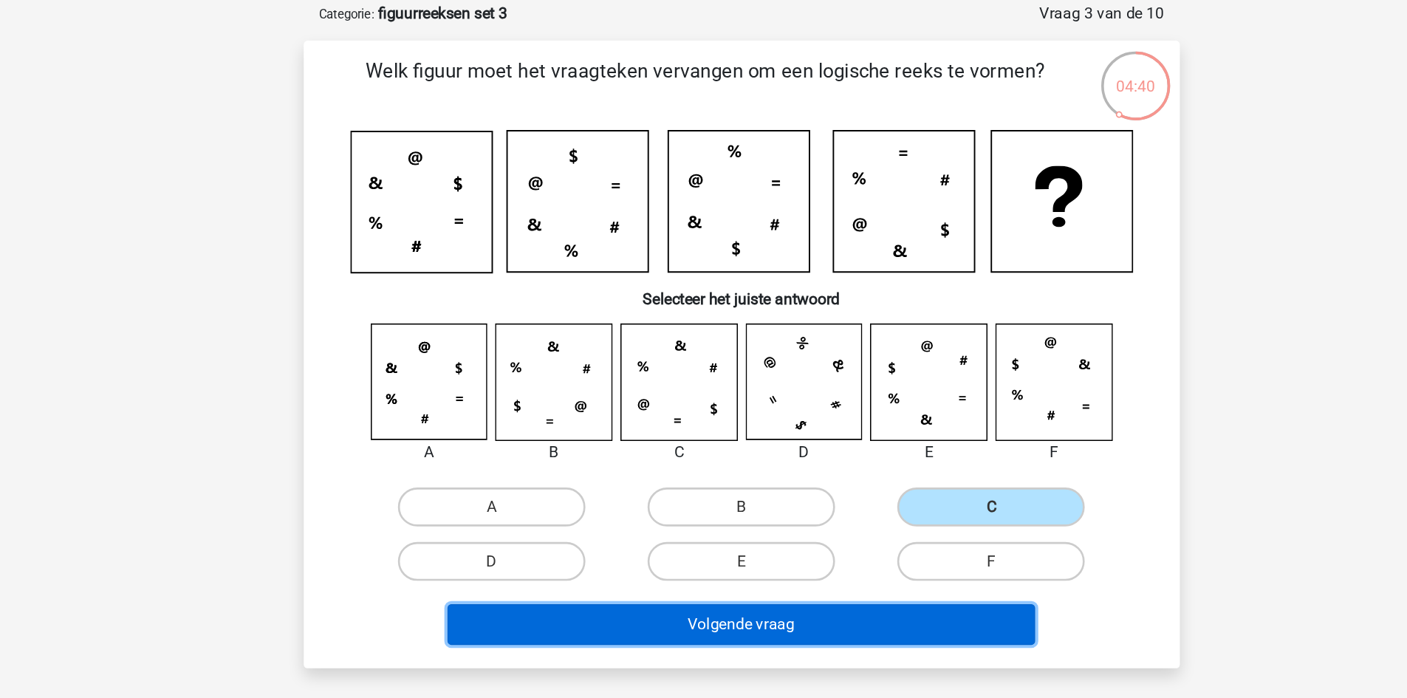
click at [833, 552] on button "Volgende vraag" at bounding box center [703, 547] width 447 height 31
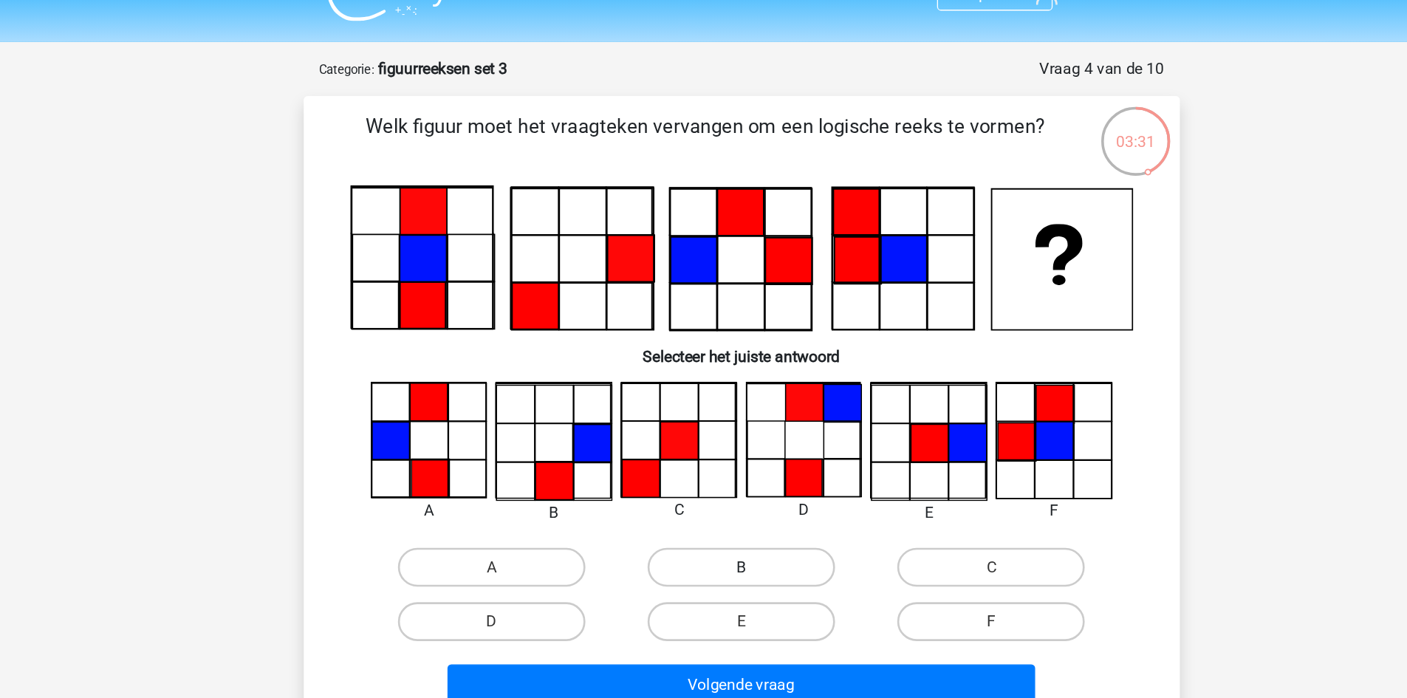
click at [700, 457] on label "B" at bounding box center [703, 462] width 143 height 30
click at [703, 462] on input "B" at bounding box center [708, 467] width 10 height 10
radio input "true"
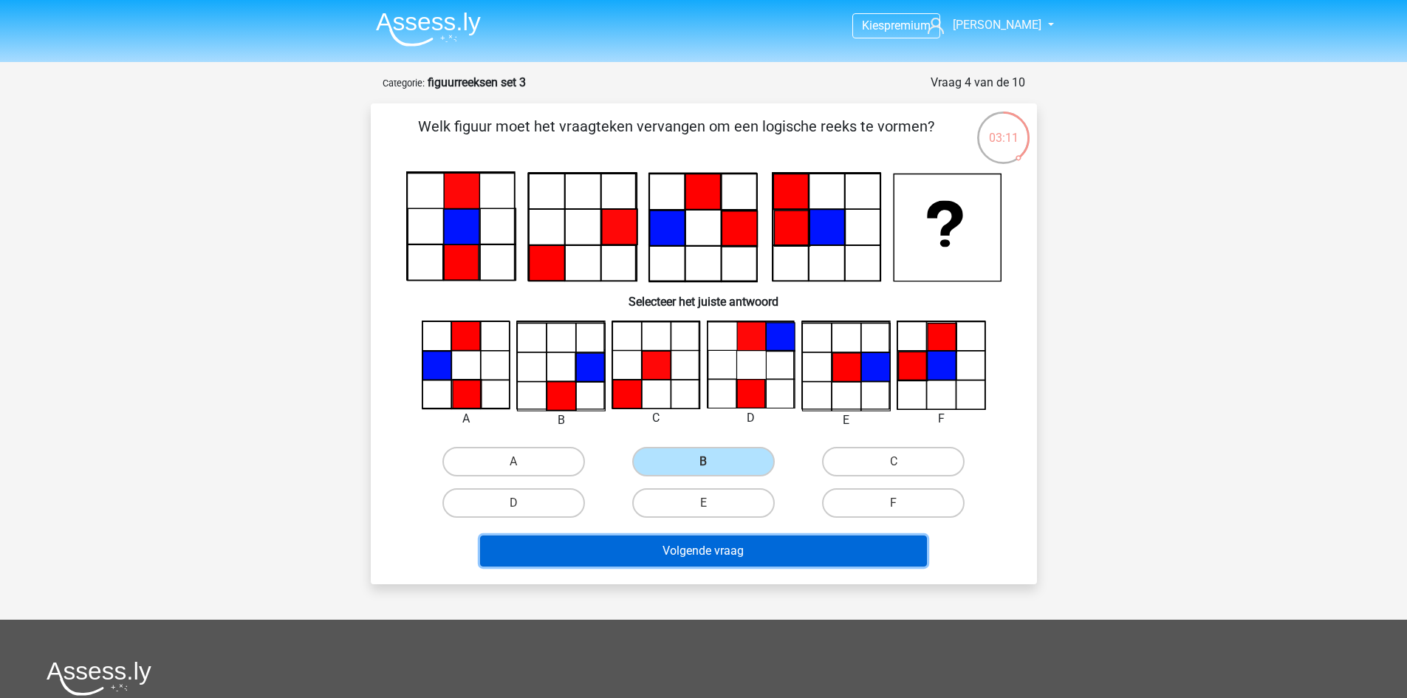
click at [763, 542] on button "Volgende vraag" at bounding box center [703, 550] width 447 height 31
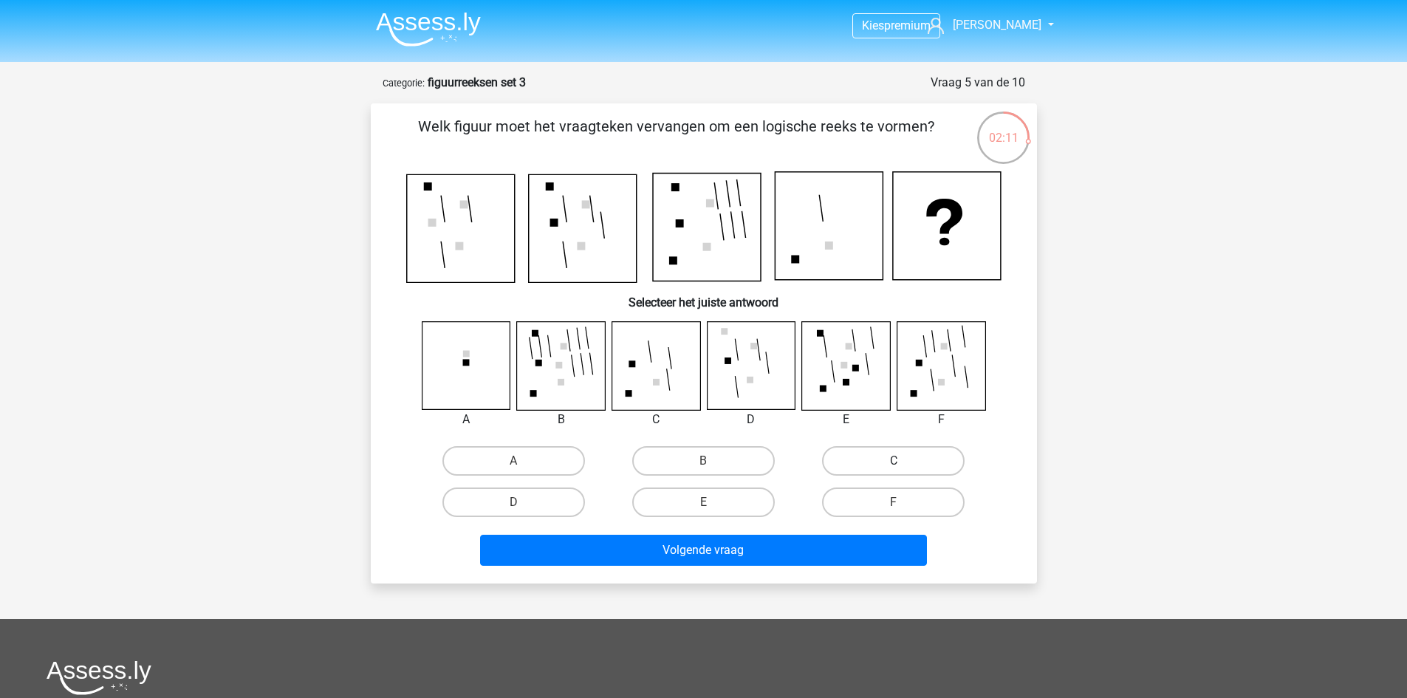
click at [891, 462] on label "C" at bounding box center [893, 461] width 143 height 30
click at [894, 462] on input "C" at bounding box center [899, 466] width 10 height 10
radio input "true"
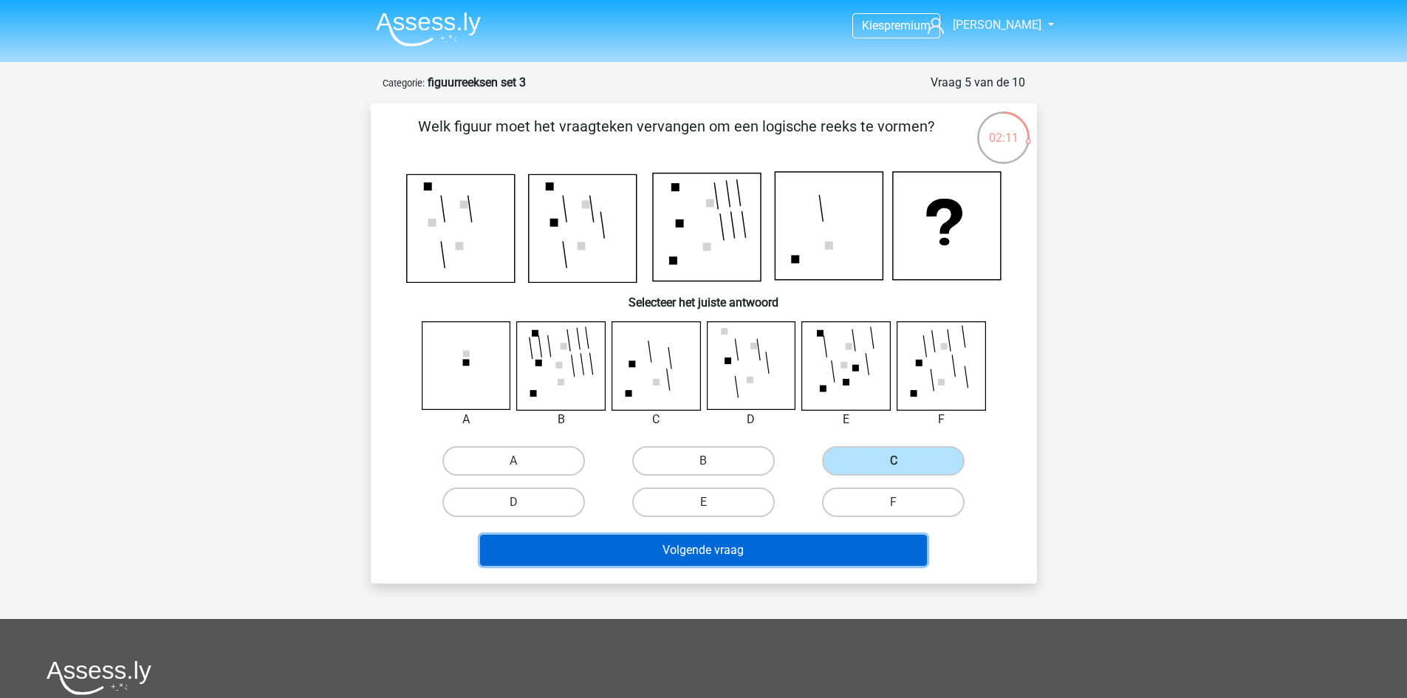
click at [857, 540] on button "Volgende vraag" at bounding box center [703, 550] width 447 height 31
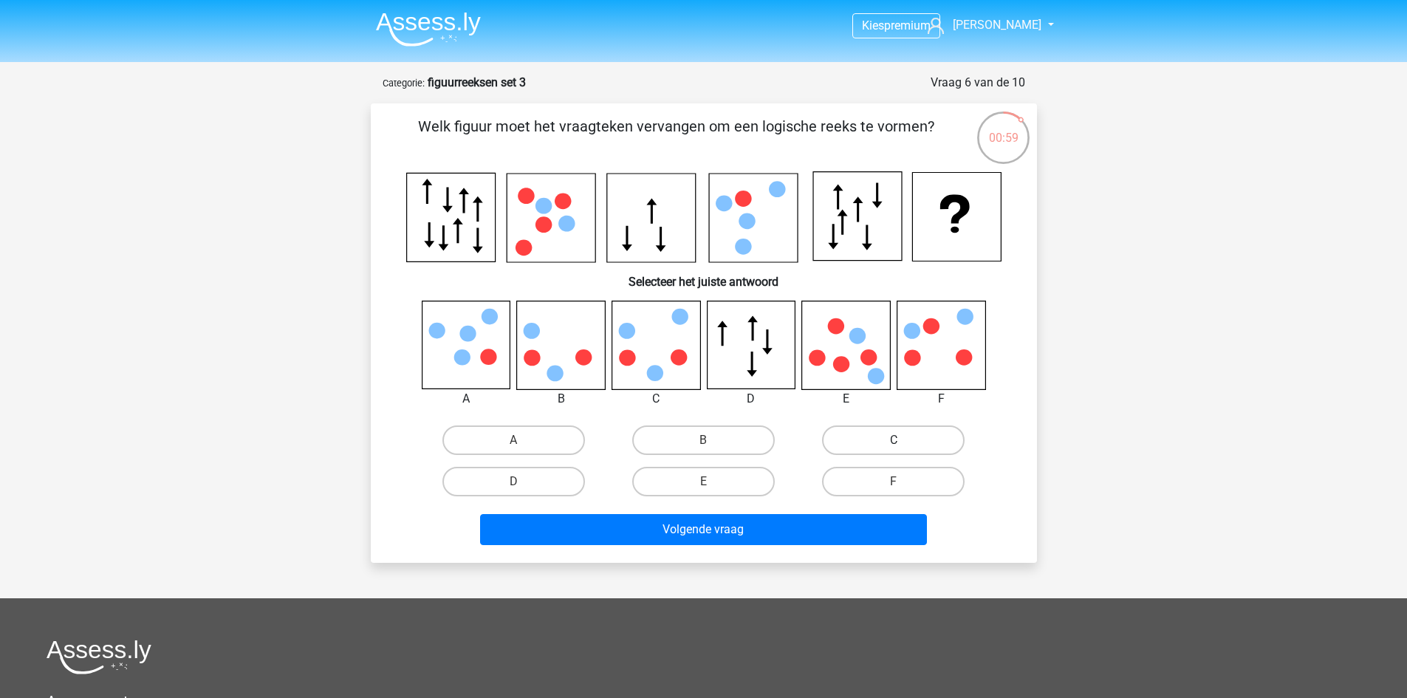
click at [868, 441] on label "C" at bounding box center [893, 440] width 143 height 30
click at [894, 441] on input "C" at bounding box center [899, 445] width 10 height 10
radio input "true"
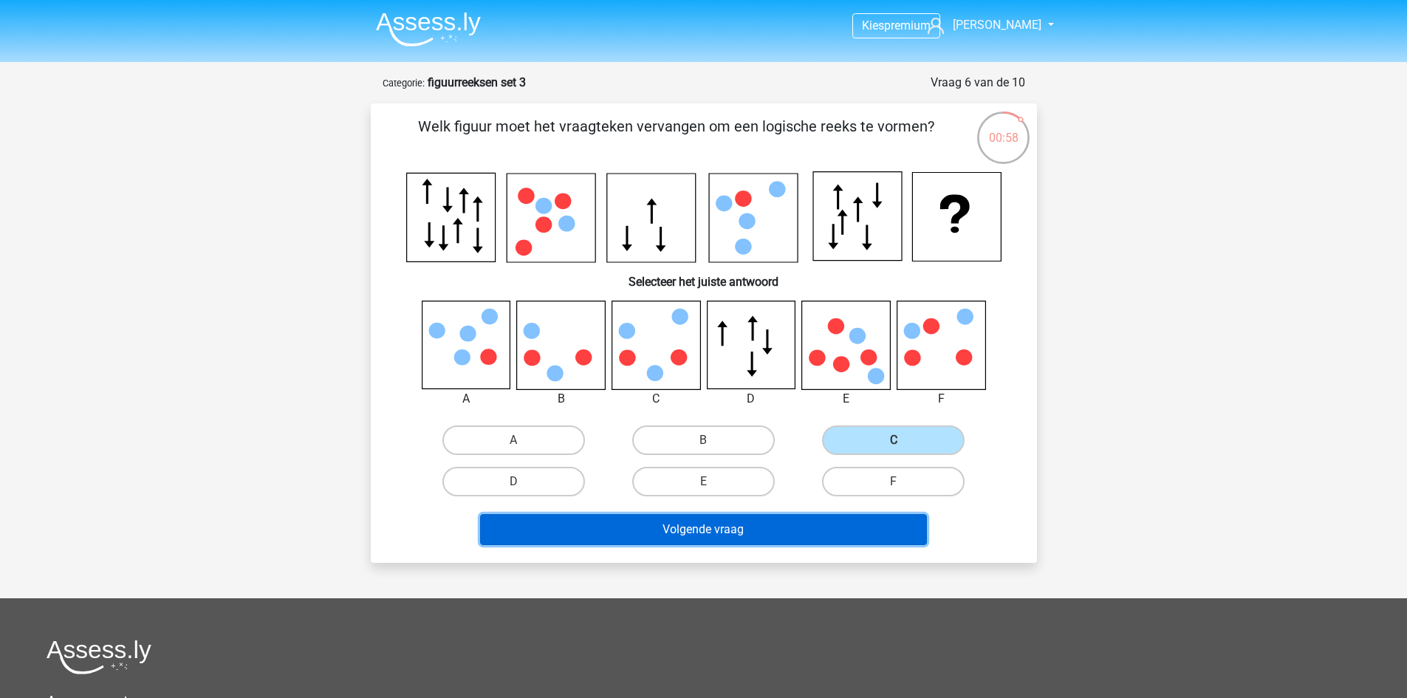
click at [797, 539] on button "Volgende vraag" at bounding box center [703, 529] width 447 height 31
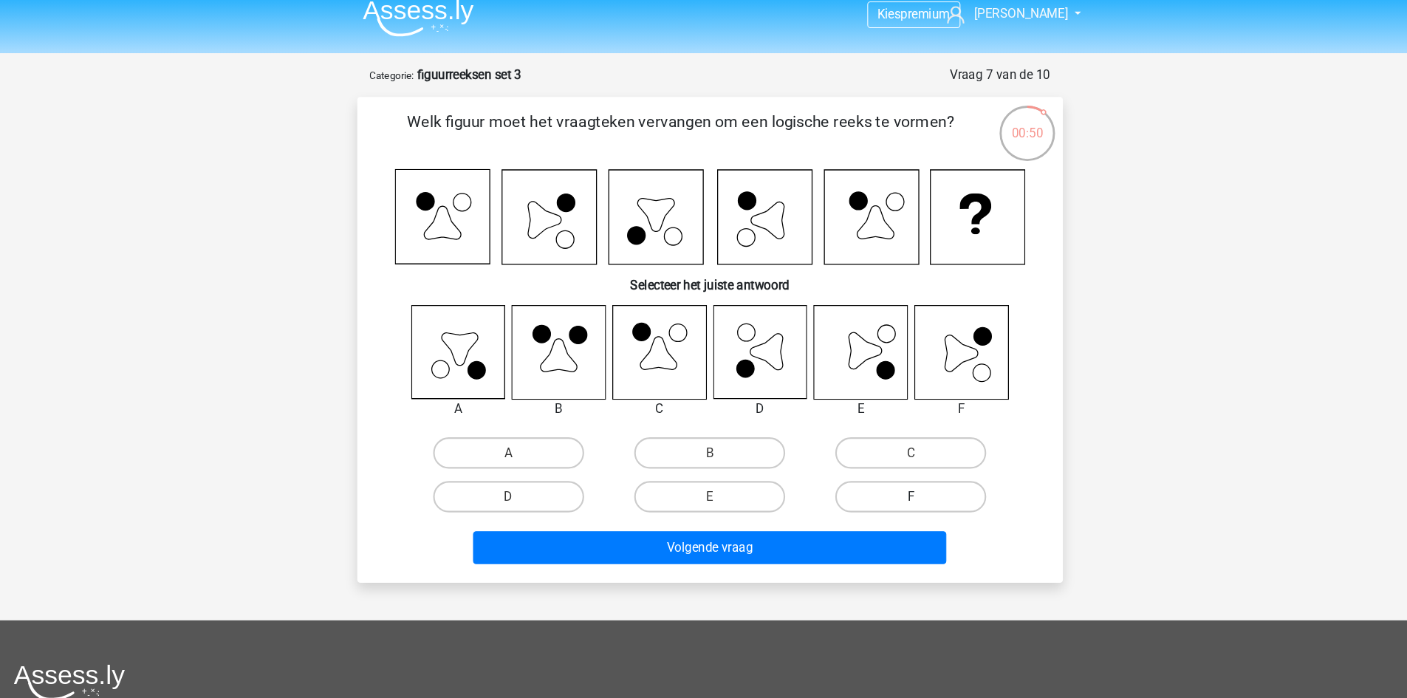
click at [903, 473] on label "F" at bounding box center [893, 481] width 143 height 30
click at [903, 481] on input "F" at bounding box center [899, 486] width 10 height 10
radio input "true"
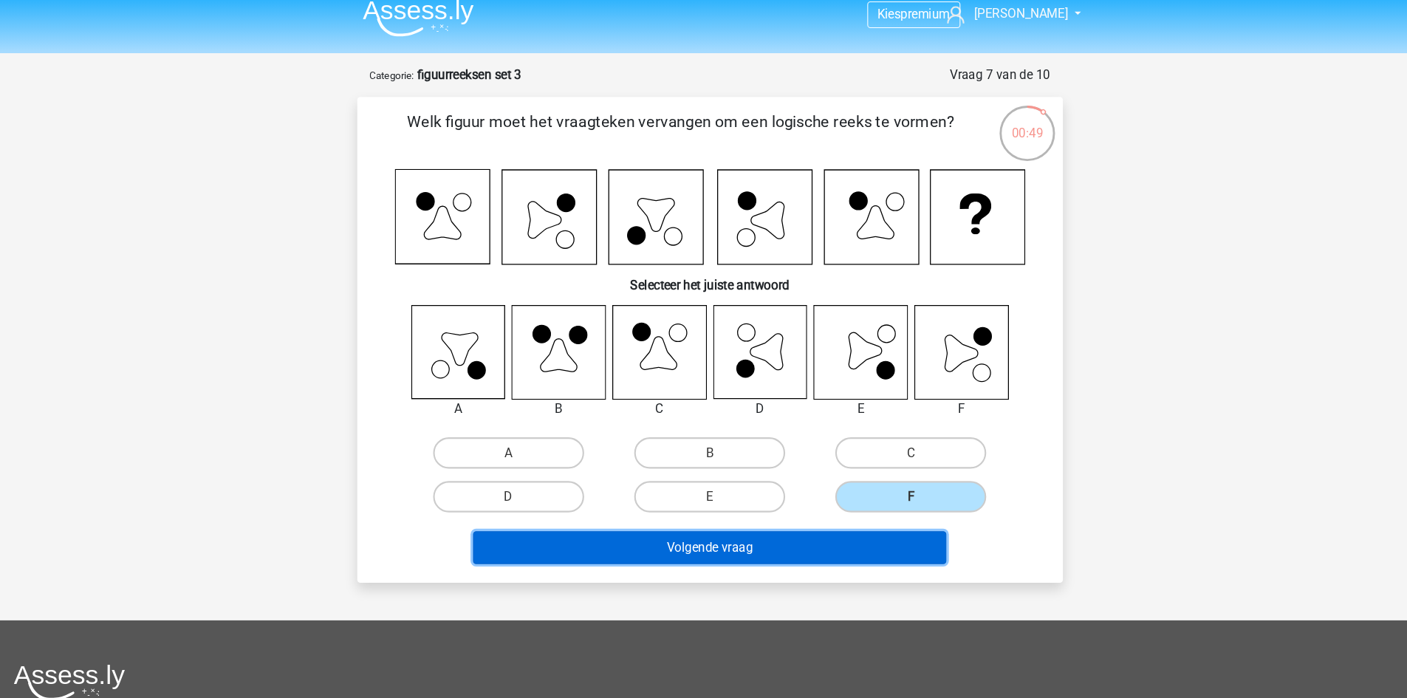
click at [888, 519] on button "Volgende vraag" at bounding box center [703, 528] width 447 height 31
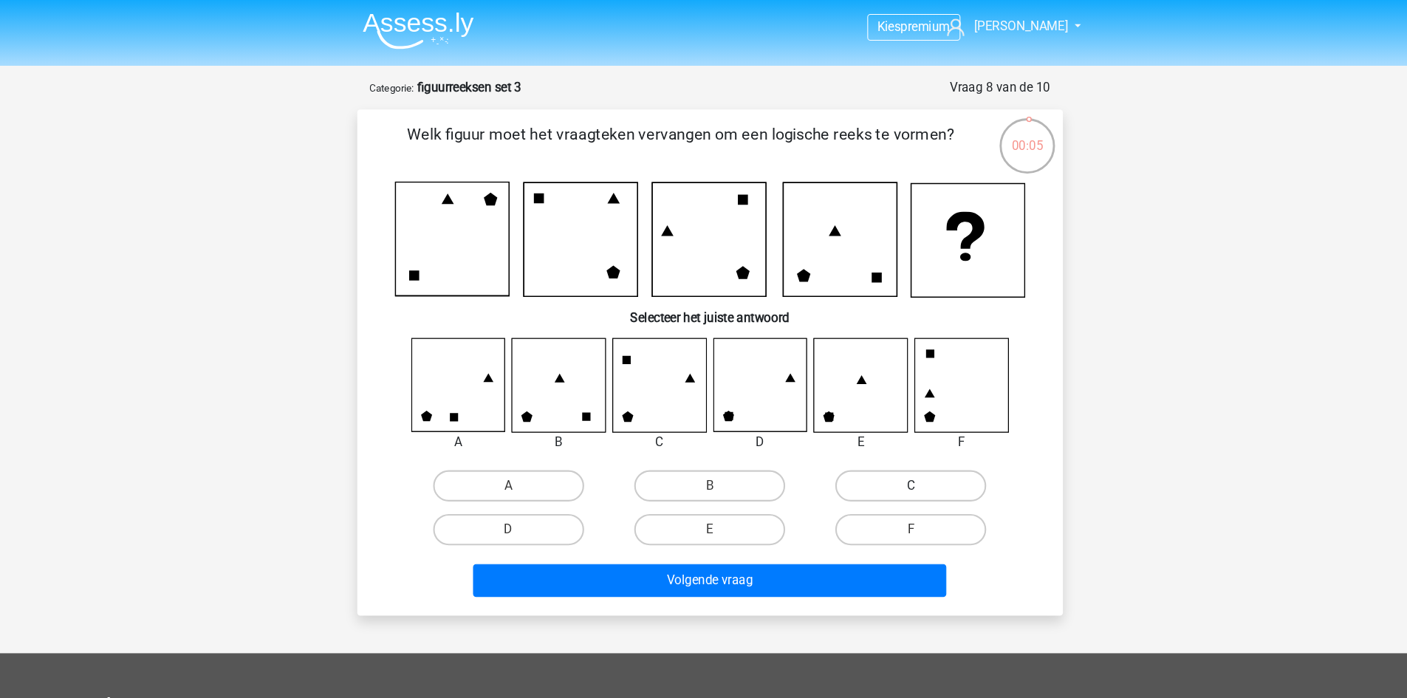
click at [842, 465] on label "C" at bounding box center [893, 459] width 143 height 30
click at [894, 465] on input "C" at bounding box center [899, 464] width 10 height 10
radio input "true"
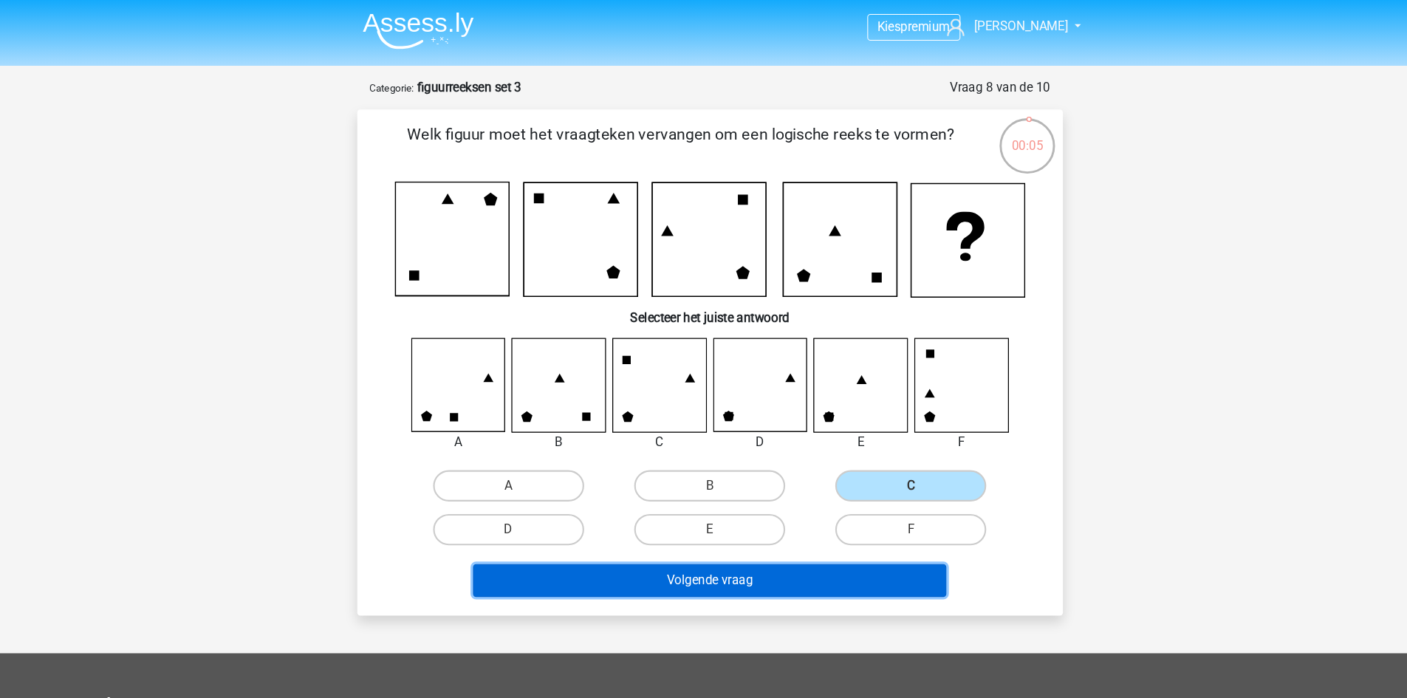
click at [838, 550] on button "Volgende vraag" at bounding box center [703, 548] width 447 height 31
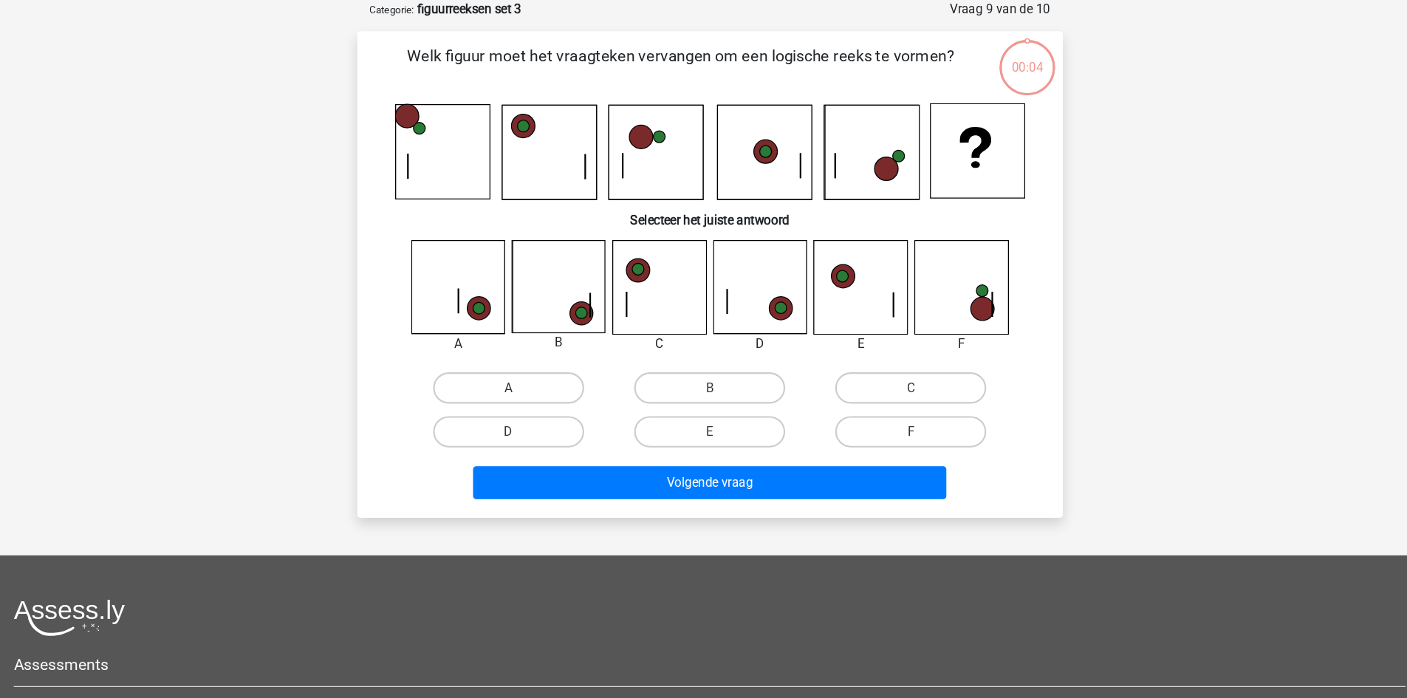
scroll to position [35, 0]
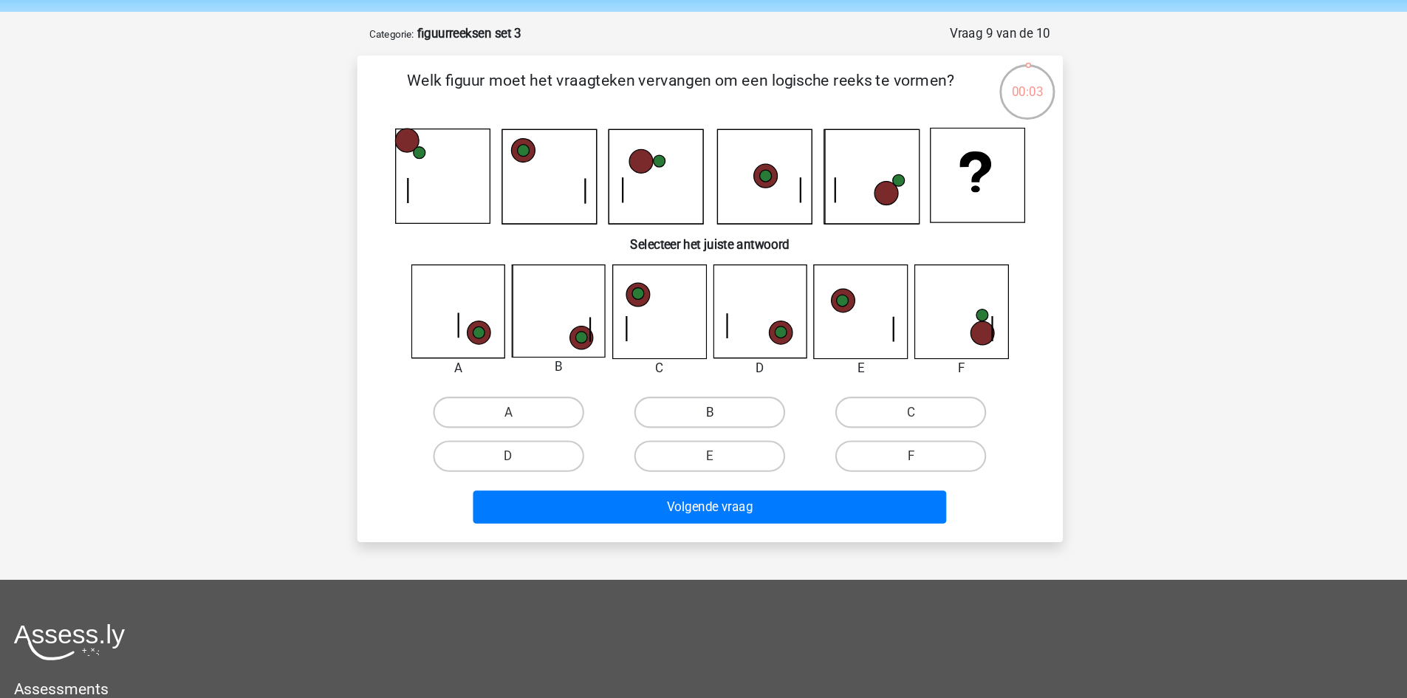
click at [712, 399] on label "B" at bounding box center [703, 406] width 143 height 30
click at [712, 406] on input "B" at bounding box center [708, 411] width 10 height 10
radio input "true"
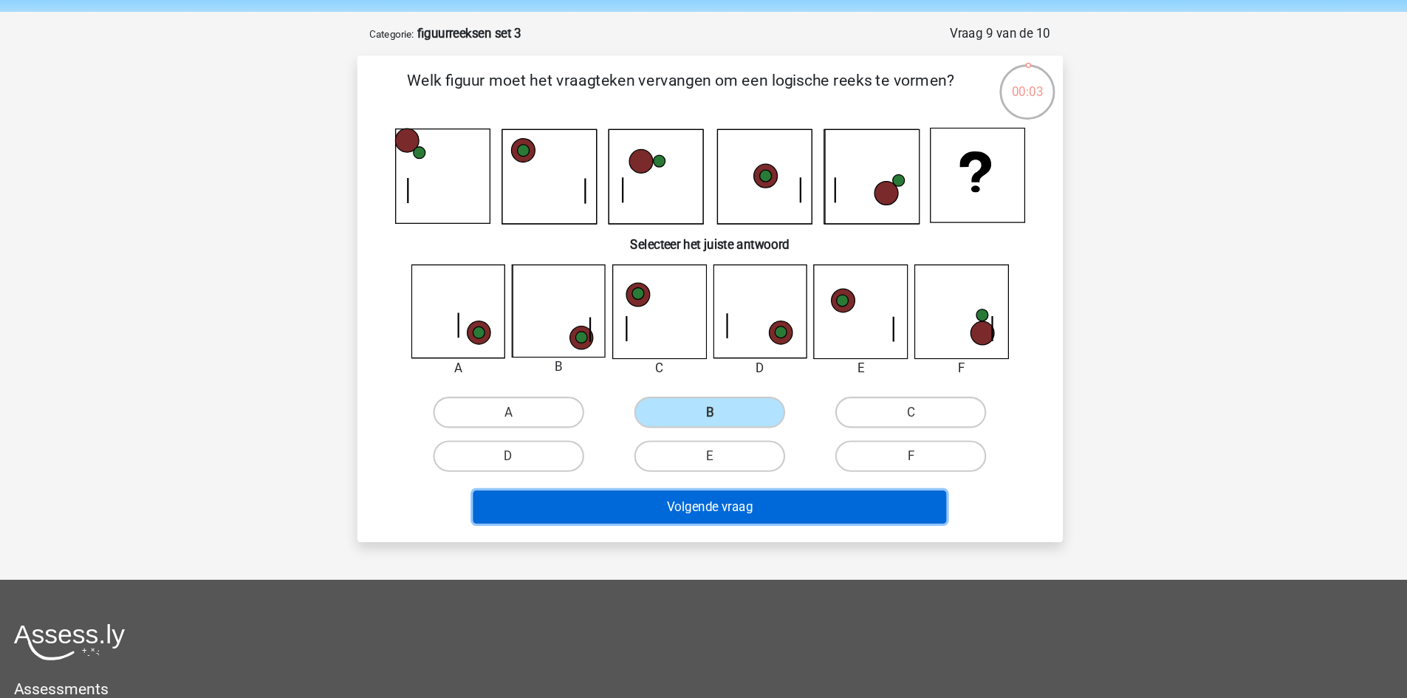
click at [716, 508] on button "Volgende vraag" at bounding box center [703, 494] width 447 height 31
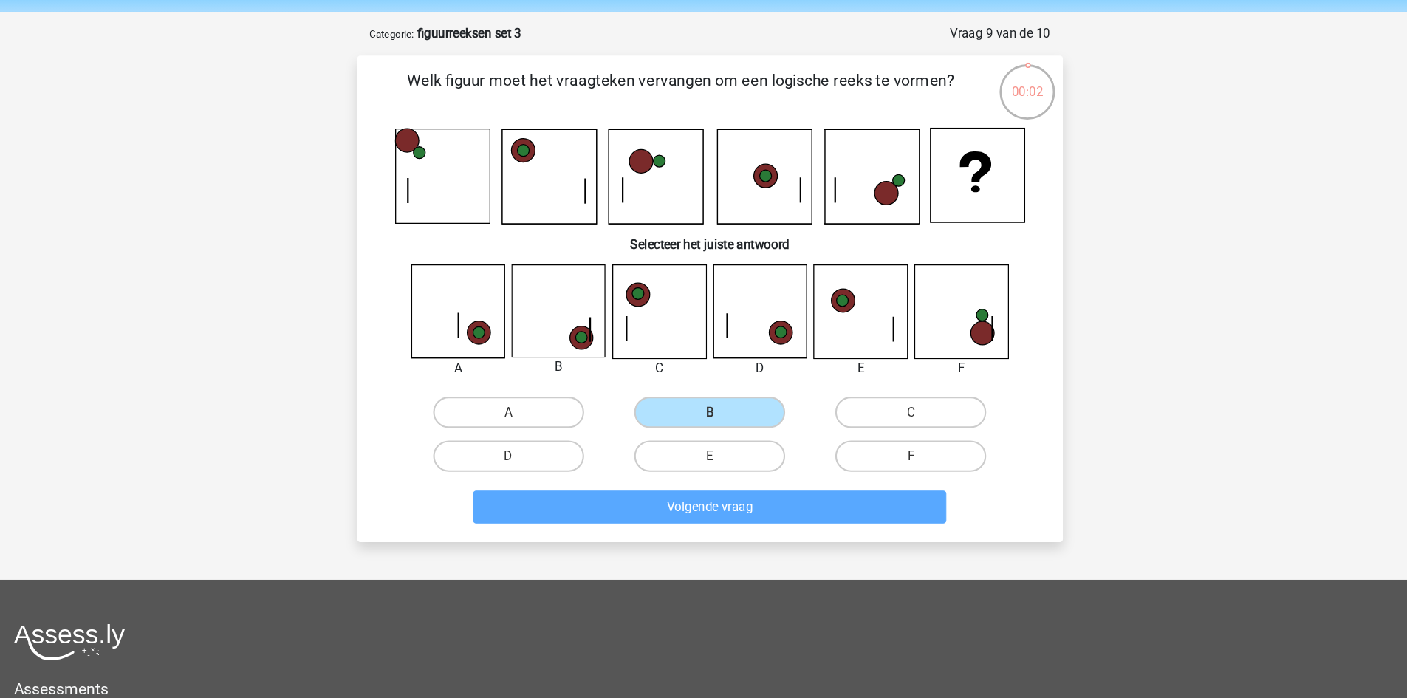
scroll to position [35, 0]
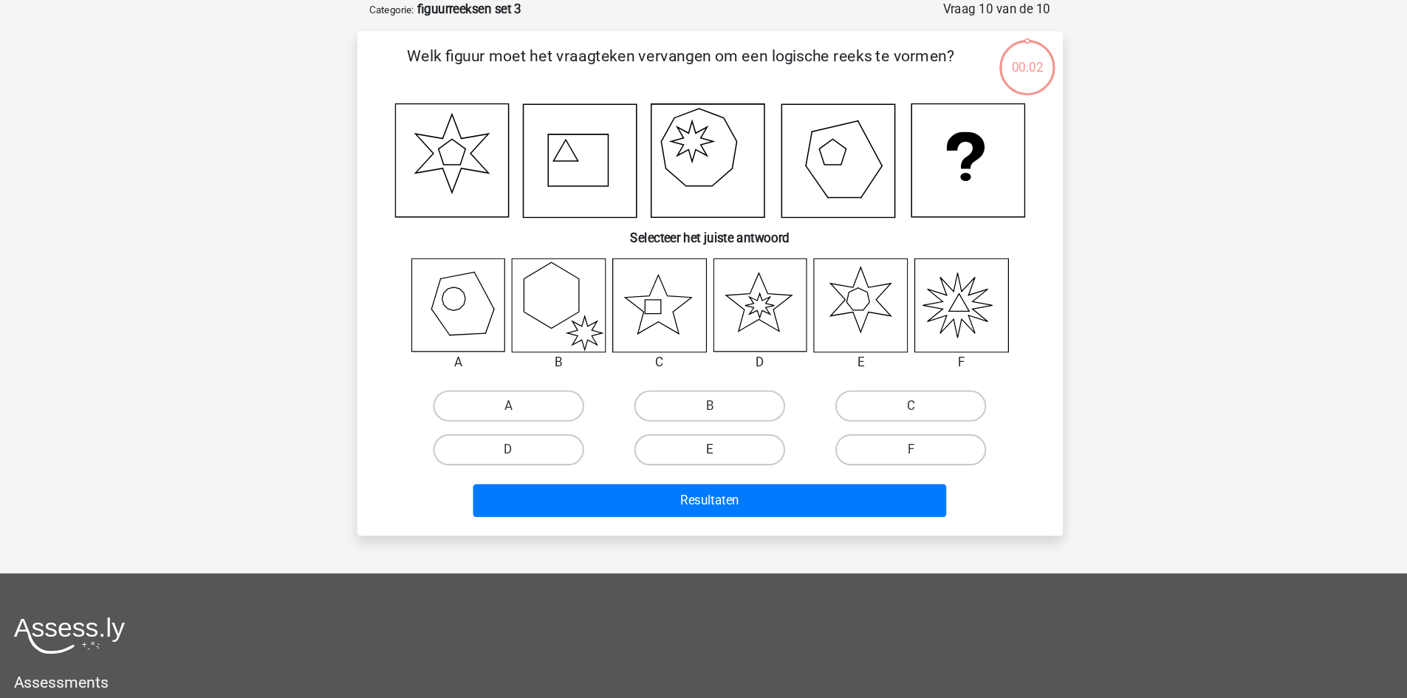
click at [739, 471] on label "E" at bounding box center [703, 463] width 143 height 30
click at [713, 471] on input "E" at bounding box center [708, 468] width 10 height 10
radio input "true"
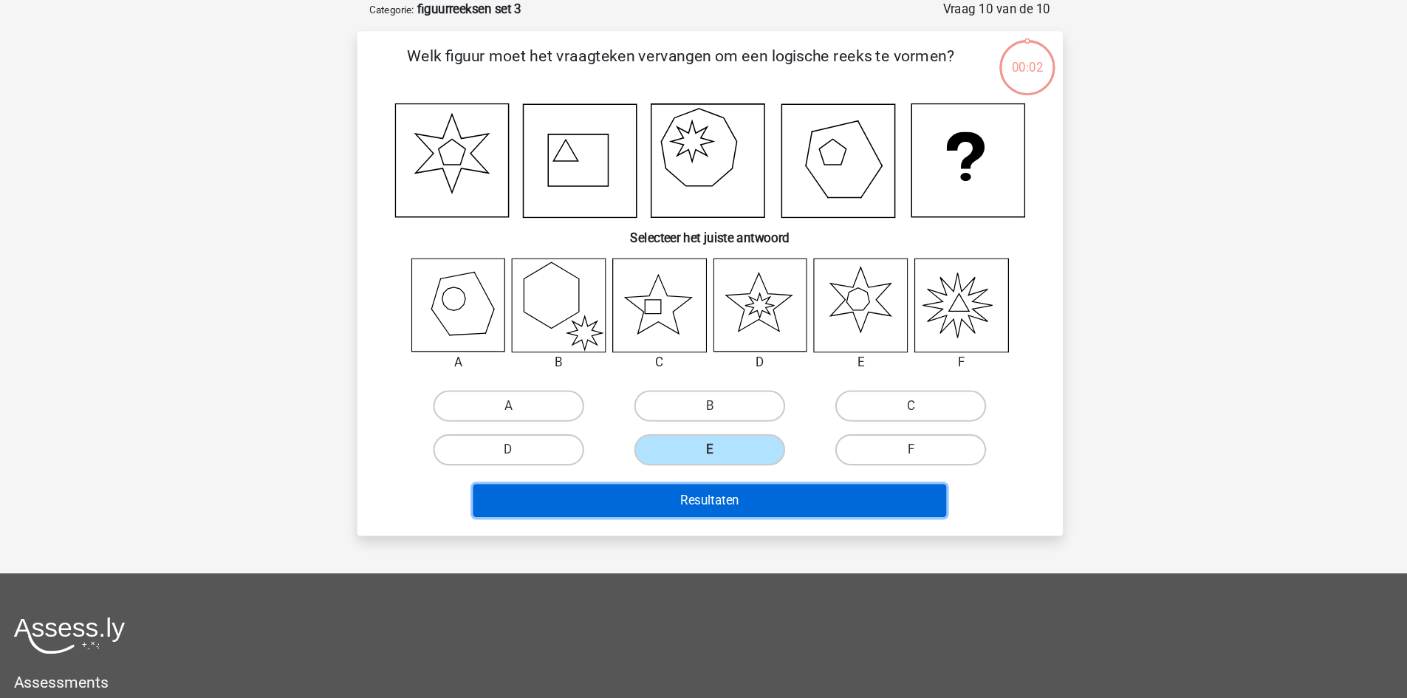
click at [740, 502] on button "Resultaten" at bounding box center [703, 511] width 447 height 31
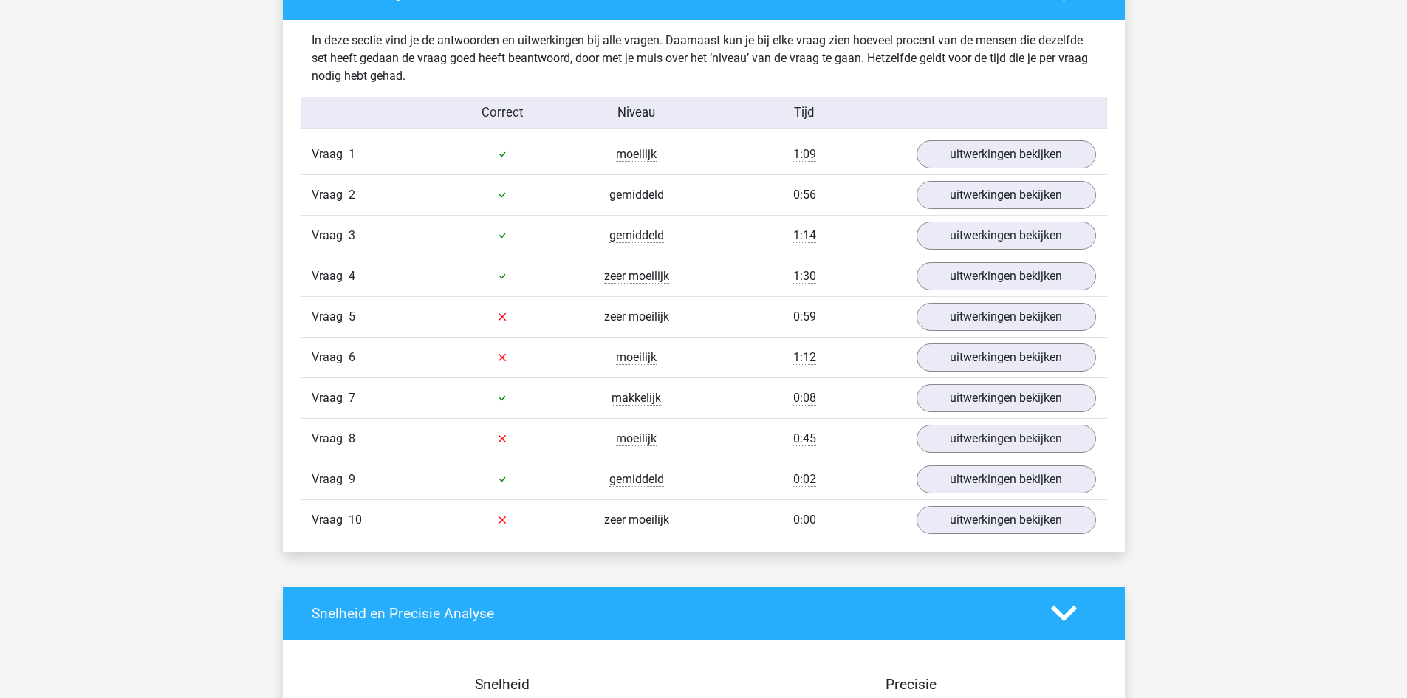
scroll to position [1145, 0]
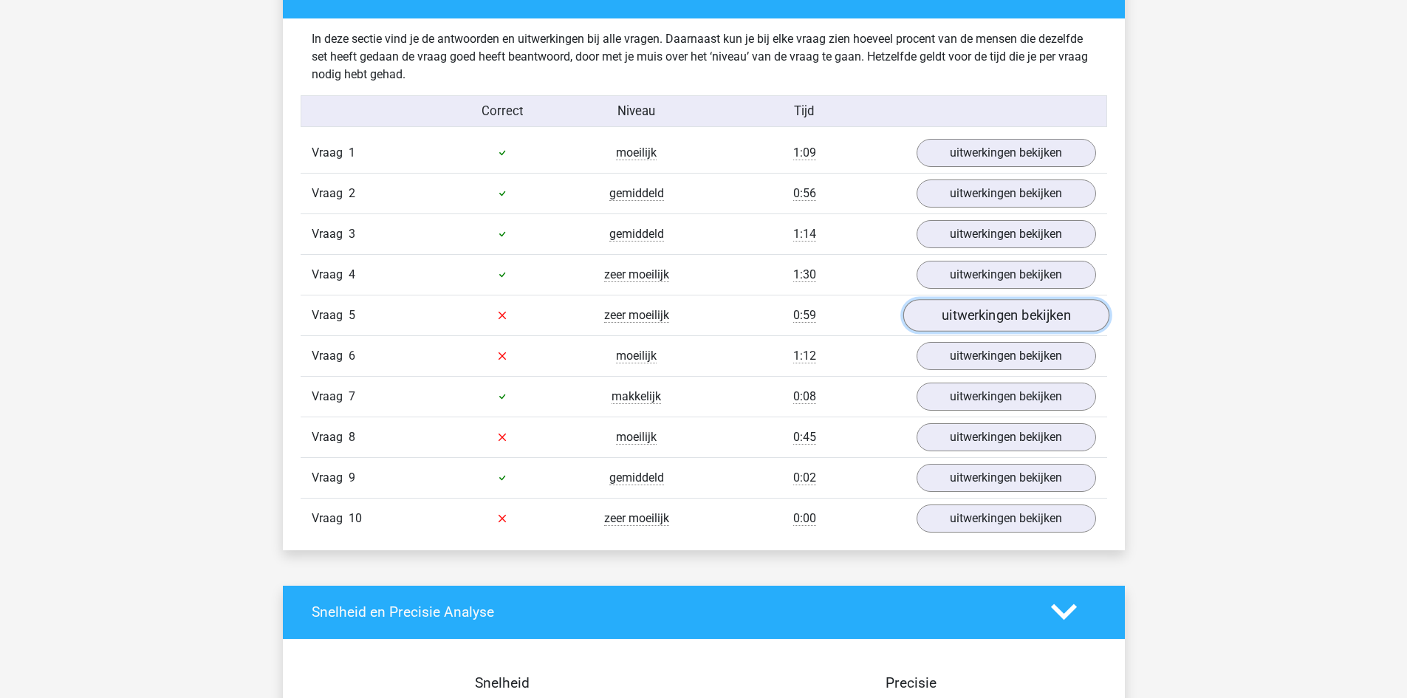
click at [958, 319] on link "uitwerkingen bekijken" at bounding box center [1006, 315] width 206 height 32
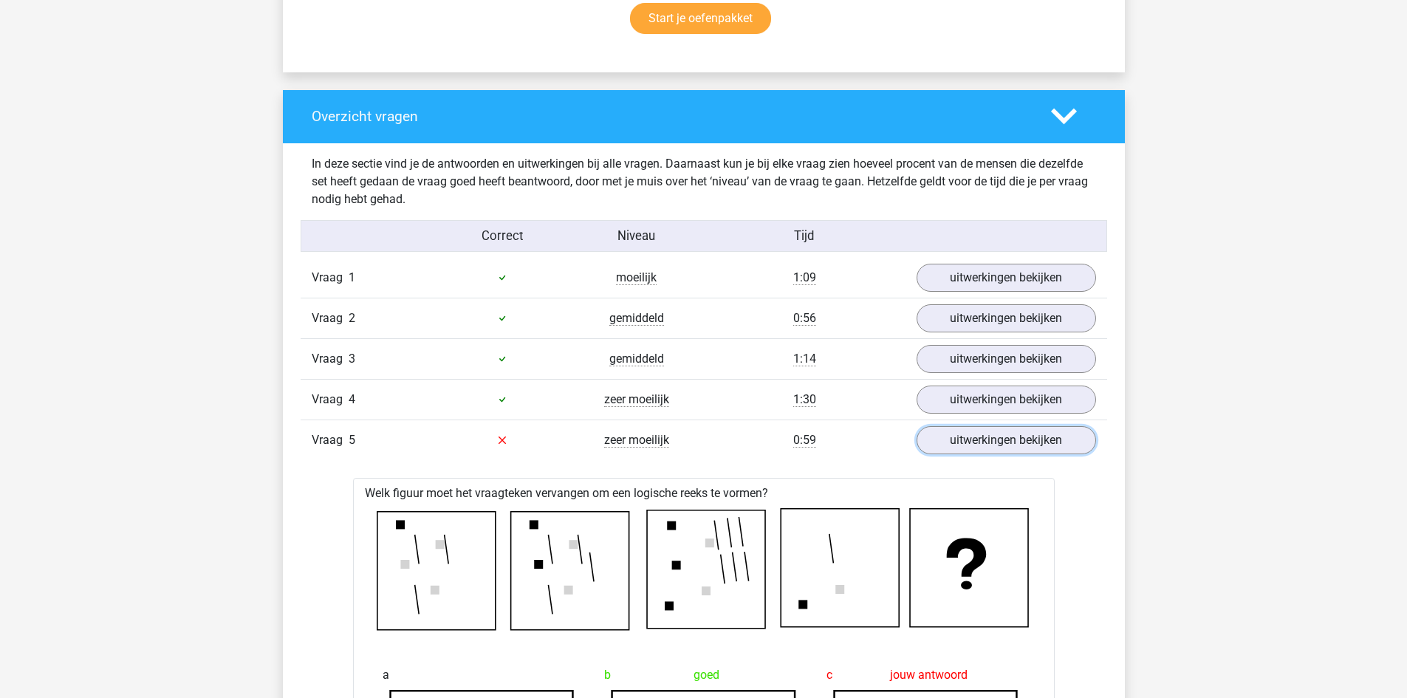
scroll to position [1019, 0]
click at [971, 435] on link "uitwerkingen bekijken" at bounding box center [1006, 441] width 206 height 32
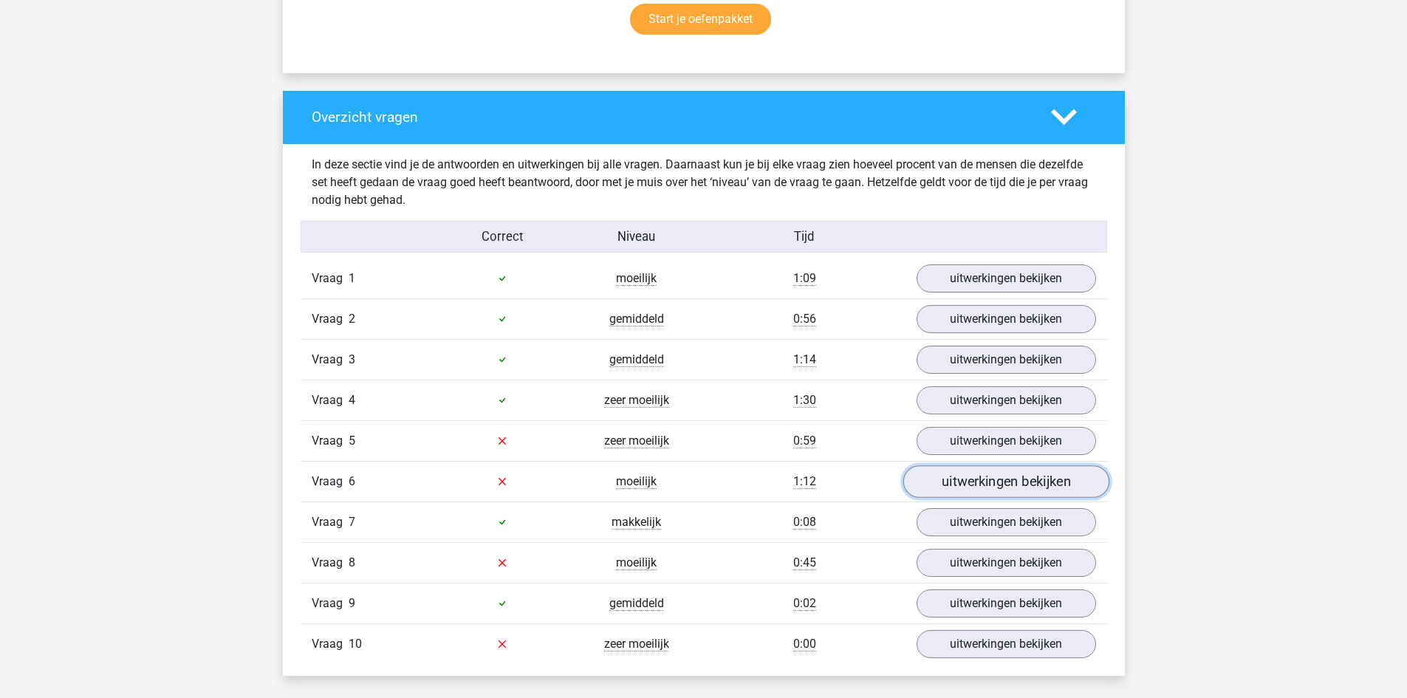
click at [965, 483] on link "uitwerkingen bekijken" at bounding box center [1006, 481] width 206 height 32
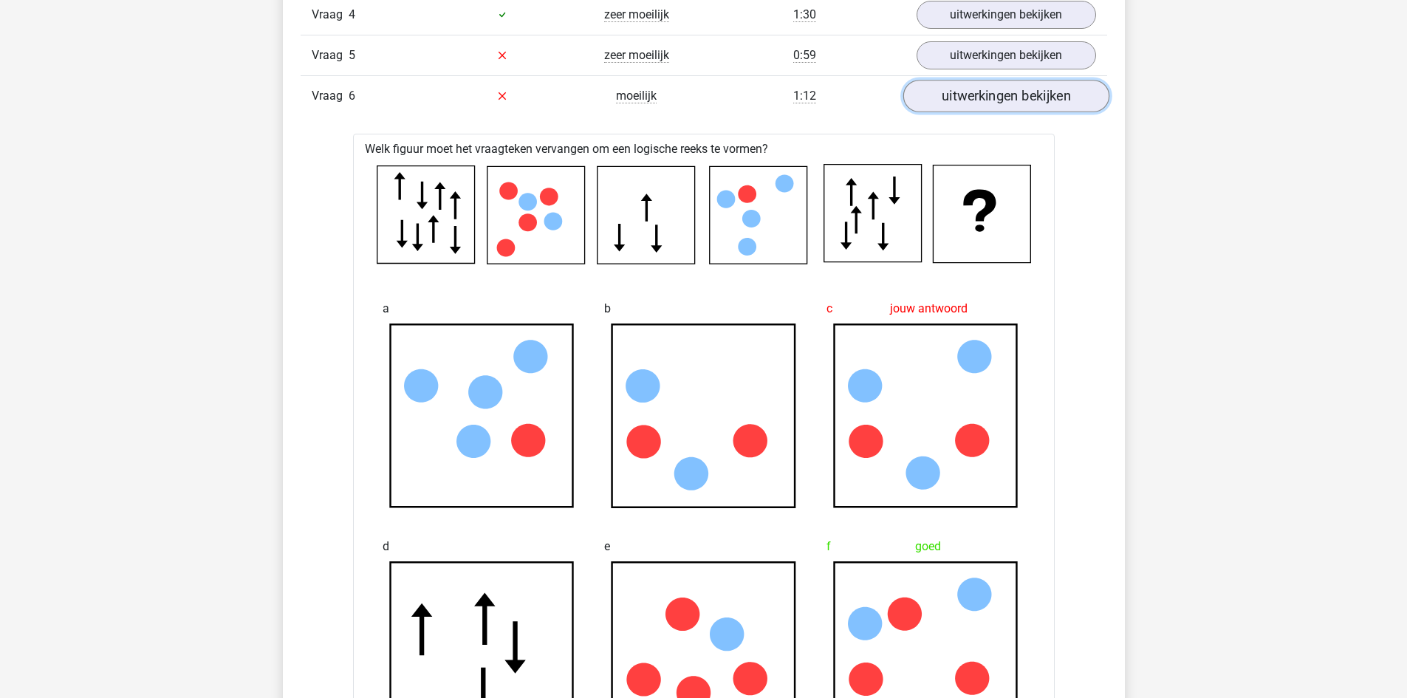
scroll to position [1178, 0]
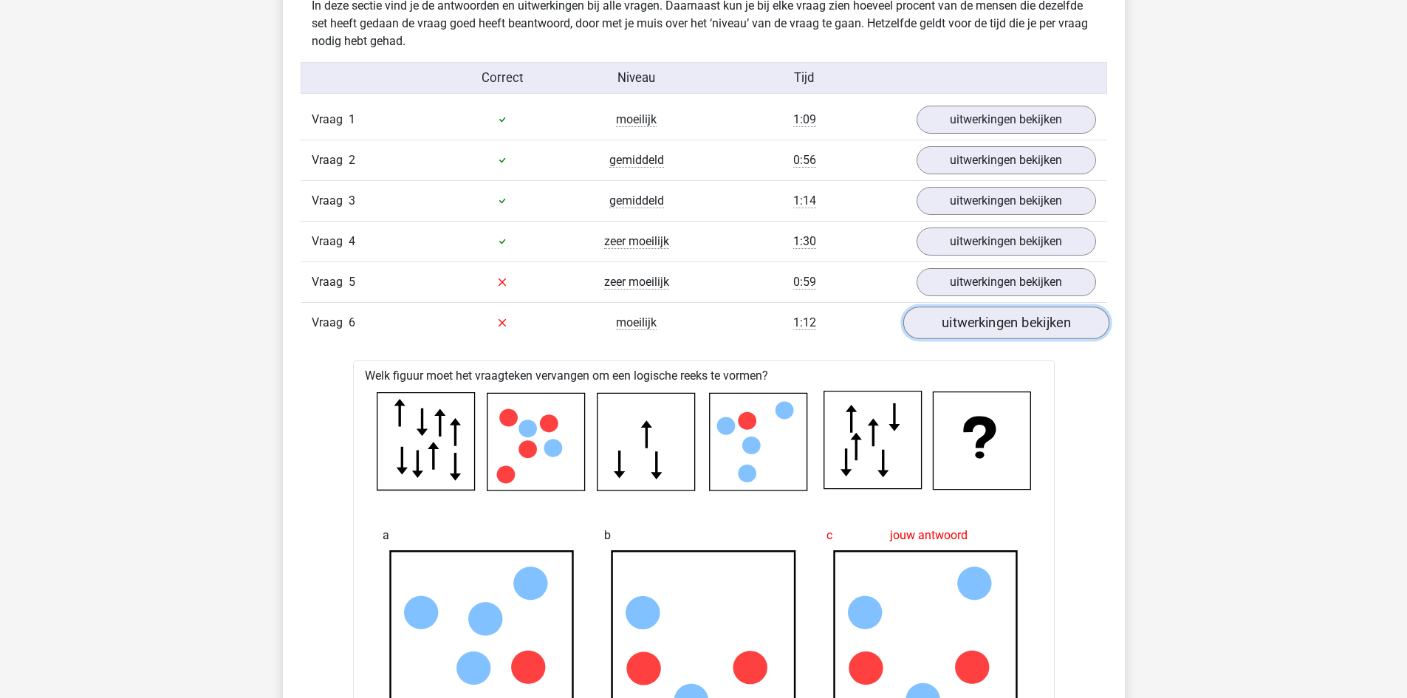
click at [954, 324] on link "uitwerkingen bekijken" at bounding box center [1006, 323] width 206 height 32
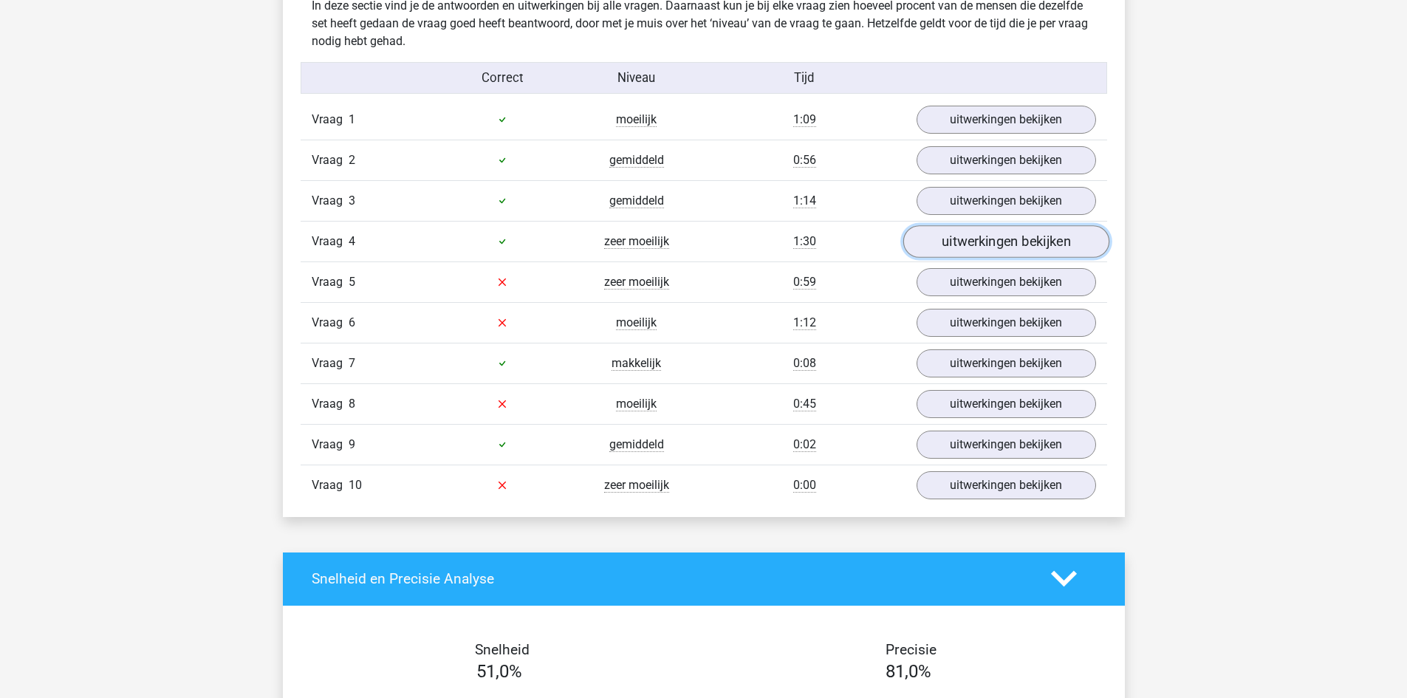
click at [953, 235] on link "uitwerkingen bekijken" at bounding box center [1006, 241] width 206 height 32
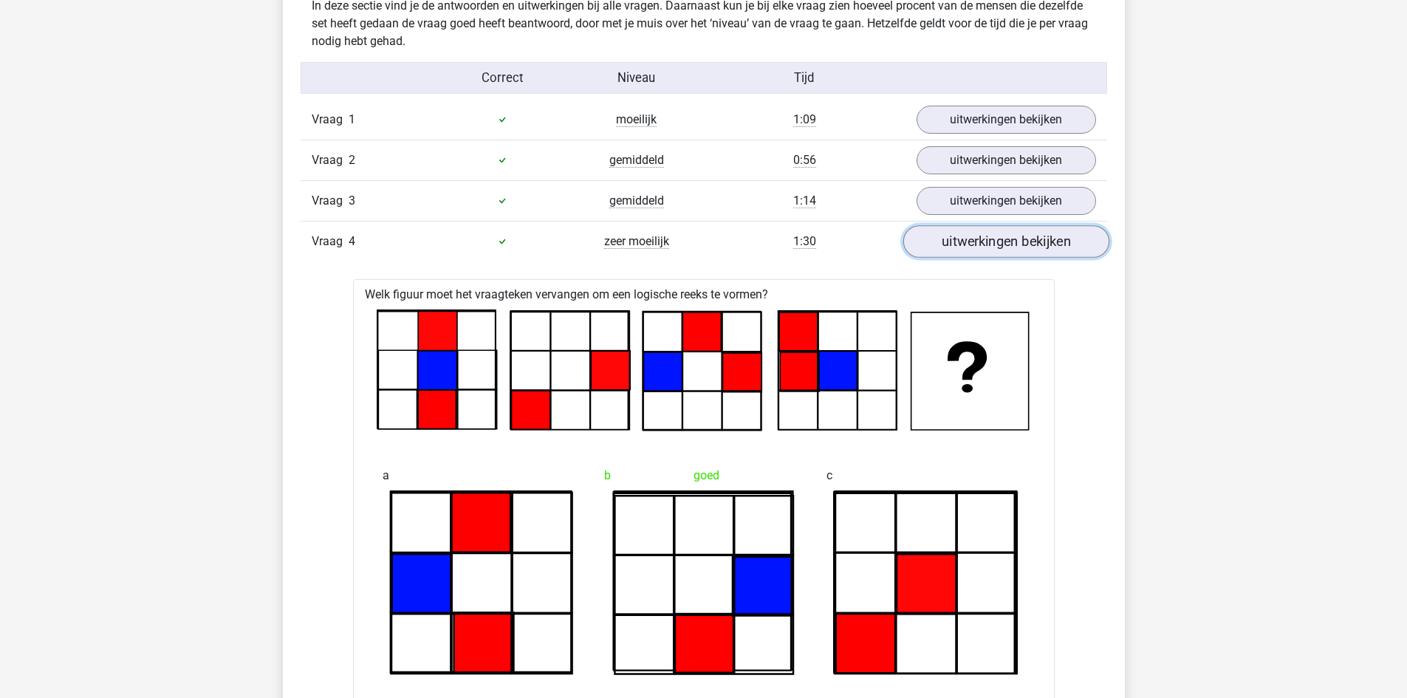
click at [951, 235] on link "uitwerkingen bekijken" at bounding box center [1006, 241] width 206 height 32
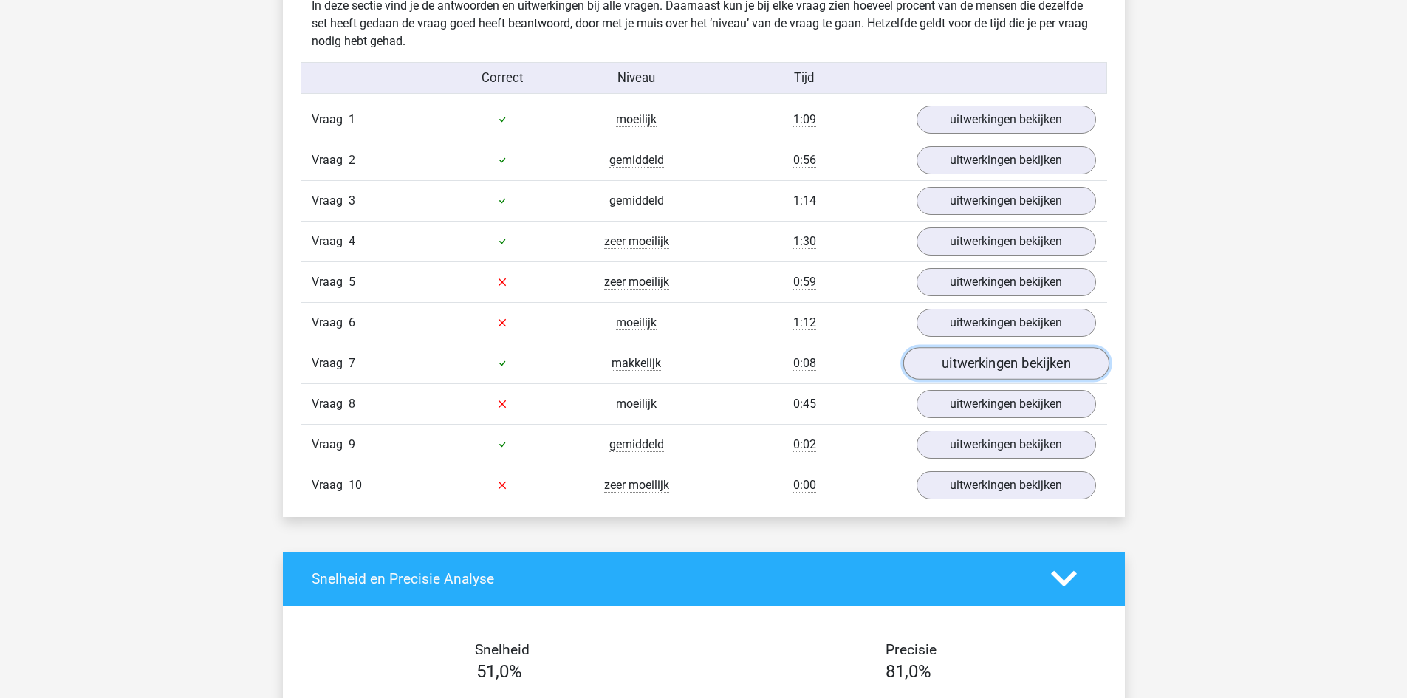
click at [934, 369] on link "uitwerkingen bekijken" at bounding box center [1006, 363] width 206 height 32
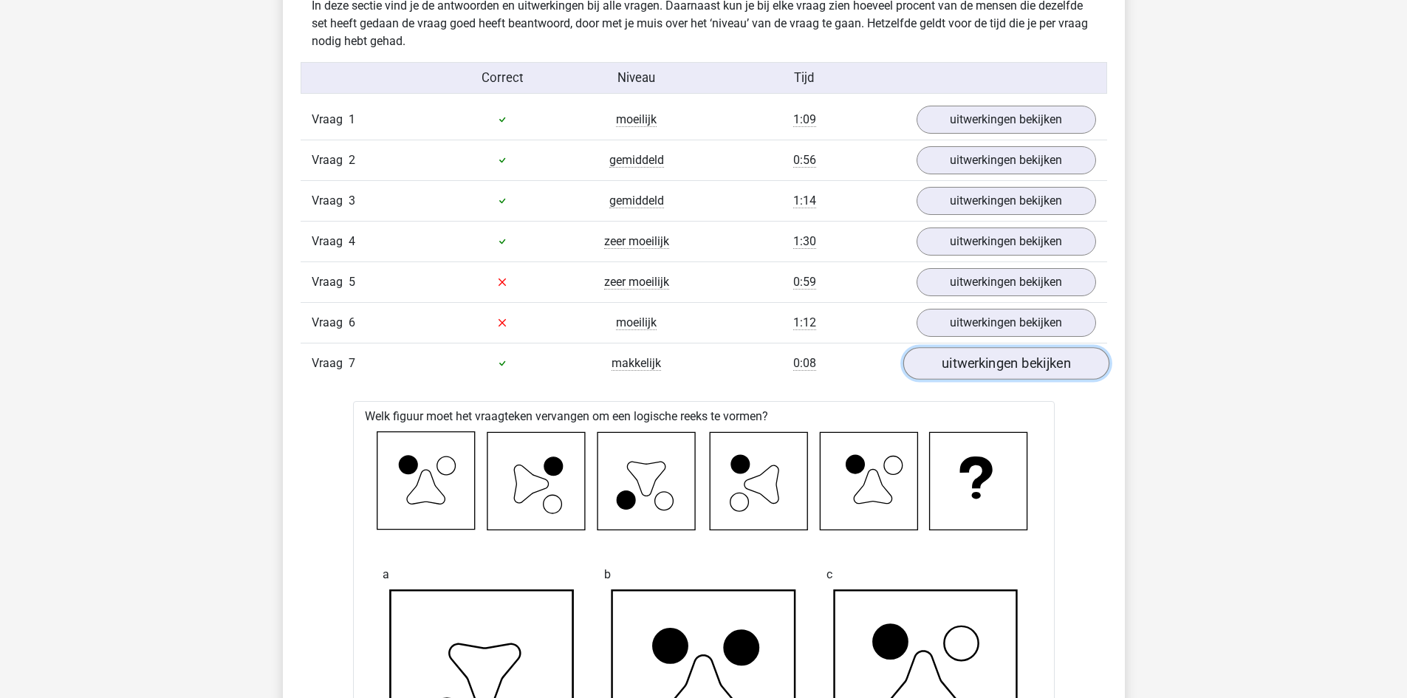
click at [934, 369] on link "uitwerkingen bekijken" at bounding box center [1006, 363] width 206 height 32
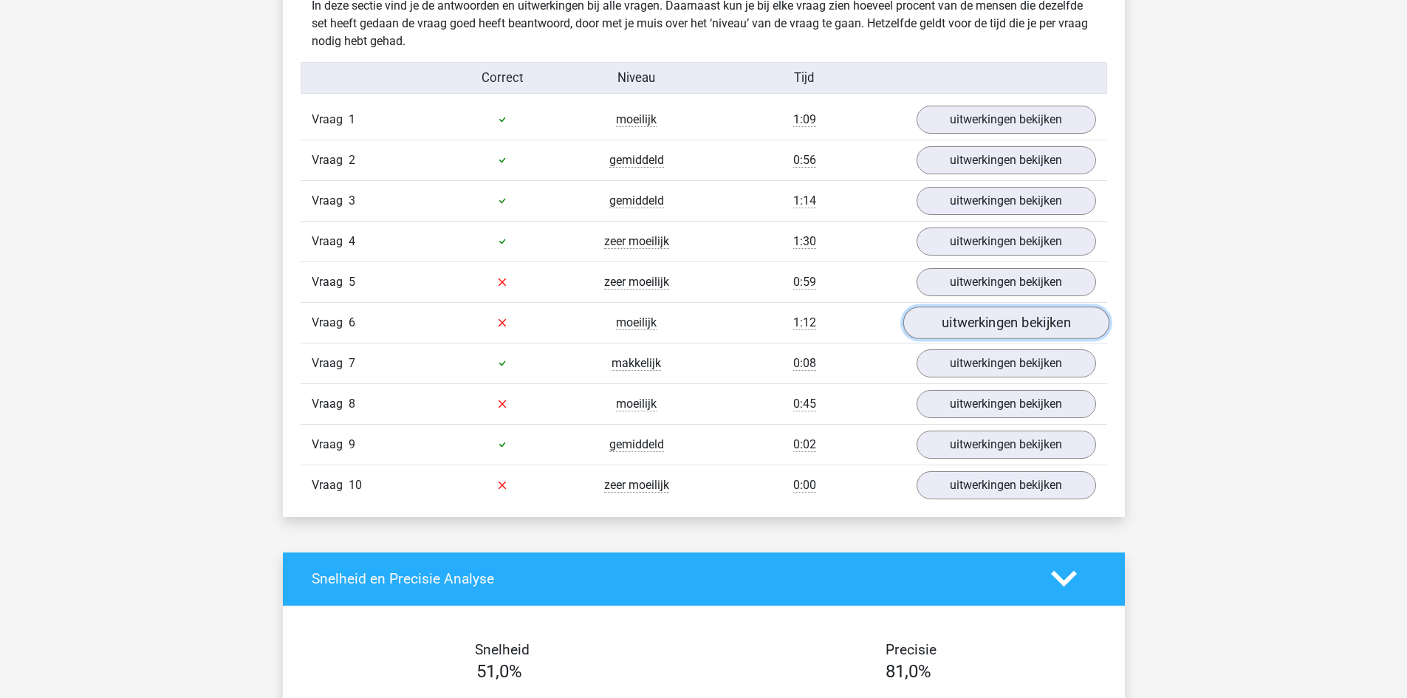
click at [962, 323] on link "uitwerkingen bekijken" at bounding box center [1006, 323] width 206 height 32
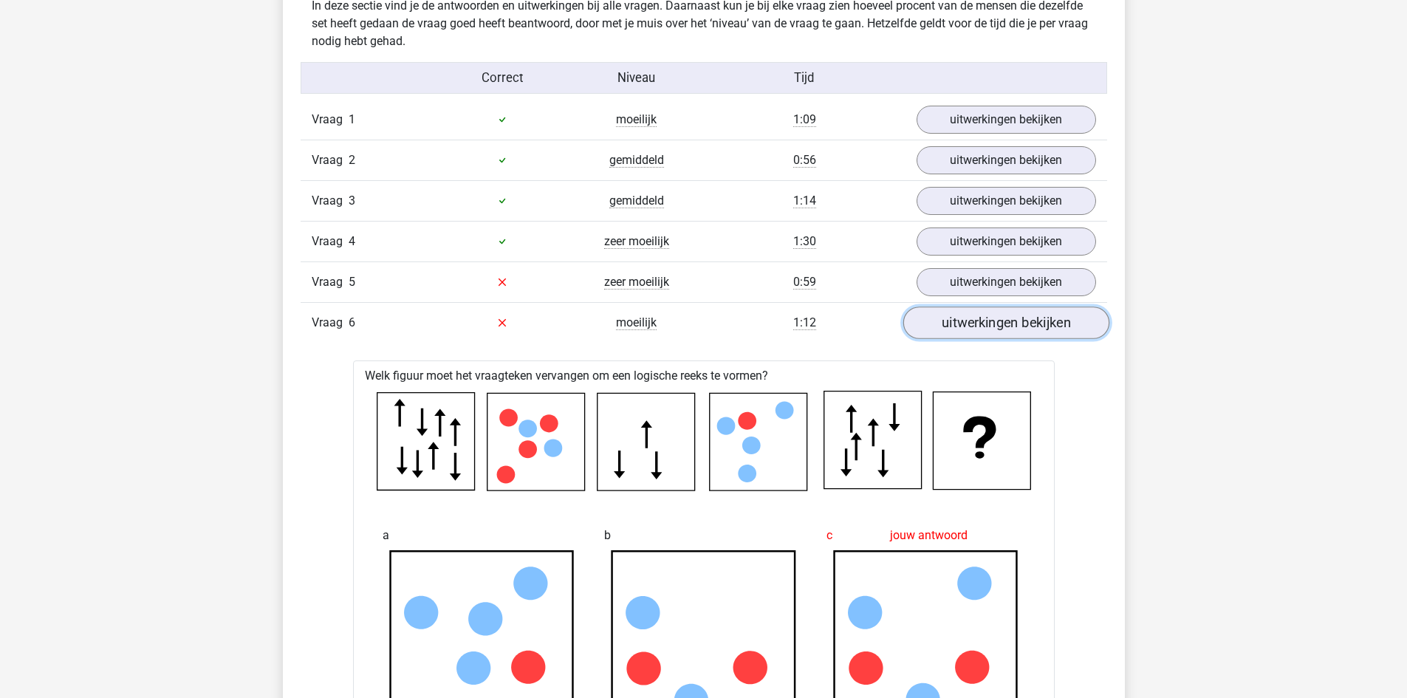
click at [962, 323] on link "uitwerkingen bekijken" at bounding box center [1006, 323] width 206 height 32
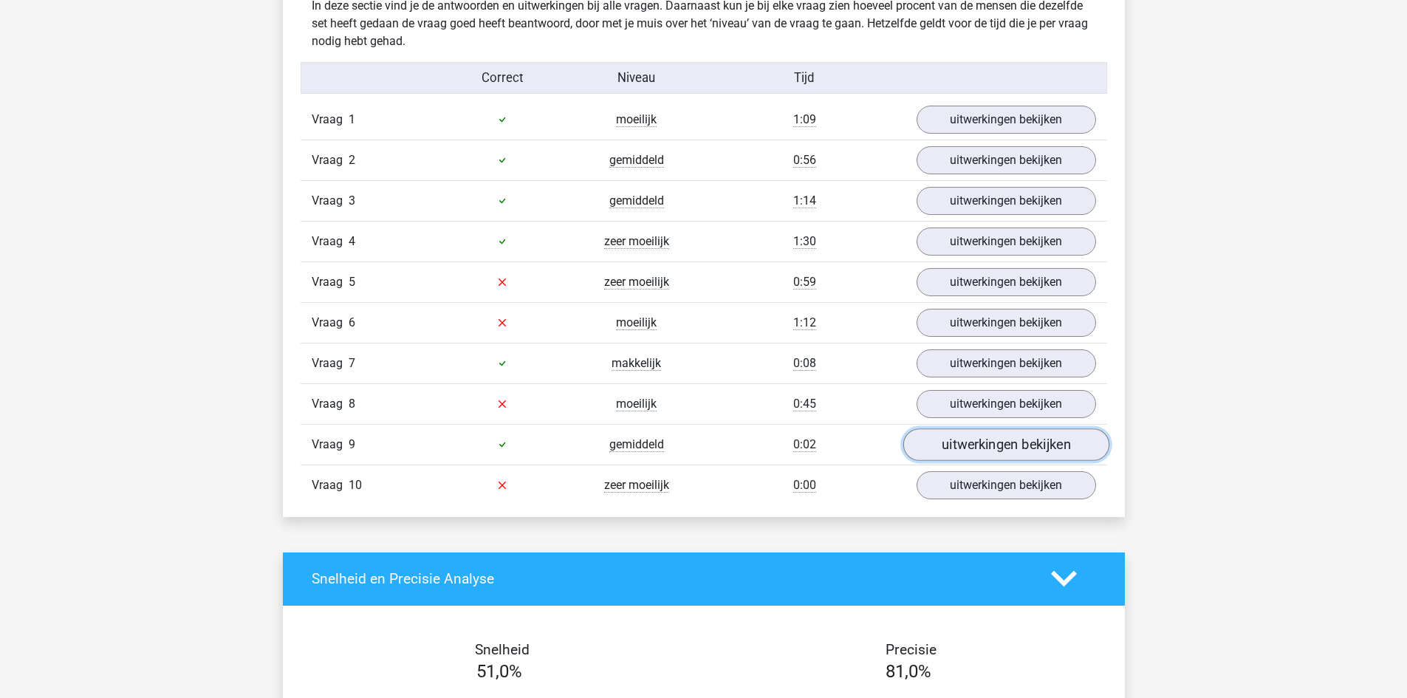
click at [959, 437] on link "uitwerkingen bekijken" at bounding box center [1006, 444] width 206 height 32
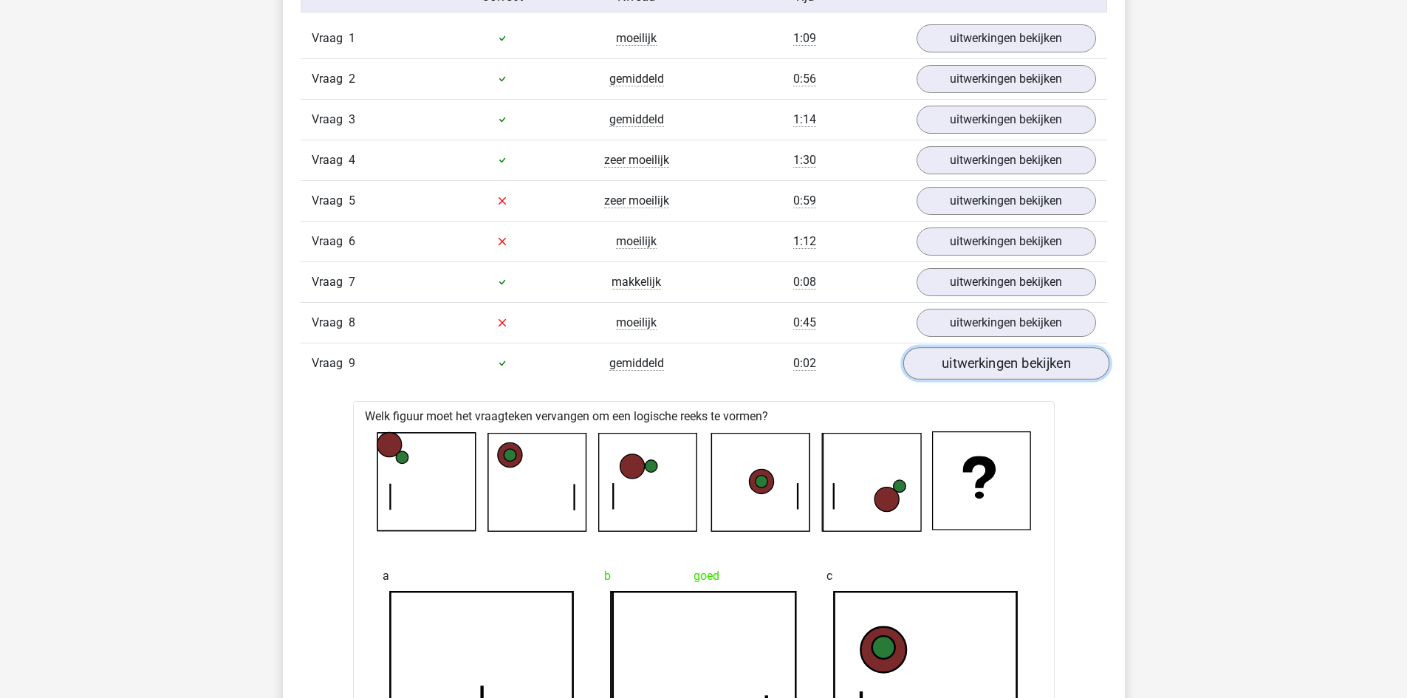
scroll to position [1260, 0]
click at [961, 360] on link "uitwerkingen bekijken" at bounding box center [1006, 362] width 206 height 32
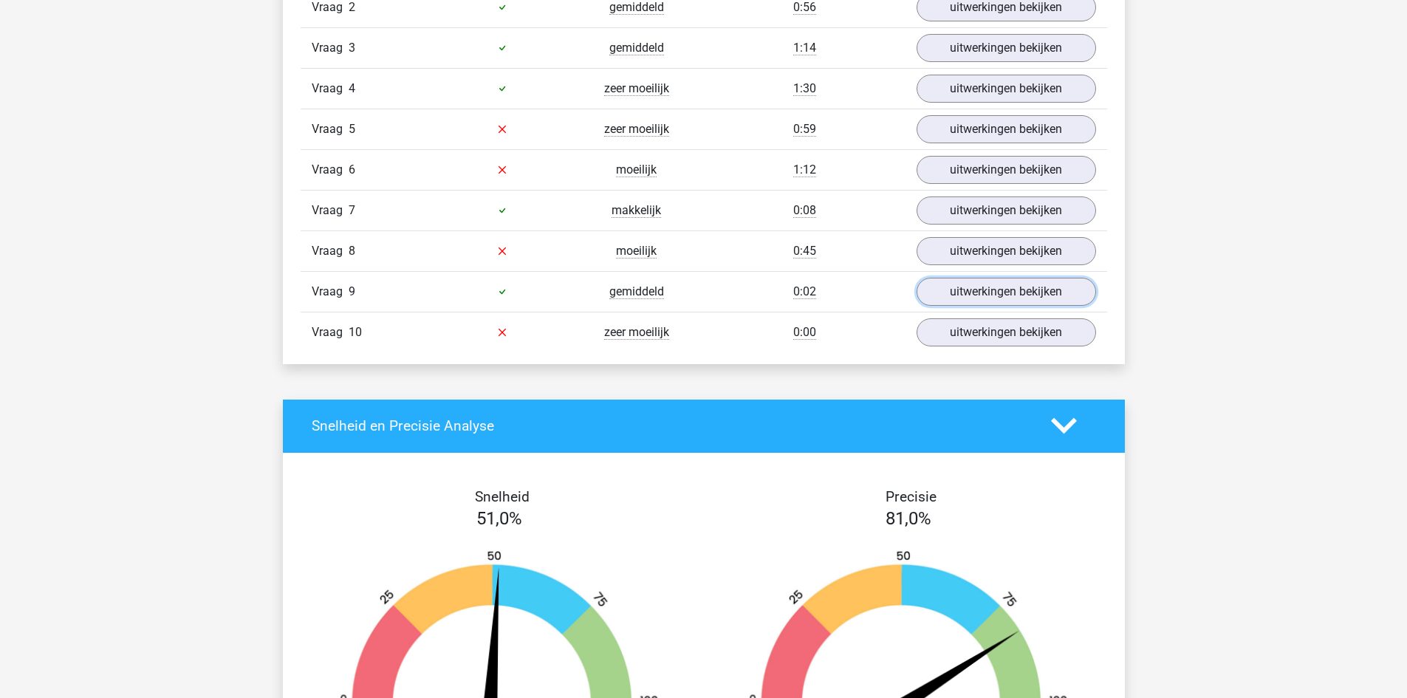
scroll to position [1332, 0]
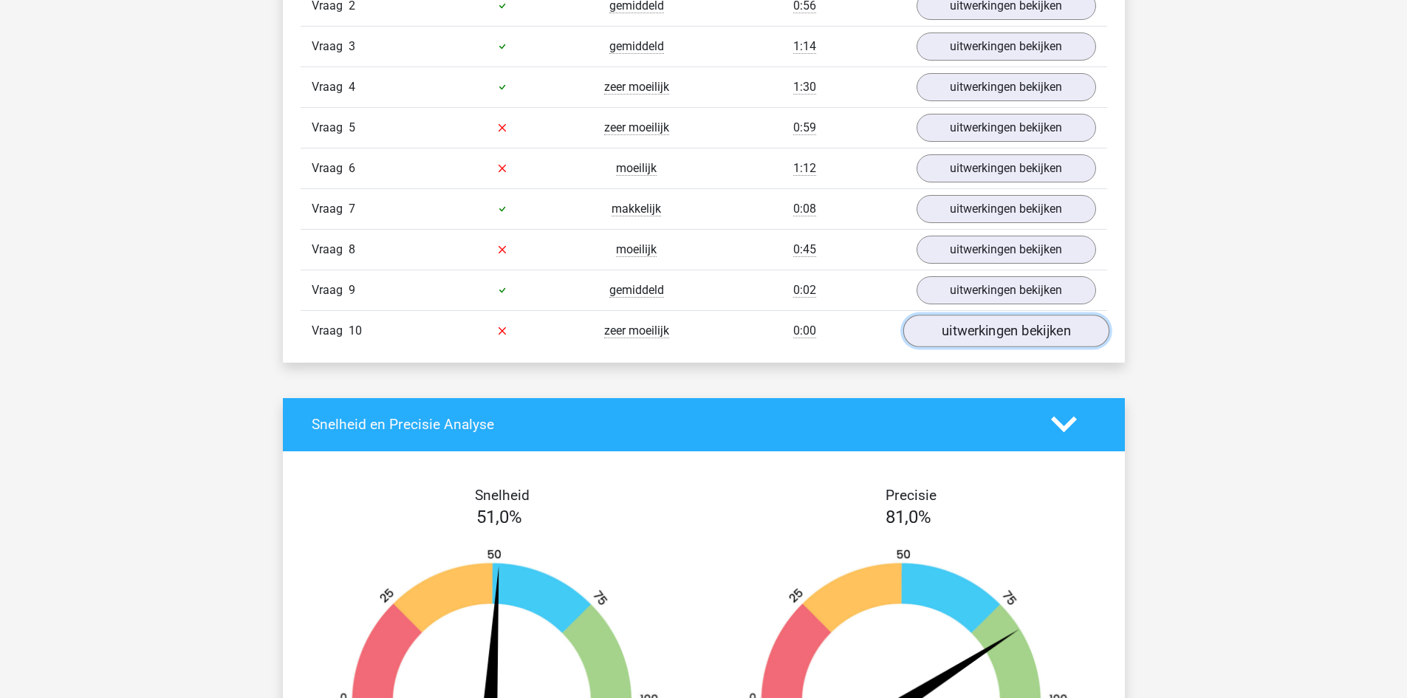
click at [961, 326] on link "uitwerkingen bekijken" at bounding box center [1006, 331] width 206 height 32
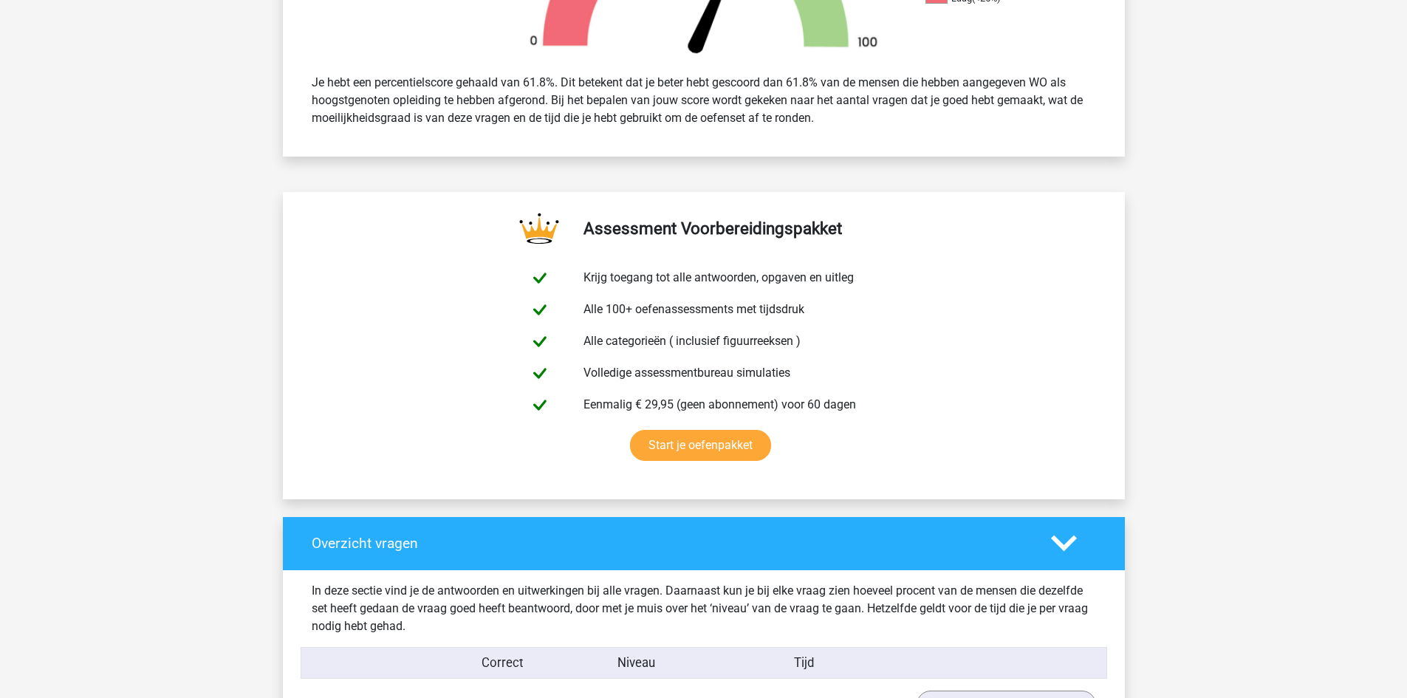
scroll to position [505, 0]
